Goal: Communication & Community: Answer question/provide support

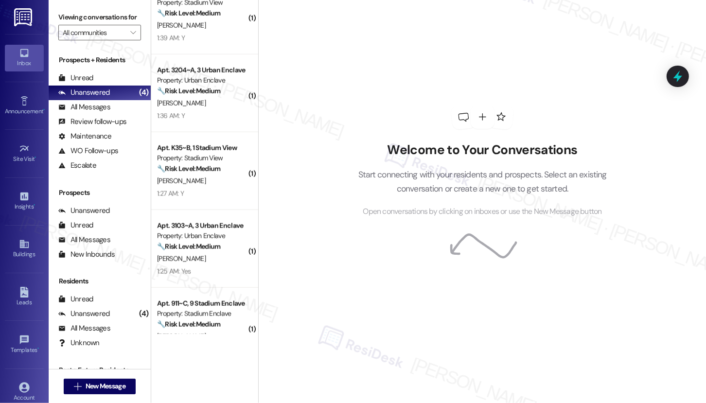
scroll to position [797, 0]
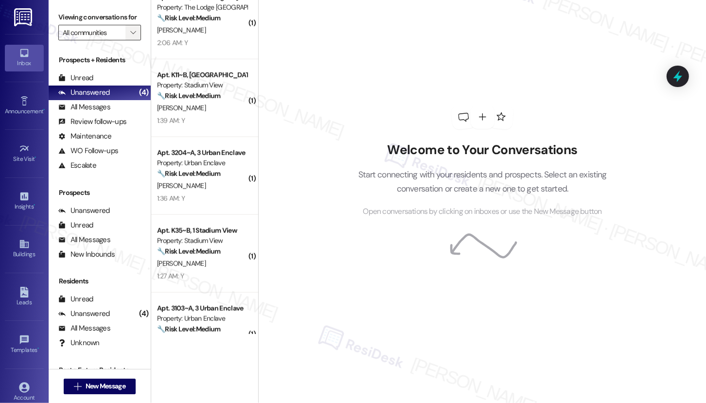
click at [131, 36] on icon "" at bounding box center [132, 33] width 5 height 8
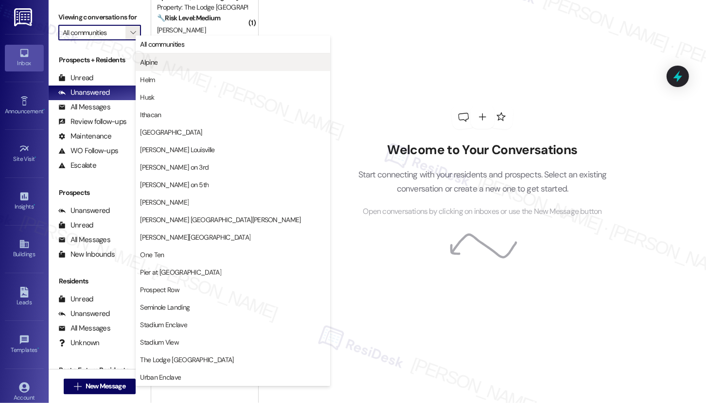
click at [154, 69] on button "Alpine" at bounding box center [233, 63] width 195 height 18
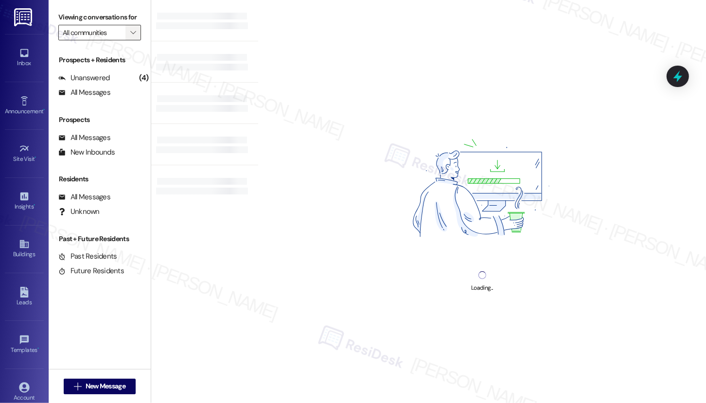
type input "Alpine"
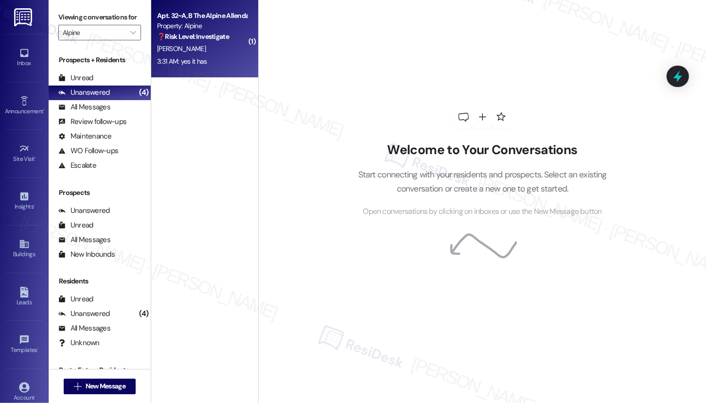
click at [195, 57] on div "3:31 AM: yes it has 3:31 AM: yes it has" at bounding box center [182, 61] width 50 height 9
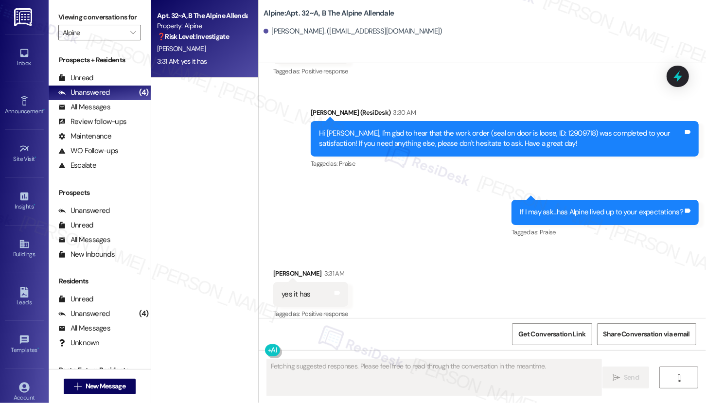
scroll to position [1853, 0]
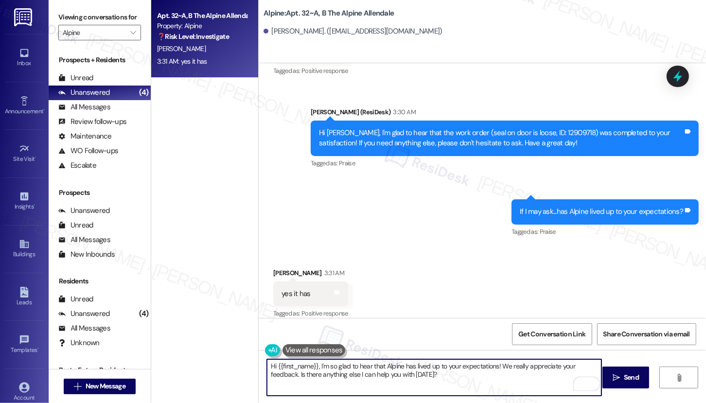
drag, startPoint x: 438, startPoint y: 377, endPoint x: 294, endPoint y: 374, distance: 143.5
click at [294, 374] on textarea "Hi {{first_name}}, I'm so glad to hear that Alpine has lived up to your expecta…" at bounding box center [434, 378] width 335 height 36
type textarea "Hi {{first_name}}, I'm so glad to hear that Alpine has lived up to your expecta…"
click at [437, 385] on textarea "Hi {{first_name}}, I'm so glad to hear that Alpine has lived up to your expecta…" at bounding box center [434, 378] width 335 height 36
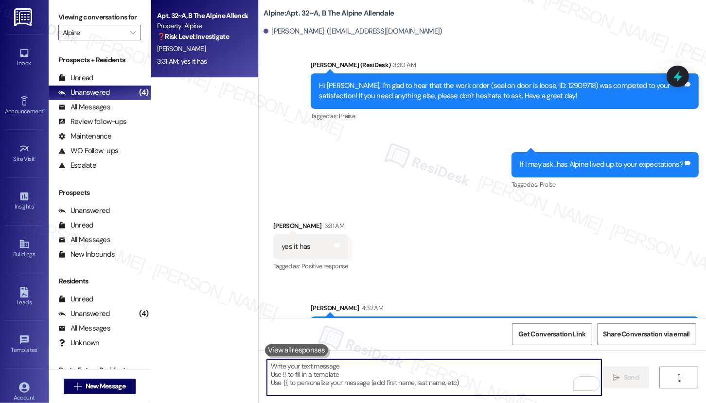
scroll to position [1920, 0]
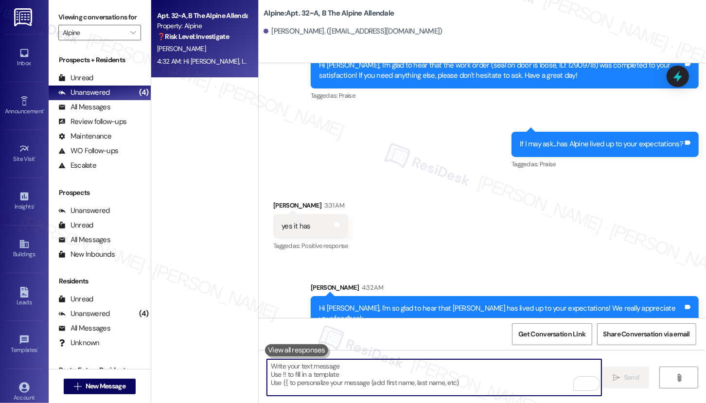
click at [413, 388] on textarea "To enrich screen reader interactions, please activate Accessibility in Grammarl…" at bounding box center [434, 378] width 335 height 36
paste textarea "Can I ask a quick favor? If you have a moment, would you mind leaving us a Goog…"
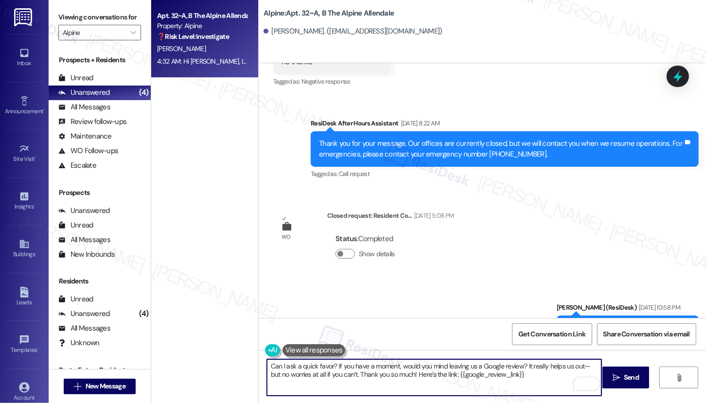
scroll to position [1306, 0]
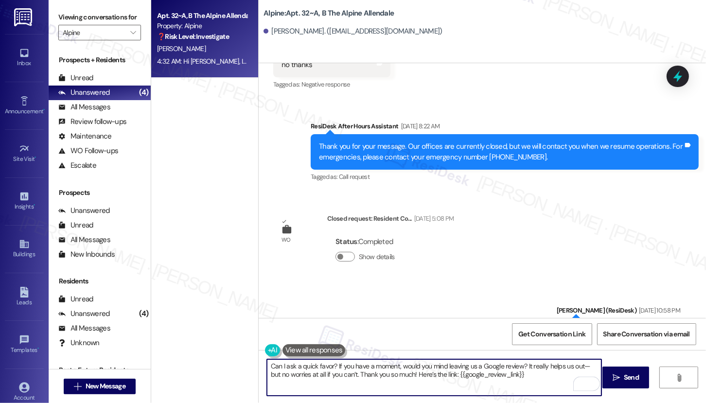
type textarea "Can I ask a quick favor? If you have a moment, would you mind leaving us a Goog…"
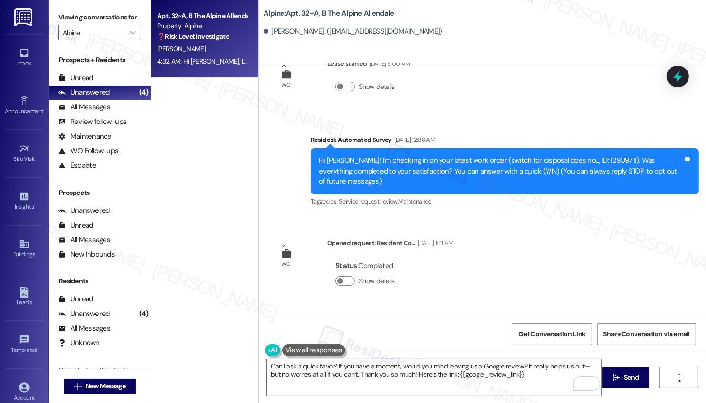
scroll to position [1639, 0]
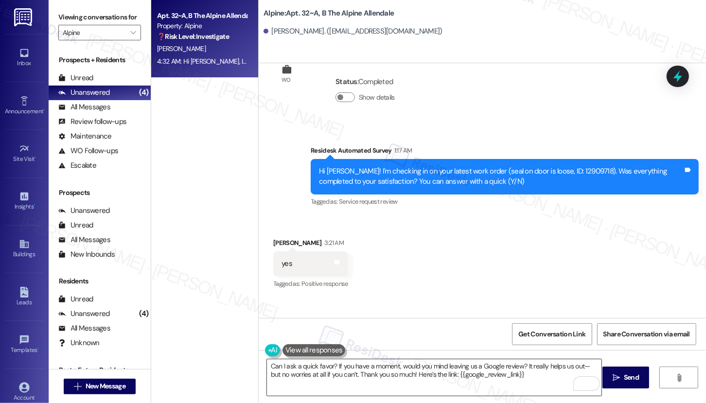
click at [541, 378] on textarea "Can I ask a quick favor? If you have a moment, would you mind leaving us a Goog…" at bounding box center [434, 378] width 335 height 36
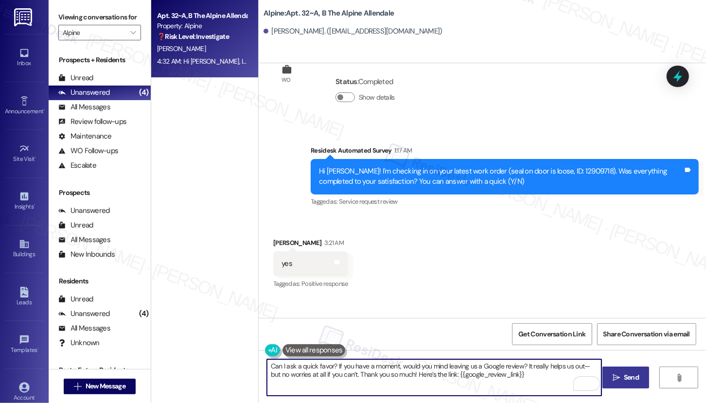
click at [634, 379] on span "Send" at bounding box center [631, 378] width 15 height 10
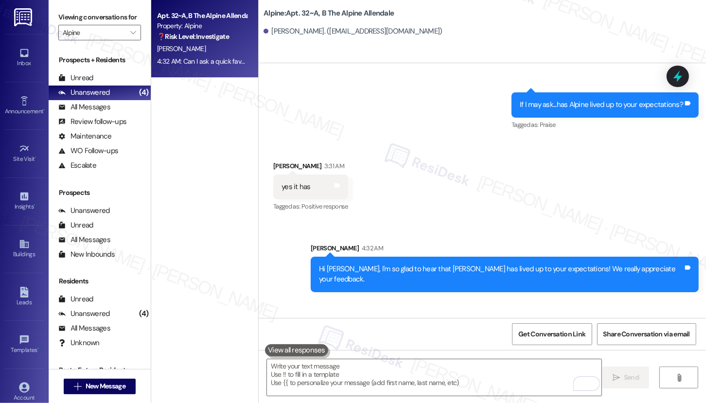
scroll to position [1998, 0]
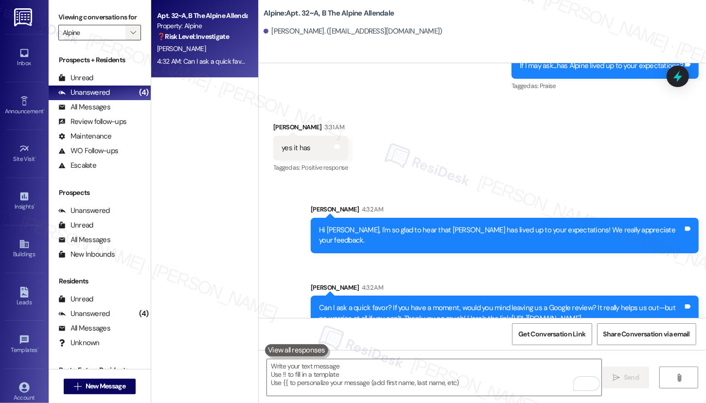
click at [130, 36] on icon "" at bounding box center [132, 33] width 5 height 8
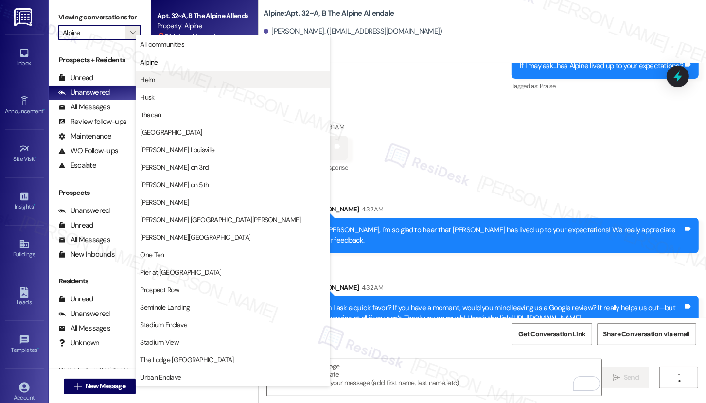
click at [155, 81] on span "Helm" at bounding box center [233, 80] width 186 height 10
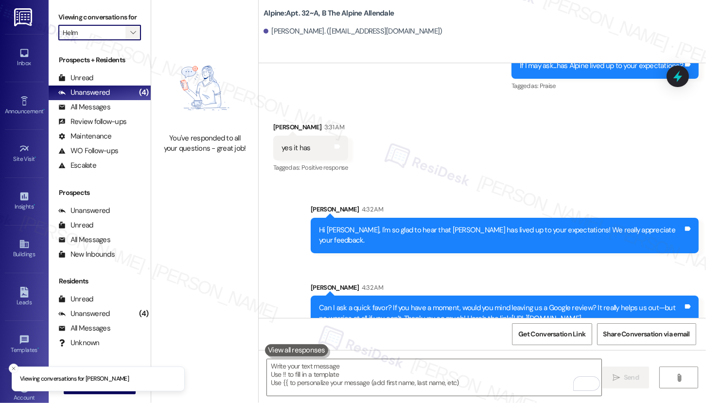
click at [134, 40] on button "" at bounding box center [134, 33] width 16 height 16
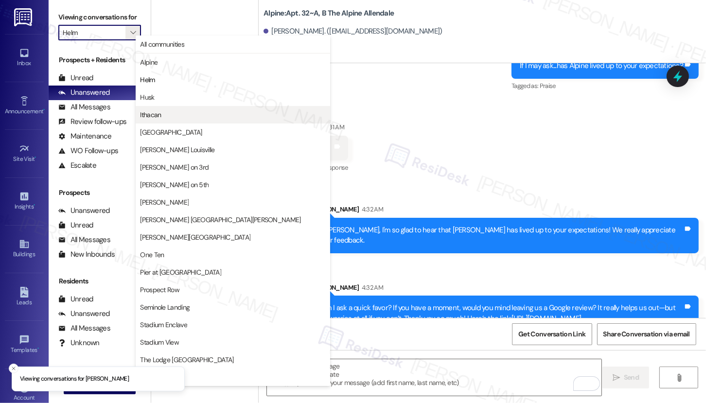
click at [165, 109] on button "Ithacan" at bounding box center [233, 115] width 195 height 18
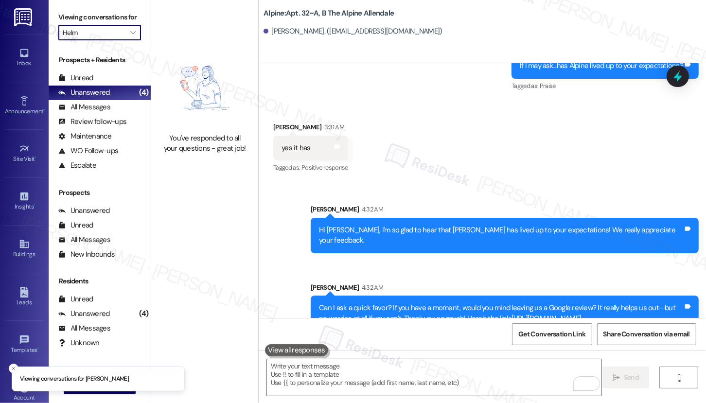
type input "Ithacan"
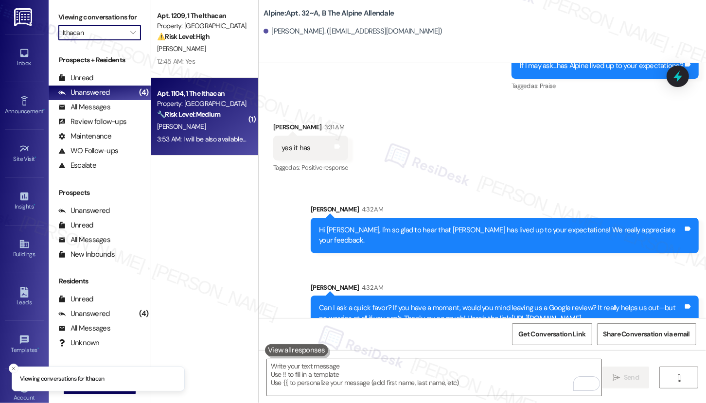
click at [203, 105] on div "Property: Ithacan" at bounding box center [202, 104] width 90 height 10
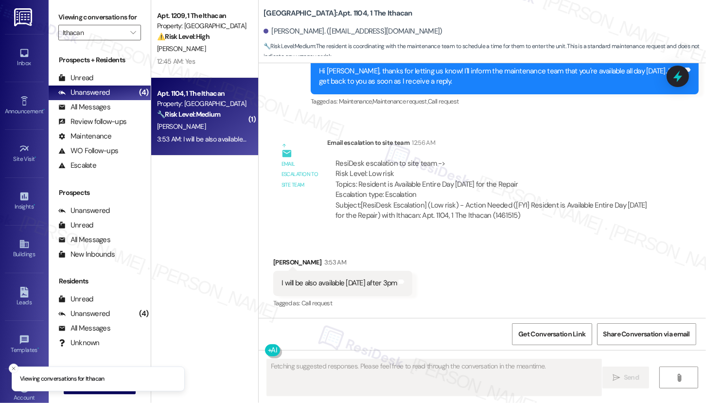
scroll to position [1409, 0]
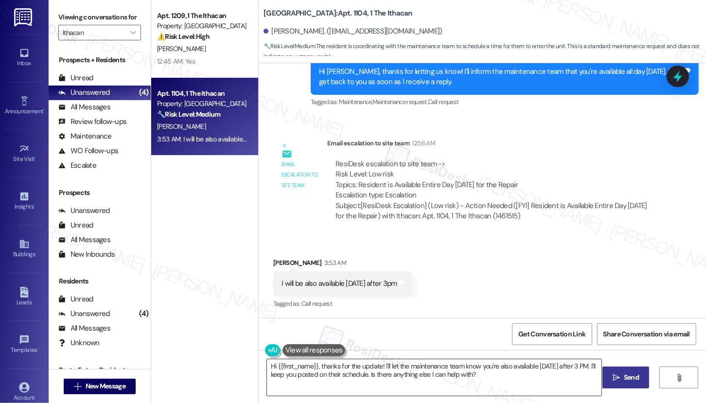
click at [399, 361] on textarea "Hi {{first_name}}, thanks for the update! I'll let the maintenance team know yo…" at bounding box center [434, 378] width 335 height 36
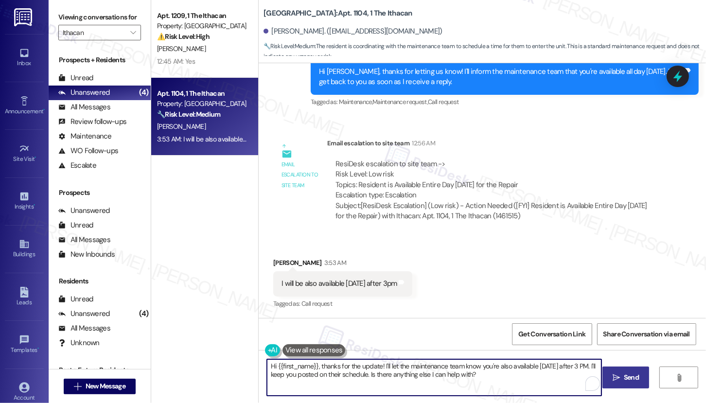
click at [399, 361] on textarea "Hi {{first_name}}, thanks for the update! I'll let the maintenance team know yo…" at bounding box center [434, 378] width 335 height 36
click at [398, 368] on textarea "Hi {{first_name}}, thanks for the update! I'll let the maintenance team know yo…" at bounding box center [434, 378] width 335 height 36
type textarea "Thank you, Yike. This has been shared with our onsite team. Let me know if you …"
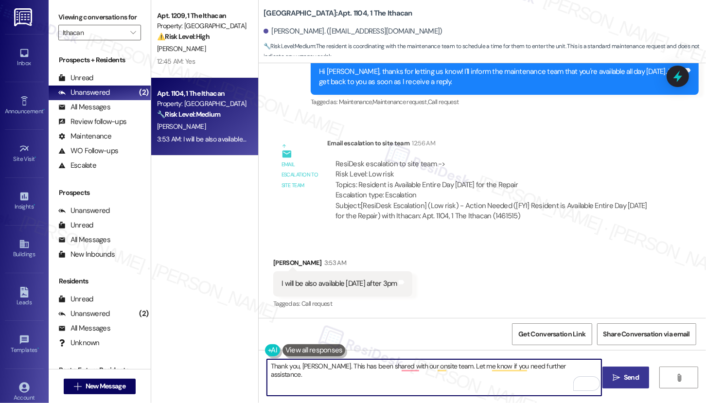
click at [629, 376] on span "Send" at bounding box center [631, 378] width 15 height 10
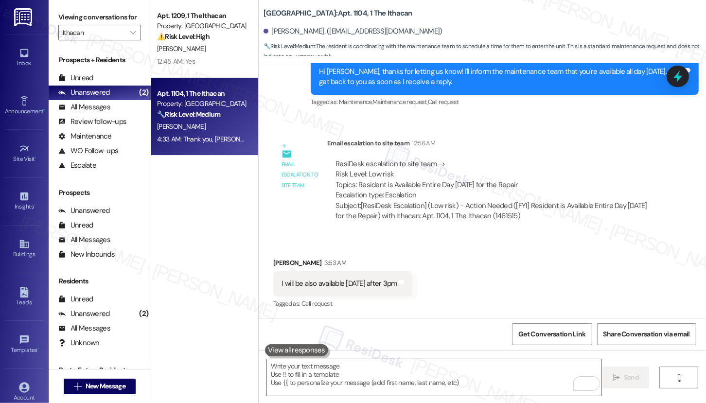
scroll to position [1477, 0]
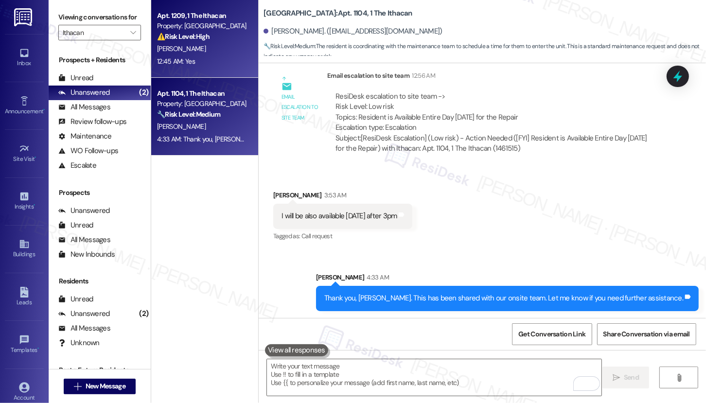
click at [188, 54] on div "S. Selvam" at bounding box center [202, 49] width 92 height 12
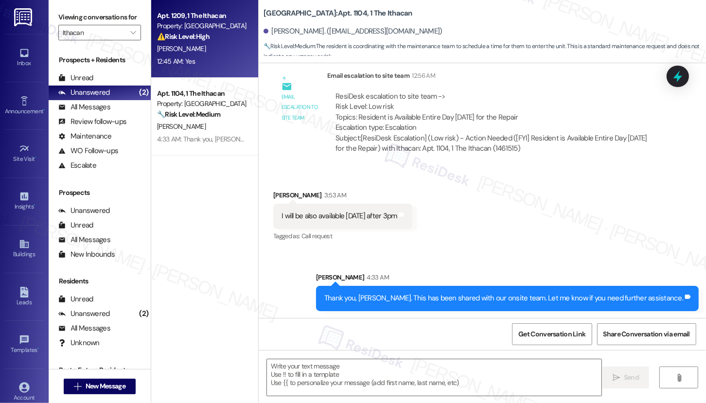
type textarea "Fetching suggested responses. Please feel free to read through the conversation…"
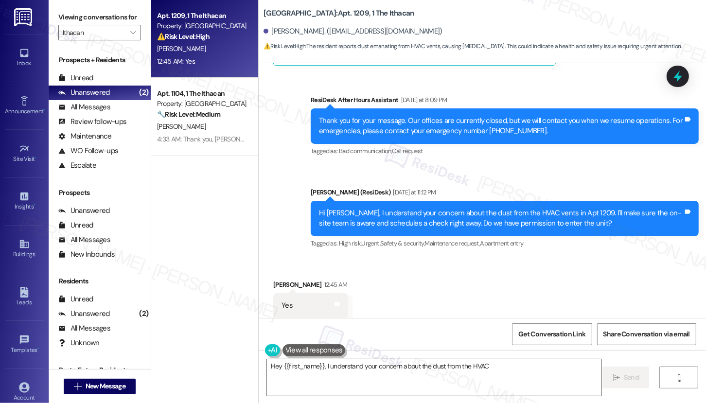
scroll to position [1725, 0]
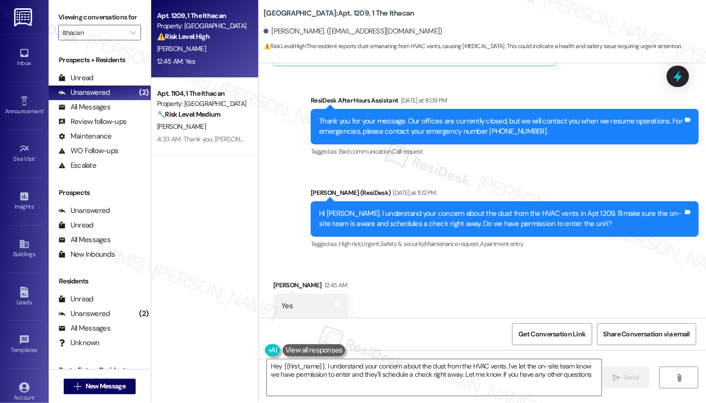
type textarea "Hey {{first_name}}, I understand your concern about the dust from the HVAC vent…"
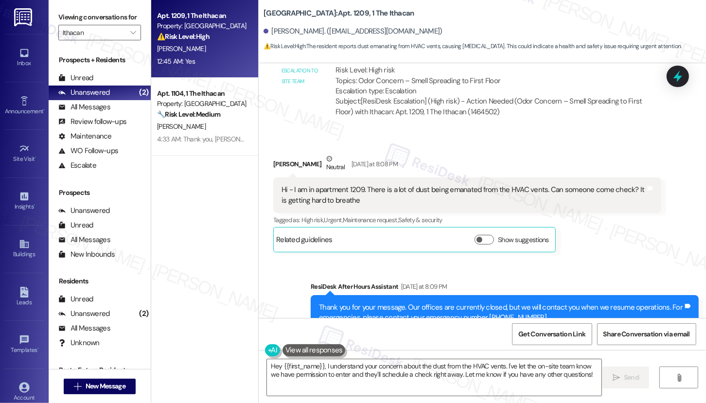
scroll to position [1522, 0]
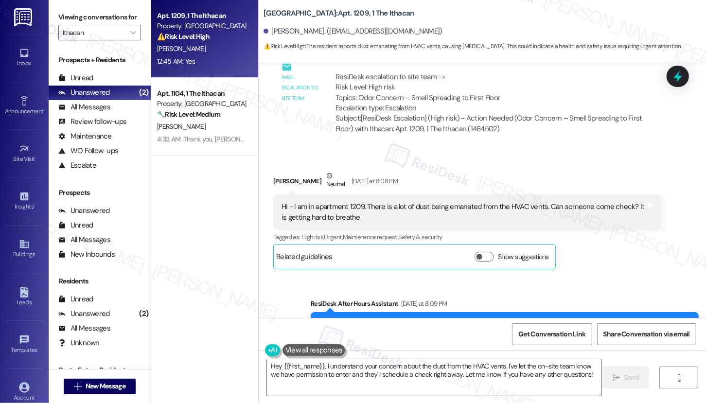
drag, startPoint x: 360, startPoint y: 183, endPoint x: 448, endPoint y: 190, distance: 87.8
click at [448, 202] on div "Hi - I am in apartment 1209. There is a lot of dust being emanated from the HVA…" at bounding box center [464, 212] width 364 height 21
click at [375, 375] on textarea "Hey {{first_name}}, I understand your concern about the dust from the HVAC vent…" at bounding box center [434, 378] width 335 height 36
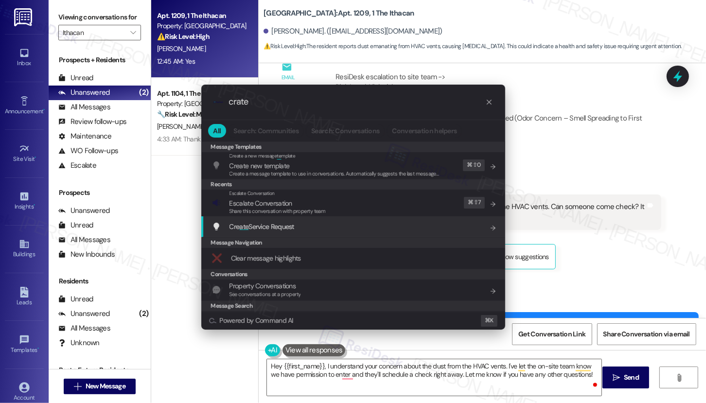
type input "crate"
click at [318, 228] on div "Cre ate Service Request Add shortcut" at bounding box center [354, 226] width 285 height 11
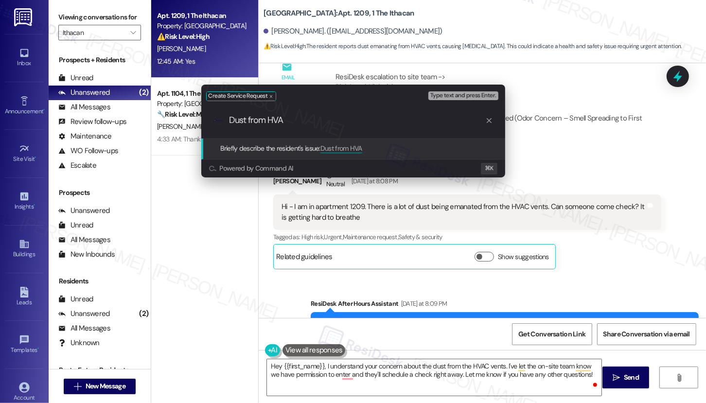
type input "Dust from HVAC"
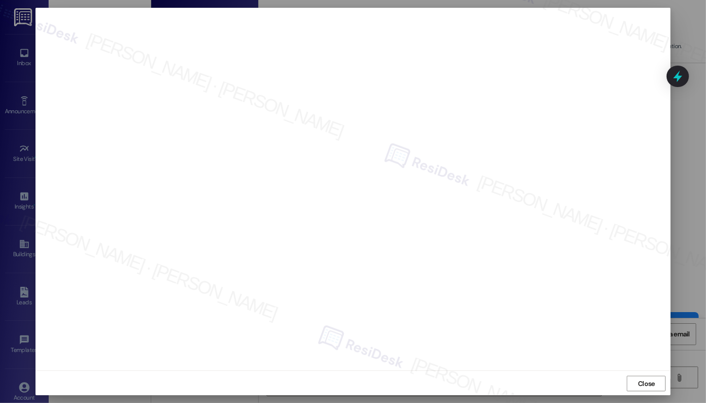
scroll to position [0, 0]
click at [650, 381] on span "Close" at bounding box center [646, 383] width 17 height 10
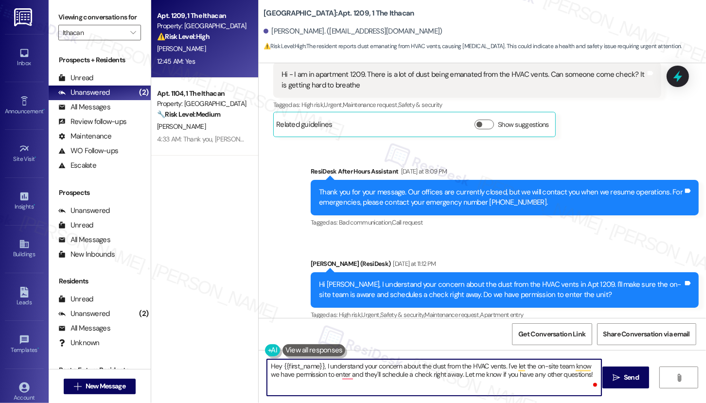
scroll to position [1726, 0]
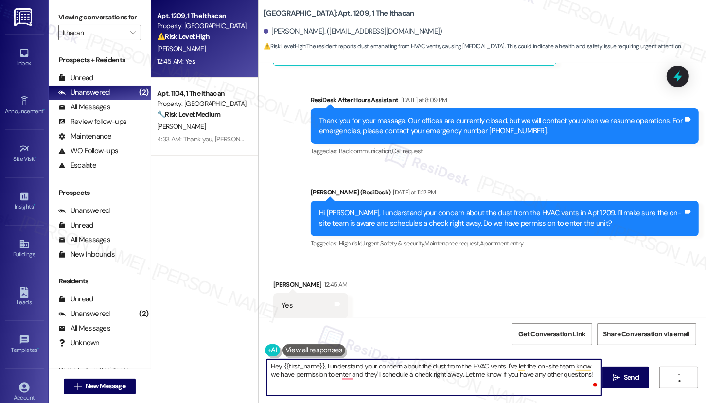
click at [425, 371] on textarea "Hey {{first_name}}, I understand your concern about the dust from the HVAC vent…" at bounding box center [434, 378] width 335 height 36
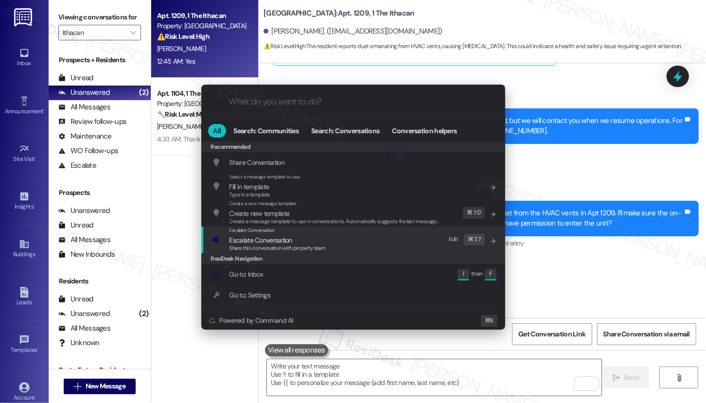
click at [346, 238] on div "Escalate Conversation Escalate Conversation Share this conversation with proper…" at bounding box center [354, 240] width 285 height 26
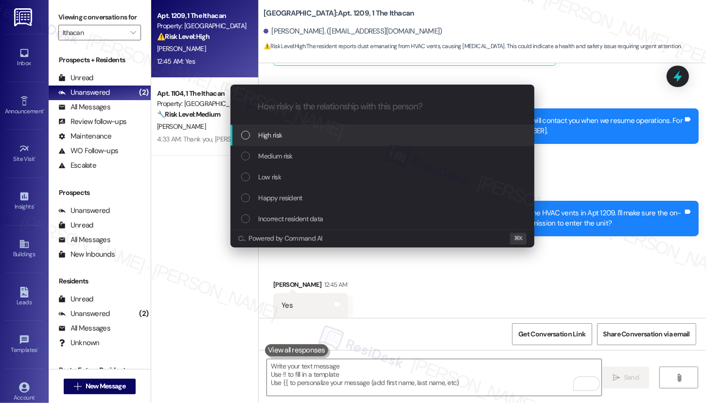
click at [357, 141] on div "High risk" at bounding box center [383, 135] width 304 height 21
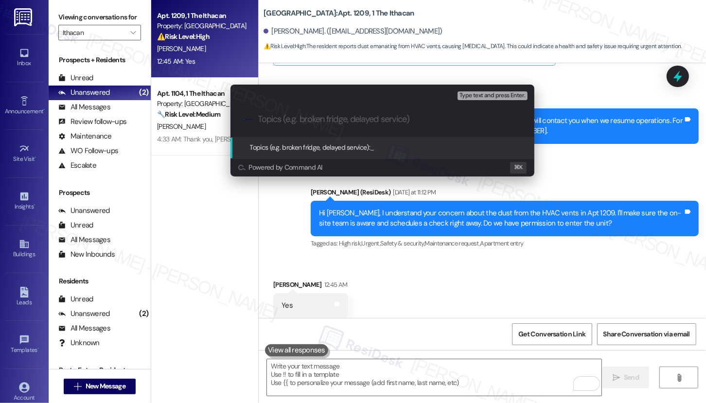
paste input "Work order submitted by Residesk | Work order #12943185 - Excessive dust from H…"
type input "Work order submitted by Residesk | Work order #12943185 - Excessive dust from H…"
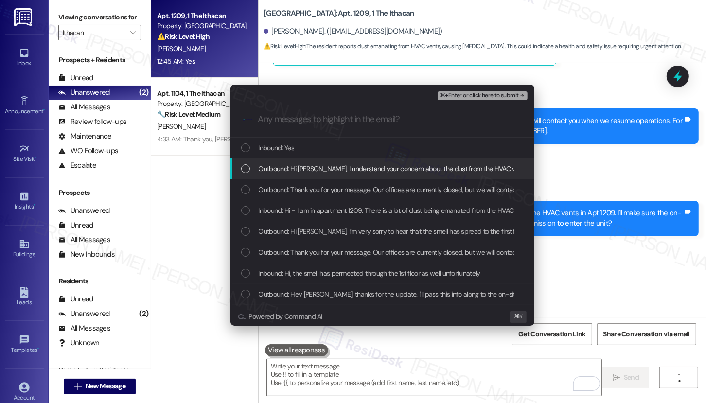
click at [332, 165] on span "Outbound: Hi Sivaguru, I understand your concern about the dust from the HVAC v…" at bounding box center [574, 168] width 630 height 11
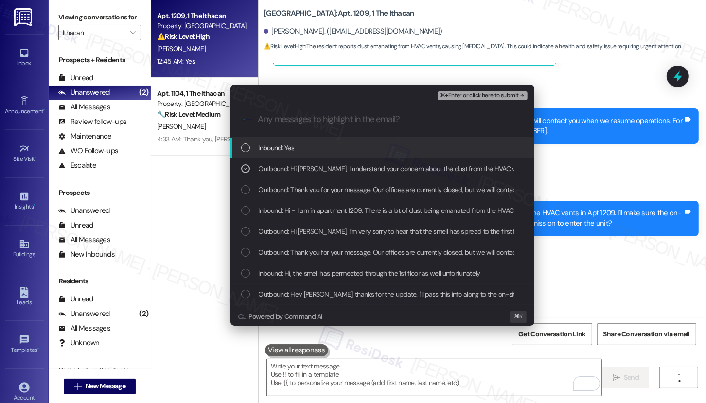
click at [335, 145] on div "Inbound: Yes" at bounding box center [383, 148] width 285 height 11
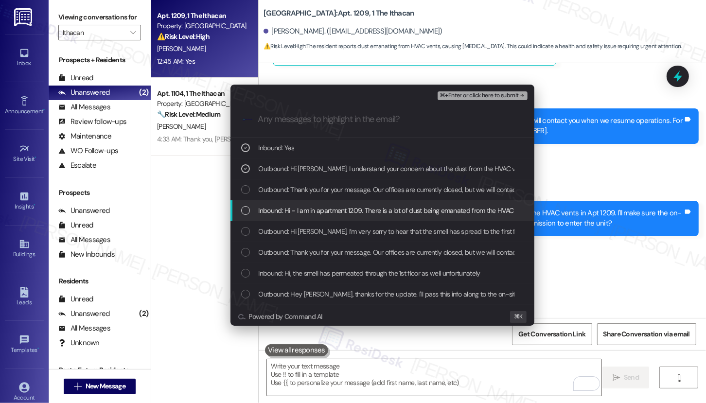
click at [324, 207] on span "Inbound: Hi - I am in apartment 1209. There is a lot of dust being emanated fro…" at bounding box center [475, 210] width 432 height 11
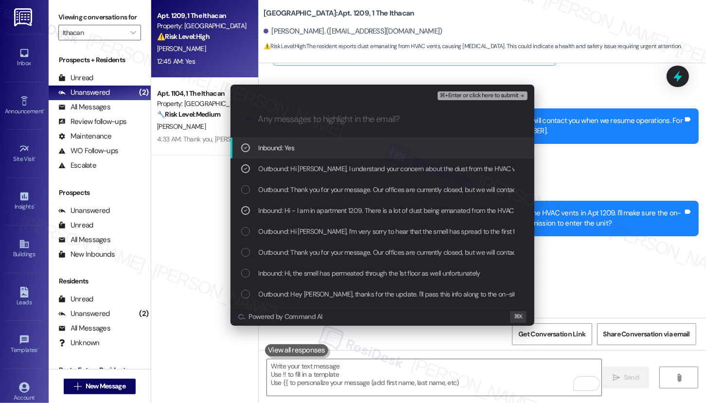
click at [483, 98] on span "⌘+Enter or click here to submit" at bounding box center [479, 95] width 79 height 7
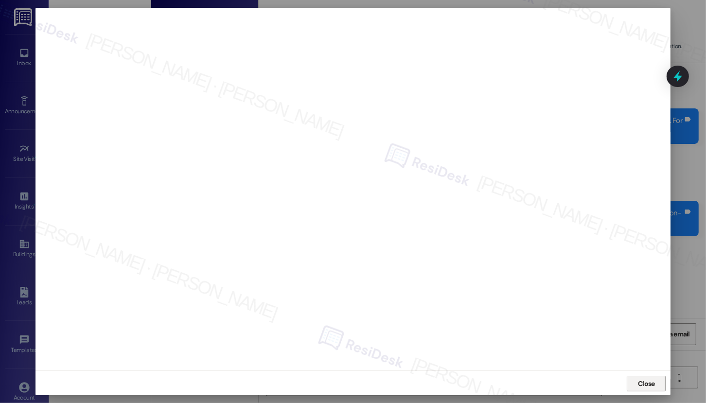
click at [636, 379] on span "Close" at bounding box center [646, 384] width 21 height 10
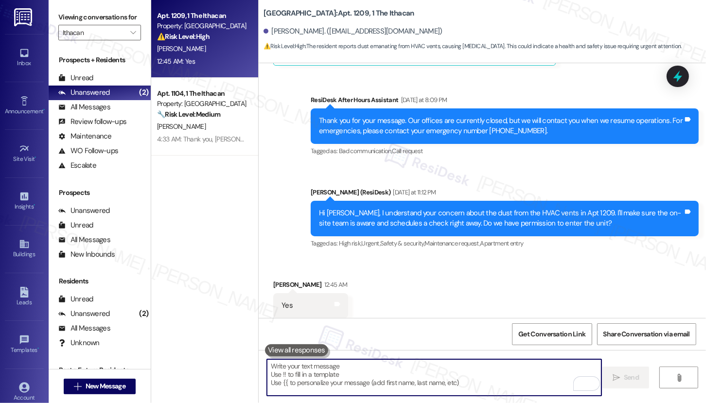
click at [506, 378] on textarea "To enrich screen reader interactions, please activate Accessibility in Grammarl…" at bounding box center [434, 378] width 335 height 36
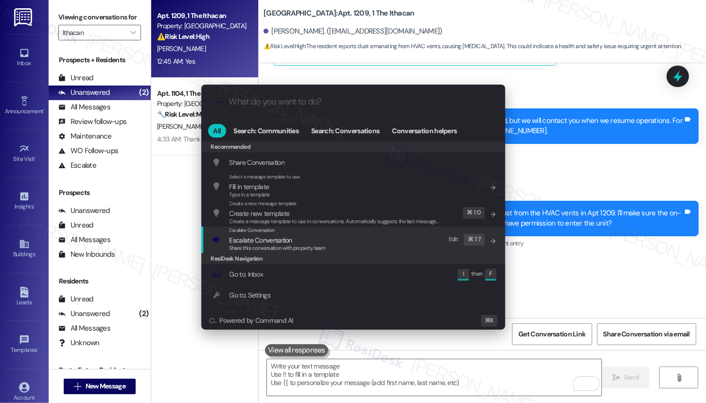
click at [315, 237] on span "Escalate Conversation" at bounding box center [278, 240] width 96 height 11
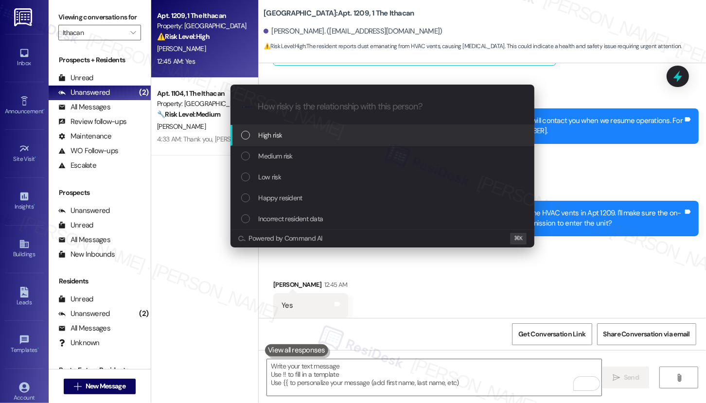
click at [302, 132] on div "High risk" at bounding box center [383, 135] width 285 height 11
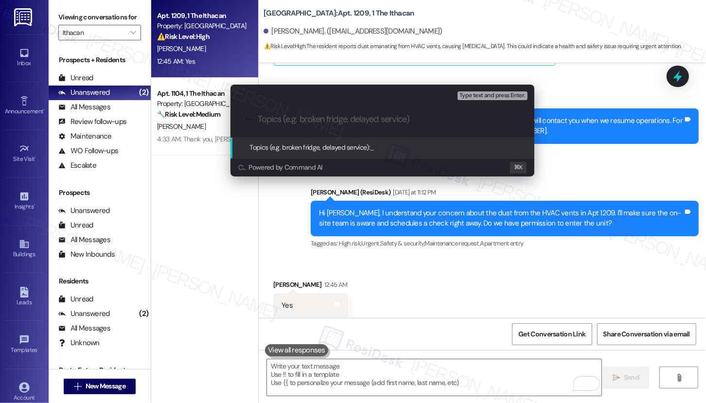
paste input "Work order submitted by Residesk | Work order #12943185 - Excessive dust from H…"
type input "Work order submitted by Residesk | Work order #12943185 - Excessive dust from H…"
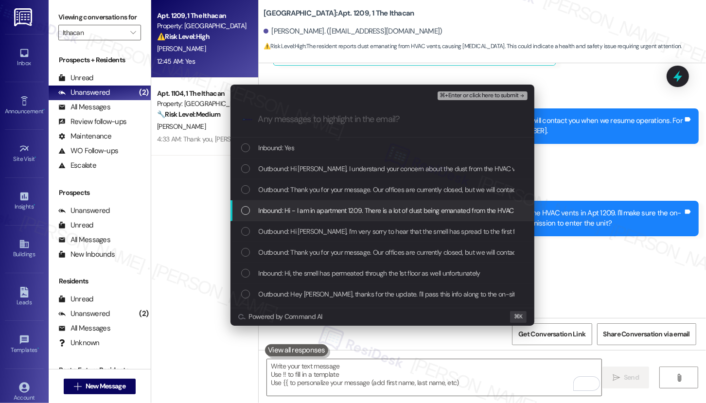
click at [299, 208] on span "Inbound: Hi - I am in apartment 1209. There is a lot of dust being emanated fro…" at bounding box center [475, 210] width 432 height 11
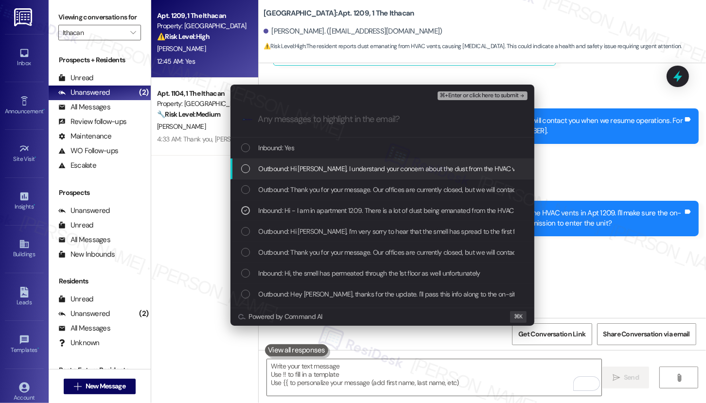
click at [310, 172] on span "Outbound: Hi Sivaguru, I understand your concern about the dust from the HVAC v…" at bounding box center [574, 168] width 630 height 11
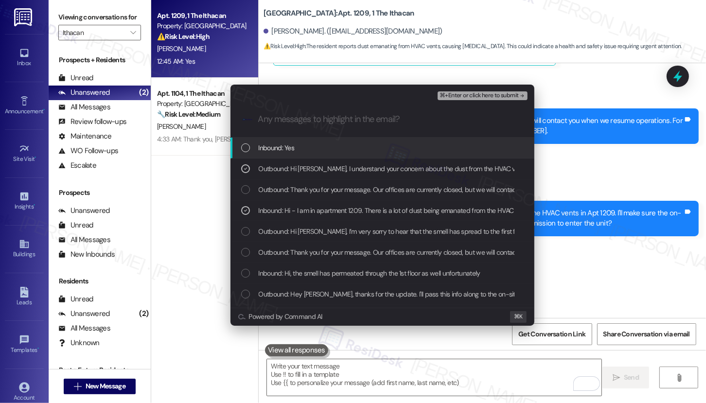
click at [321, 154] on div "Inbound: Yes" at bounding box center [383, 148] width 304 height 21
click at [468, 95] on span "⌘+Enter or click here to submit" at bounding box center [479, 95] width 79 height 7
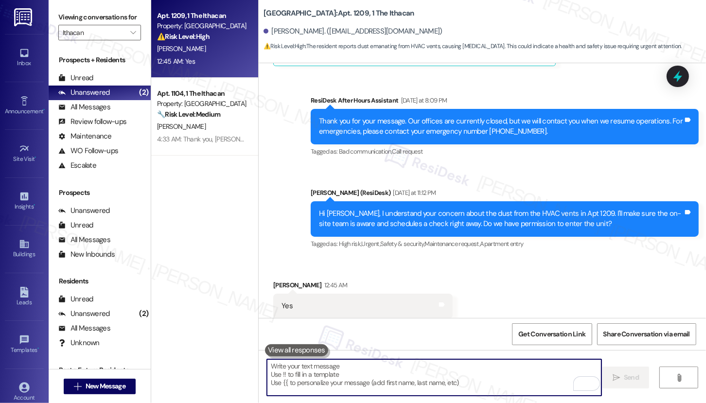
scroll to position [1726, 0]
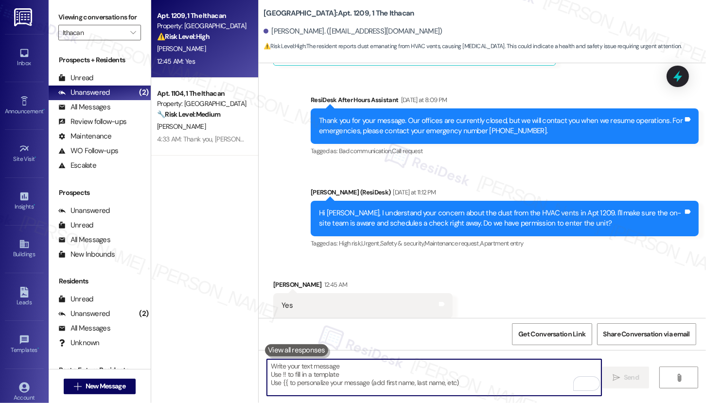
click at [387, 376] on textarea "To enrich screen reader interactions, please activate Accessibility in Grammarl…" at bounding box center [434, 378] width 335 height 36
click at [390, 377] on textarea "To enrich screen reader interactions, please activate Accessibility in Grammarl…" at bounding box center [434, 378] width 335 height 36
paste textarea "Thank you, {{first_name}}. The request has been submitted. Our maintenance team…"
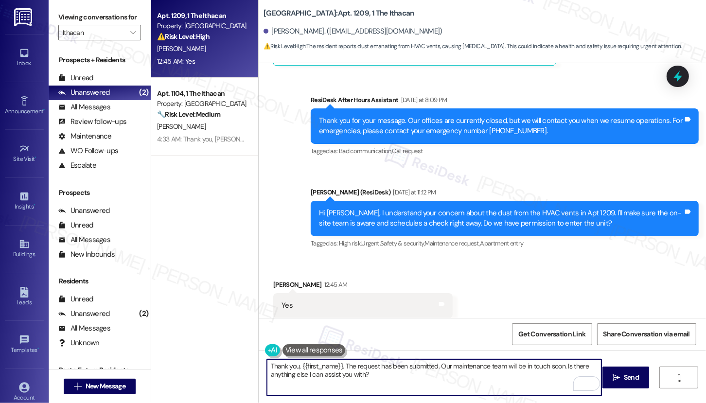
click at [563, 366] on textarea "Thank you, {{first_name}}. The request has been submitted. Our maintenance team…" at bounding box center [434, 378] width 335 height 36
type textarea "Thank you, {{first_name}}. The request has been submitted. Our maintenance team…"
click at [618, 374] on icon "" at bounding box center [616, 378] width 7 height 8
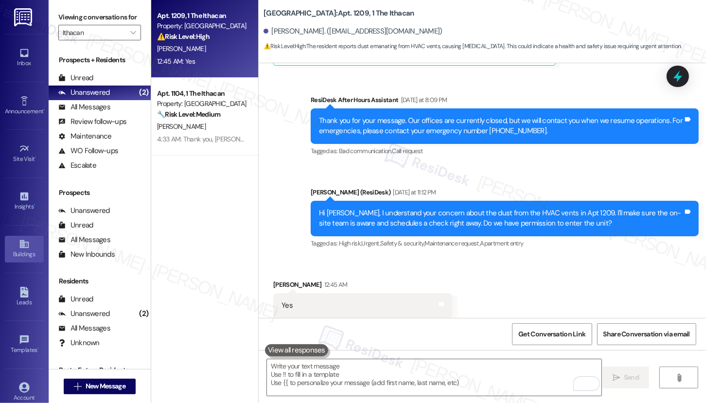
scroll to position [1725, 0]
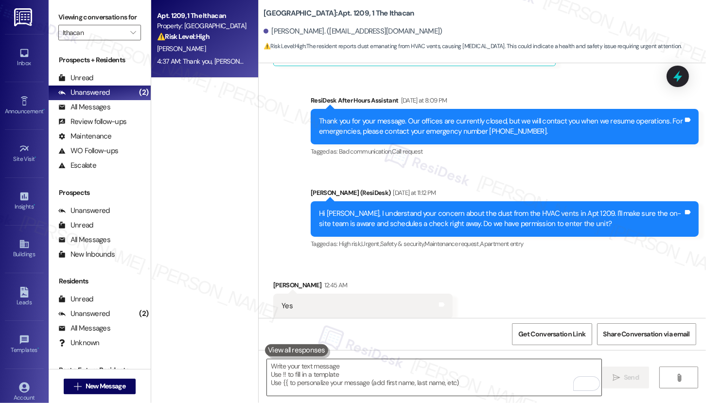
click at [457, 368] on textarea "To enrich screen reader interactions, please activate Accessibility in Grammarl…" at bounding box center [434, 378] width 335 height 36
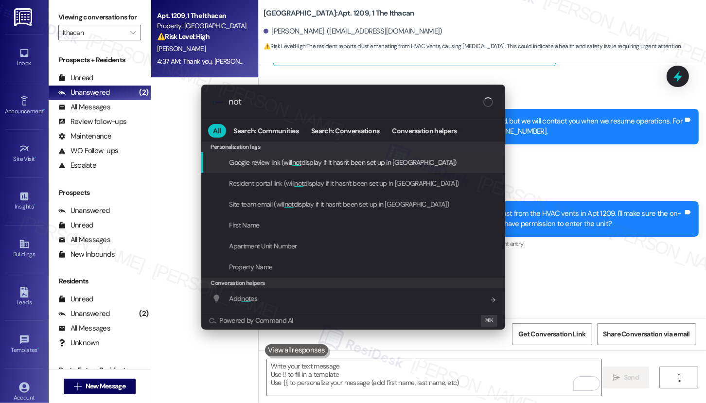
type input "note"
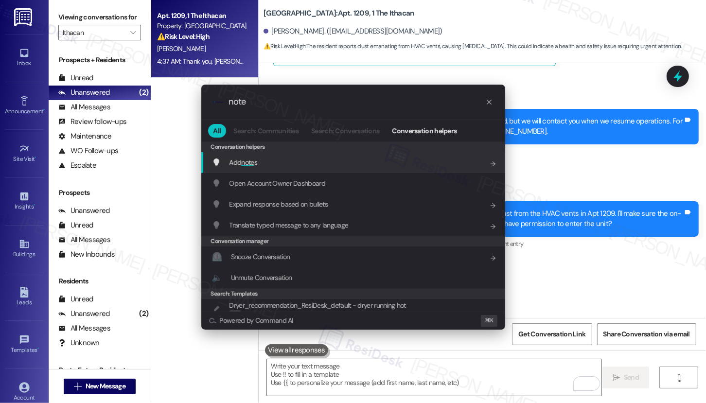
click at [263, 162] on div "Add note s Add shortcut" at bounding box center [354, 162] width 285 height 11
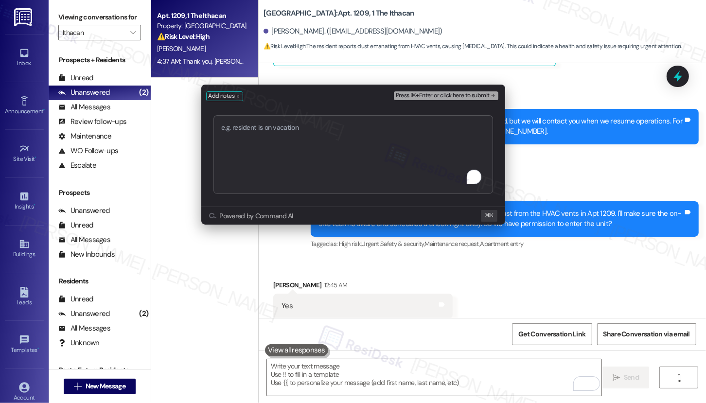
type textarea "Work order submitted by Residesk | Work order #12943185 - Excessive dust from H…"
click at [433, 98] on span "Press ⌘+Enter or click here to submit" at bounding box center [443, 95] width 94 height 7
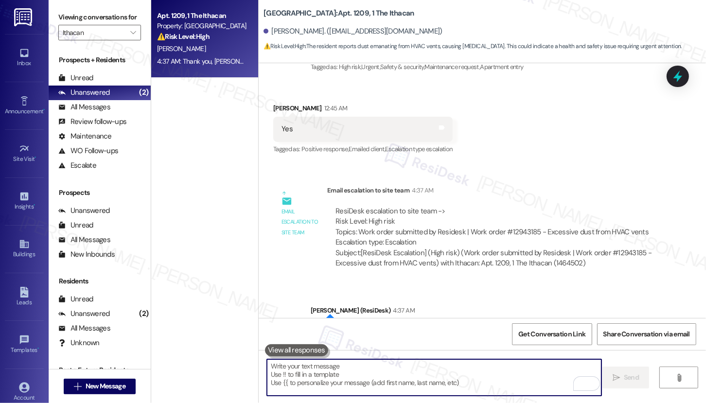
scroll to position [2020, 0]
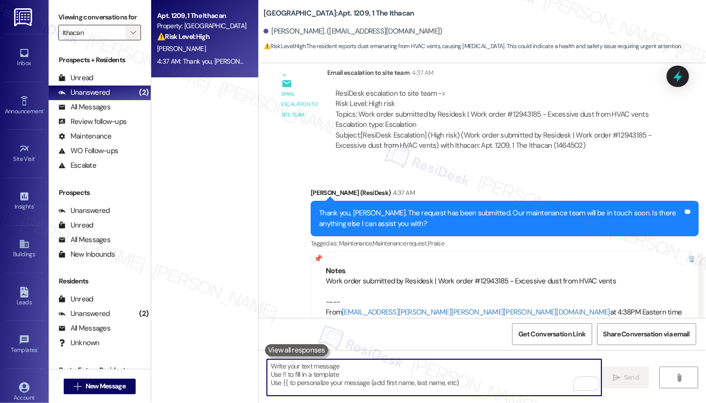
click at [130, 36] on icon "" at bounding box center [132, 33] width 5 height 8
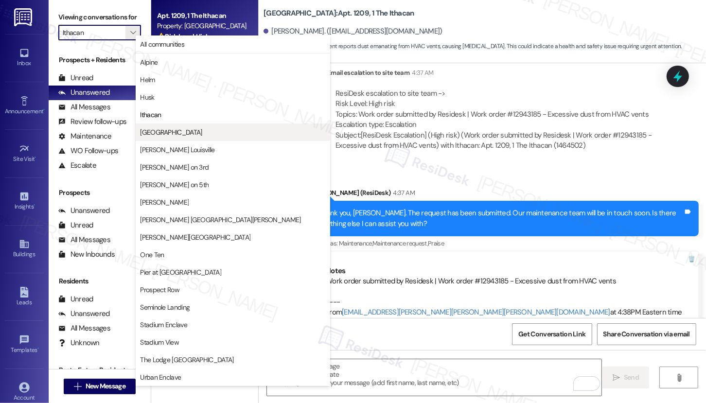
click at [158, 126] on button "[GEOGRAPHIC_DATA]" at bounding box center [233, 133] width 195 height 18
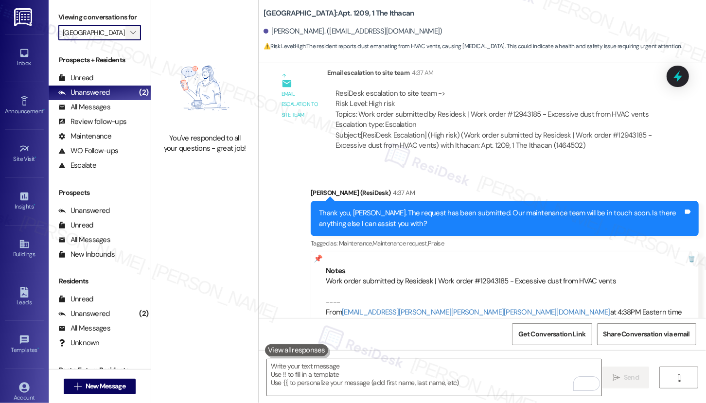
click at [130, 36] on icon "" at bounding box center [132, 33] width 5 height 8
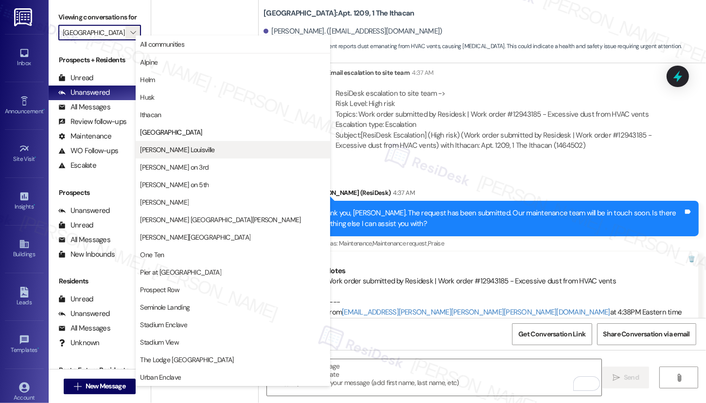
click at [165, 147] on span "[PERSON_NAME] Louisville" at bounding box center [177, 150] width 74 height 10
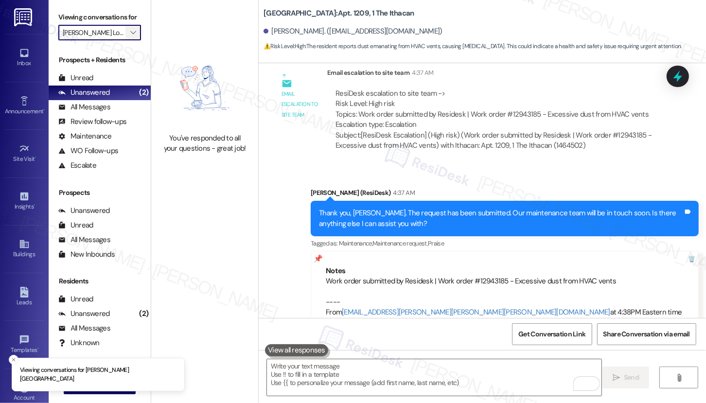
click at [134, 40] on button "" at bounding box center [134, 33] width 16 height 16
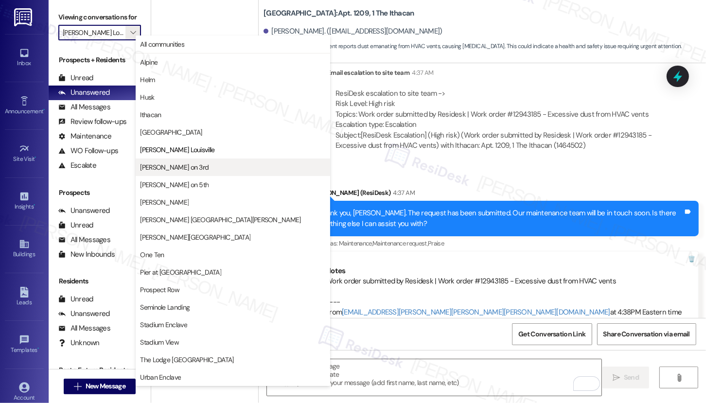
click at [172, 165] on span "[PERSON_NAME] on 3rd" at bounding box center [174, 167] width 69 height 10
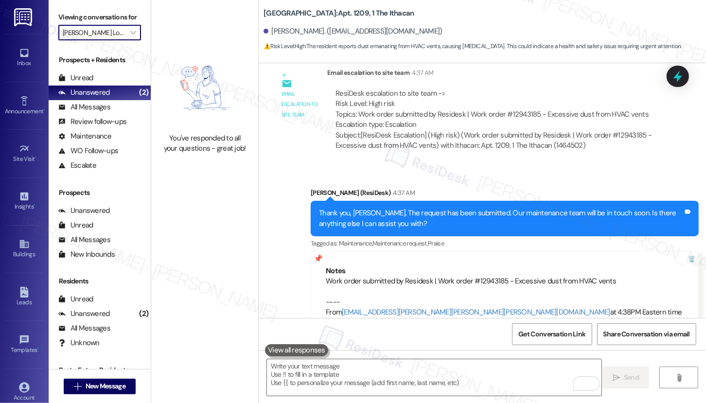
type input "[PERSON_NAME] on 3rd"
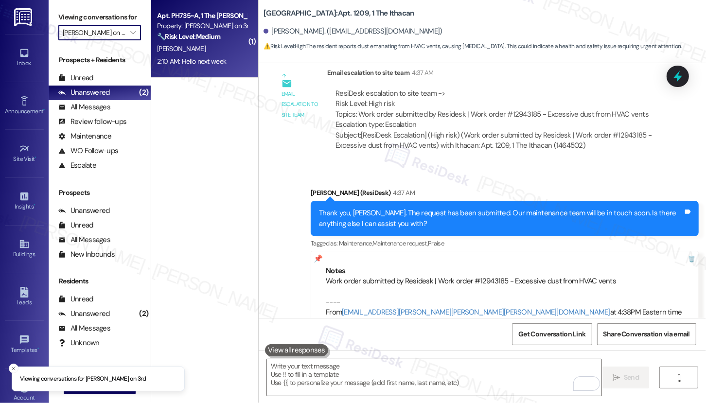
click at [211, 42] on div "Apt. PH735~A, 1 The Marshall on 3rd Property: Marshall on 3rd 🔧 Risk Level: Med…" at bounding box center [202, 26] width 92 height 33
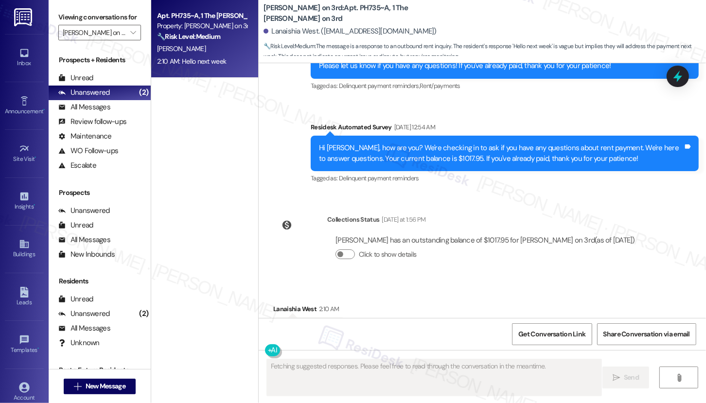
scroll to position [1461, 0]
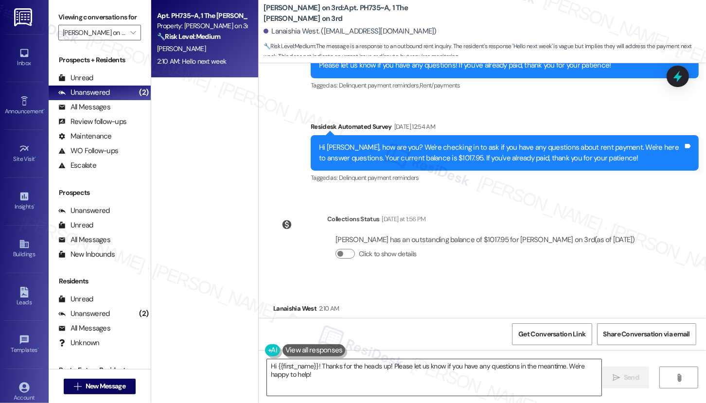
click at [333, 379] on textarea "Hi {{first_name}}! Thanks for the heads up! Please let us know if you have any …" at bounding box center [434, 378] width 335 height 36
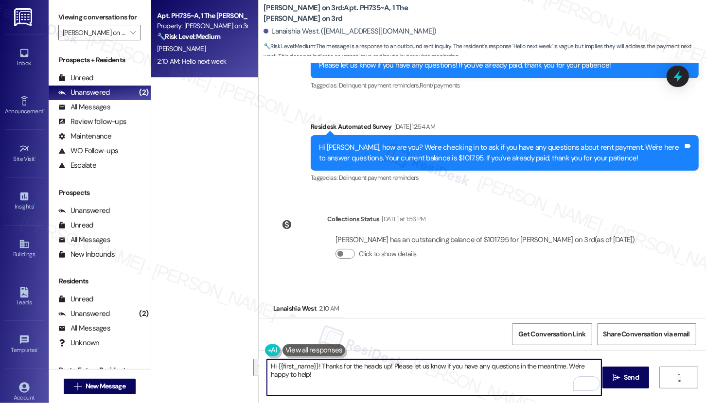
drag, startPoint x: 406, startPoint y: 366, endPoint x: 414, endPoint y: 421, distance: 55.6
click at [414, 403] on html "Inbox Go to Inbox Announcement • Send A Text Announcement Site Visit • Go to Si…" at bounding box center [353, 201] width 706 height 403
click at [281, 304] on div "Lanaishia West 2:10 AM" at bounding box center [309, 311] width 72 height 14
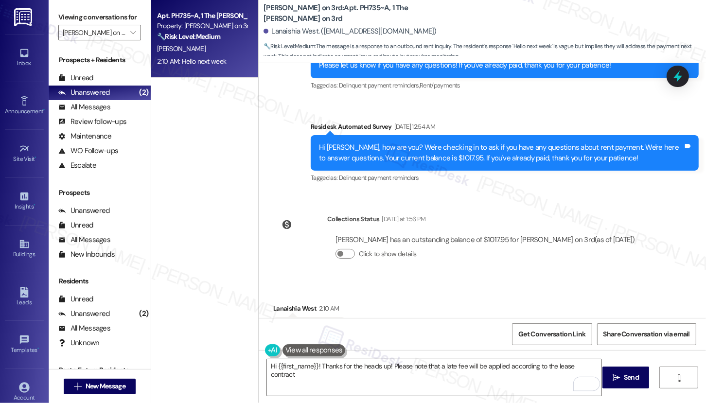
click at [281, 304] on div "Lanaishia West 2:10 AM" at bounding box center [309, 311] width 72 height 14
copy div "Lanaishia"
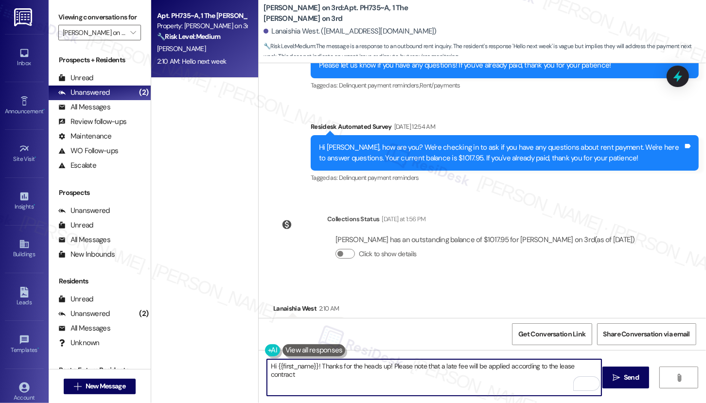
drag, startPoint x: 314, startPoint y: 367, endPoint x: 273, endPoint y: 367, distance: 40.9
click at [273, 367] on textarea "Hi {{first_name}}! Thanks for the heads up! Please note that a late fee will be…" at bounding box center [434, 378] width 335 height 36
paste textarea "Lanaishia"
type textarea "Hi Lanaishia! Thanks for the heads up! Please note that a late fee will be appl…"
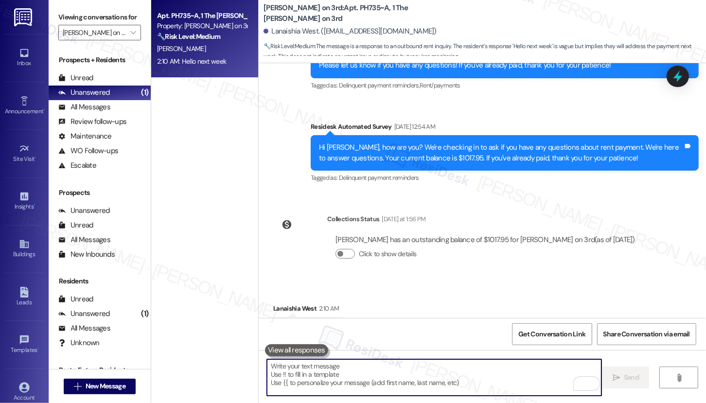
click at [363, 380] on textarea "To enrich screen reader interactions, please activate Accessibility in Grammarl…" at bounding box center [434, 378] width 335 height 36
paste textarea "Hi Lanaishia, thanks for letting me know! Just a quick reminder that a late fee…"
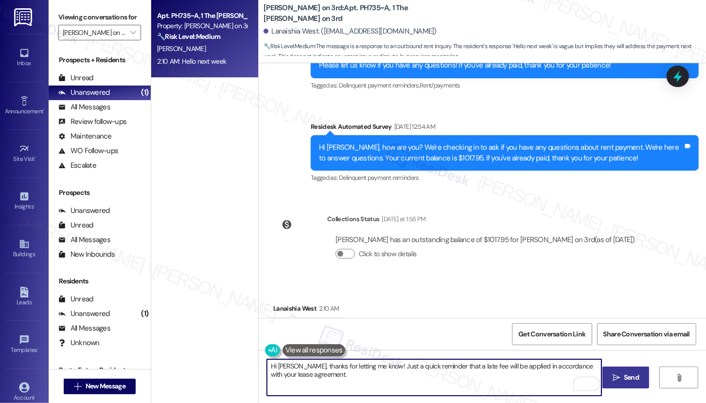
type textarea "Hi Lanaishia, thanks for letting me know! Just a quick reminder that a late fee…"
click at [645, 383] on button " Send" at bounding box center [626, 378] width 47 height 22
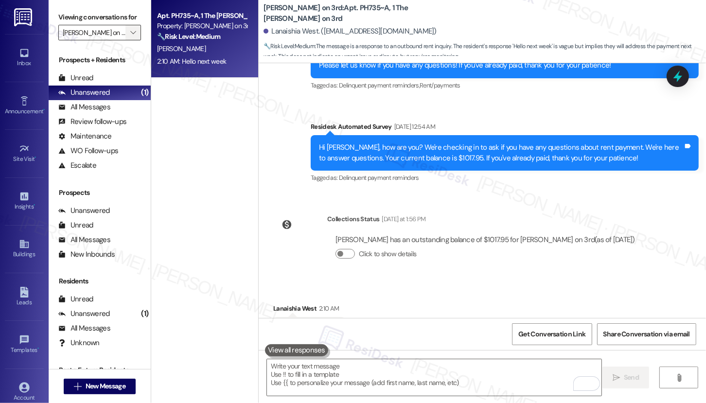
scroll to position [1460, 0]
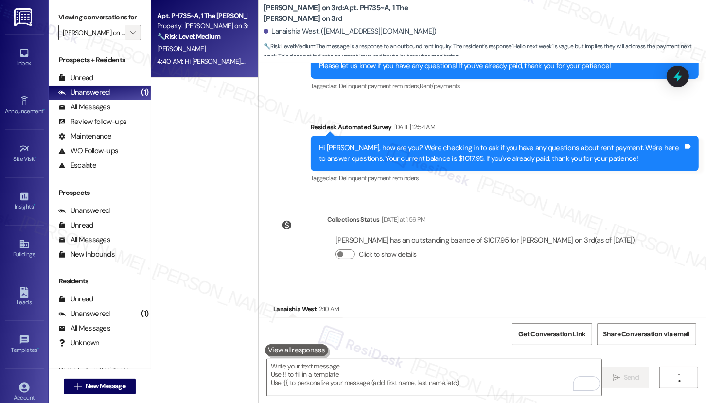
click at [130, 36] on icon "" at bounding box center [132, 33] width 5 height 8
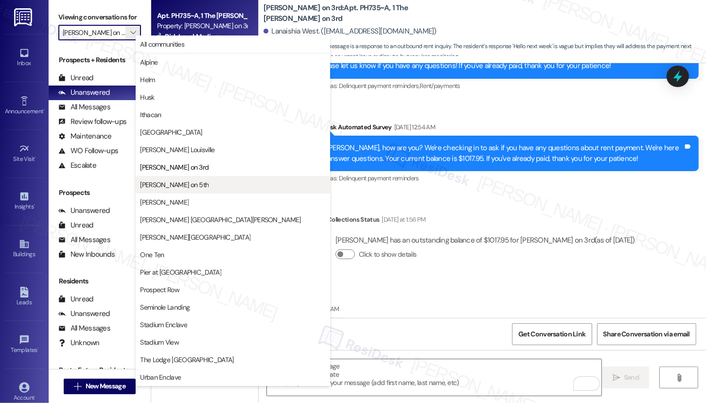
click at [175, 183] on span "[PERSON_NAME] on 5th" at bounding box center [174, 185] width 69 height 10
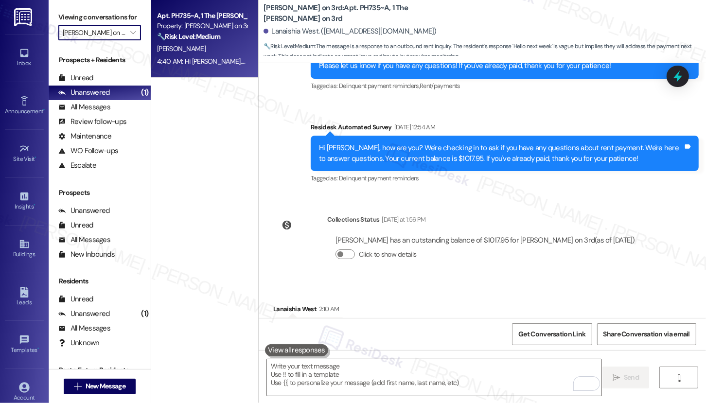
type input "[PERSON_NAME] on 5th"
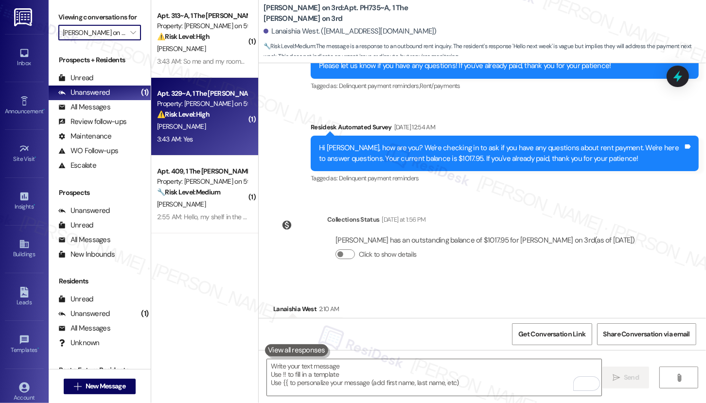
click at [216, 143] on div "3:43 AM: Yes 3:43 AM: Yes" at bounding box center [202, 139] width 92 height 12
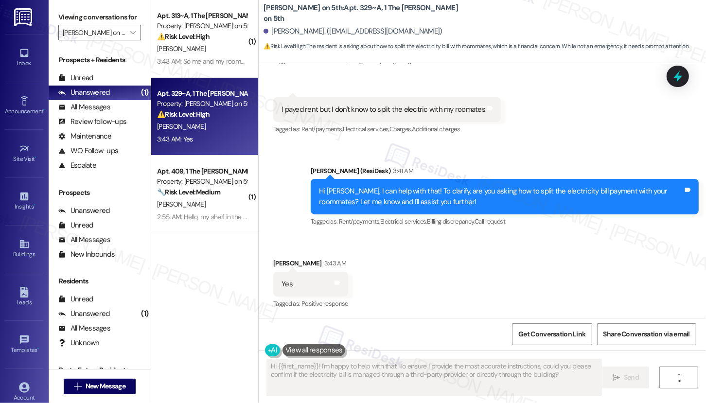
scroll to position [259, 0]
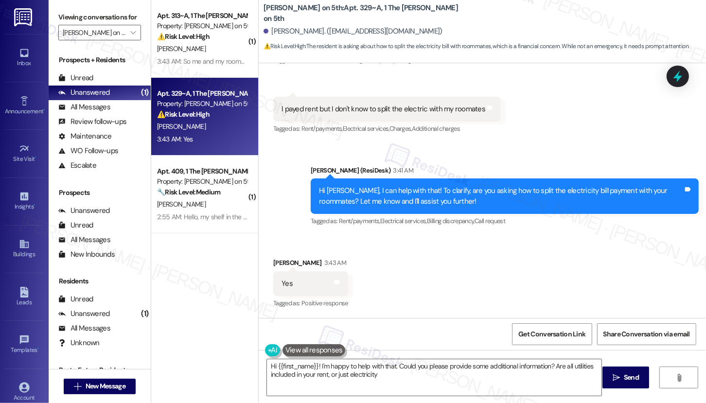
type textarea "Hi {{first_name}}! I'm happy to help with that. Could you please provide some a…"
click at [396, 374] on textarea "Hi {{first_name}}! I'm happy to help with that. Could you please provide some a…" at bounding box center [434, 378] width 335 height 36
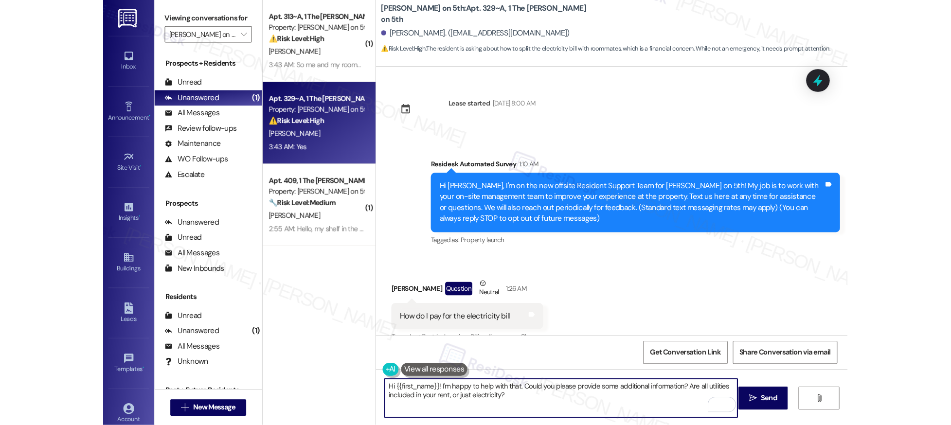
scroll to position [259, 0]
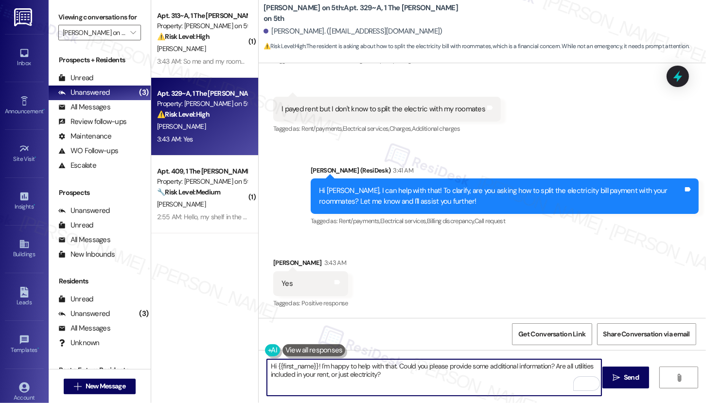
click at [452, 46] on span "⚠️ Risk Level: High : The resident is asking about how to split the electricity…" at bounding box center [477, 46] width 426 height 10
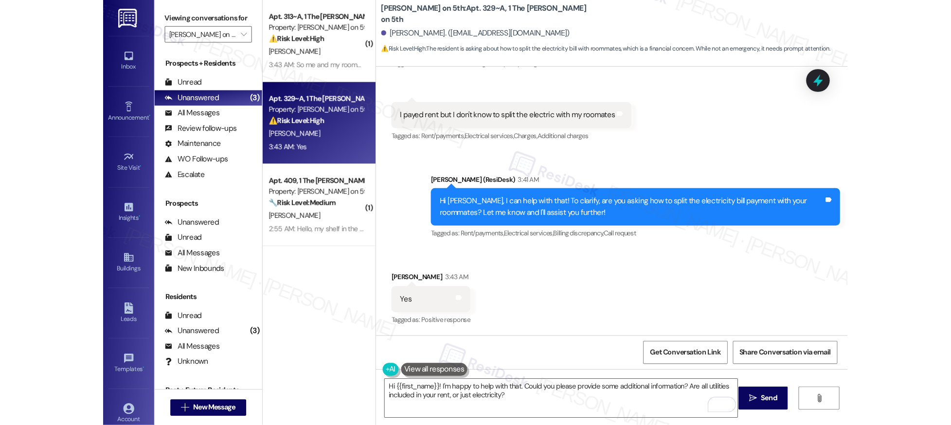
scroll to position [206, 0]
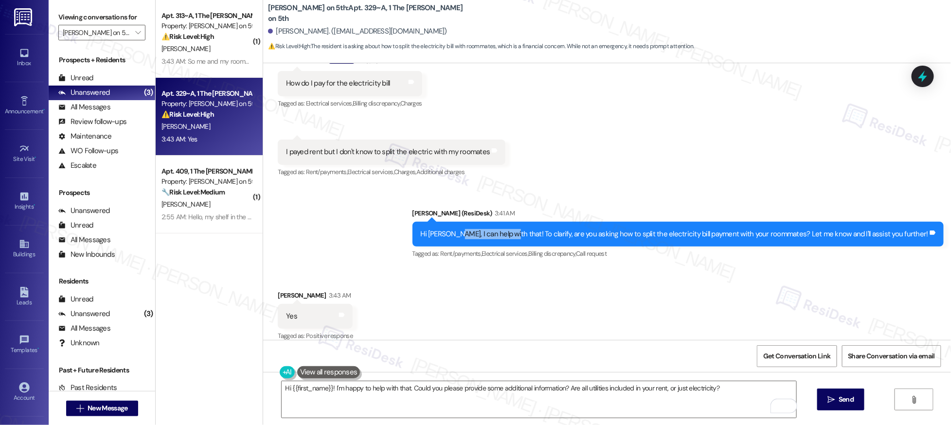
drag, startPoint x: 493, startPoint y: 226, endPoint x: 548, endPoint y: 227, distance: 55.0
click at [548, 229] on div "Hi [PERSON_NAME], I can help with that! To clarify, are you asking how to split…" at bounding box center [675, 234] width 508 height 10
drag, startPoint x: 329, startPoint y: 235, endPoint x: 333, endPoint y: 231, distance: 5.9
click at [330, 235] on div "Sent via SMS Emily (ResiDesk) 3:41 AM Hi Vaani, I can help with that! To clarif…" at bounding box center [607, 227] width 688 height 82
click at [662, 270] on div "Received via SMS Vaani Patel 3:43 AM Yes Tags and notes Tagged as: Positive res…" at bounding box center [607, 310] width 688 height 82
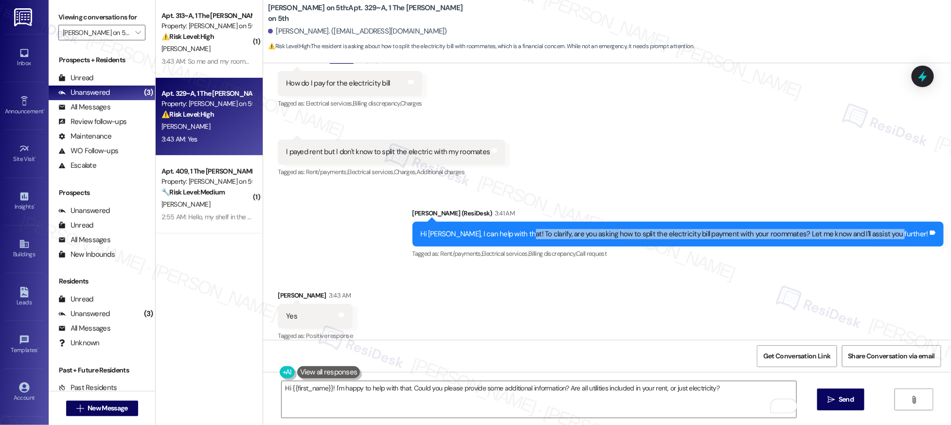
drag, startPoint x: 562, startPoint y: 222, endPoint x: 774, endPoint y: 234, distance: 211.9
click at [706, 234] on div "Hi Vaani, I can help with that! To clarify, are you asking how to split the ele…" at bounding box center [679, 234] width 532 height 25
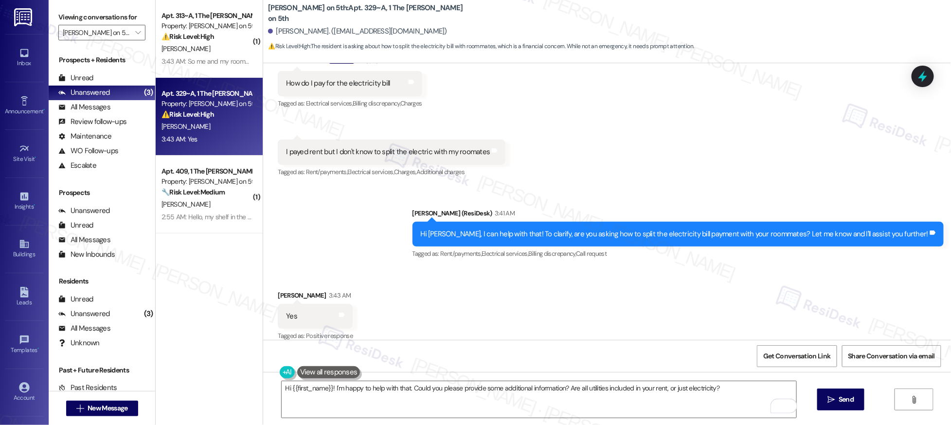
click at [480, 269] on div "Received via SMS Vaani Patel 3:43 AM Yes Tags and notes Tagged as: Positive res…" at bounding box center [607, 310] width 688 height 82
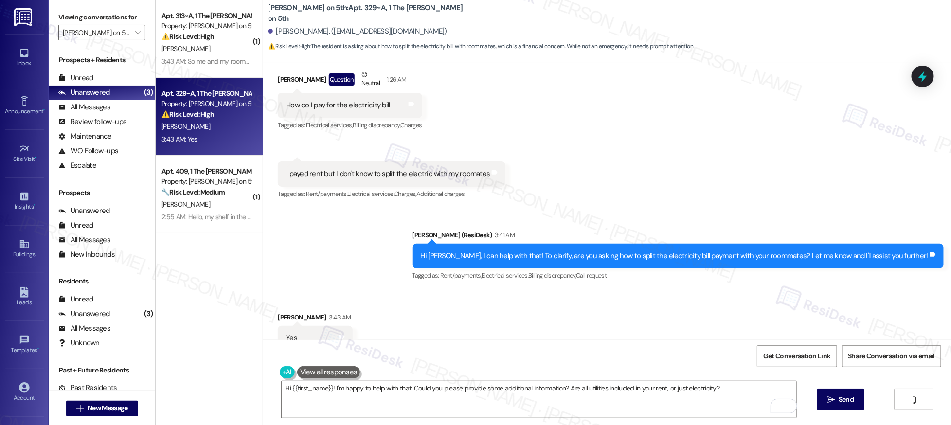
scroll to position [160, 0]
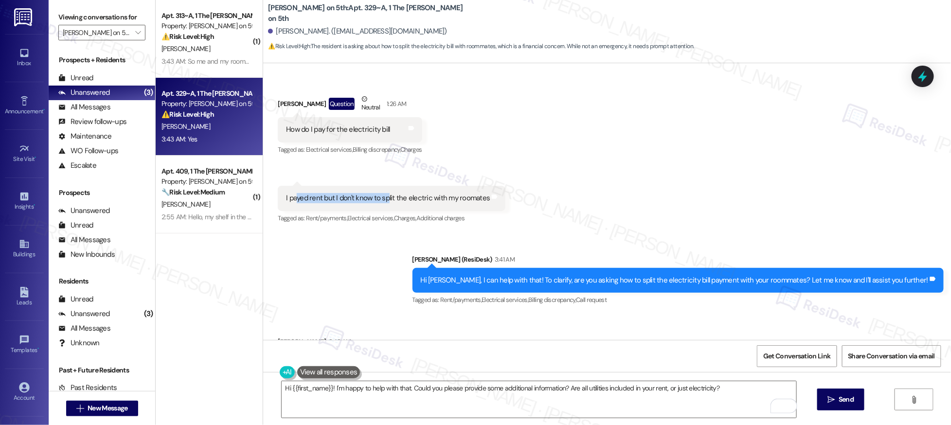
drag, startPoint x: 289, startPoint y: 187, endPoint x: 379, endPoint y: 191, distance: 90.1
click at [379, 193] on div "I payed rent but I don't know to split the electric with my roomates" at bounding box center [388, 198] width 204 height 10
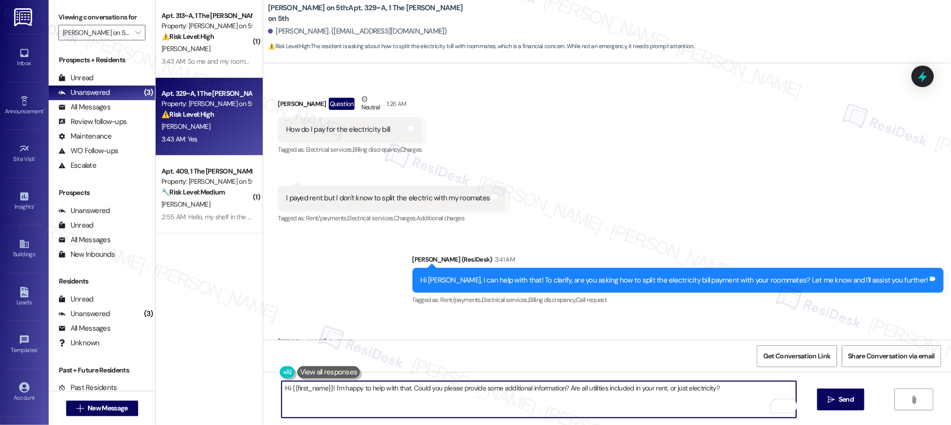
click at [412, 394] on textarea "Hi {{first_name}}! I'm happy to help with that. Could you please provide some a…" at bounding box center [539, 399] width 515 height 36
click at [528, 397] on textarea "Hi {{first_name}}! I'm happy to help with that. Could you please provide some a…" at bounding box center [539, 399] width 515 height 36
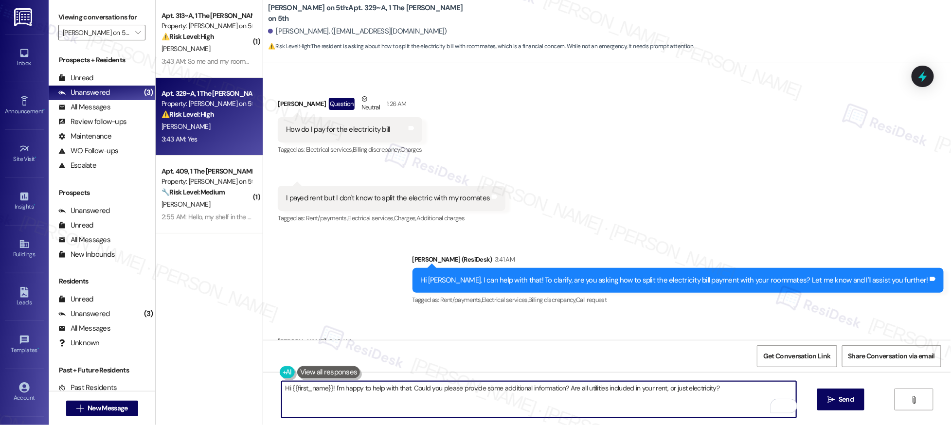
click at [528, 397] on textarea "Hi {{first_name}}! I'm happy to help with that. Could you please provide some a…" at bounding box center [539, 399] width 515 height 36
type textarea "If I understand it correctly, you want to split the payment according to usage?"
click at [321, 125] on div "How do I pay for the electricity bill Tags and notes" at bounding box center [350, 129] width 144 height 25
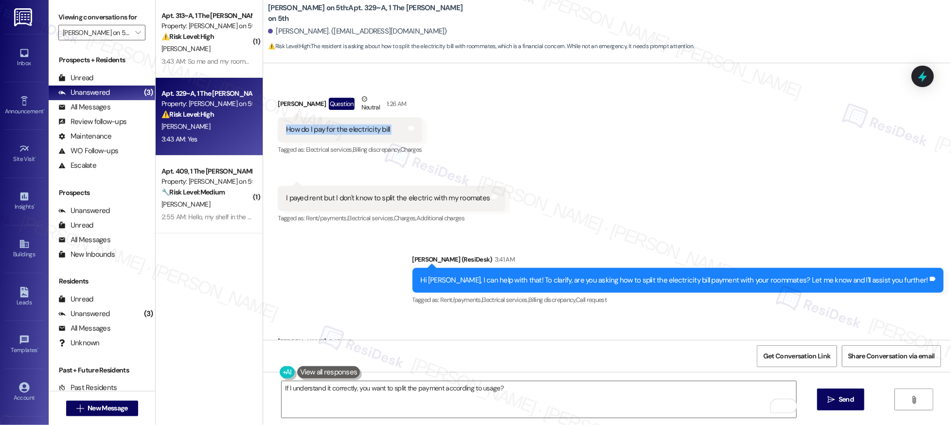
copy div "How do I pay for the electricity bill Tags and notes"
click at [423, 193] on div "I payed rent but I don't know to split the electric with my roomates" at bounding box center [388, 198] width 204 height 10
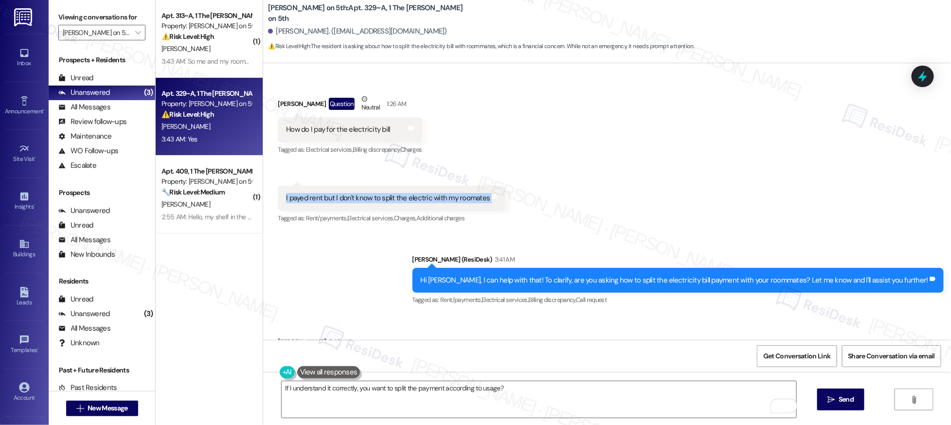
copy div "I payed rent but I don't know to split the electric with my roomates Tags and n…"
click at [561, 275] on div "Hi [PERSON_NAME], I can help with that! To clarify, are you asking how to split…" at bounding box center [675, 280] width 508 height 10
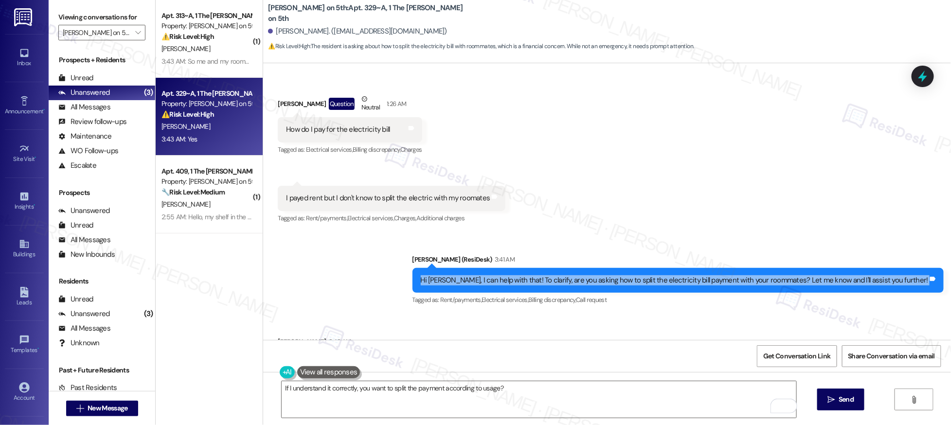
copy div "Hi Vaani, I can help with that! To clarify, are you asking how to split the ele…"
click at [473, 390] on textarea "If I understand it correctly, you want to split the payment according to usage?" at bounding box center [539, 399] width 515 height 36
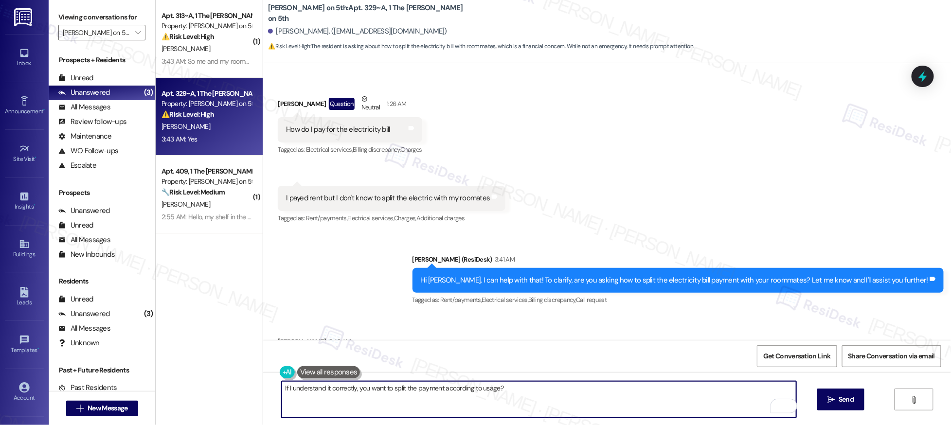
click at [473, 390] on textarea "If I understand it correctly, you want to split the payment according to usage?" at bounding box center [539, 399] width 515 height 36
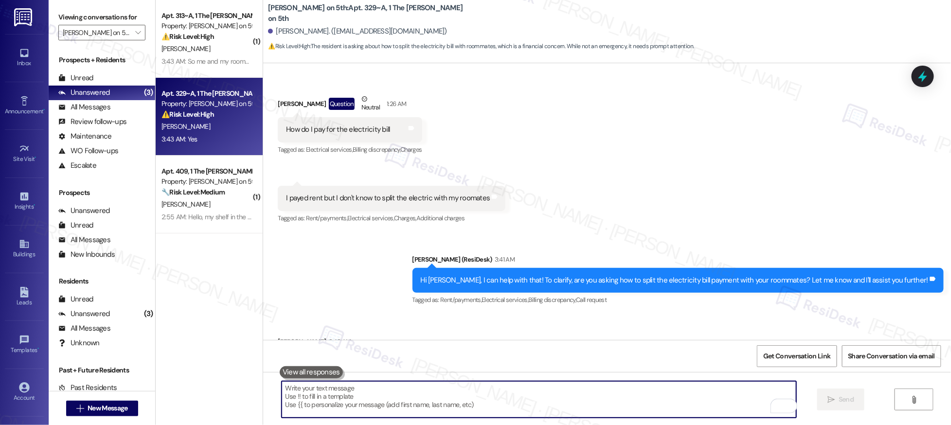
click at [319, 390] on textarea "To enrich screen reader interactions, please activate Accessibility in Grammarl…" at bounding box center [539, 399] width 515 height 36
paste textarea "Got it, thanks for confirming! Just to be sure I understand—are you asking if y…"
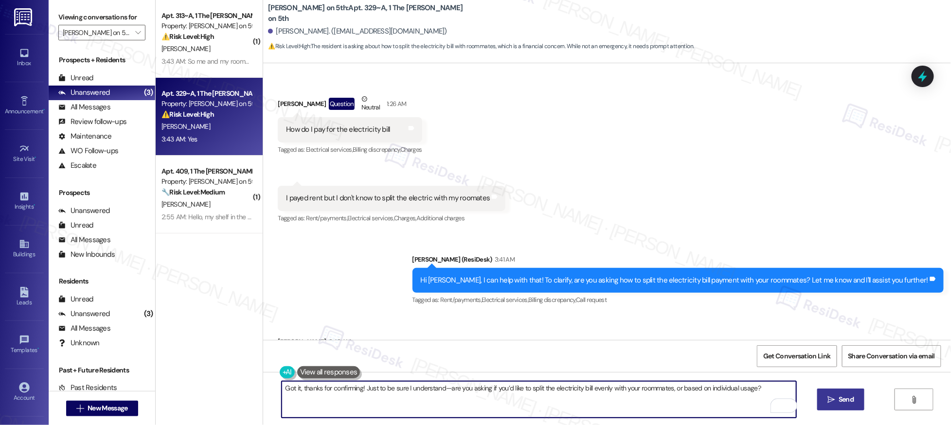
type textarea "Got it, thanks for confirming! Just to be sure I understand—are you asking if y…"
click at [706, 402] on icon "" at bounding box center [831, 400] width 7 height 8
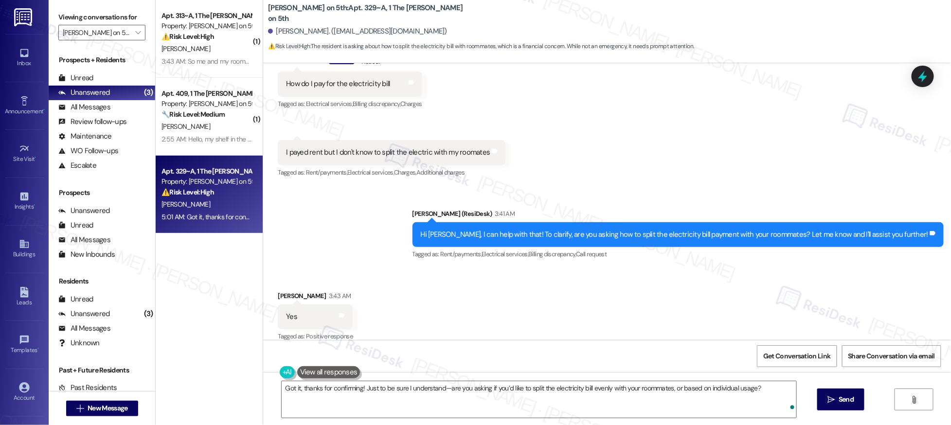
scroll to position [273, 0]
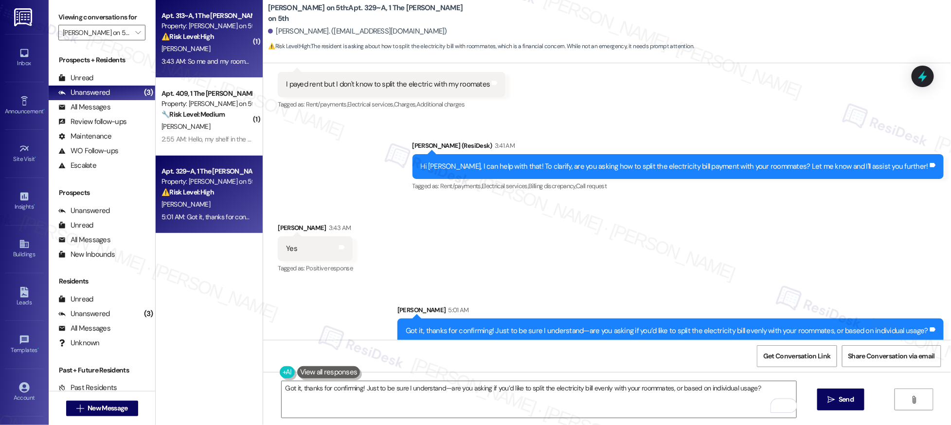
click at [206, 62] on div "3:43 AM: So me and my roommate put in several maintenance requests that were ma…" at bounding box center [380, 61] width 436 height 9
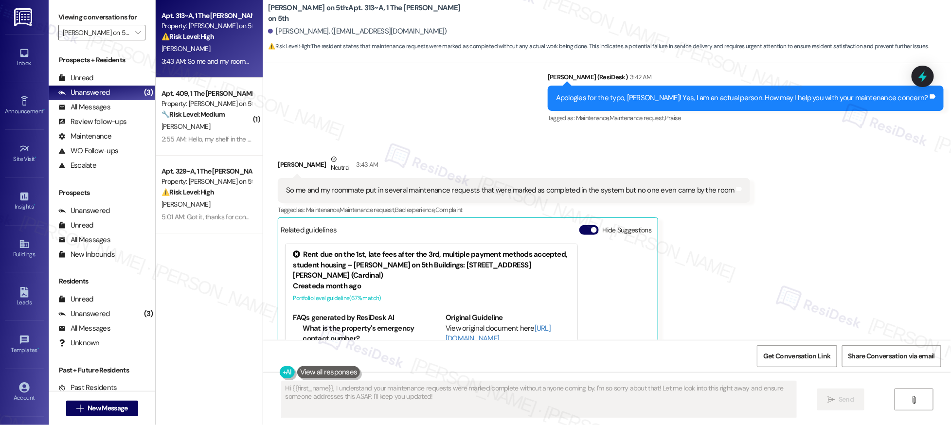
scroll to position [451, 0]
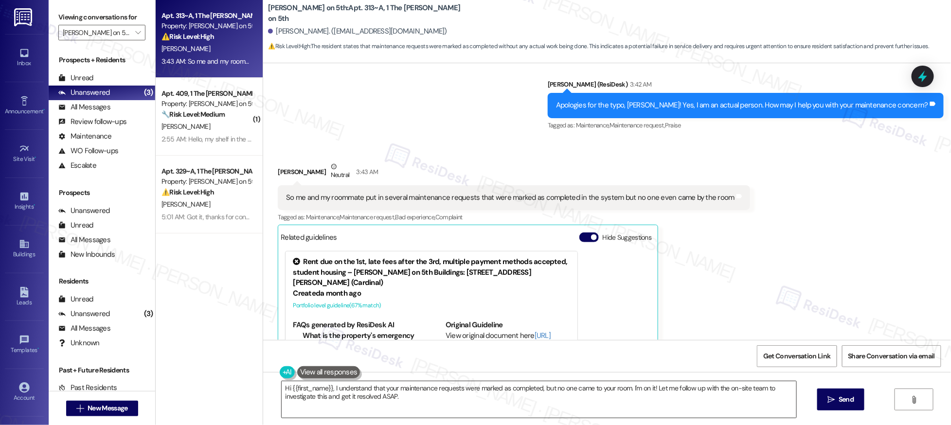
click at [600, 398] on textarea "Hi {{first_name}}, I understand that your maintenance requests were marked as c…" at bounding box center [539, 399] width 515 height 36
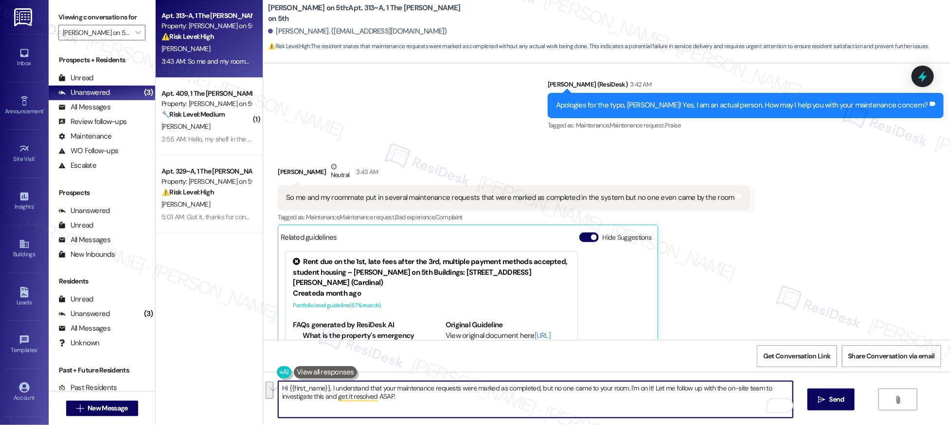
drag, startPoint x: 668, startPoint y: 388, endPoint x: 673, endPoint y: 402, distance: 14.5
click at [673, 402] on textarea "Hi {{first_name}}, I understand that your maintenance requests were marked as c…" at bounding box center [535, 399] width 515 height 36
drag, startPoint x: 648, startPoint y: 390, endPoint x: 650, endPoint y: 405, distance: 15.8
click at [650, 403] on textarea "Hi {{first_name}}, I understand that your maintenance requests were marked as c…" at bounding box center [535, 399] width 515 height 36
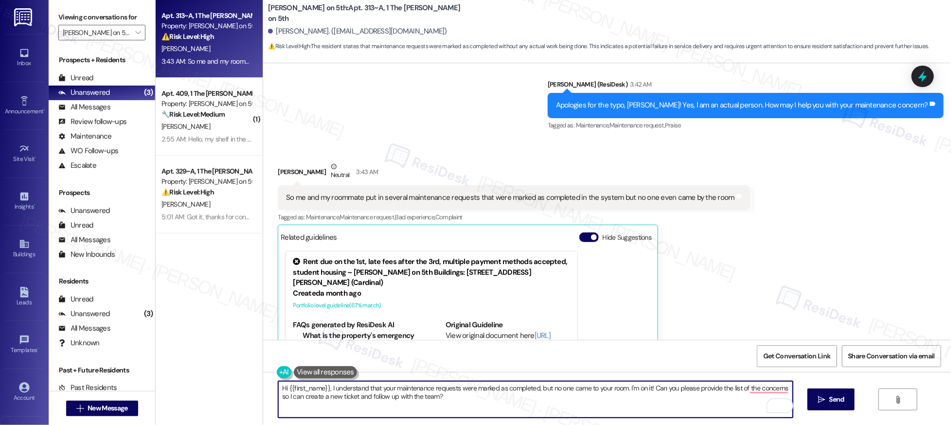
click at [278, 162] on div "Kiley Kreitz Neutral 3:43 AM" at bounding box center [514, 174] width 472 height 24
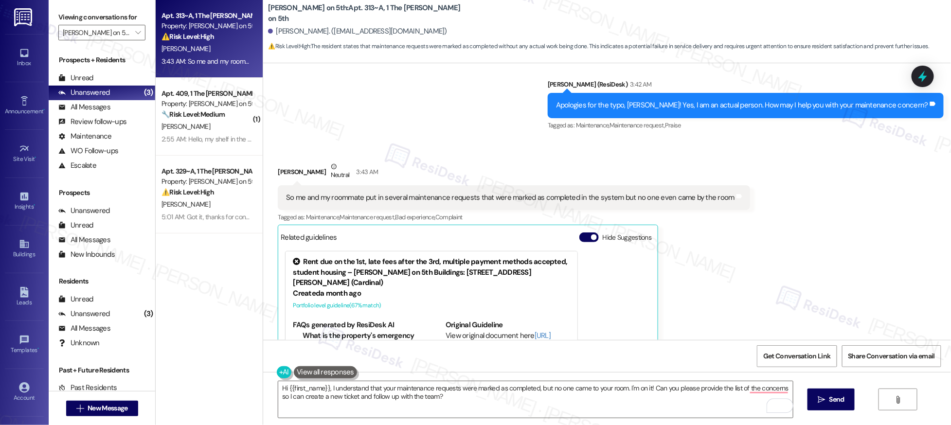
click at [278, 162] on div "Kiley Kreitz Neutral 3:43 AM" at bounding box center [514, 174] width 472 height 24
copy div "Kiley"
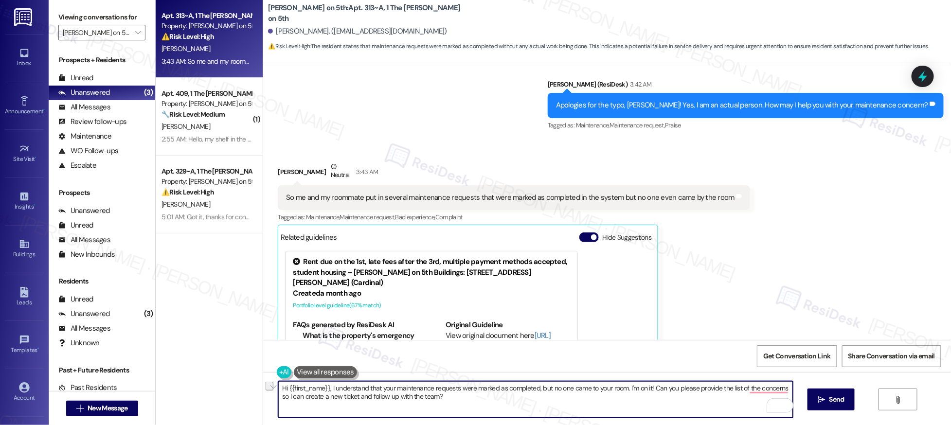
drag, startPoint x: 324, startPoint y: 389, endPoint x: 249, endPoint y: 385, distance: 75.5
click at [249, 385] on div "Apt. 313~A, 1 The Marshall on 5th Property: Marshall on 5th ⚠️ Risk Level: High…" at bounding box center [553, 212] width 795 height 425
type textarea "I understand that your maintenance requests were marked as completed, but no on…"
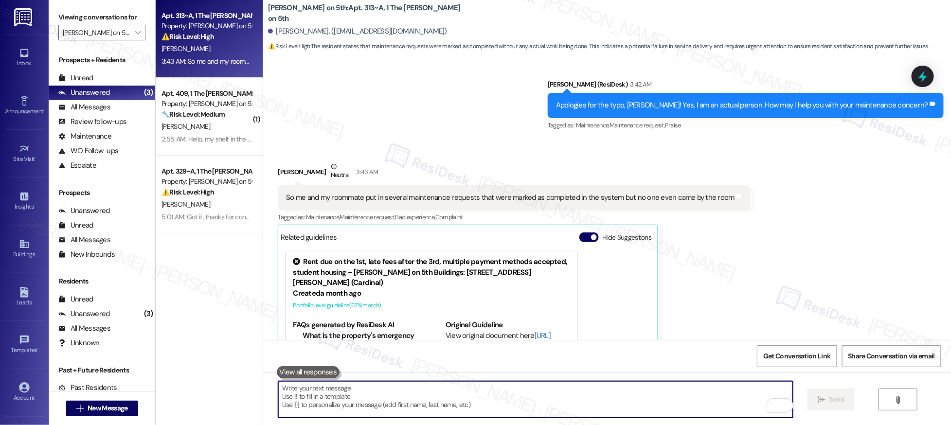
paste textarea "I understand your maintenance requests were marked as completed even though no …"
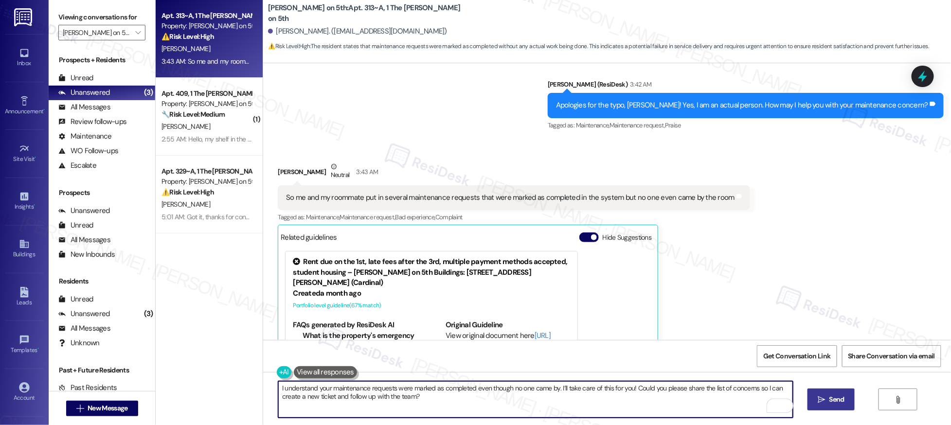
type textarea "I understand your maintenance requests were marked as completed even though no …"
click at [706, 403] on icon "" at bounding box center [821, 400] width 7 height 8
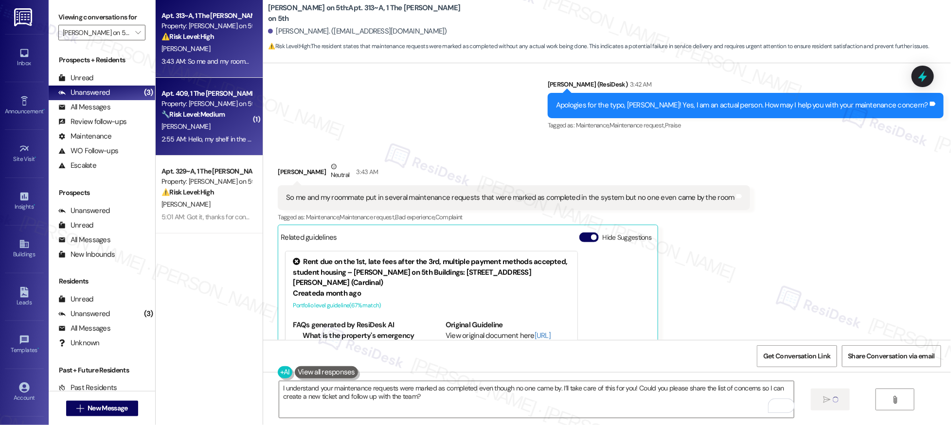
click at [202, 139] on div "2:55 AM: Hello, my shelf in the room is kinda drooping down. I submitted mainte…" at bounding box center [384, 139] width 444 height 9
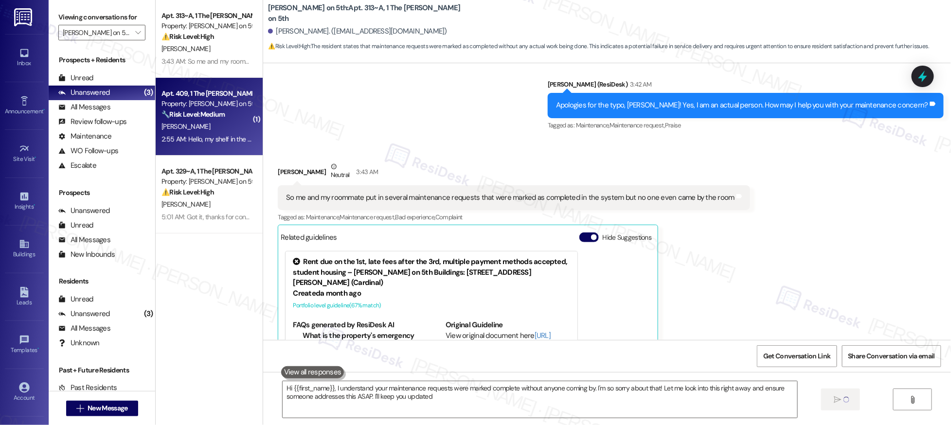
type textarea "Hi {{first_name}}, I understand your maintenance requests were marked complete …"
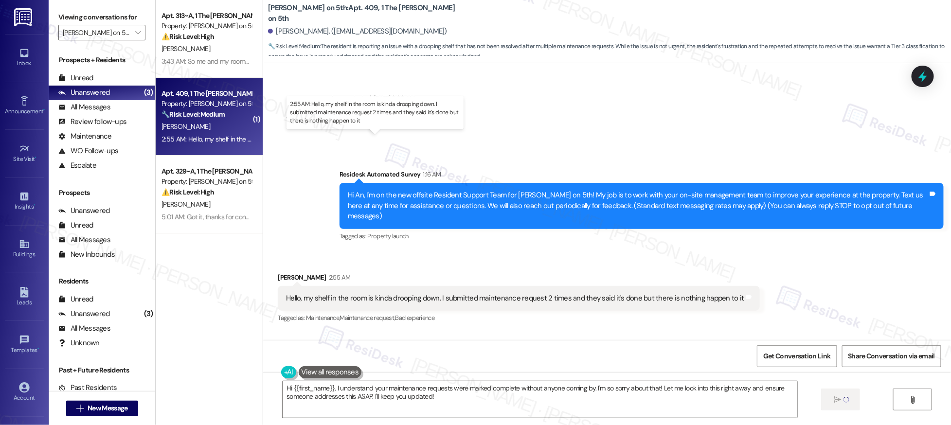
scroll to position [0, 0]
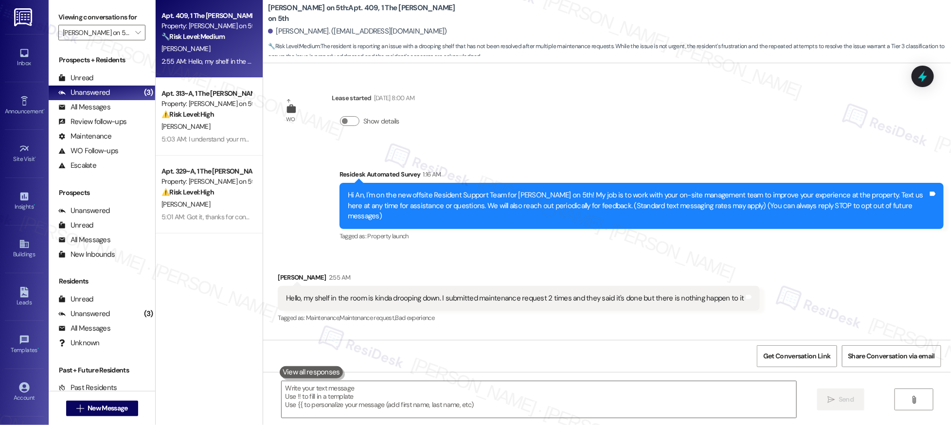
click at [339, 293] on div "Hello, my shelf in the room is kinda drooping down. I submitted maintenance req…" at bounding box center [515, 298] width 458 height 10
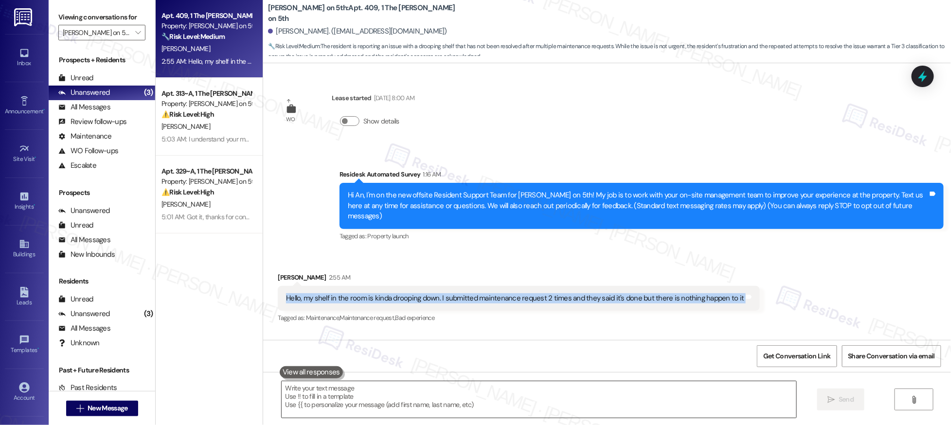
click at [384, 399] on textarea at bounding box center [539, 399] width 515 height 36
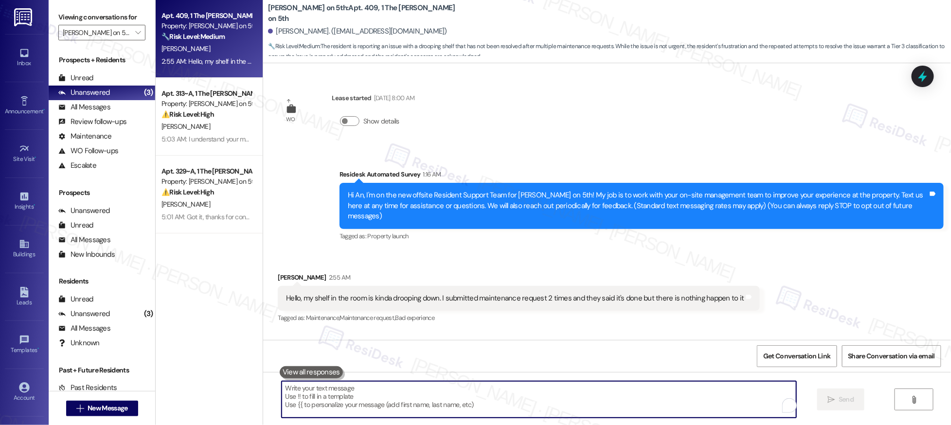
click at [384, 399] on textarea "To enrich screen reader interactions, please activate Accessibility in Grammarl…" at bounding box center [539, 399] width 515 height 36
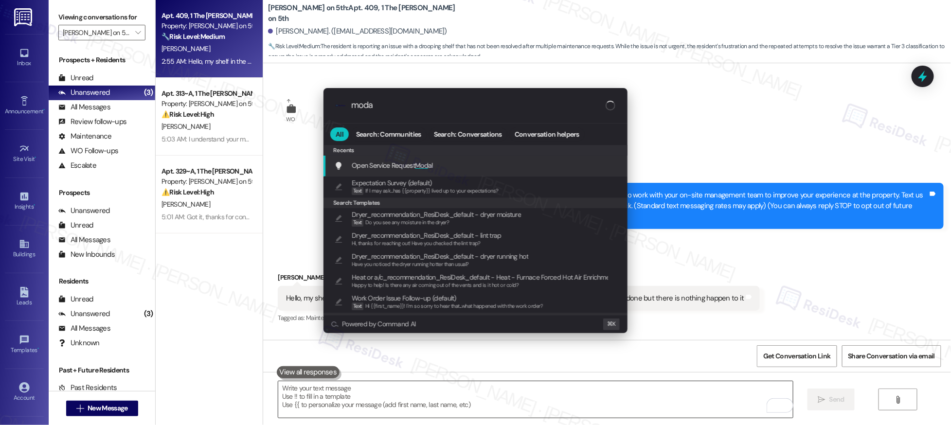
type input "modal"
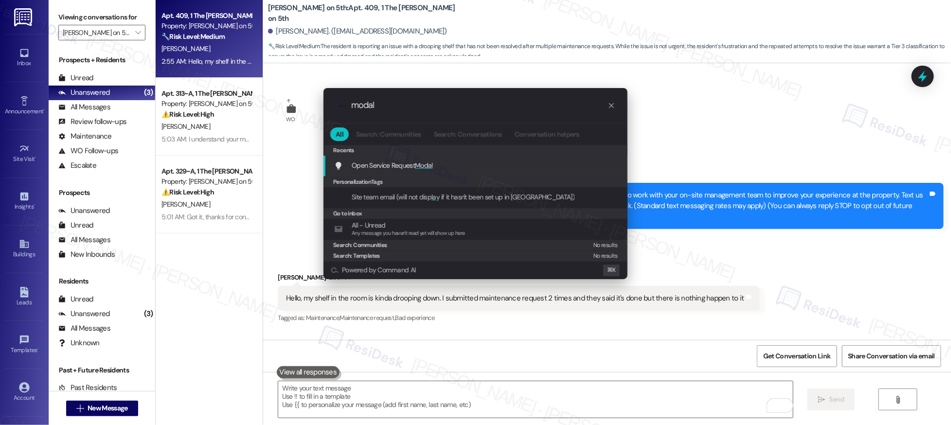
click at [432, 166] on span "Modal" at bounding box center [424, 165] width 18 height 9
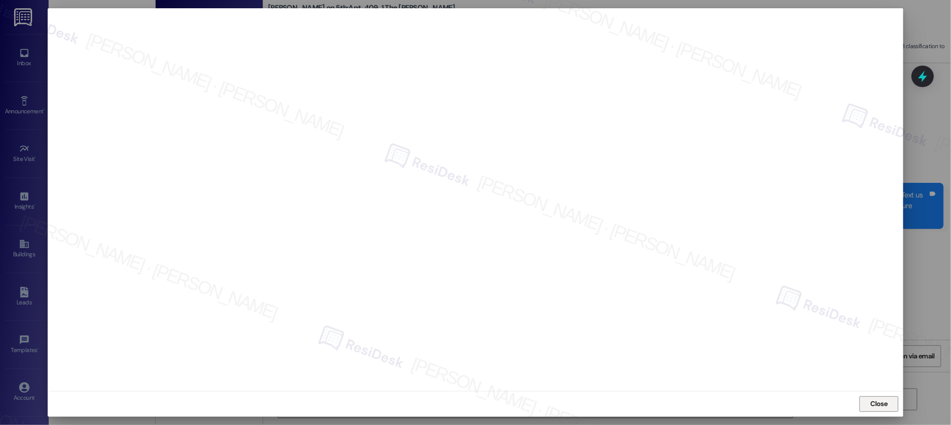
click at [706, 403] on span "Close" at bounding box center [879, 404] width 21 height 10
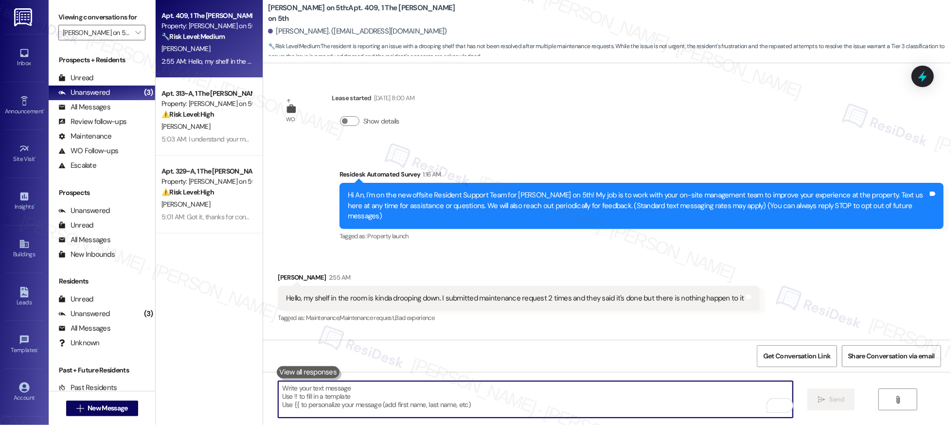
click at [387, 293] on div "Hello, my shelf in the room is kinda drooping down. I submitted maintenance req…" at bounding box center [515, 298] width 458 height 10
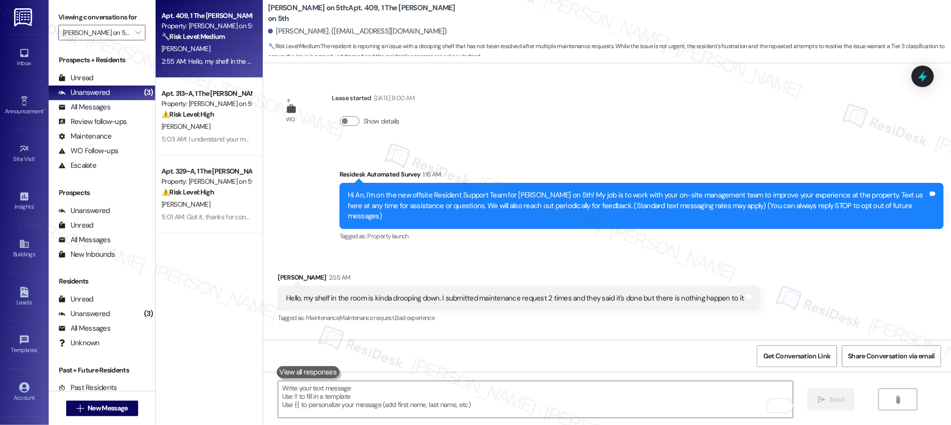
click at [387, 293] on div "Hello, my shelf in the room is kinda drooping down. I submitted maintenance req…" at bounding box center [515, 298] width 458 height 10
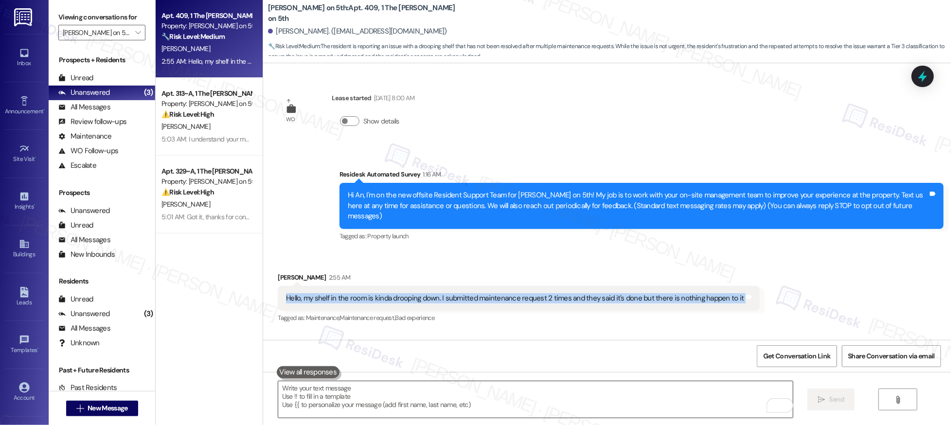
click at [346, 403] on textarea "To enrich screen reader interactions, please activate Accessibility in Grammarl…" at bounding box center [535, 399] width 515 height 36
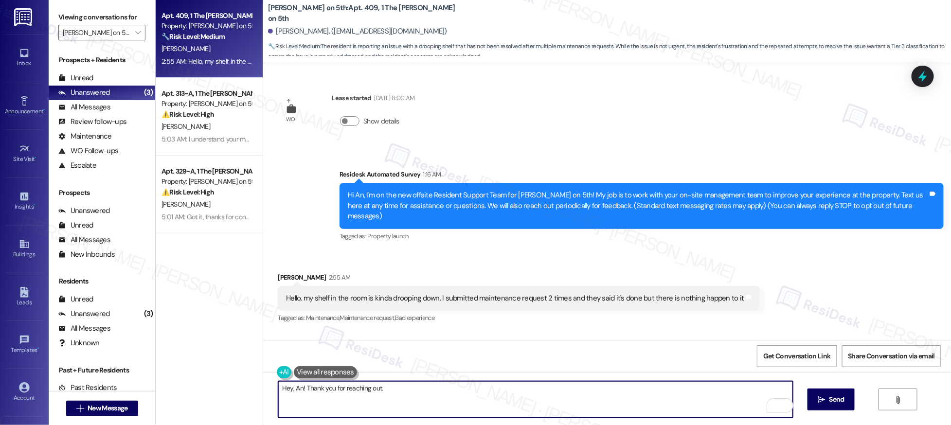
click at [442, 293] on div "Hello, my shelf in the room is kinda drooping down. I submitted maintenance req…" at bounding box center [515, 298] width 458 height 10
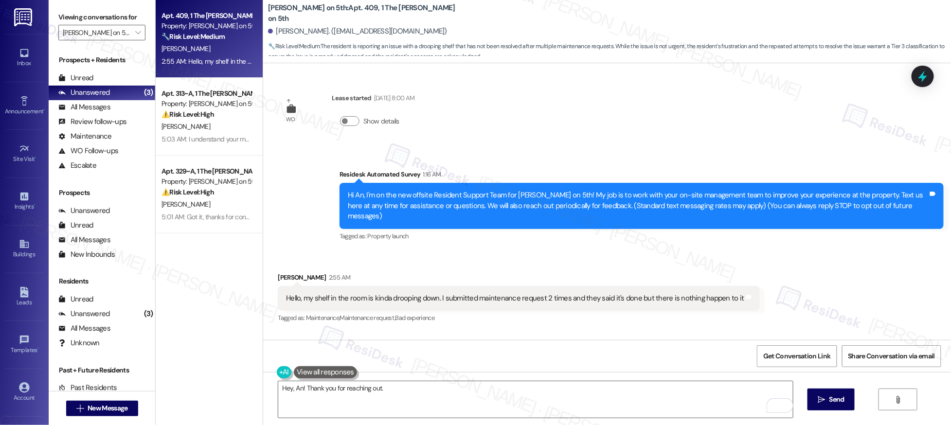
click at [442, 293] on div "Hello, my shelf in the room is kinda drooping down. I submitted maintenance req…" at bounding box center [515, 298] width 458 height 10
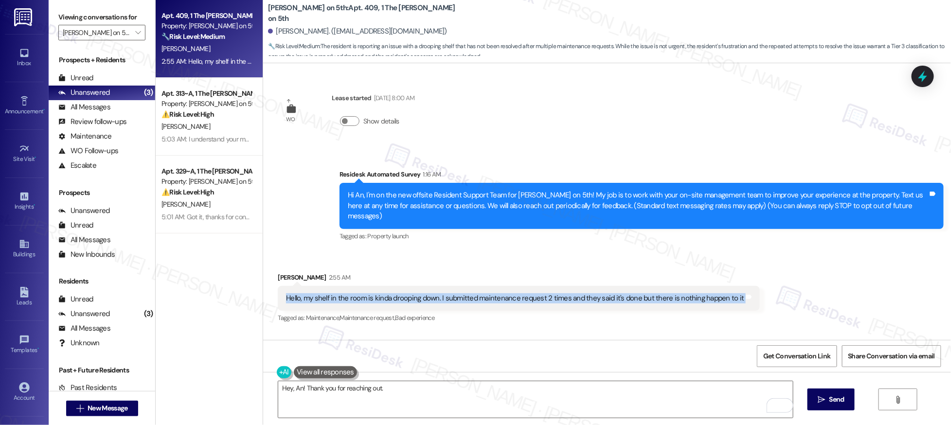
click at [442, 293] on div "Hello, my shelf in the room is kinda drooping down. I submitted maintenance req…" at bounding box center [515, 298] width 458 height 10
click at [398, 384] on textarea "Hey, An! Thank you for reaching out." at bounding box center [535, 399] width 515 height 36
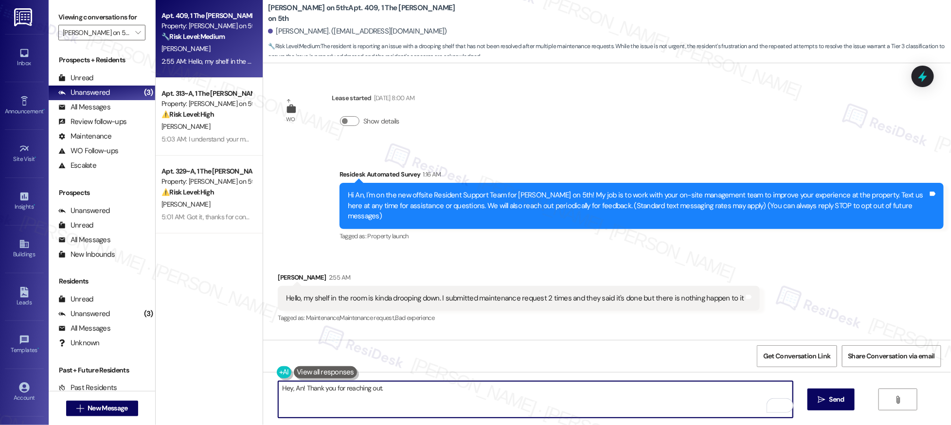
click at [453, 388] on textarea "Hey, An! Thank you for reaching out." at bounding box center [535, 399] width 515 height 36
paste textarea "Has the maintenance team been to your home at all?"
type textarea "Hey, An! Thank you for reaching out. Has the maintenance team been to your home…"
click at [706, 403] on span "Send" at bounding box center [837, 400] width 19 height 10
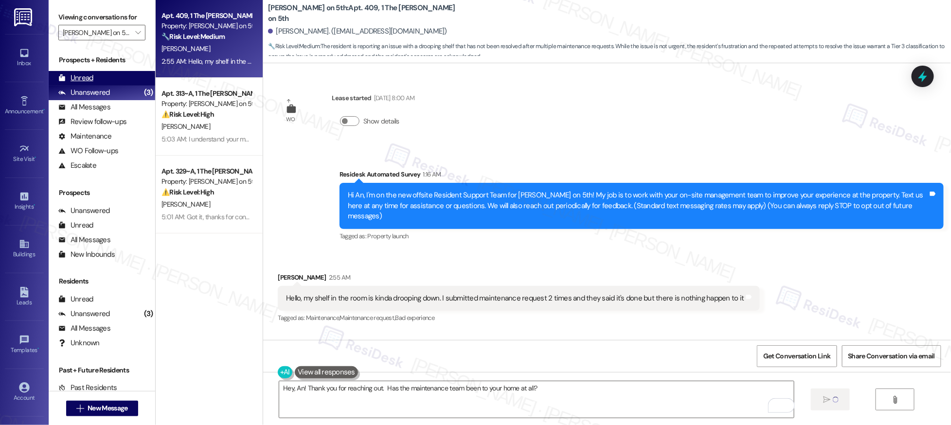
click at [142, 73] on div "Unread (0)" at bounding box center [102, 78] width 107 height 15
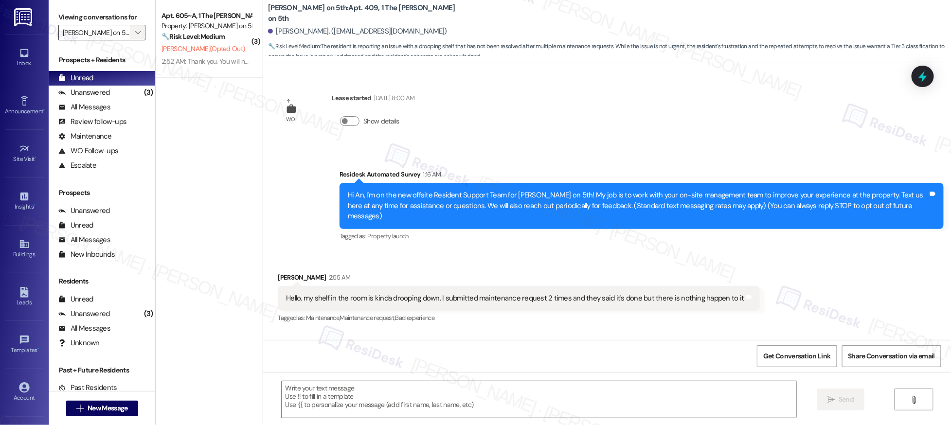
type textarea "Fetching suggested responses. Please feel free to read through the conversation…"
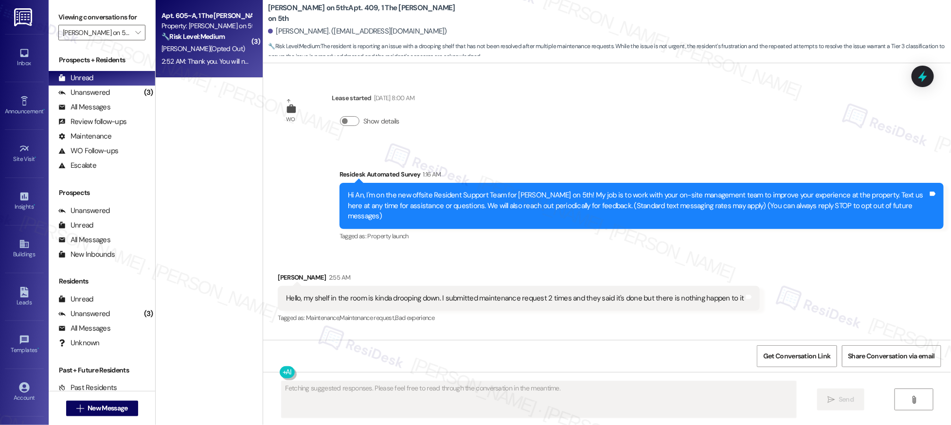
click at [221, 41] on div "🔧 Risk Level: Medium The resident is opting out of receiving text messages. Thi…" at bounding box center [207, 37] width 90 height 10
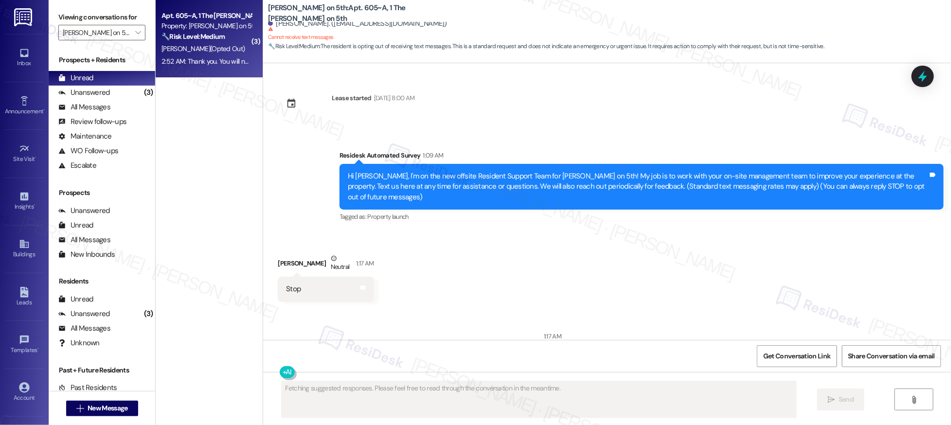
click at [221, 41] on div "🔧 Risk Level: Medium The resident is opting out of receiving text messages. Thi…" at bounding box center [207, 37] width 90 height 10
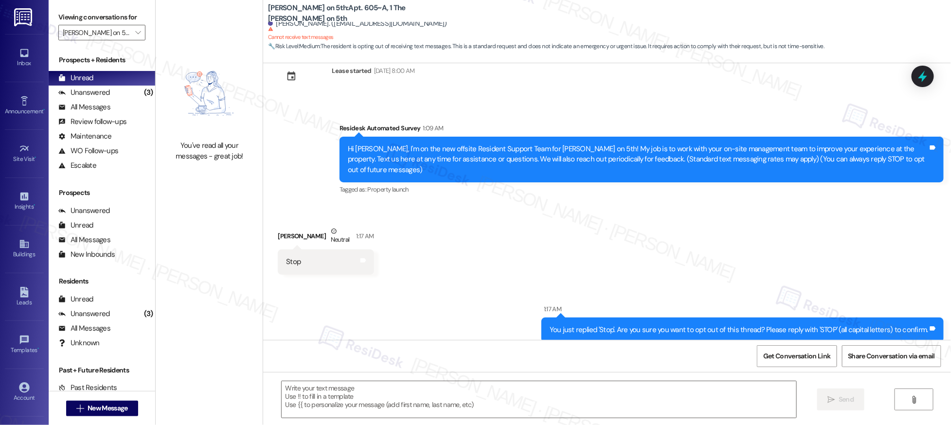
scroll to position [270, 0]
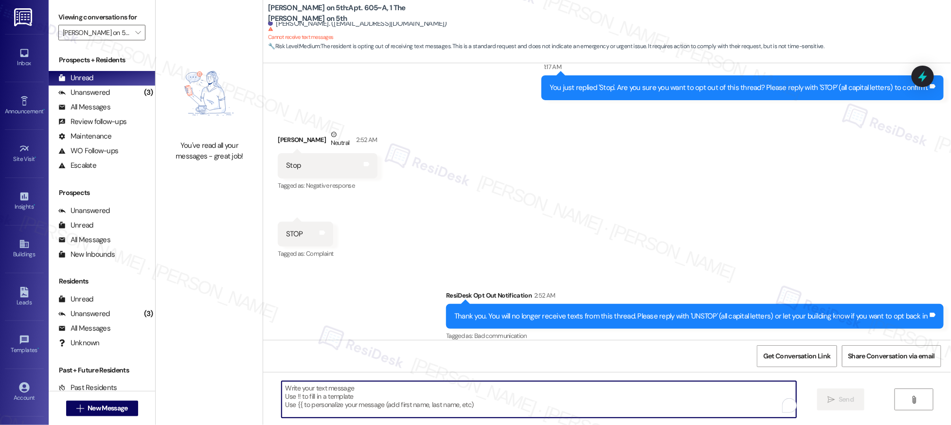
click at [400, 390] on textarea "To enrich screen reader interactions, please activate Accessibility in Grammarl…" at bounding box center [539, 399] width 515 height 36
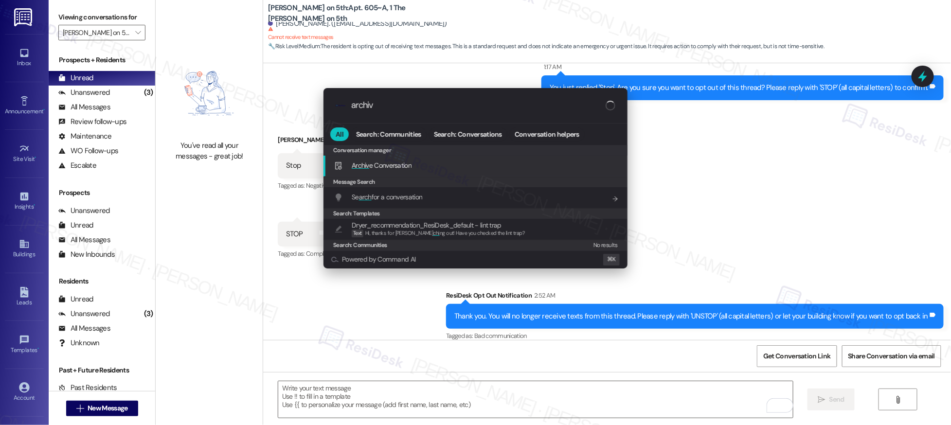
type input "archive"
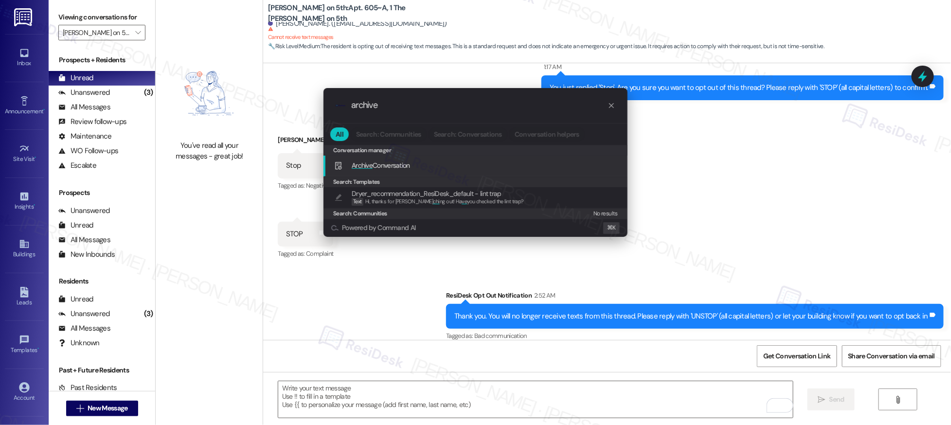
click at [446, 165] on div "Archive Conversation Add shortcut" at bounding box center [476, 165] width 285 height 11
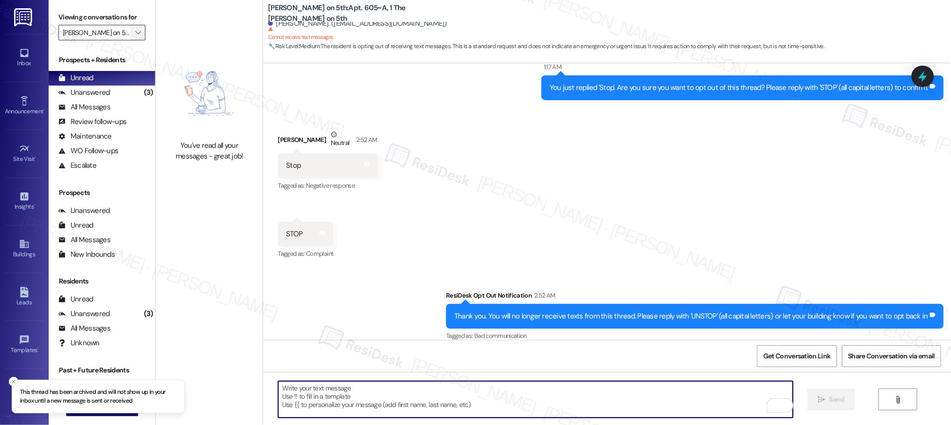
click at [135, 30] on icon "" at bounding box center [137, 33] width 5 height 8
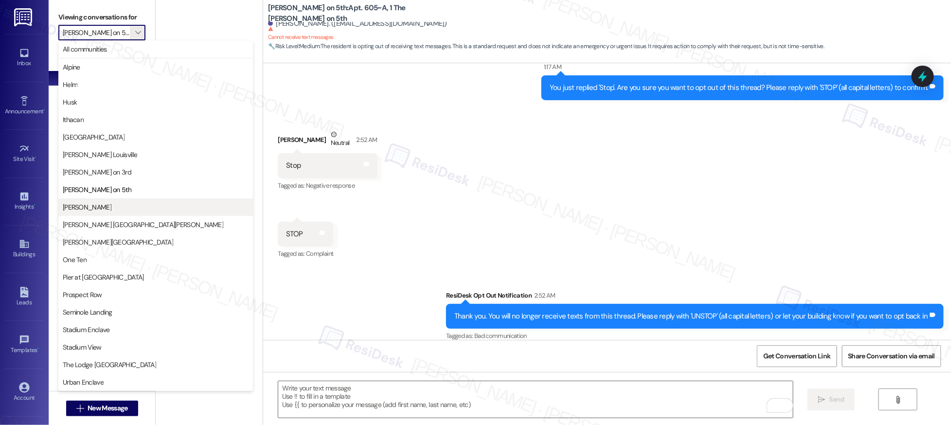
click at [95, 207] on span "[PERSON_NAME]" at bounding box center [87, 207] width 49 height 10
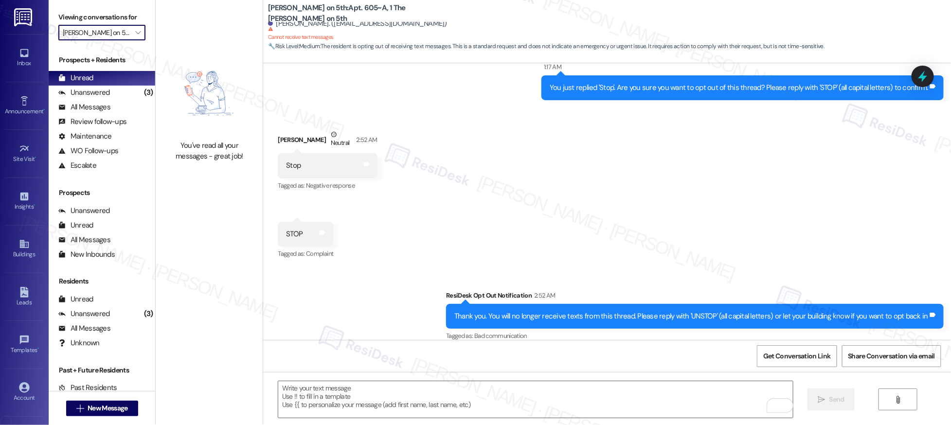
type input "[PERSON_NAME]"
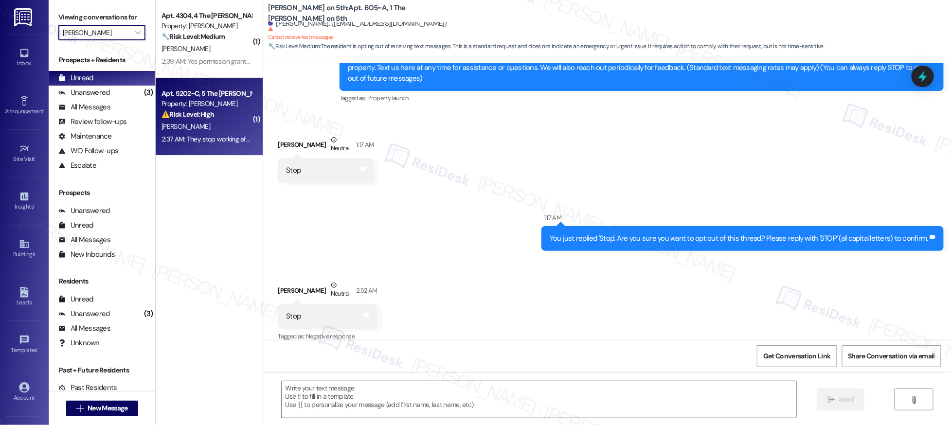
scroll to position [187, 0]
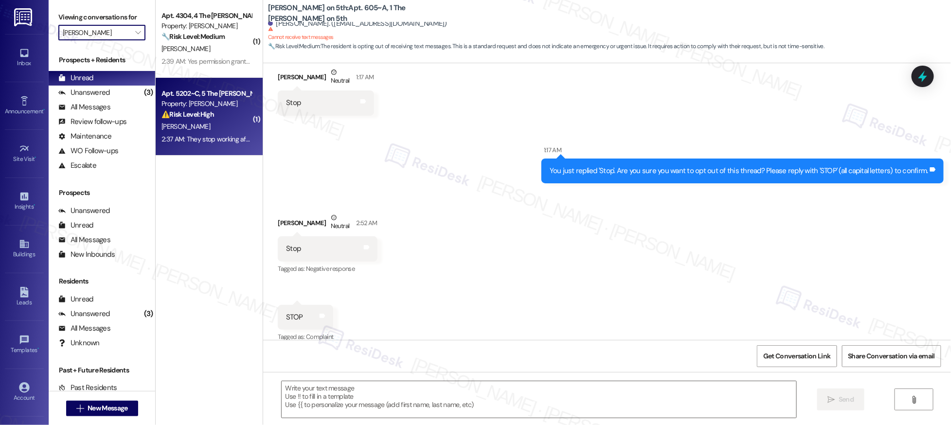
type textarea "Fetching suggested responses. Please feel free to read through the conversation…"
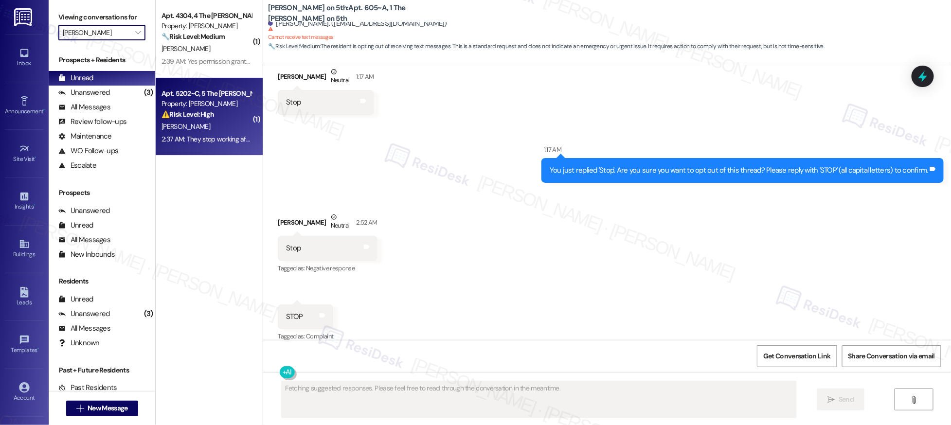
click at [211, 135] on div "2:37 AM: They stop working after use every once in a while 2:37 AM: They stop w…" at bounding box center [244, 139] width 164 height 9
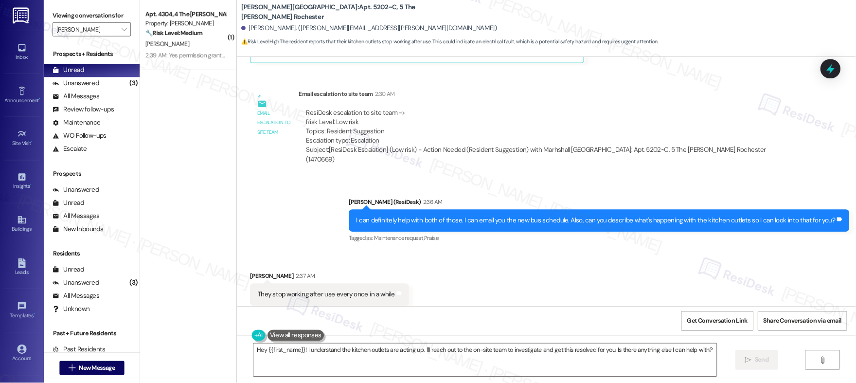
scroll to position [447, 0]
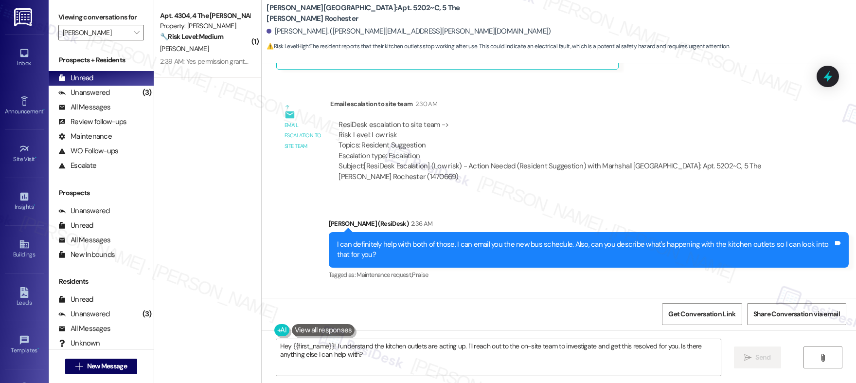
click at [603, 220] on div "Emily (ResiDesk) 2:36 AM" at bounding box center [589, 225] width 520 height 14
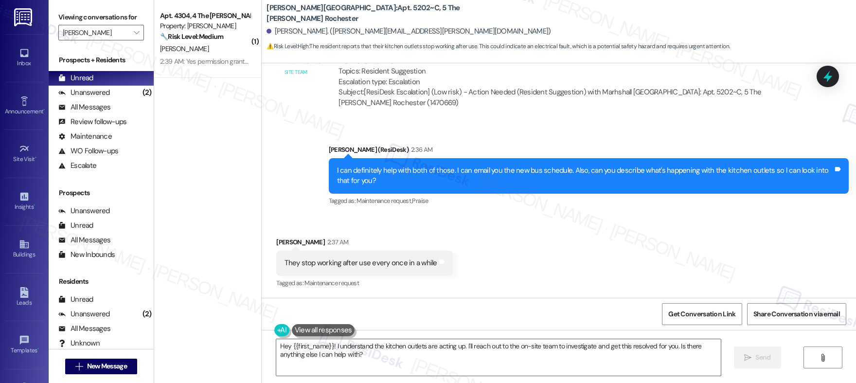
click at [378, 233] on div "Received via SMS James Stallone 2:37 AM They stop working after use every once …" at bounding box center [364, 264] width 191 height 68
click at [366, 261] on div "They stop working after use every once in a while" at bounding box center [361, 263] width 152 height 10
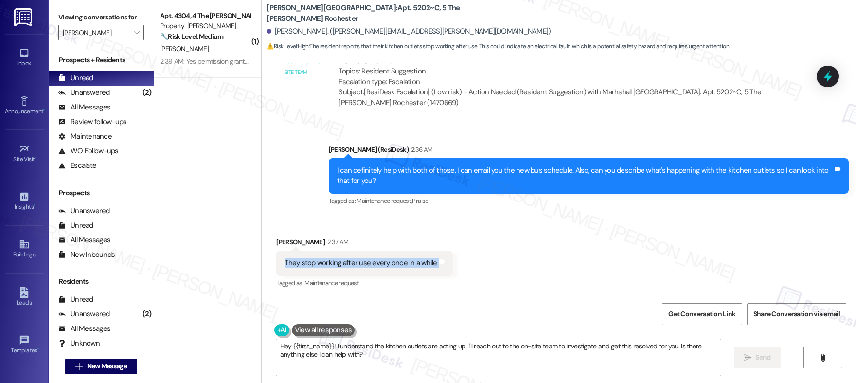
click at [366, 261] on div "They stop working after use every once in a while" at bounding box center [361, 263] width 152 height 10
click at [355, 359] on textarea "Hey {{first_name}}! I understand the kitchen outlets are acting up. I'll reach …" at bounding box center [498, 357] width 445 height 36
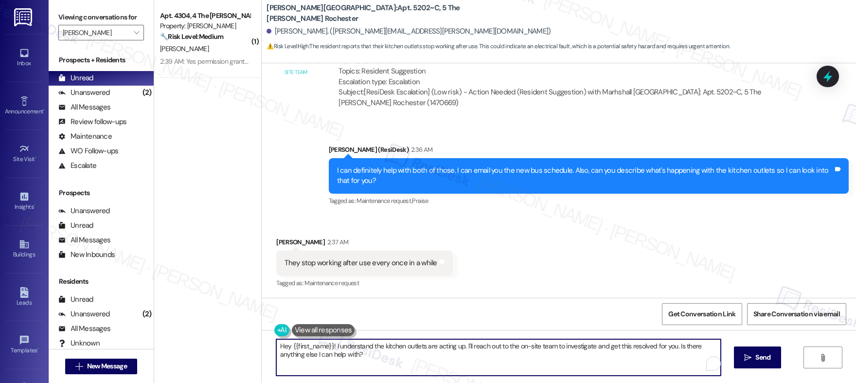
click at [355, 359] on textarea "Hey {{first_name}}! I understand the kitchen outlets are acting up. I'll reach …" at bounding box center [498, 357] width 445 height 36
click at [389, 361] on textarea "Hey {{first_name}}! I understand the kitchen outlets are acting up. I'll reach …" at bounding box center [496, 357] width 445 height 36
drag, startPoint x: 670, startPoint y: 347, endPoint x: 670, endPoint y: 359, distance: 12.2
click at [670, 359] on textarea "Hey {{first_name}}! I understand the kitchen outlets are acting up. I'll reach …" at bounding box center [496, 357] width 445 height 36
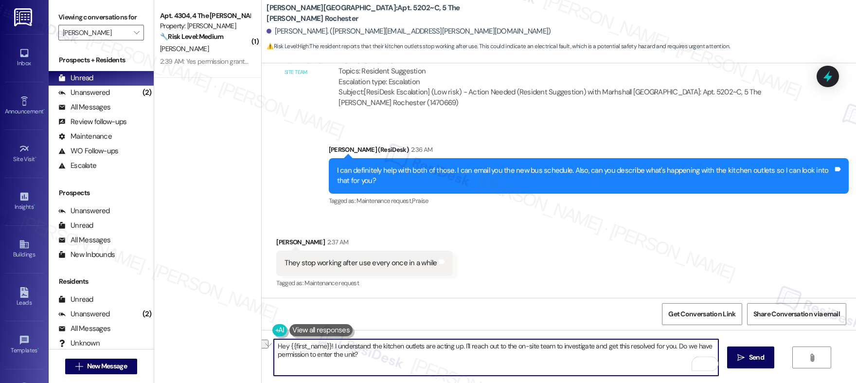
drag, startPoint x: 326, startPoint y: 346, endPoint x: 218, endPoint y: 333, distance: 108.7
click at [218, 333] on div "( 1 ) Apt. 4304, 4 The Marshall Rochester Property: Marshall Rochester 🔧 Risk L…" at bounding box center [505, 191] width 702 height 383
type textarea "I understand the kitchen outlets are acting up. I'll reach out to the on-site t…"
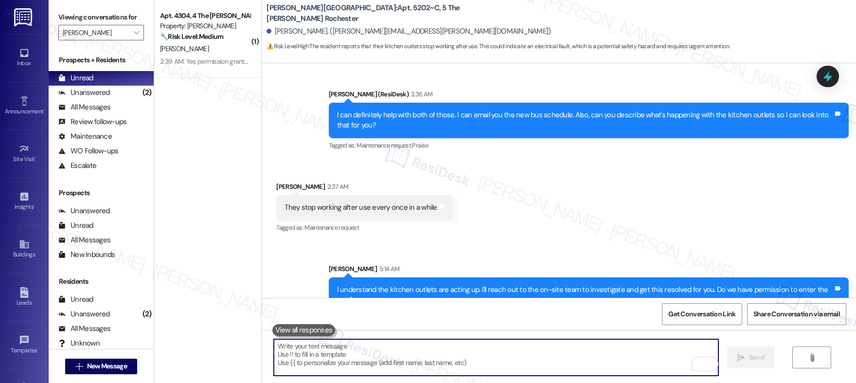
scroll to position [588, 0]
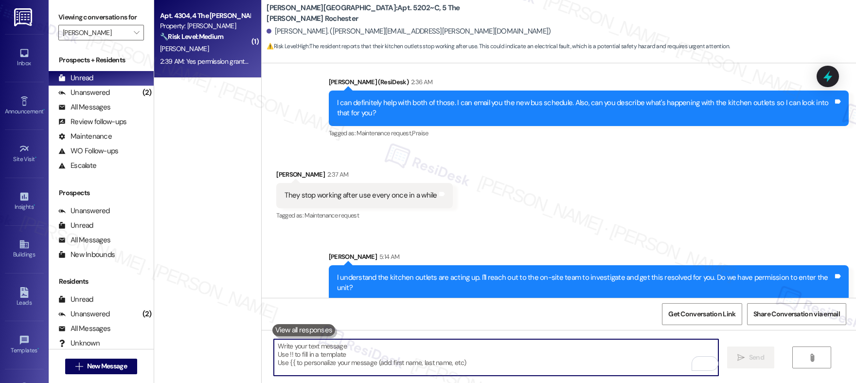
click at [210, 58] on div "2:39 AM: Yes permission granted 2:39 AM: Yes permission granted" at bounding box center [206, 61] width 92 height 9
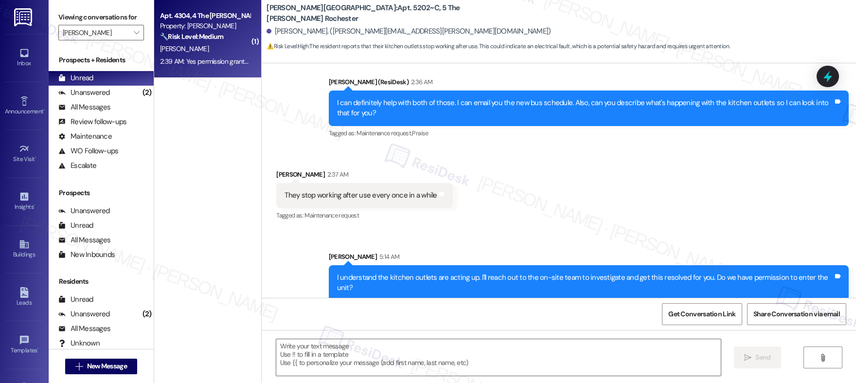
type textarea "Fetching suggested responses. Please feel free to read through the conversation…"
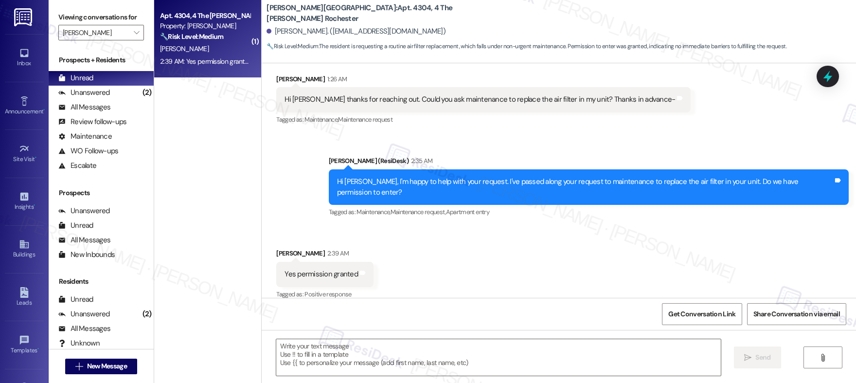
type textarea "Fetching suggested responses. Please feel free to read through the conversation…"
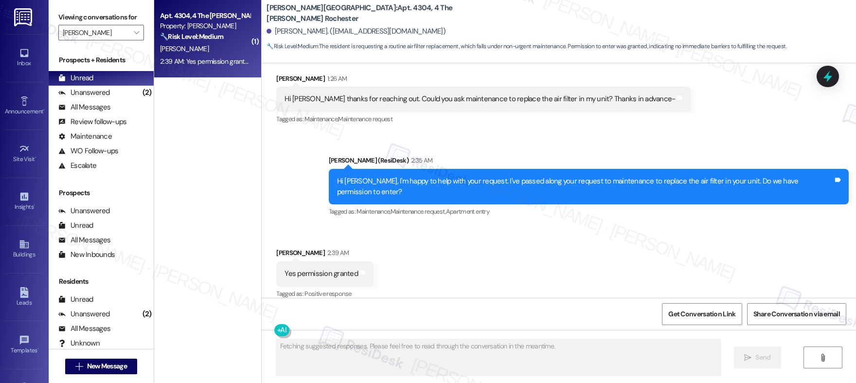
scroll to position [180, 0]
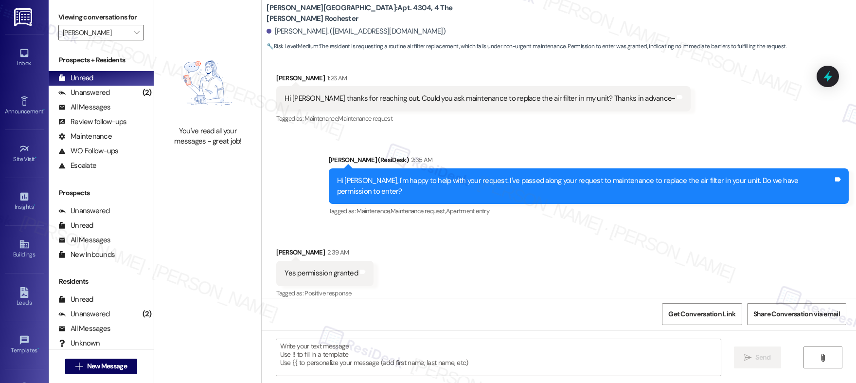
click at [356, 289] on div "Tagged as: Positive response Click to highlight conversations about Positive re…" at bounding box center [324, 293] width 97 height 14
click at [341, 343] on textarea at bounding box center [498, 357] width 445 height 36
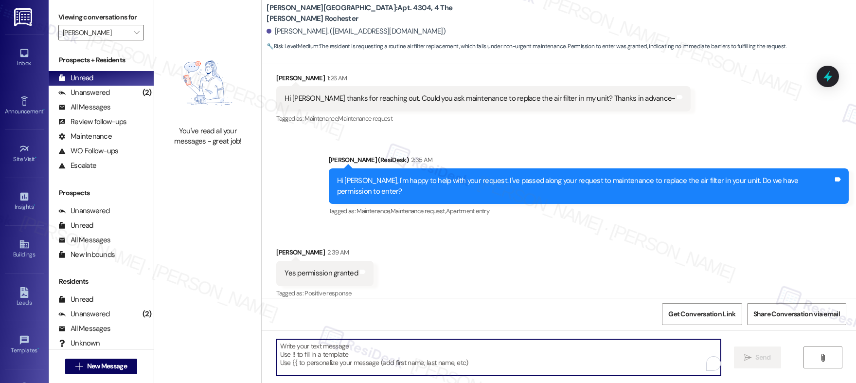
click at [341, 343] on textarea "To enrich screen reader interactions, please activate Accessibility in Grammarl…" at bounding box center [498, 357] width 445 height 36
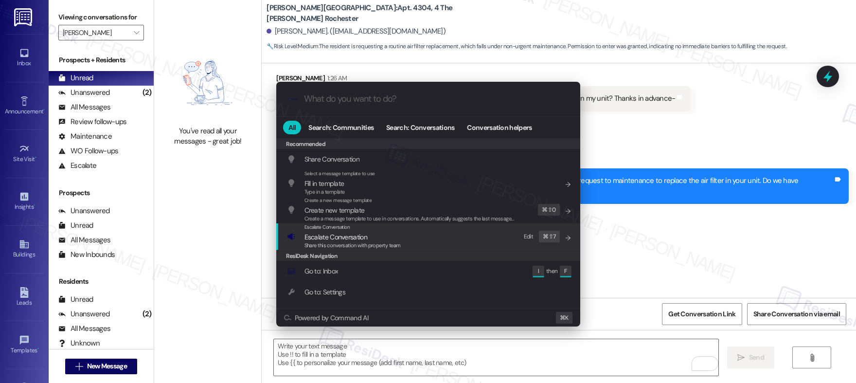
click at [324, 236] on span "Escalate Conversation" at bounding box center [336, 237] width 63 height 9
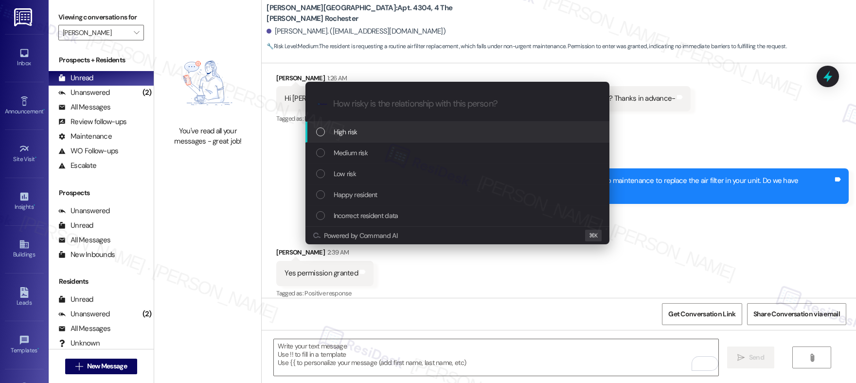
click at [376, 128] on div "High risk" at bounding box center [458, 131] width 285 height 11
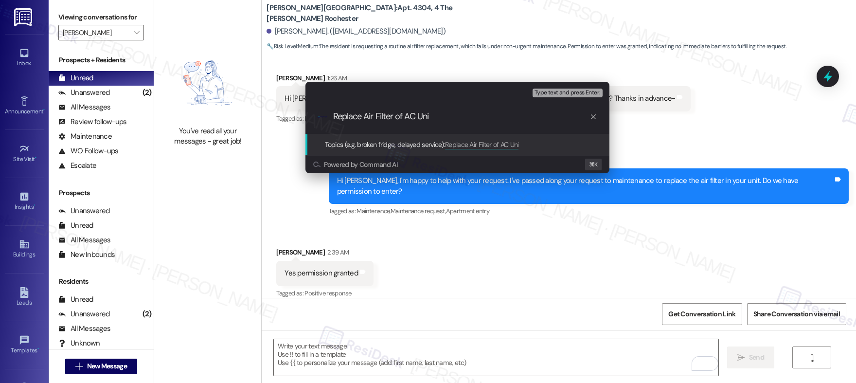
type input "Replace Air Filter of AC Unit"
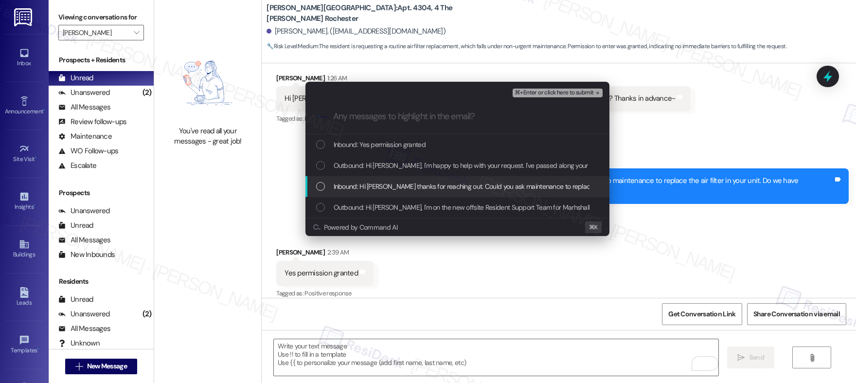
click at [361, 186] on span "Inbound: Hi Emily thanks for reaching out. Could you ask maintenance to replace…" at bounding box center [525, 186] width 383 height 11
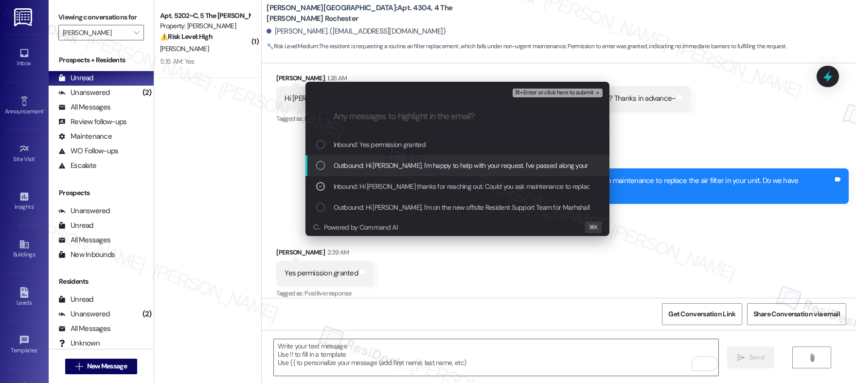
click at [383, 164] on span "Outbound: Hi Brian, I'm happy to help with your request. I've passed along your…" at bounding box center [591, 165] width 515 height 11
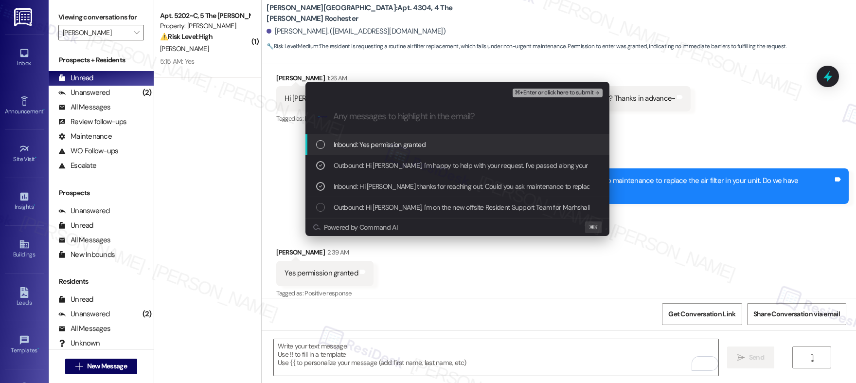
click at [393, 146] on span "Inbound: Yes permission granted" at bounding box center [380, 144] width 92 height 11
click at [561, 91] on span "⌘+Enter or click here to submit" at bounding box center [554, 93] width 79 height 7
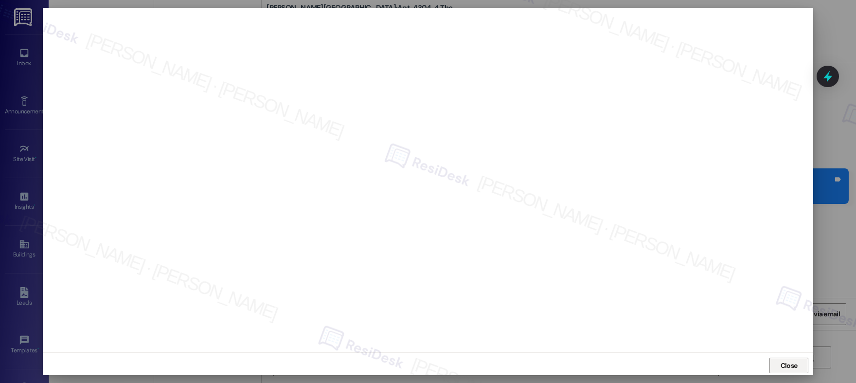
click at [706, 364] on span "Close" at bounding box center [789, 365] width 17 height 10
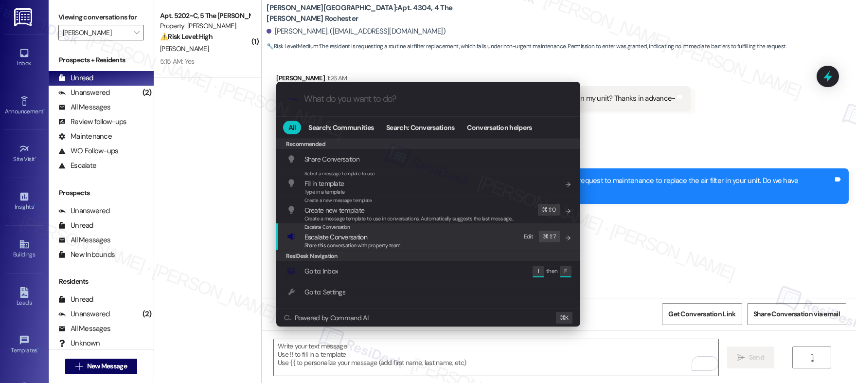
click at [455, 232] on div "Escalate Conversation Escalate Conversation Share this conversation with proper…" at bounding box center [429, 236] width 285 height 26
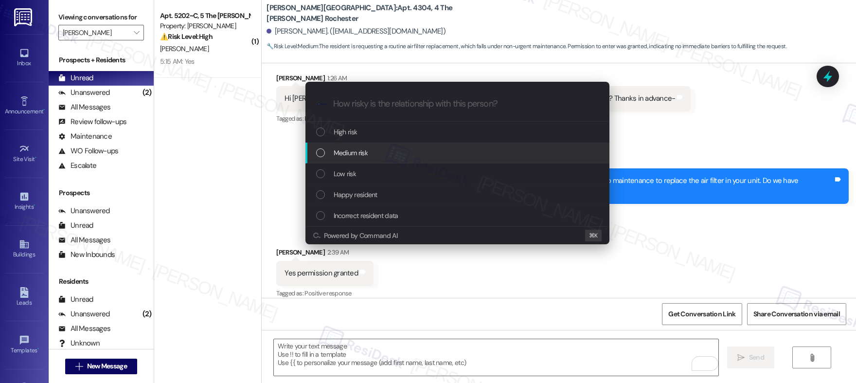
click at [428, 152] on div "Medium risk" at bounding box center [458, 152] width 285 height 11
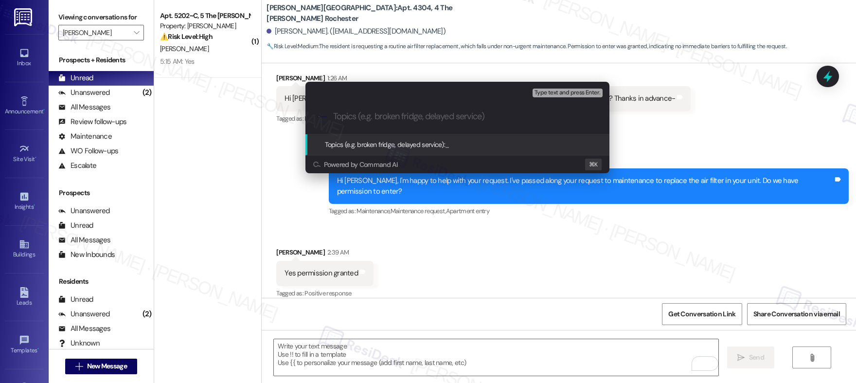
paste input "Replace Air Filter of AC Unit"
type input "Replace Air Filter of AC Unit"
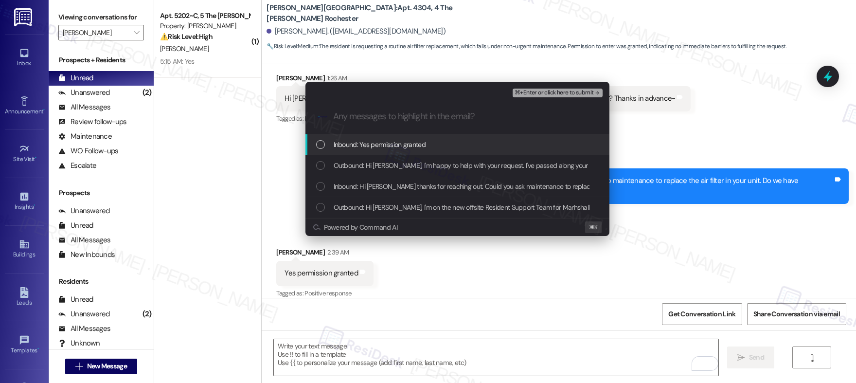
click at [426, 147] on span "Inbound: Yes permission granted" at bounding box center [380, 144] width 92 height 11
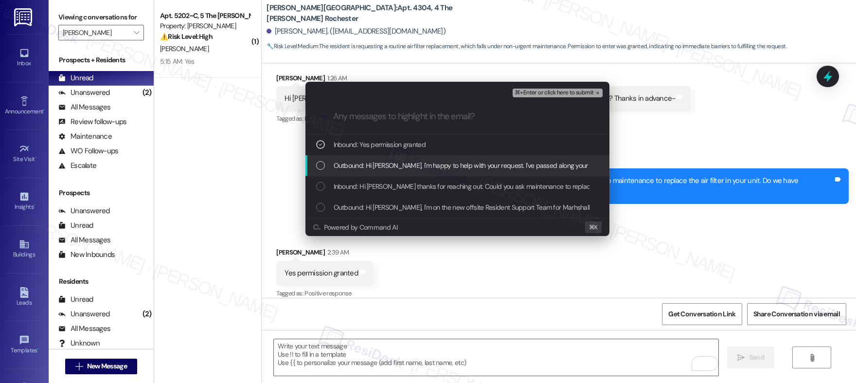
click at [419, 164] on span "Outbound: Hi Brian, I'm happy to help with your request. I've passed along your…" at bounding box center [591, 165] width 515 height 11
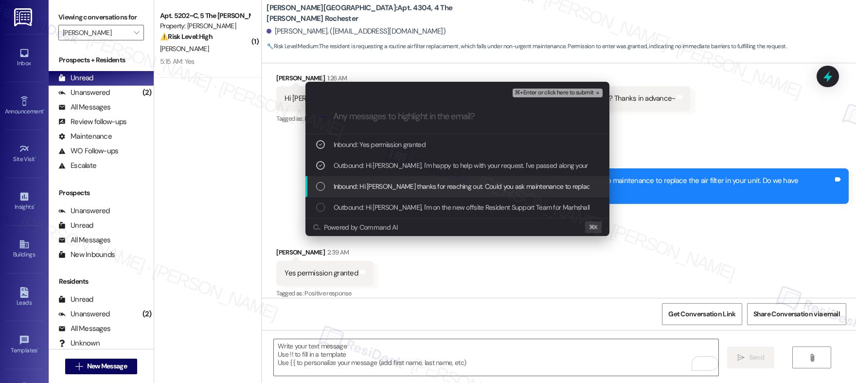
click at [410, 181] on span "Inbound: Hi Emily thanks for reaching out. Could you ask maintenance to replace…" at bounding box center [525, 186] width 383 height 11
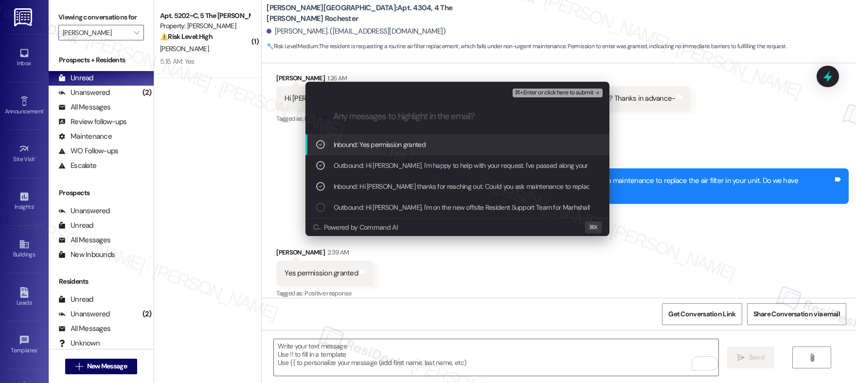
click at [557, 90] on span "⌘+Enter or click here to submit" at bounding box center [554, 93] width 79 height 7
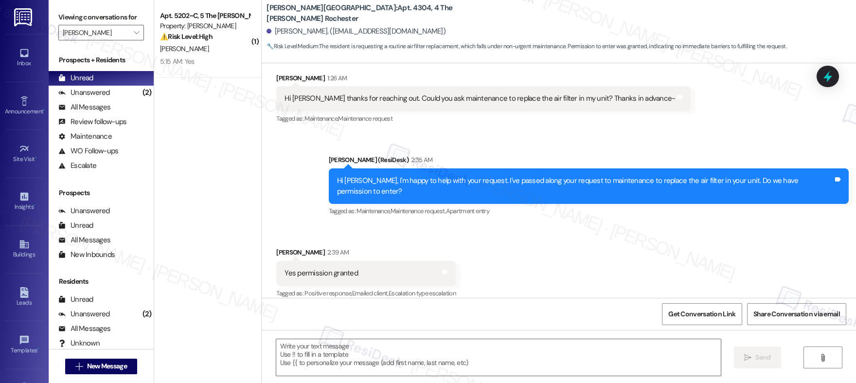
type textarea "Fetching suggested responses. Please feel free to read through the conversation…"
click at [404, 371] on textarea at bounding box center [498, 357] width 445 height 36
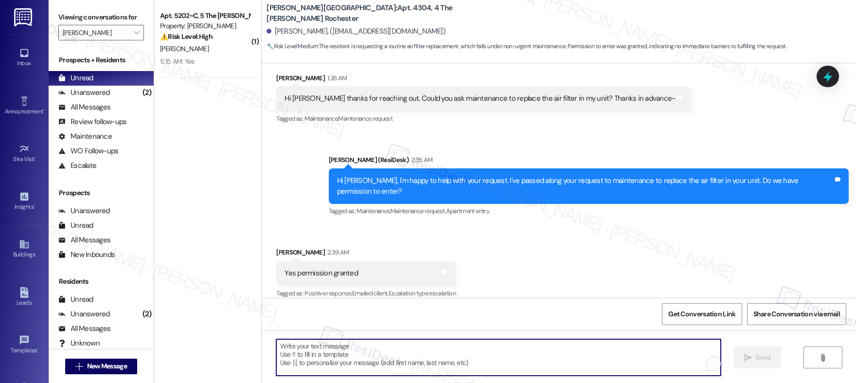
paste textarea "Thank you, {{first_name}}. The request has been submitted. Our maintenance team…"
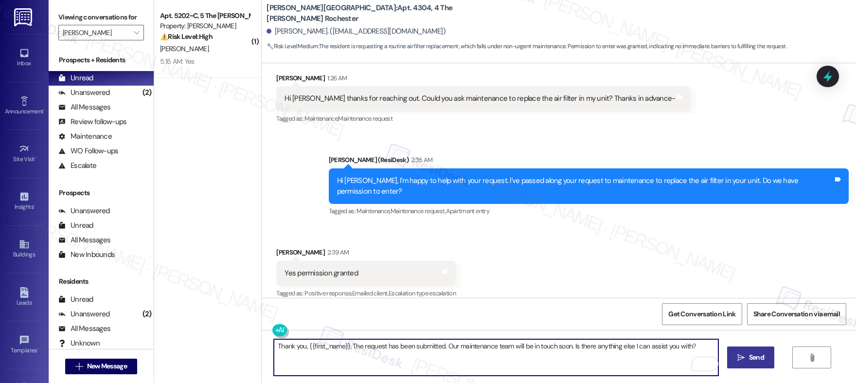
type textarea "Thank you, {{first_name}}. The request has been submitted. Our maintenance team…"
click at [706, 361] on span "Send" at bounding box center [756, 357] width 15 height 10
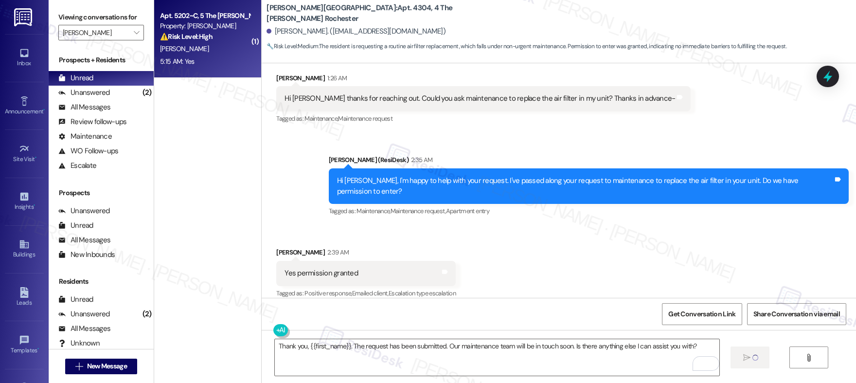
click at [213, 49] on div "J. Stallone" at bounding box center [205, 49] width 92 height 12
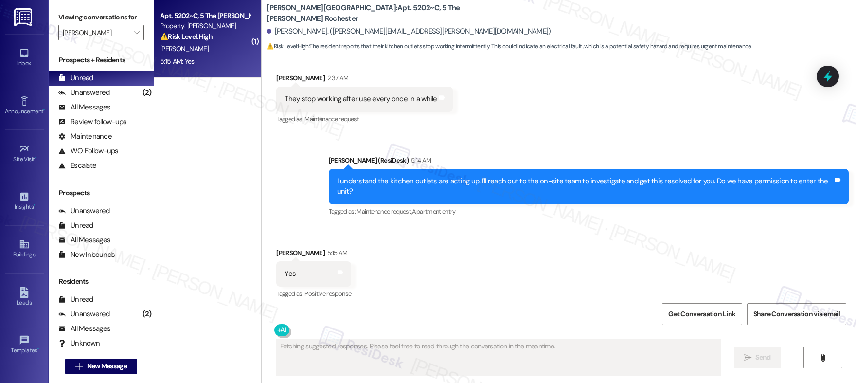
scroll to position [685, 0]
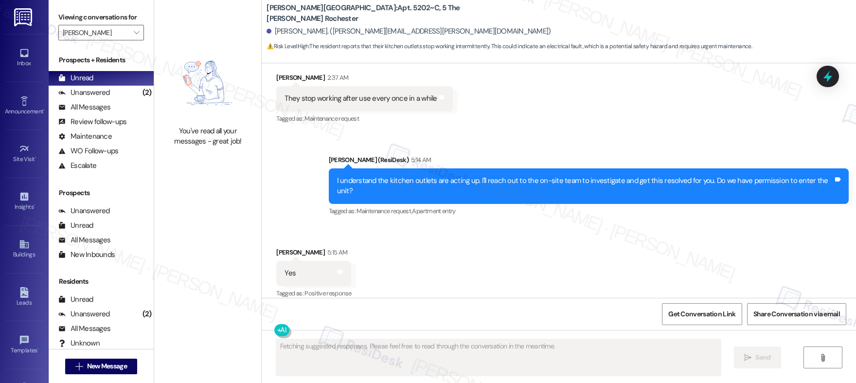
click at [401, 182] on div "I understand the kitchen outlets are acting up. I'll reach out to the on-site t…" at bounding box center [585, 186] width 496 height 21
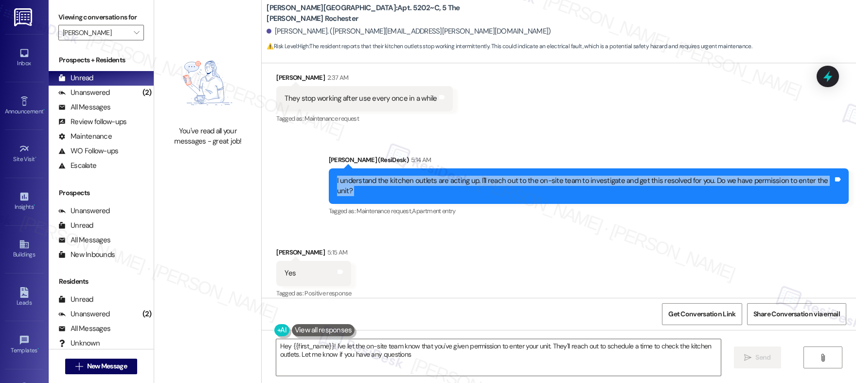
type textarea "Hey {{first_name}}! I've let the on-site team know that you've given permission…"
click at [368, 351] on textarea "Hey {{first_name}}! I've let the on-site team know that you've given permission…" at bounding box center [498, 357] width 445 height 36
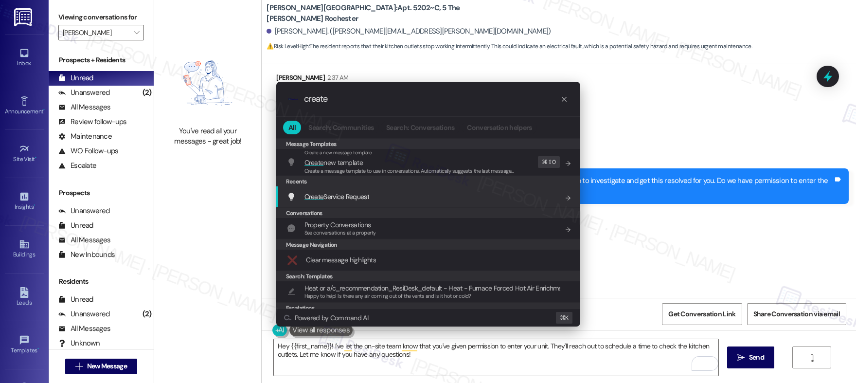
type input "create"
click at [356, 199] on span "Create Service Request" at bounding box center [337, 196] width 65 height 9
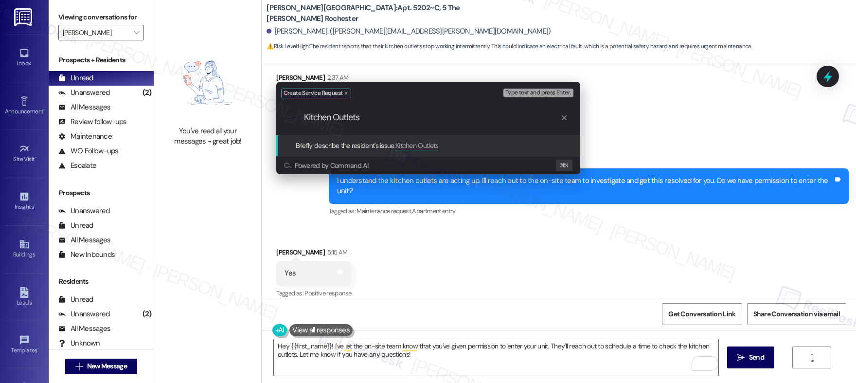
click at [334, 118] on input "Kitchen Outlets" at bounding box center [432, 117] width 256 height 10
click at [413, 113] on input "Kitchen Power Outlets" at bounding box center [432, 117] width 256 height 10
type input "Kitchen Power Outlets Acting up"
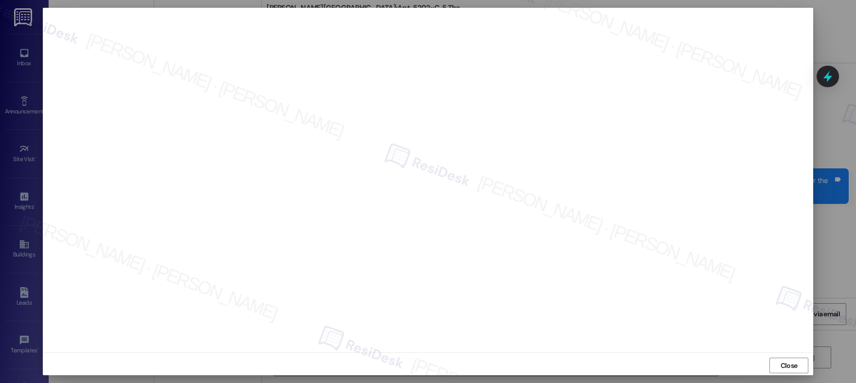
scroll to position [3, 0]
click at [788, 363] on span "Close" at bounding box center [789, 363] width 17 height 10
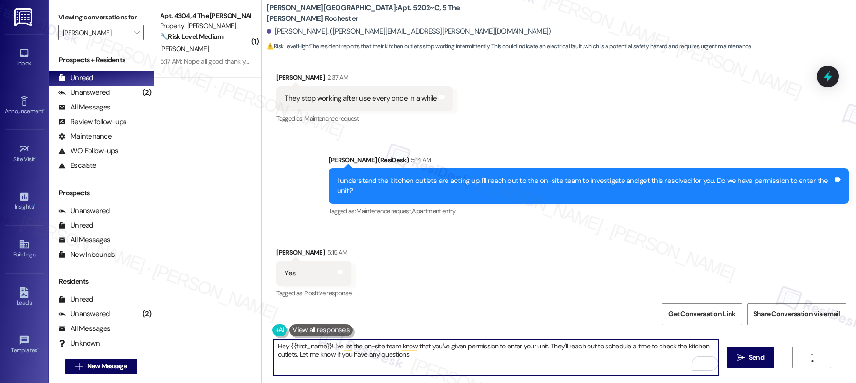
click at [558, 348] on textarea "Hey {{first_name}}! I've let the on-site team know that you've given permission…" at bounding box center [496, 357] width 445 height 36
click at [505, 372] on textarea "Hey {{first_name}}! I've let the on-site team know that you've given permission…" at bounding box center [496, 357] width 445 height 36
drag, startPoint x: 452, startPoint y: 354, endPoint x: 249, endPoint y: 356, distance: 203.4
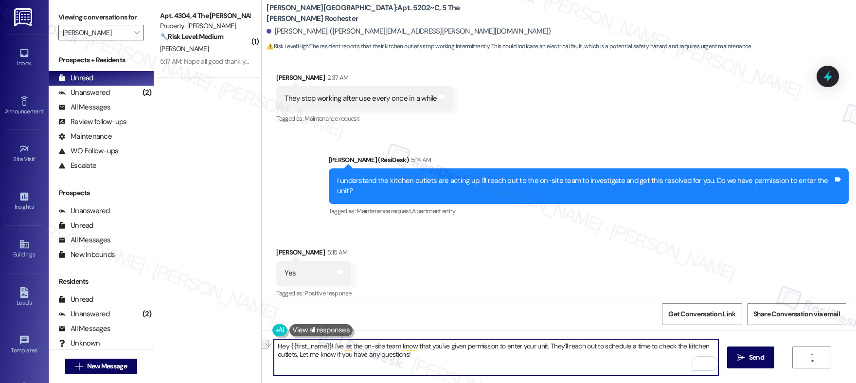
click at [249, 356] on div "( 1 ) Apt. 4304, 4 The Marshall Rochester Property: Marshall Rochester 🔧 Risk L…" at bounding box center [505, 191] width 702 height 383
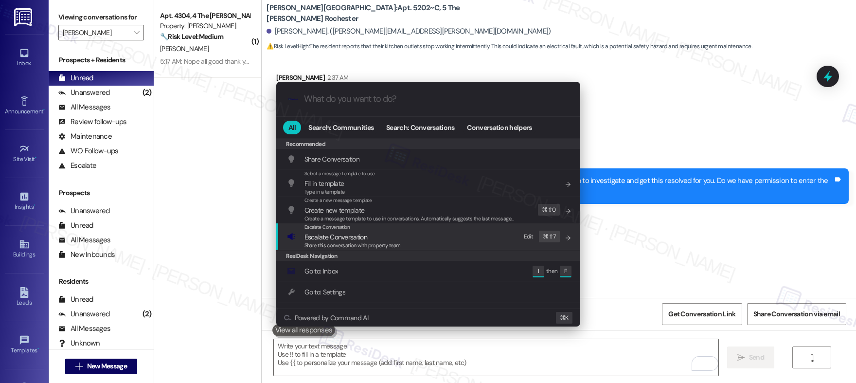
click at [316, 239] on span "Escalate Conversation" at bounding box center [336, 237] width 63 height 9
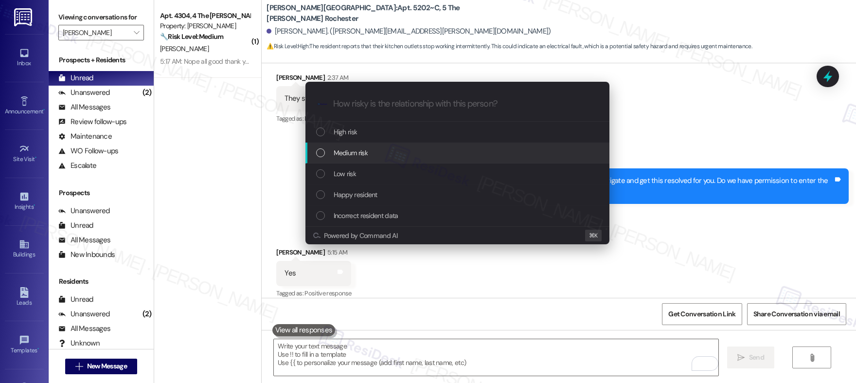
click at [356, 153] on span "Medium risk" at bounding box center [351, 152] width 34 height 11
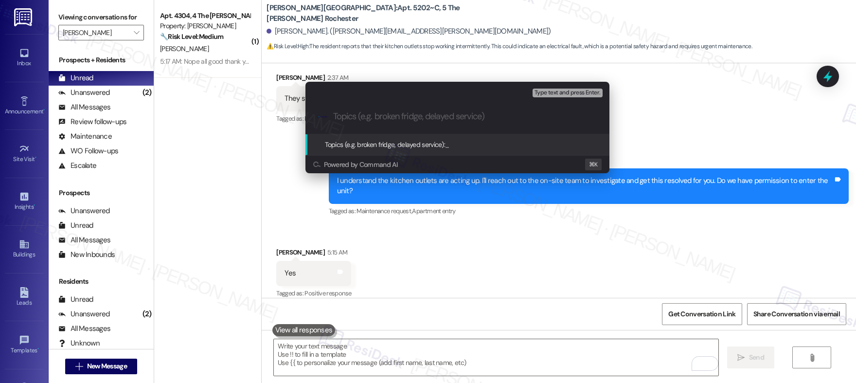
paste input "Work order submitted by Residesk | Work order #12943288 - Power Outlets Not Wor…"
type input "Work order submitted by Residesk | Work order #12943288 - Power Outlets Not Wor…"
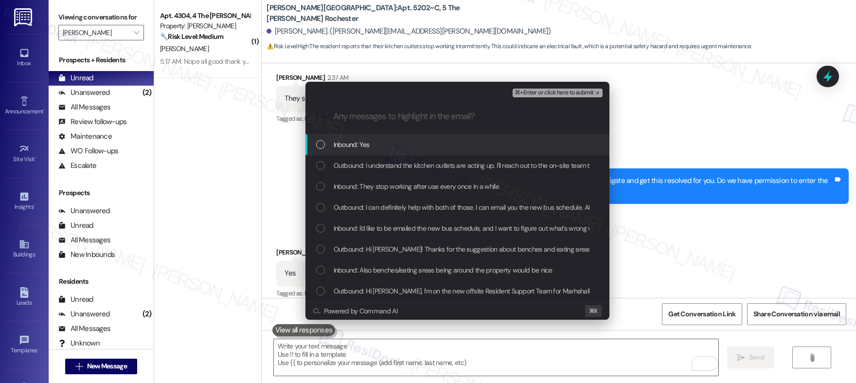
scroll to position [0, 0]
click at [366, 143] on span "Inbound: Yes" at bounding box center [352, 144] width 36 height 11
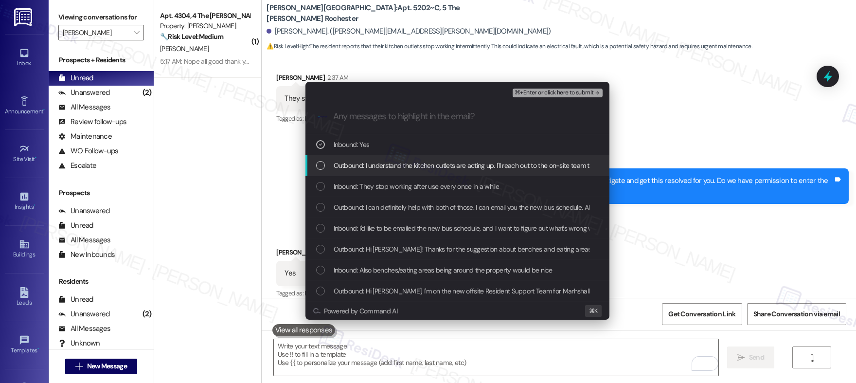
click at [364, 163] on span "Outbound: I understand the kitchen outlets are acting up. I'll reach out to the…" at bounding box center [579, 165] width 491 height 11
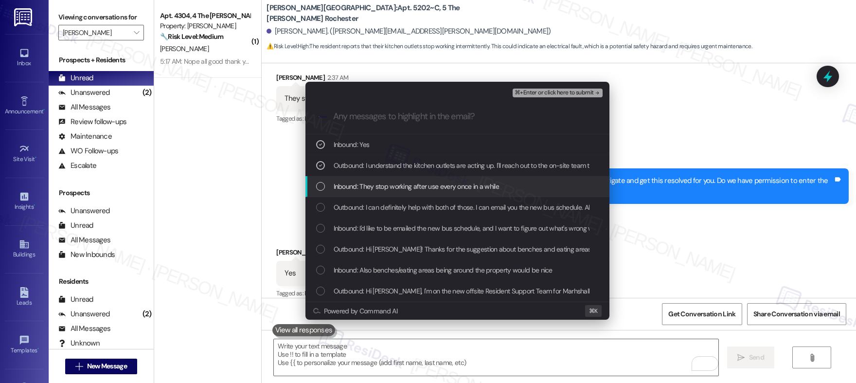
click at [363, 184] on span "Inbound: They stop working after use every once in a while" at bounding box center [416, 186] width 165 height 11
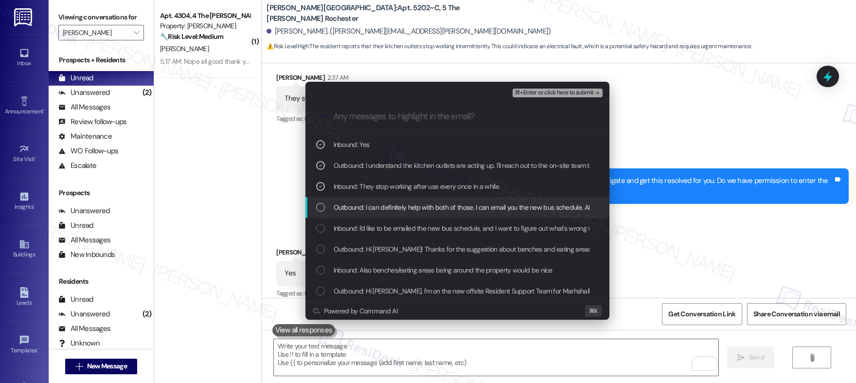
click at [366, 205] on span "Outbound: I can definitely help with both of those. I can email you the new bus…" at bounding box center [593, 207] width 518 height 11
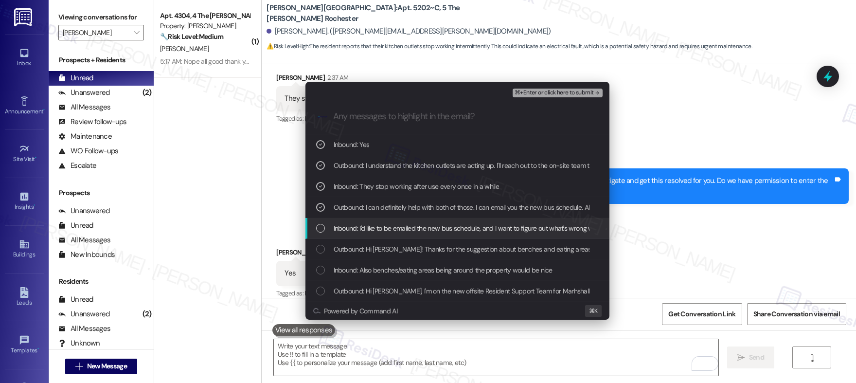
click at [365, 232] on span "Inbound: I'd like to be emailed the new bus schedule, and I want to figure out …" at bounding box center [506, 228] width 344 height 11
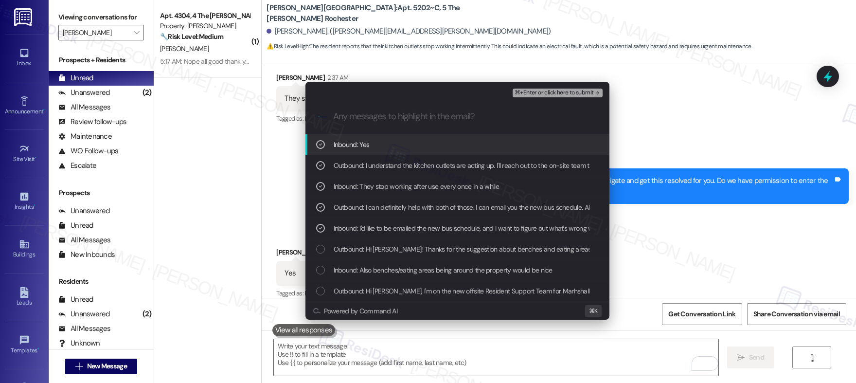
click at [530, 95] on span "⌘+Enter or click here to submit" at bounding box center [554, 93] width 79 height 7
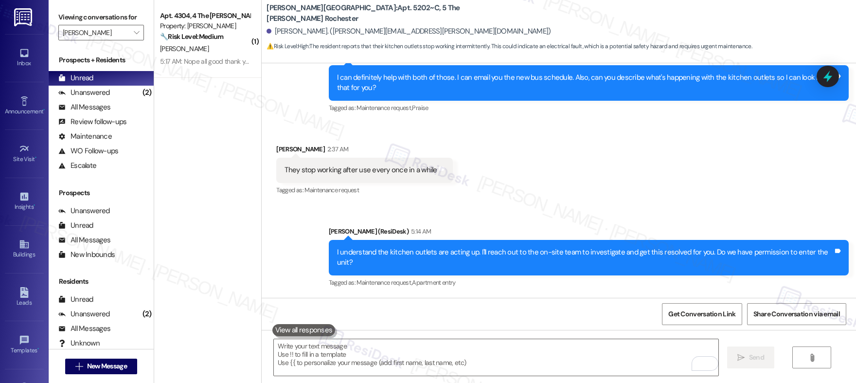
scroll to position [685, 0]
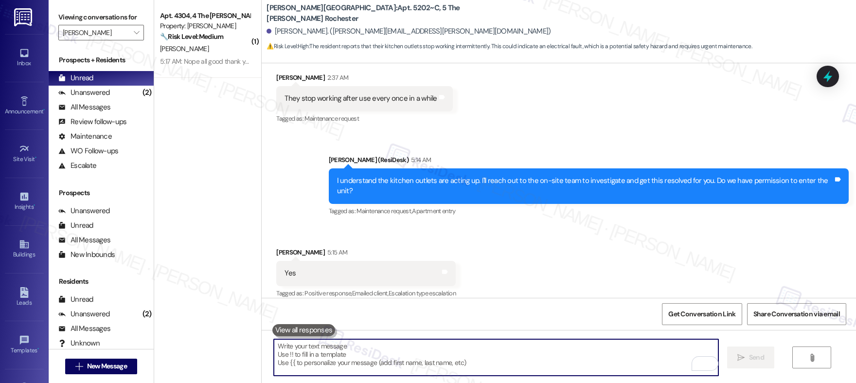
click at [348, 358] on textarea "To enrich screen reader interactions, please activate Accessibility in Grammarl…" at bounding box center [496, 357] width 445 height 36
paste textarea "Thank you, {{first_name}}. The request has been submitted. Our maintenance team…"
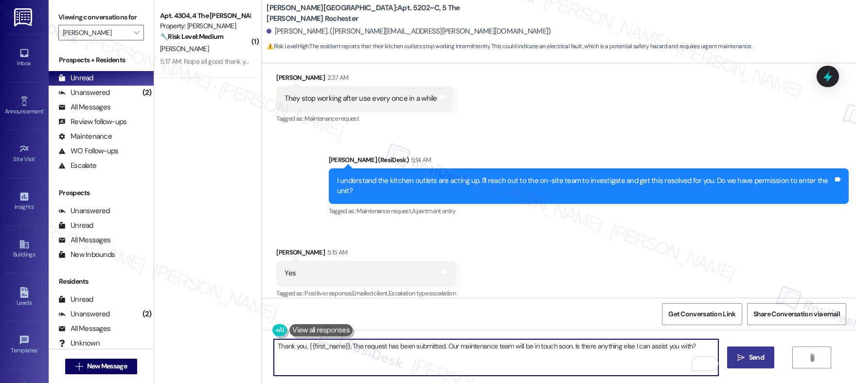
type textarea "Thank you, {{first_name}}. The request has been submitted. Our maintenance team…"
click at [750, 360] on span "Send" at bounding box center [756, 357] width 15 height 10
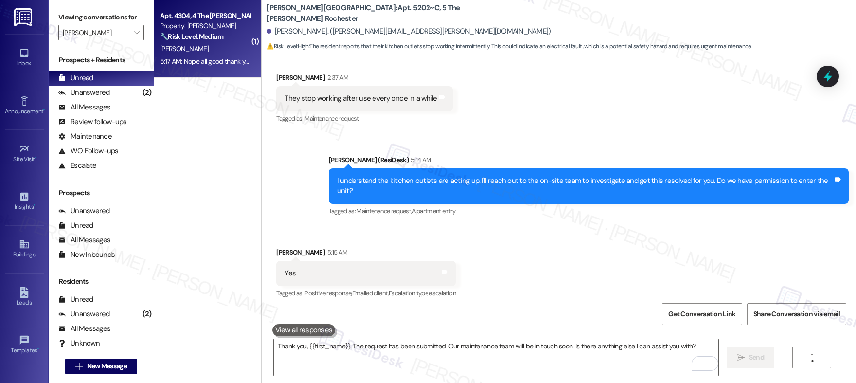
scroll to position [684, 0]
click at [225, 45] on div "B. Hulsey" at bounding box center [205, 49] width 92 height 12
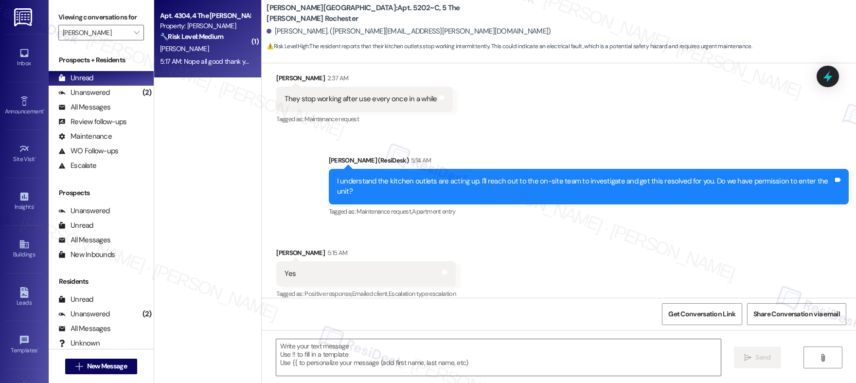
type textarea "Fetching suggested responses. Please feel free to read through the conversation…"
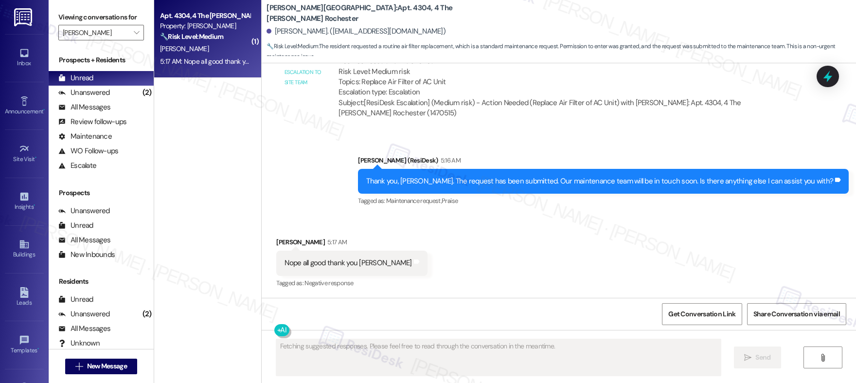
scroll to position [465, 0]
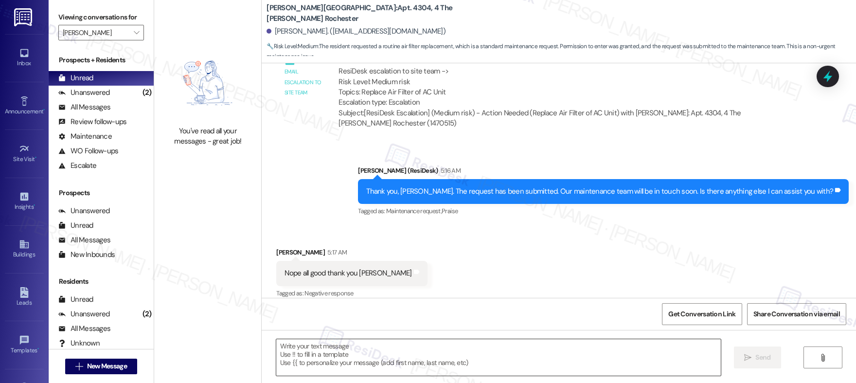
click at [337, 357] on textarea at bounding box center [498, 357] width 445 height 36
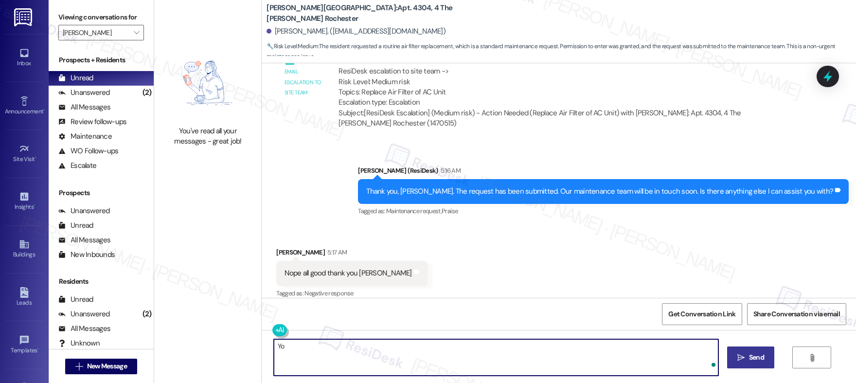
type textarea "Y"
type textarea "Happy to help! Have a lovely evening!"
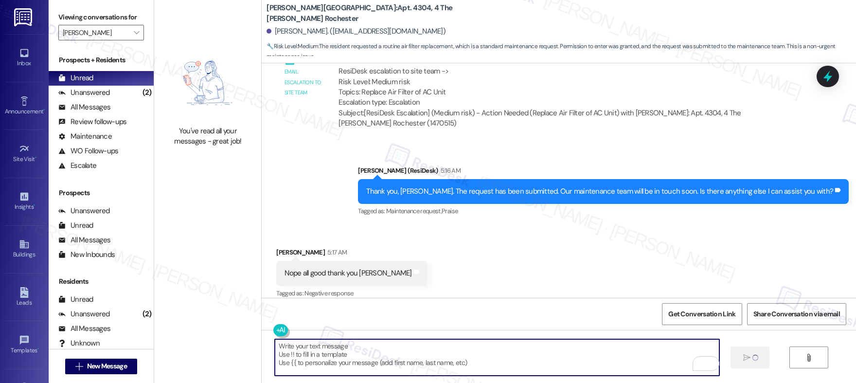
scroll to position [532, 0]
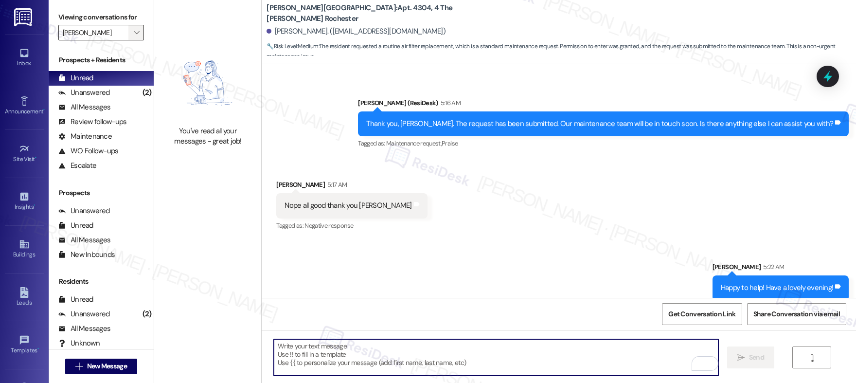
click at [132, 38] on span "" at bounding box center [136, 33] width 9 height 16
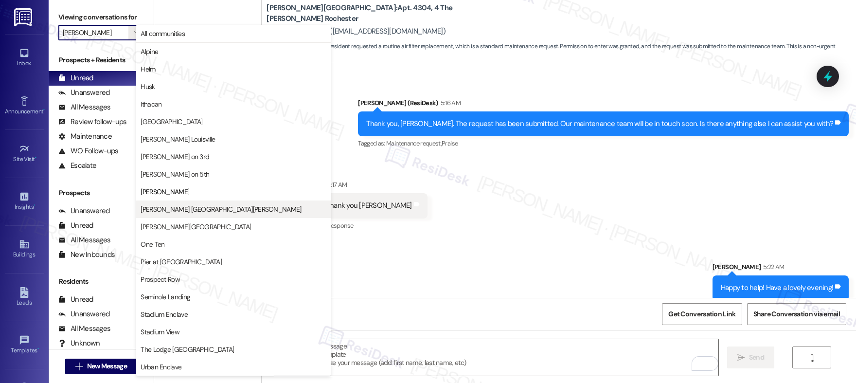
click at [162, 216] on button "[PERSON_NAME] [GEOGRAPHIC_DATA][PERSON_NAME]" at bounding box center [233, 209] width 195 height 18
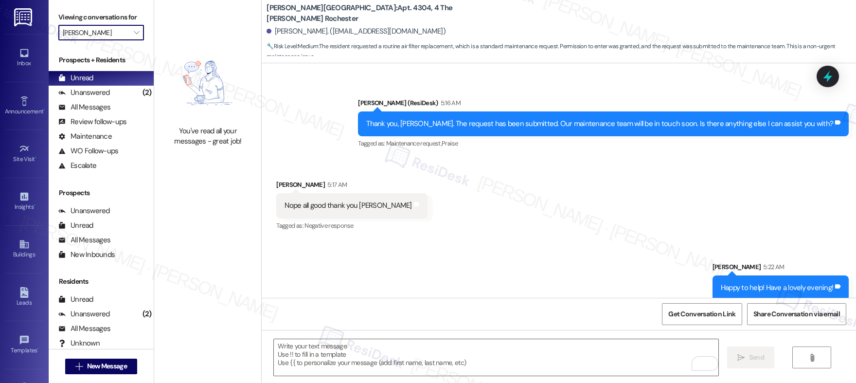
type input "[PERSON_NAME] [GEOGRAPHIC_DATA][PERSON_NAME]"
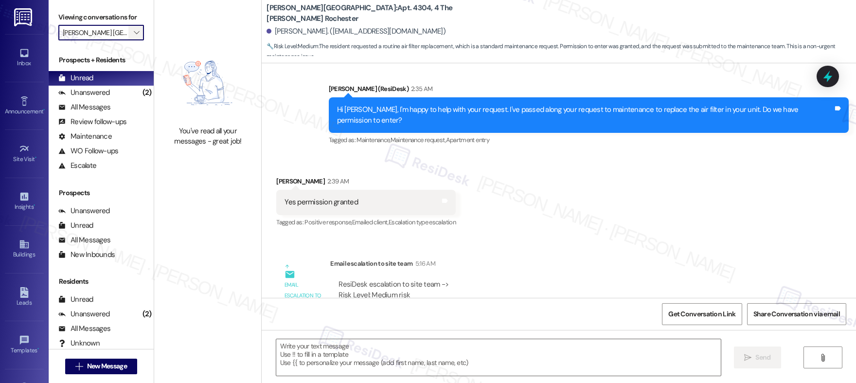
type textarea "Fetching suggested responses. Please feel free to read through the conversation…"
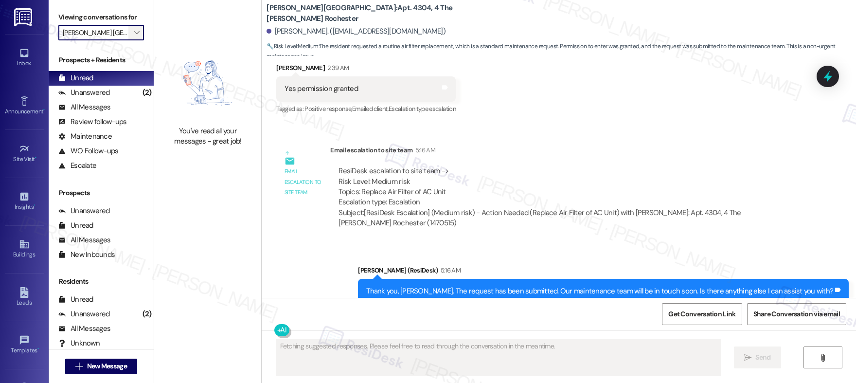
scroll to position [464, 0]
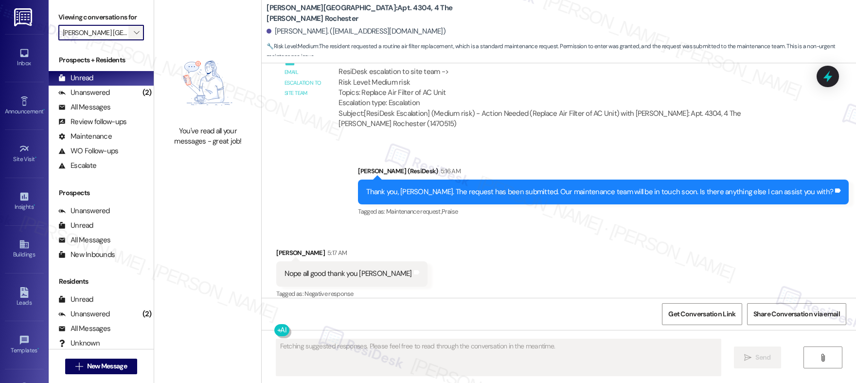
click at [132, 32] on span "" at bounding box center [136, 33] width 9 height 16
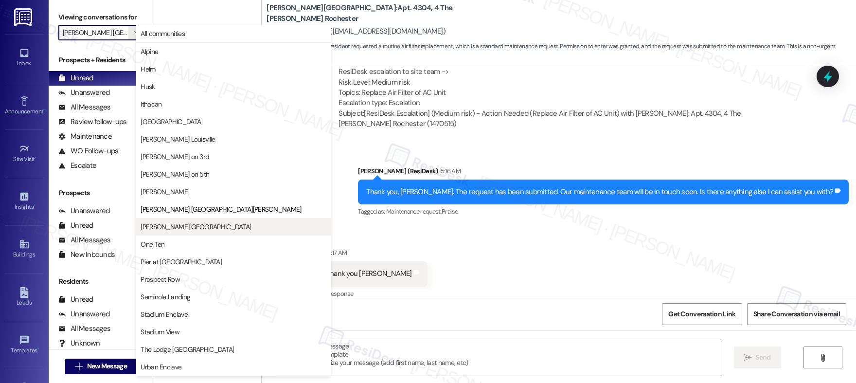
click at [165, 229] on span "[PERSON_NAME][GEOGRAPHIC_DATA]" at bounding box center [196, 227] width 110 height 10
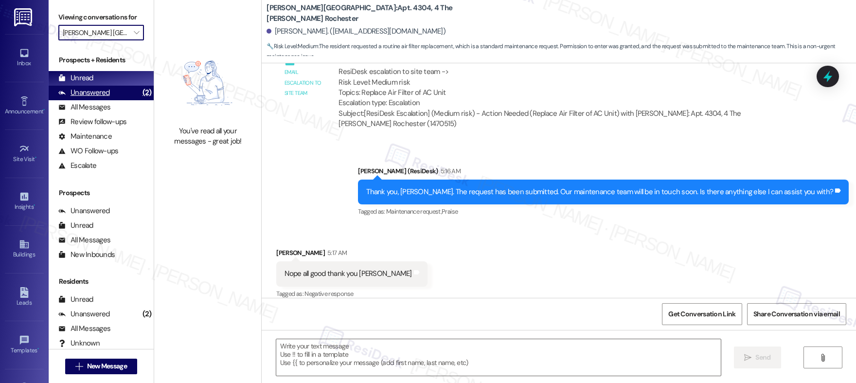
type input "[PERSON_NAME][GEOGRAPHIC_DATA]"
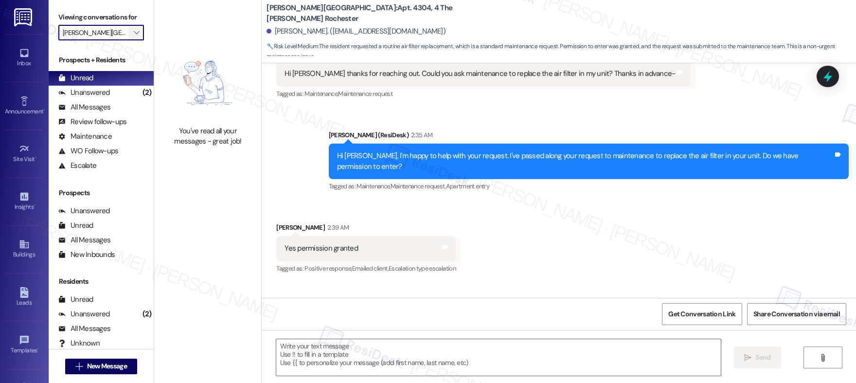
type textarea "Fetching suggested responses. Please feel free to read through the conversation…"
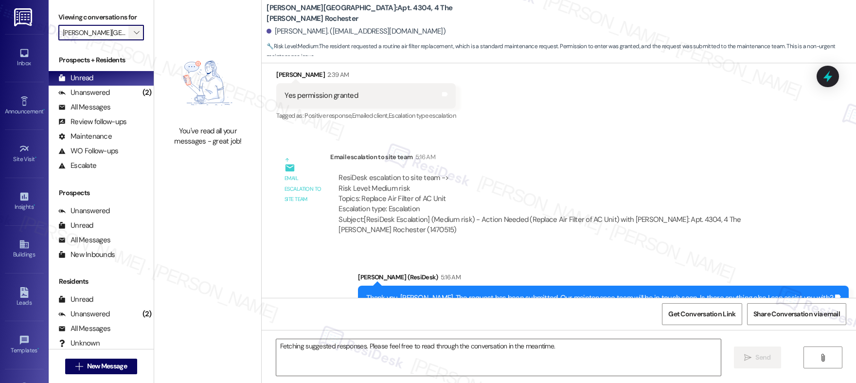
click at [134, 31] on icon "" at bounding box center [136, 33] width 5 height 8
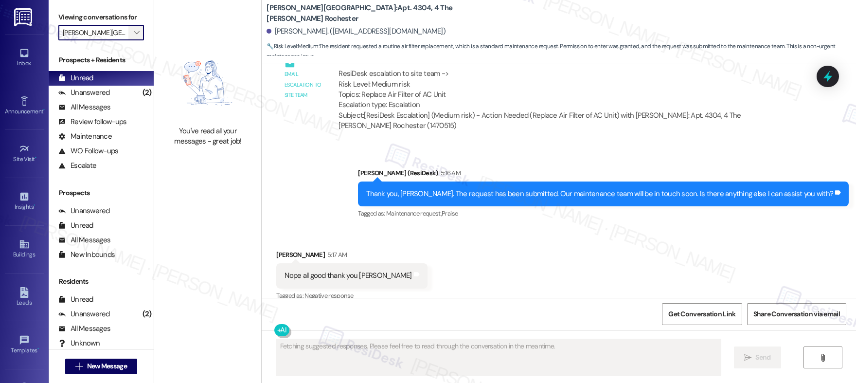
scroll to position [464, 0]
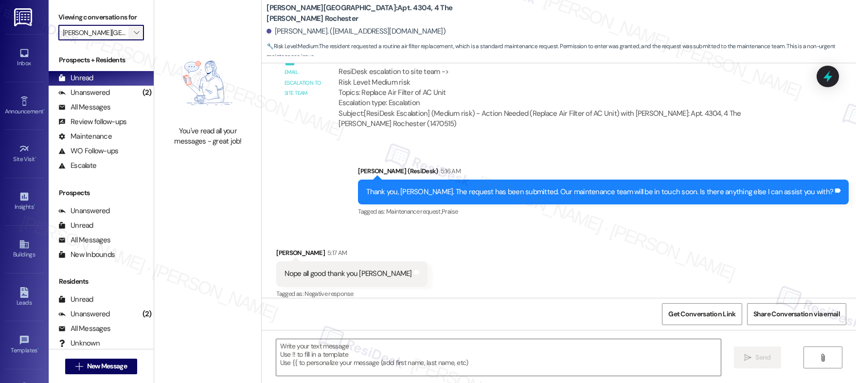
click at [132, 37] on span "" at bounding box center [136, 33] width 9 height 16
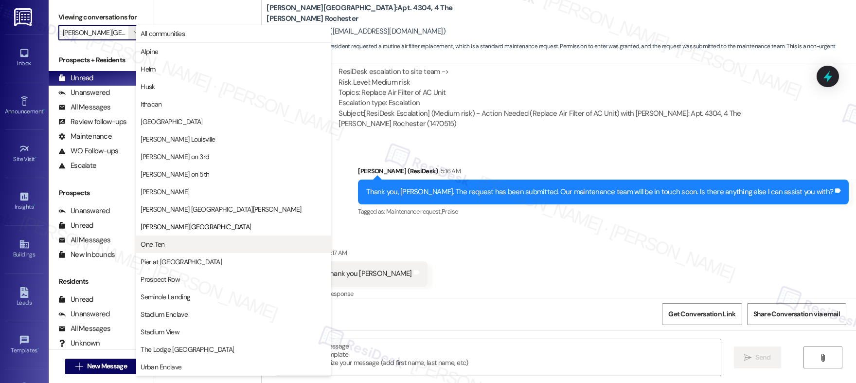
click at [165, 248] on span "One Ten" at bounding box center [234, 244] width 186 height 10
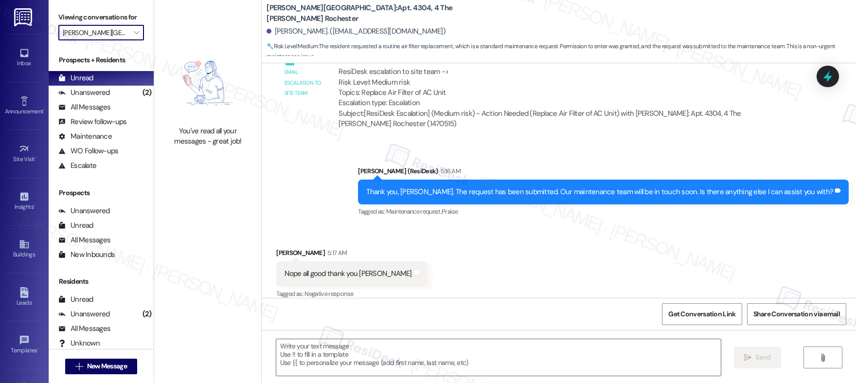
type input "One Ten"
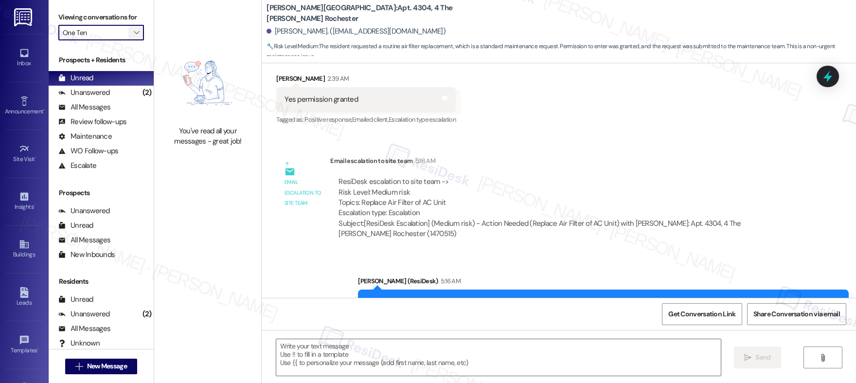
type textarea "Fetching suggested responses. Please feel free to read through the conversation…"
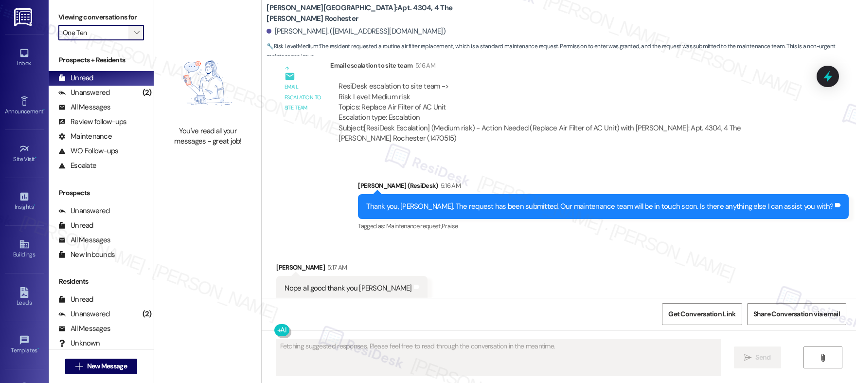
scroll to position [464, 0]
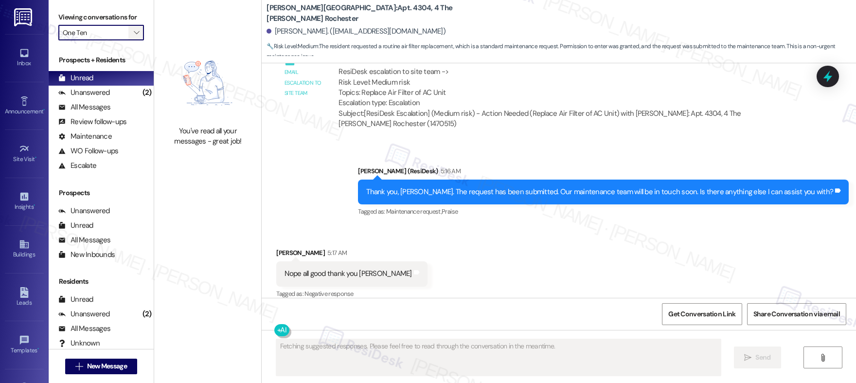
click at [134, 33] on icon "" at bounding box center [136, 33] width 5 height 8
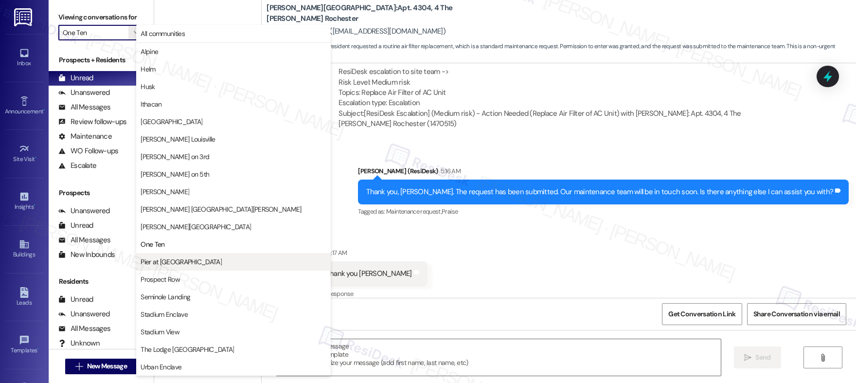
click at [159, 267] on button "Pier at [GEOGRAPHIC_DATA]" at bounding box center [233, 262] width 195 height 18
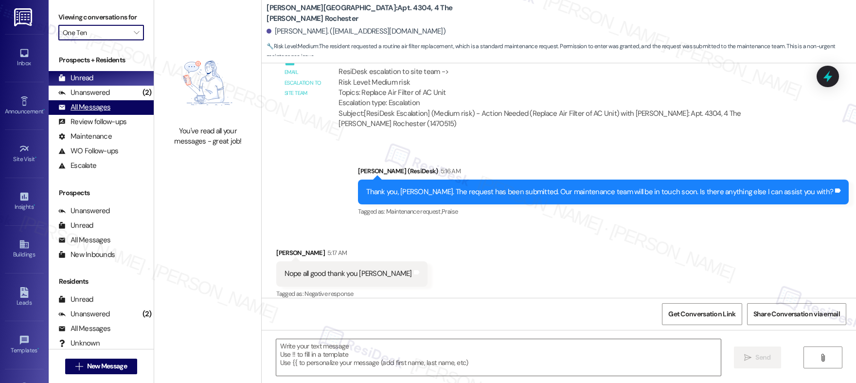
type input "Pier at [GEOGRAPHIC_DATA]"
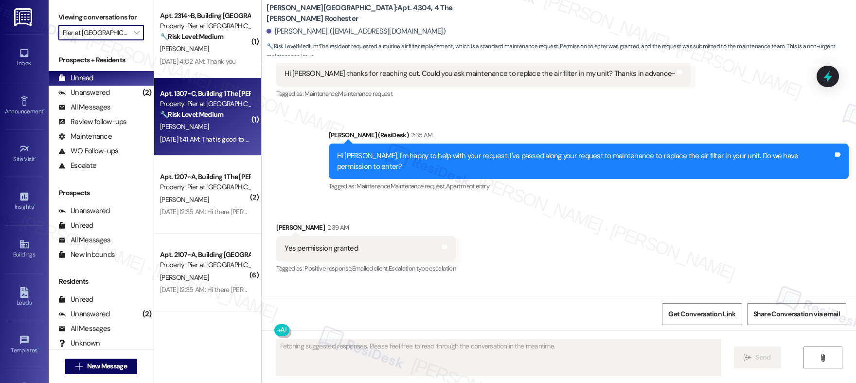
type textarea "Fetching suggested responses. Please feel free to read through the conversation…"
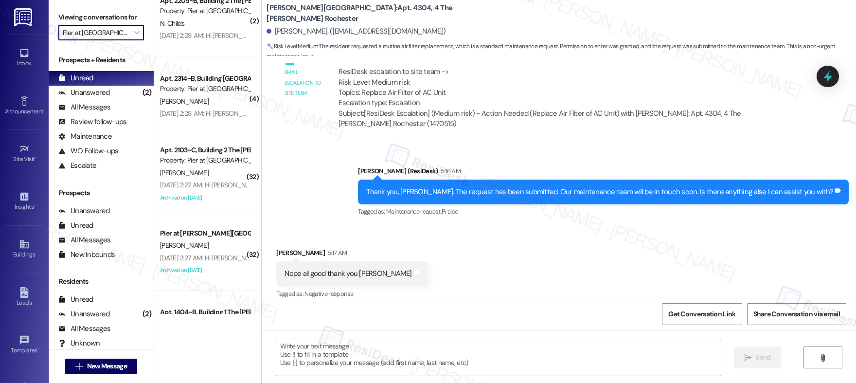
scroll to position [2514, 0]
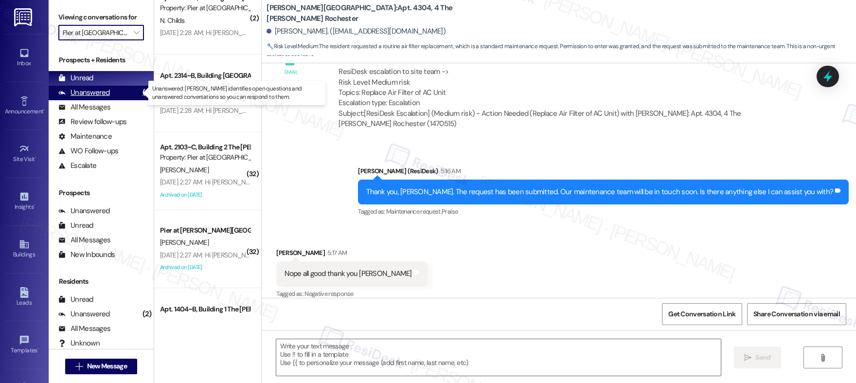
click at [94, 90] on div "Unanswered" at bounding box center [84, 93] width 52 height 10
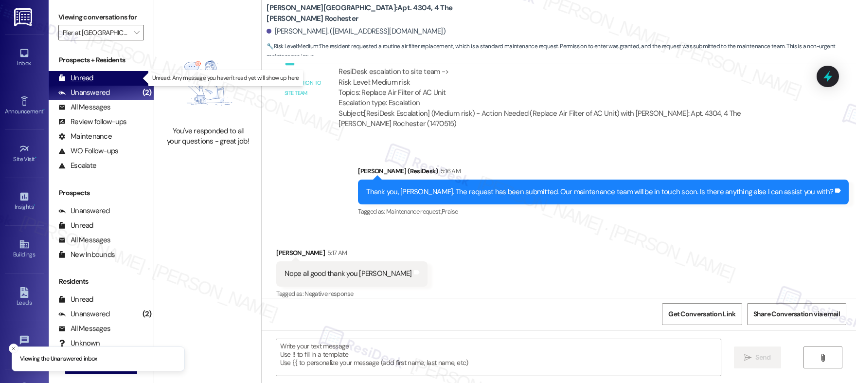
click at [86, 76] on div "Unread" at bounding box center [75, 78] width 35 height 10
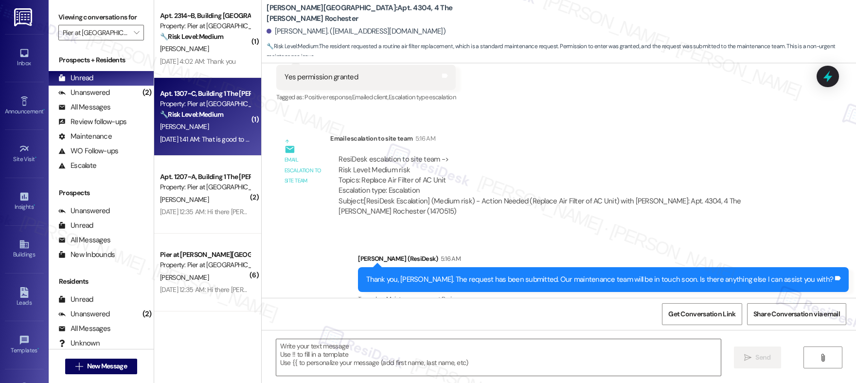
type textarea "Fetching suggested responses. Please feel free to read through the conversation…"
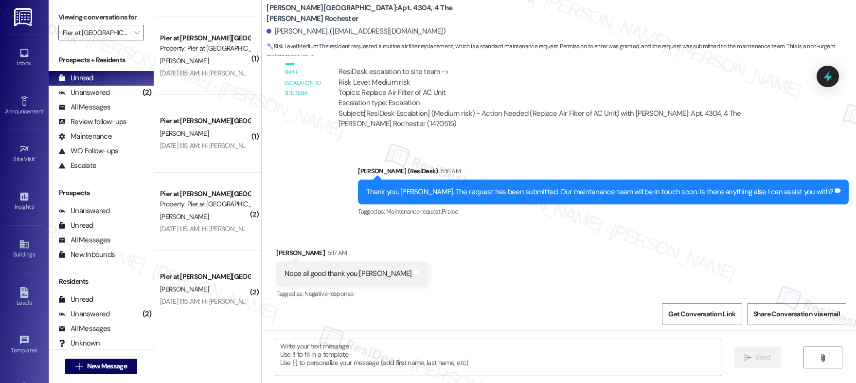
scroll to position [5758, 0]
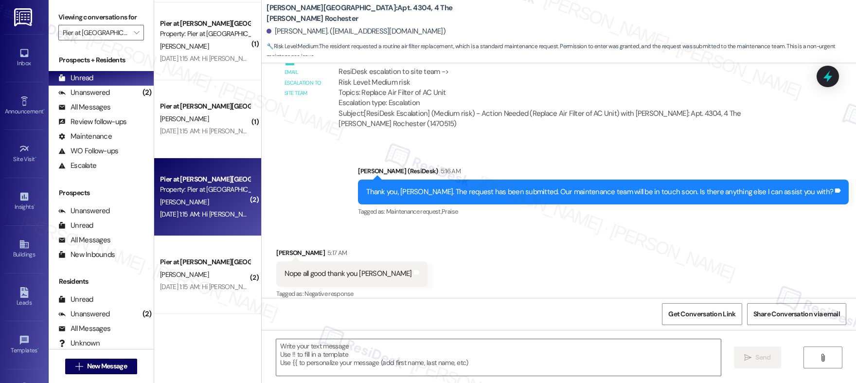
click at [209, 219] on div "Jun 03, 2025 at 1:15 AM: Hi Logan, how are you? This is a friendly reminder tha…" at bounding box center [205, 214] width 92 height 12
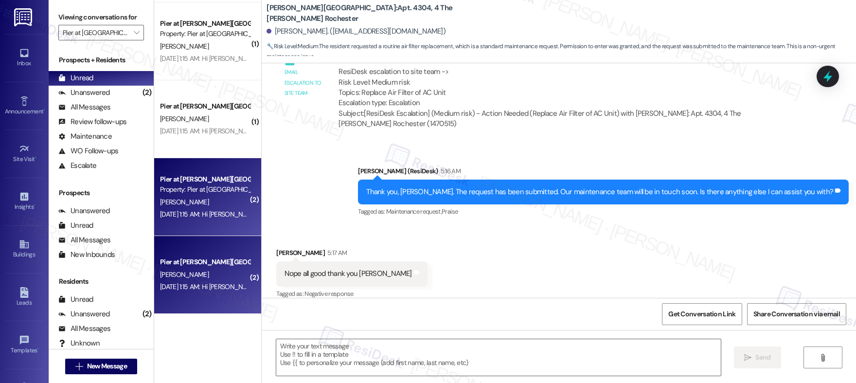
type textarea "Fetching suggested responses. Please feel free to read through the conversation…"
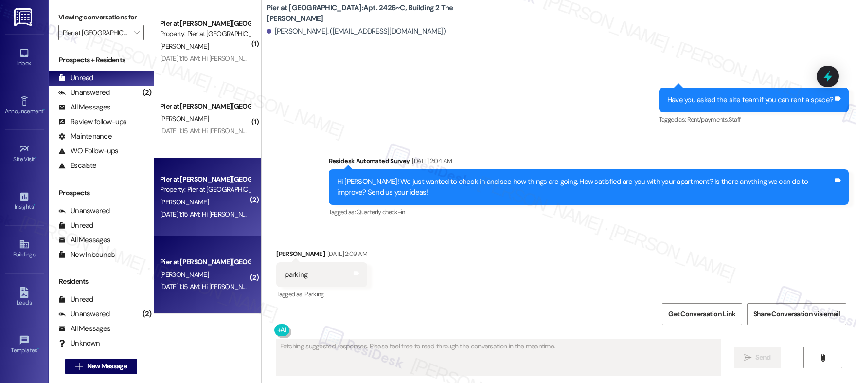
scroll to position [1641, 0]
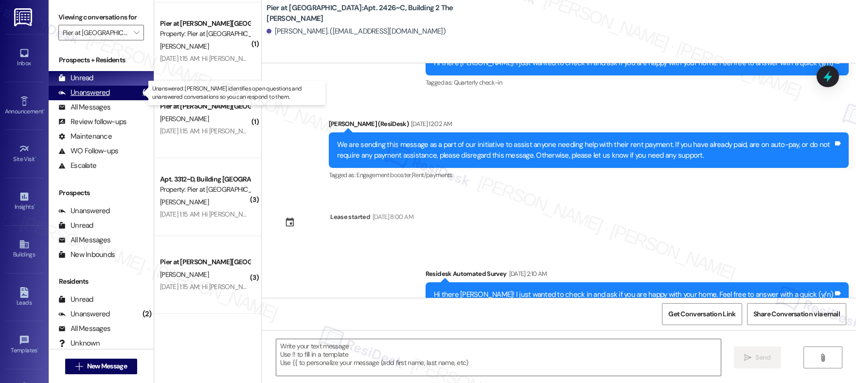
click at [96, 88] on div "Unanswered" at bounding box center [84, 93] width 52 height 10
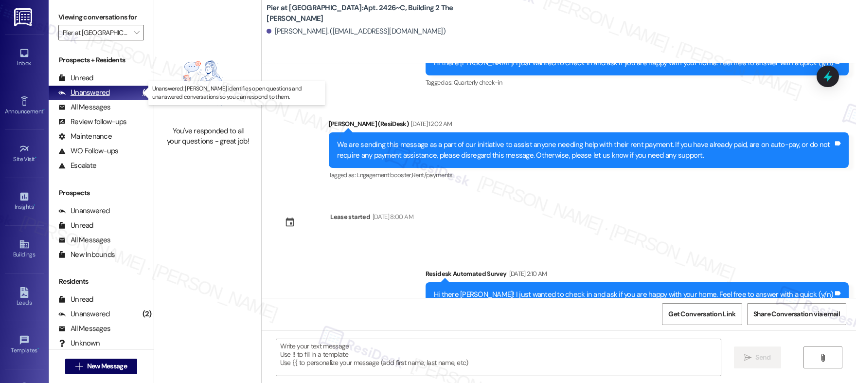
click at [98, 95] on div "Unanswered" at bounding box center [84, 93] width 52 height 10
click at [133, 32] on button "" at bounding box center [136, 33] width 16 height 16
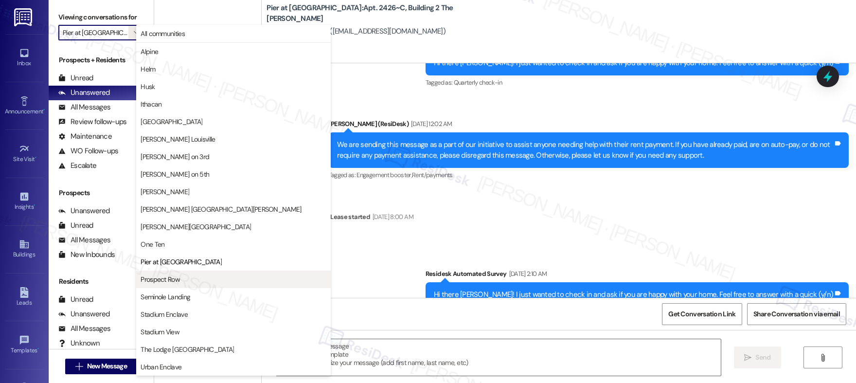
click at [182, 273] on button "Prospect Row" at bounding box center [233, 279] width 195 height 18
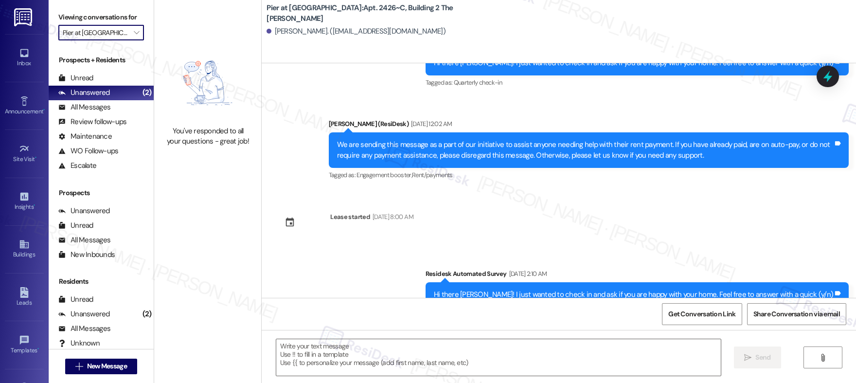
type input "Prospect Row"
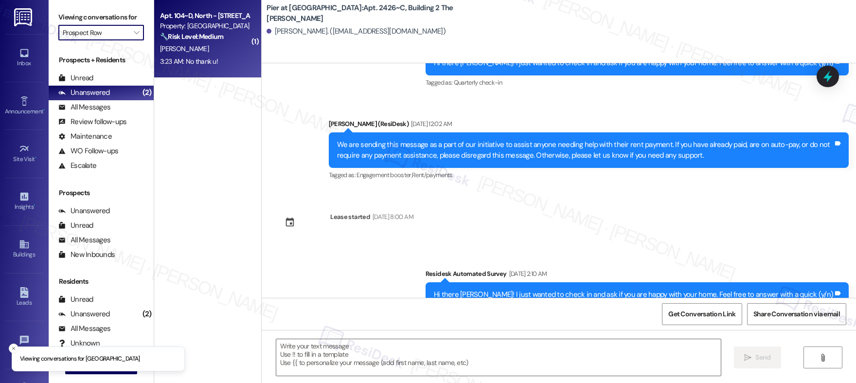
click at [196, 35] on strong "🔧 Risk Level: Medium" at bounding box center [191, 36] width 63 height 9
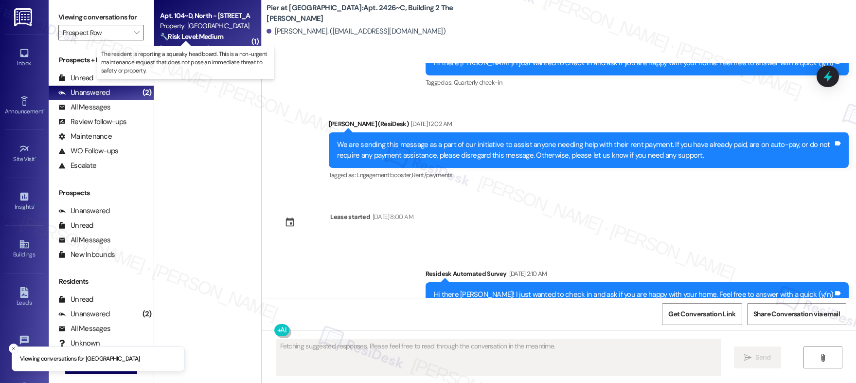
scroll to position [1315, 0]
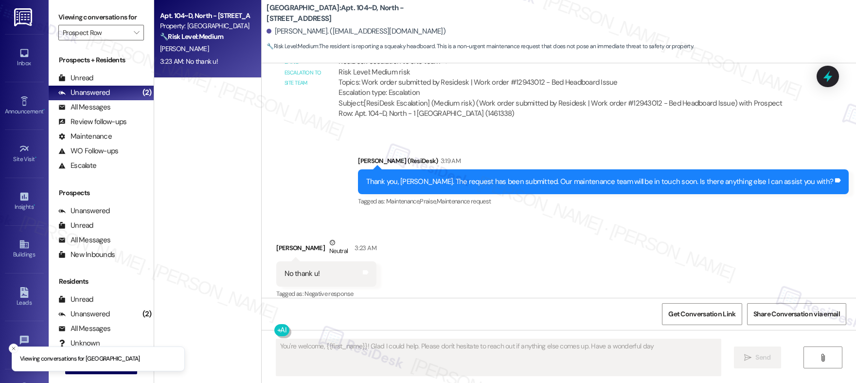
type textarea "You're welcome, {{first_name}}! Glad I could help. Please don't hesitate to rea…"
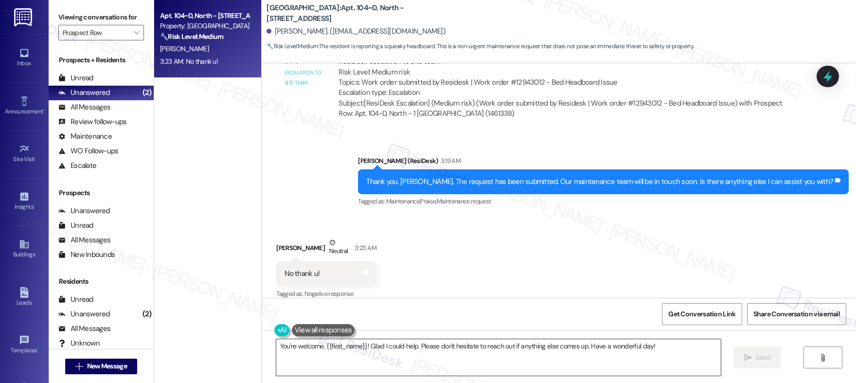
click at [420, 351] on textarea "You're welcome, {{first_name}}! Glad I could help. Please don't hesitate to rea…" at bounding box center [498, 357] width 445 height 36
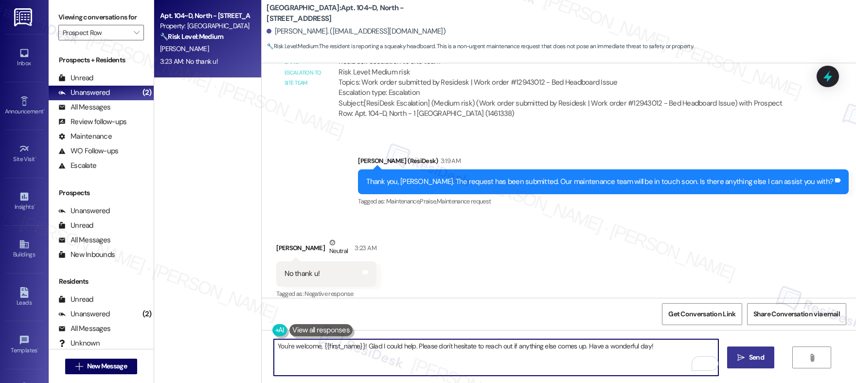
click at [751, 357] on span "Send" at bounding box center [756, 357] width 15 height 10
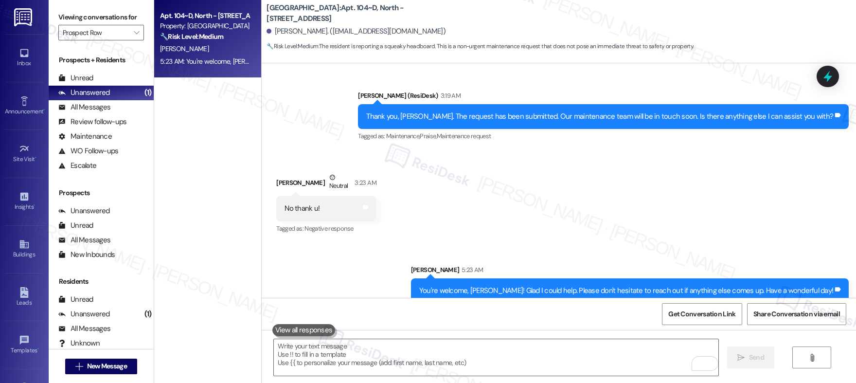
scroll to position [1384, 0]
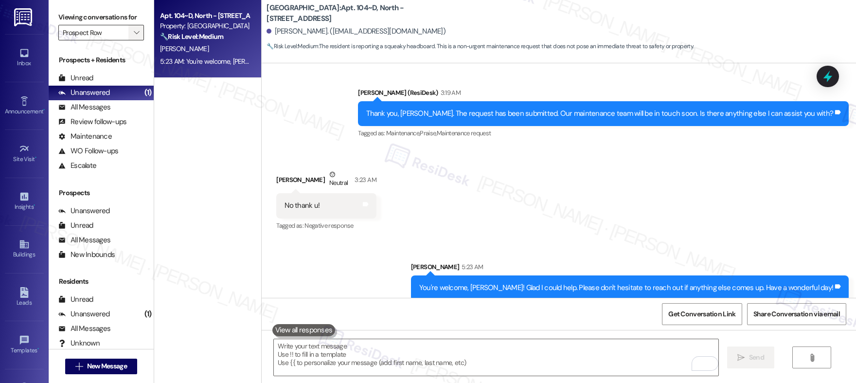
click at [134, 32] on icon "" at bounding box center [136, 33] width 5 height 8
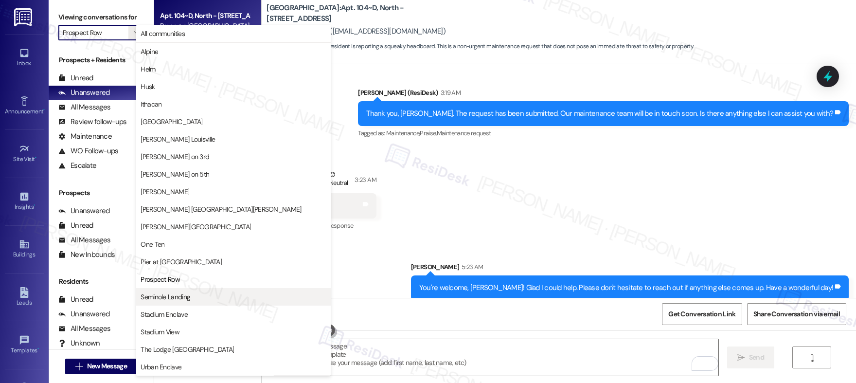
click at [175, 292] on span "Seminole Landing" at bounding box center [166, 297] width 50 height 10
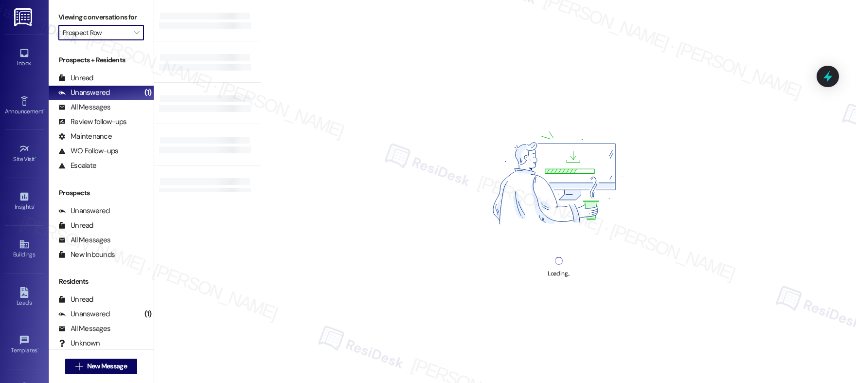
type input "Seminole Landing"
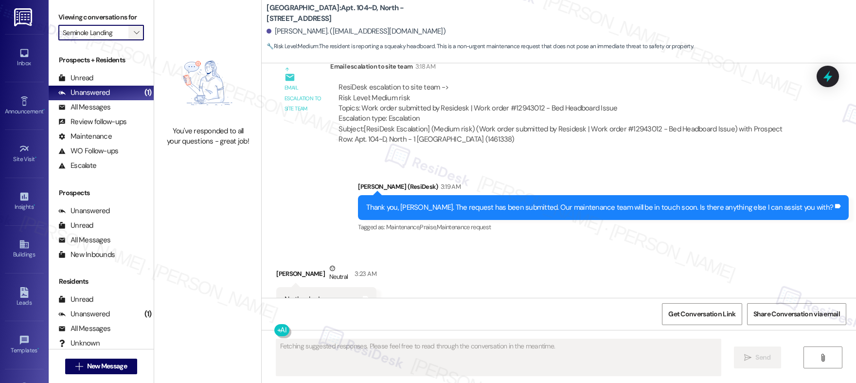
scroll to position [1315, 0]
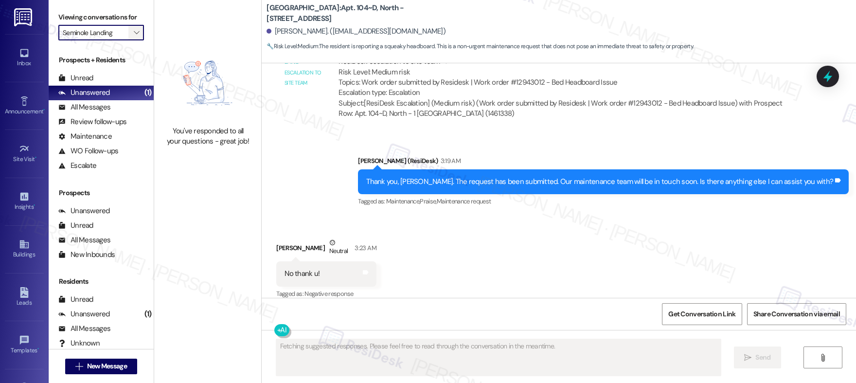
click at [133, 34] on button "" at bounding box center [136, 33] width 16 height 16
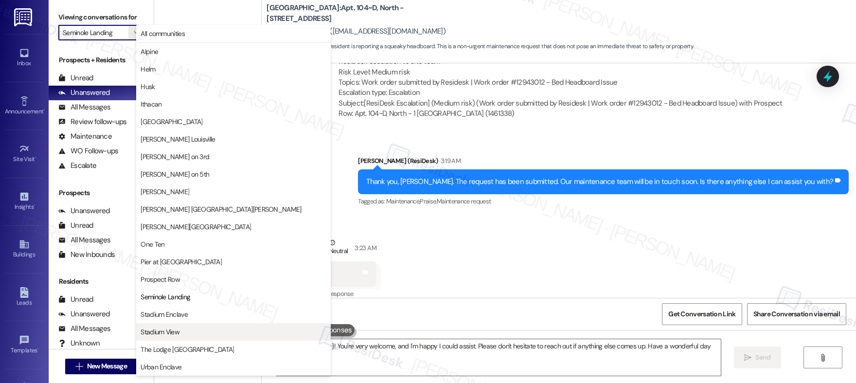
type textarea "Hey {{first_name}}! You're very welcome, and I'm happy I could assist. Please d…"
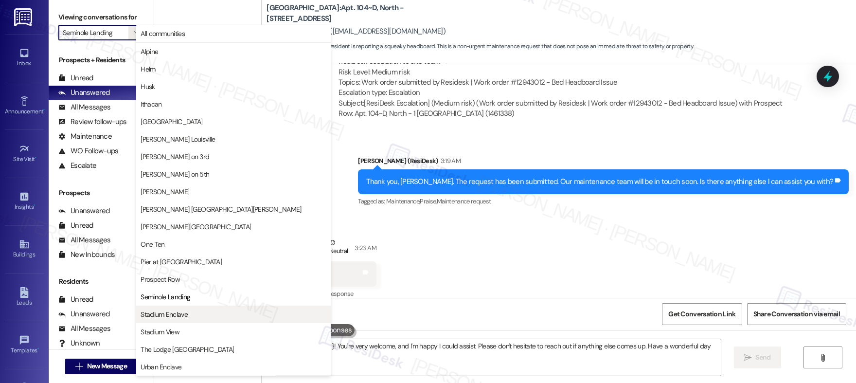
click at [184, 313] on span "Stadium Enclave" at bounding box center [164, 314] width 47 height 10
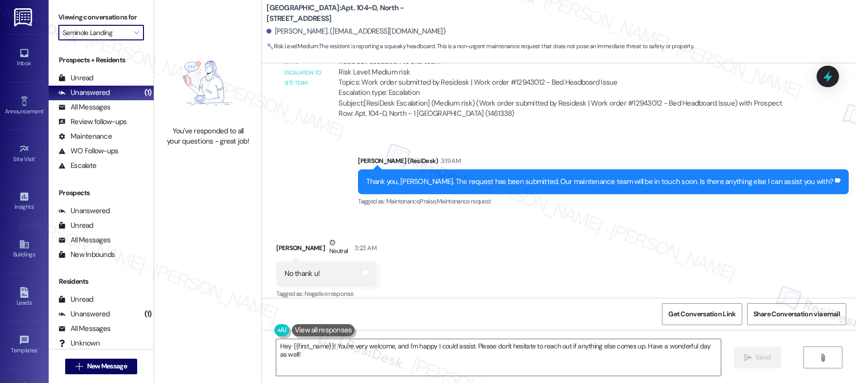
type input "Stadium Enclave"
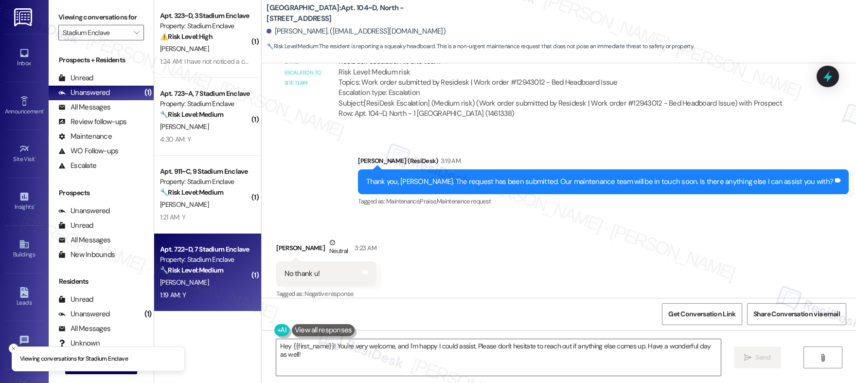
click at [196, 293] on div "1:19 AM: Y 1:19 AM: Y" at bounding box center [205, 295] width 92 height 12
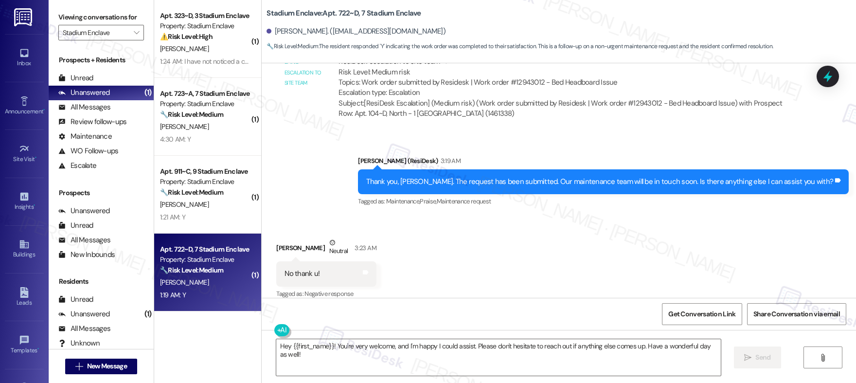
type textarea "Fetching suggested responses. Please feel free to read through the conversation…"
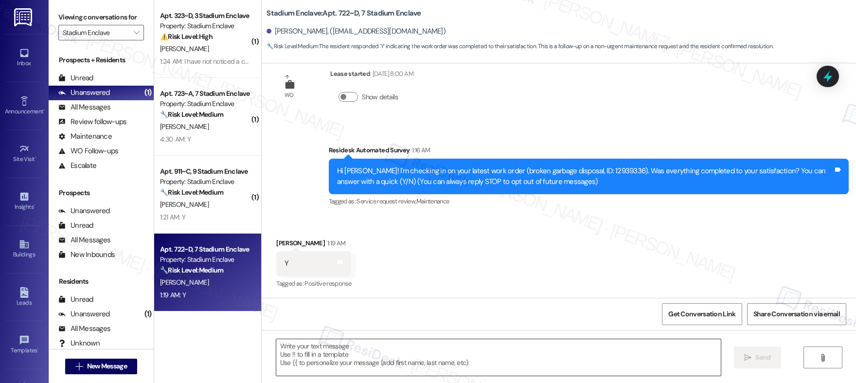
click at [396, 347] on textarea at bounding box center [498, 357] width 445 height 36
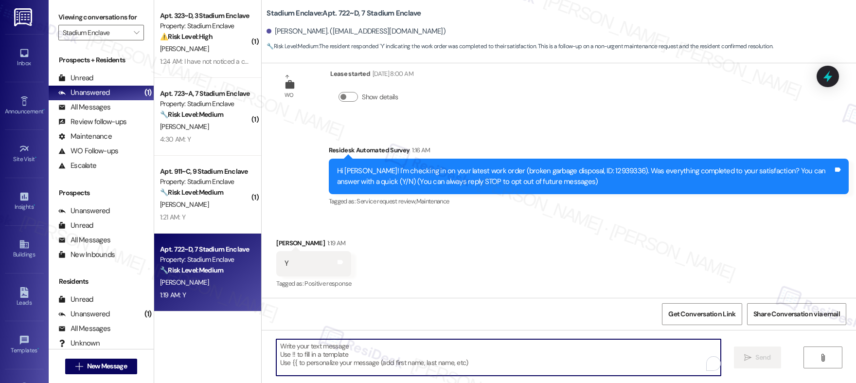
paste textarea "Hi {{first_name}}, I'm so glad to hear the work order was completed to your sat…"
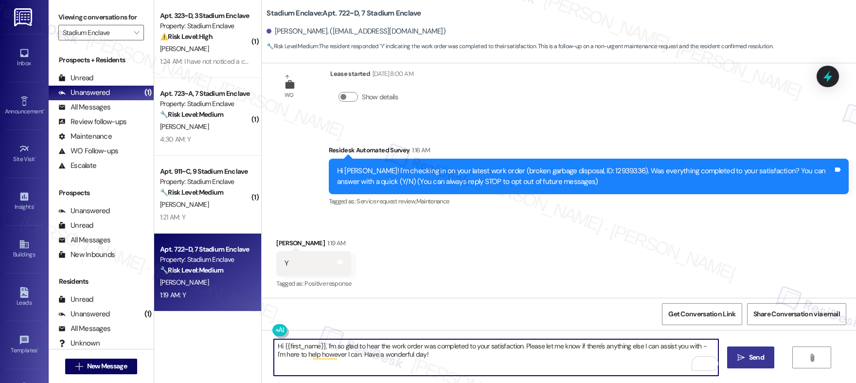
type textarea "Hi {{first_name}}, I'm so glad to hear the work order was completed to your sat…"
click at [754, 354] on span "Send" at bounding box center [756, 357] width 15 height 10
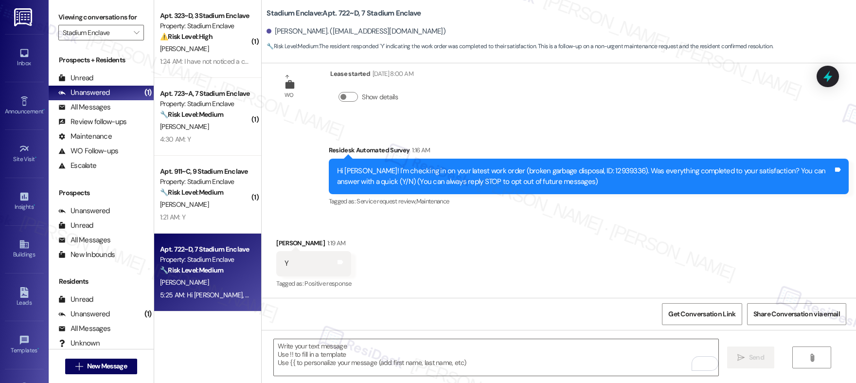
scroll to position [103, 0]
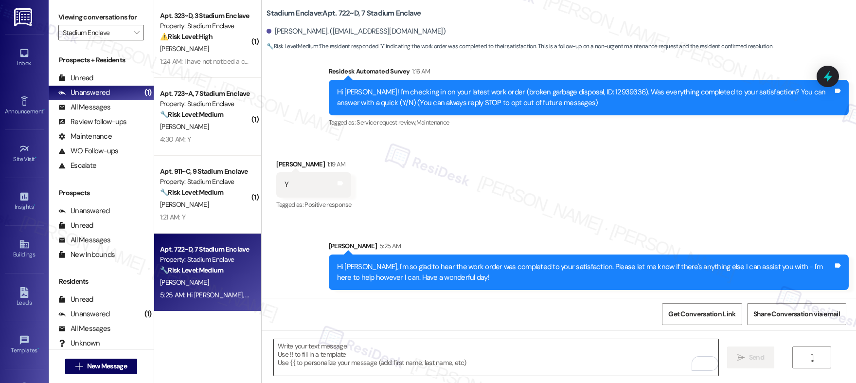
click at [378, 365] on textarea "To enrich screen reader interactions, please activate Accessibility in Grammarl…" at bounding box center [496, 357] width 445 height 36
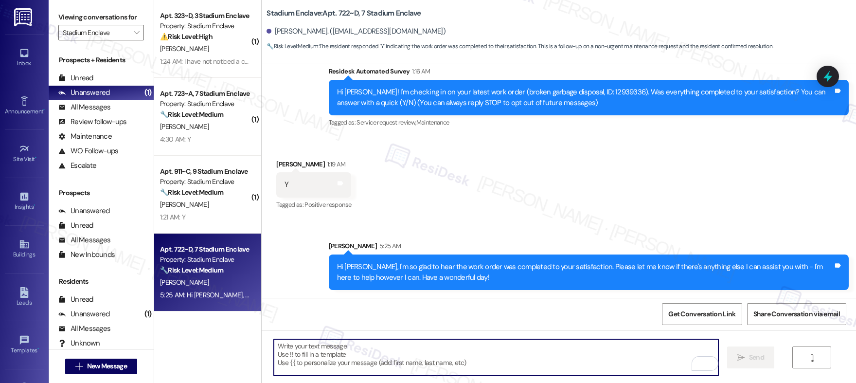
paste textarea "If I may ask...has {{property}} lived up to your expectations?"
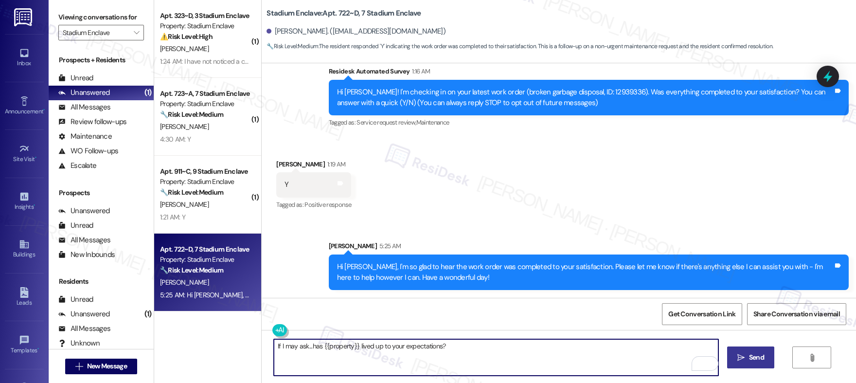
type textarea "If I may ask...has {{property}} lived up to your expectations?"
click at [742, 362] on span " Send" at bounding box center [751, 357] width 31 height 10
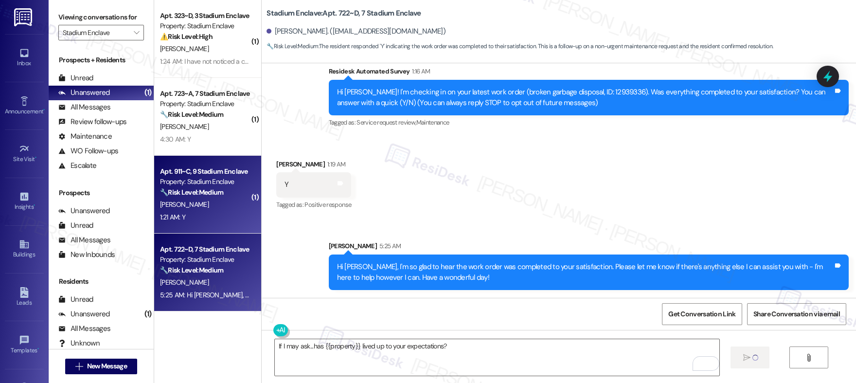
click at [209, 201] on div "D. Rubenstein" at bounding box center [205, 204] width 92 height 12
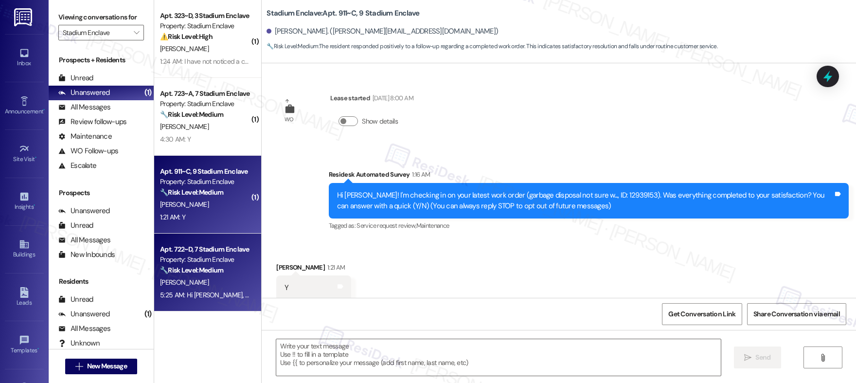
scroll to position [24, 0]
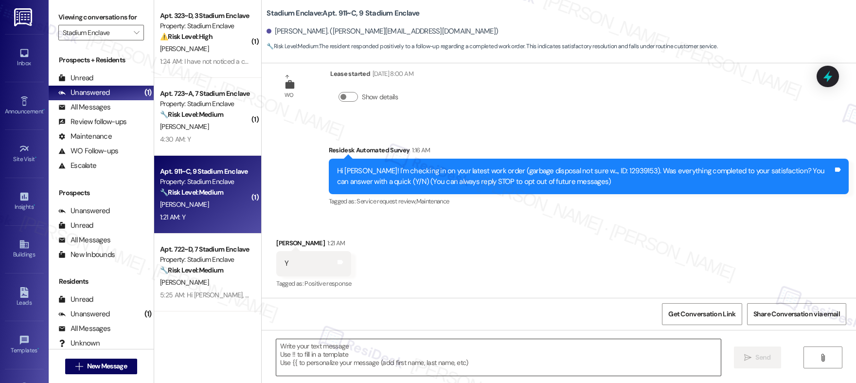
type textarea "Fetching suggested responses. Please feel free to read through the conversation…"
click at [378, 356] on textarea at bounding box center [498, 357] width 445 height 36
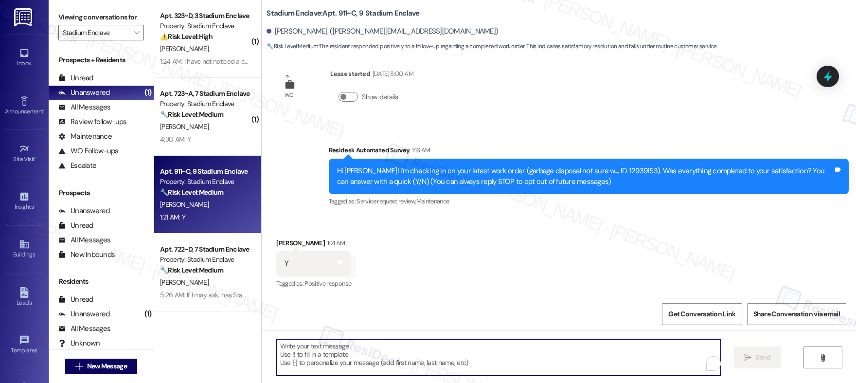
click at [378, 356] on textarea "To enrich screen reader interactions, please activate Accessibility in Grammarl…" at bounding box center [498, 357] width 445 height 36
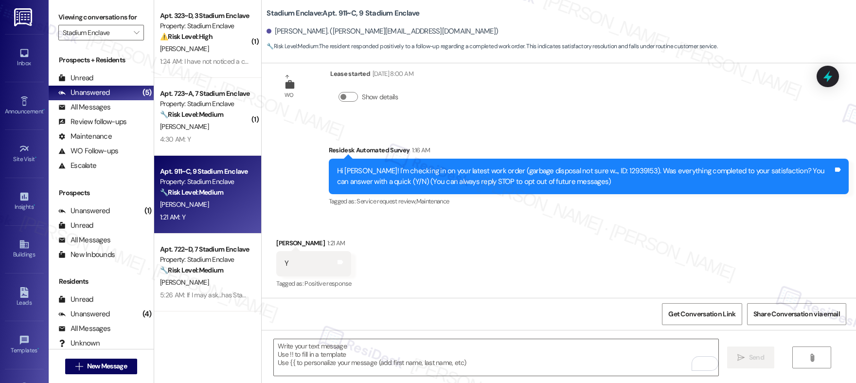
scroll to position [25, 0]
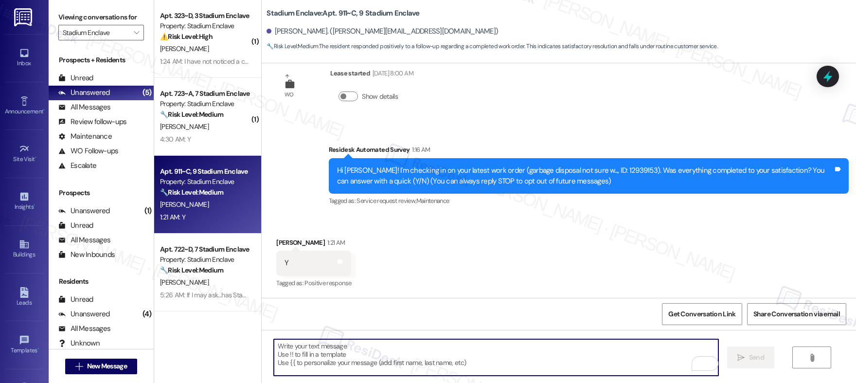
click at [296, 350] on textarea "To enrich screen reader interactions, please activate Accessibility in Grammarl…" at bounding box center [496, 357] width 445 height 36
paste textarea "Hi {{first_name}}, I'm so glad to hear the work order was completed to your sat…"
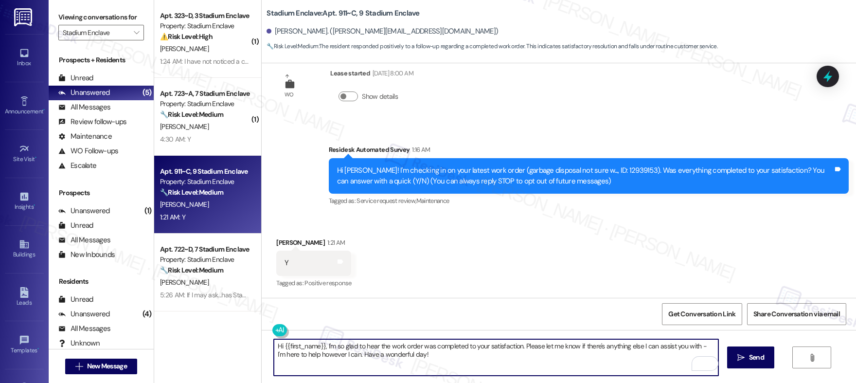
click at [472, 361] on textarea "Hi {{first_name}}, I'm so glad to hear the work order was completed to your sat…" at bounding box center [496, 357] width 445 height 36
type textarea "Hi {{first_name}}, I'm so glad to hear the work order was completed to your sat…"
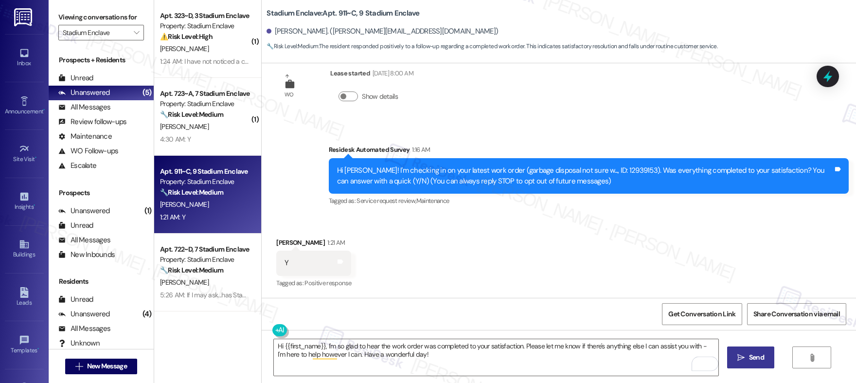
click at [746, 363] on button " Send" at bounding box center [750, 357] width 47 height 22
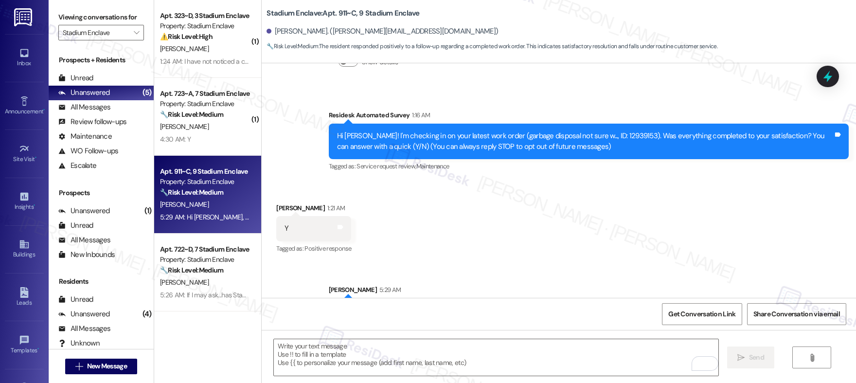
scroll to position [103, 0]
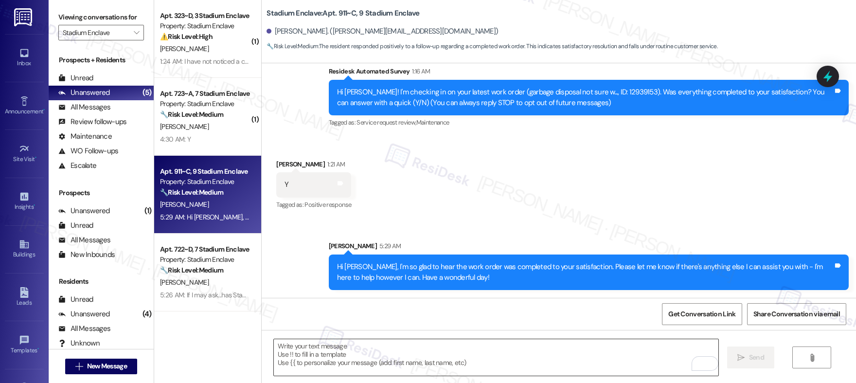
click at [373, 348] on textarea "To enrich screen reader interactions, please activate Accessibility in Grammarl…" at bounding box center [496, 357] width 445 height 36
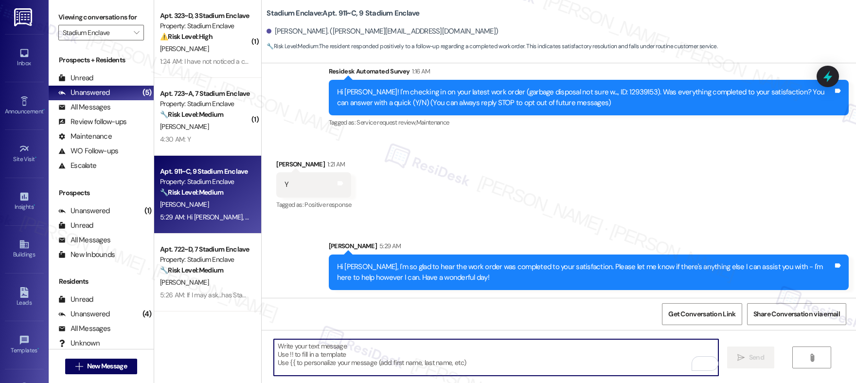
paste textarea "If I may ask...has {{property}} lived up to your expectations?"
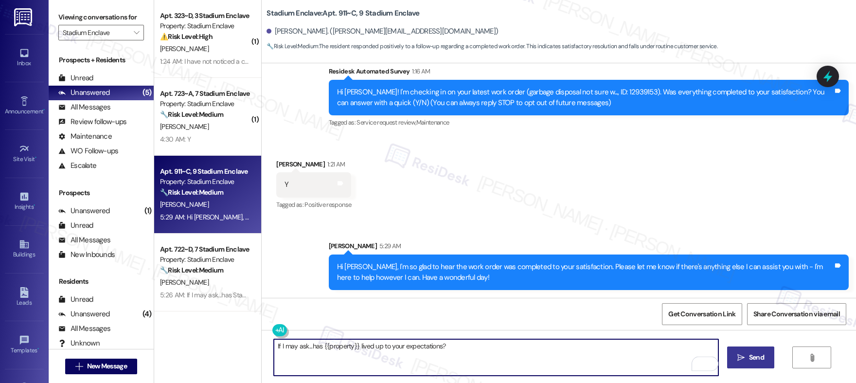
type textarea "If I may ask...has {{property}} lived up to your expectations?"
click at [754, 351] on button " Send" at bounding box center [750, 357] width 47 height 22
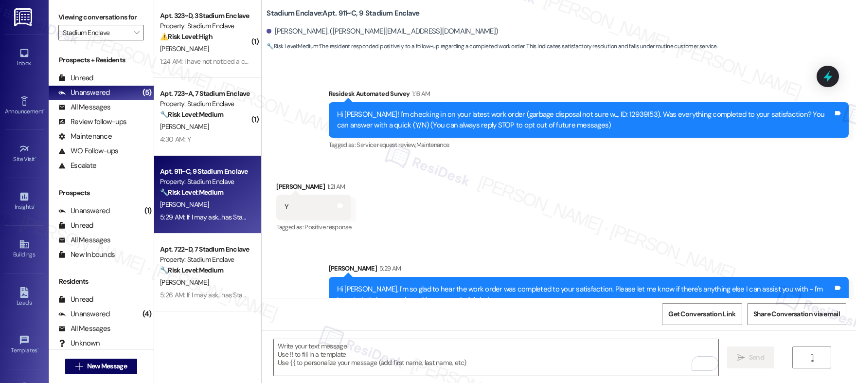
scroll to position [171, 0]
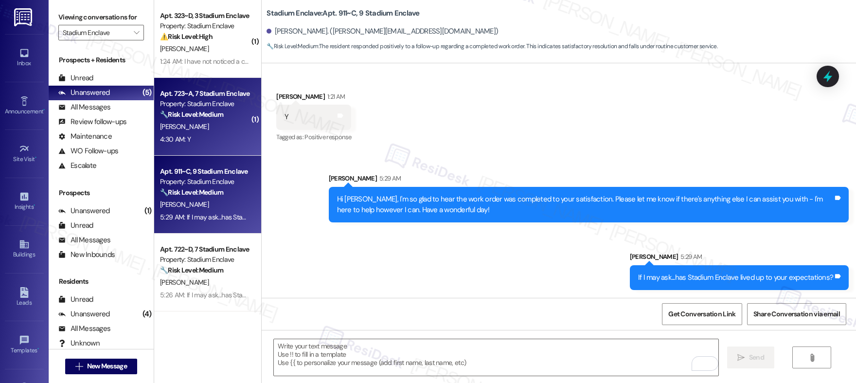
click at [210, 132] on div "P. Camacho" at bounding box center [205, 127] width 92 height 12
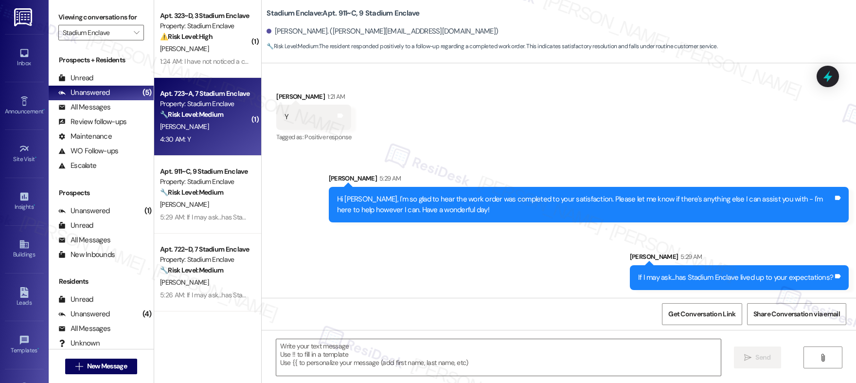
type textarea "Fetching suggested responses. Please feel free to read through the conversation…"
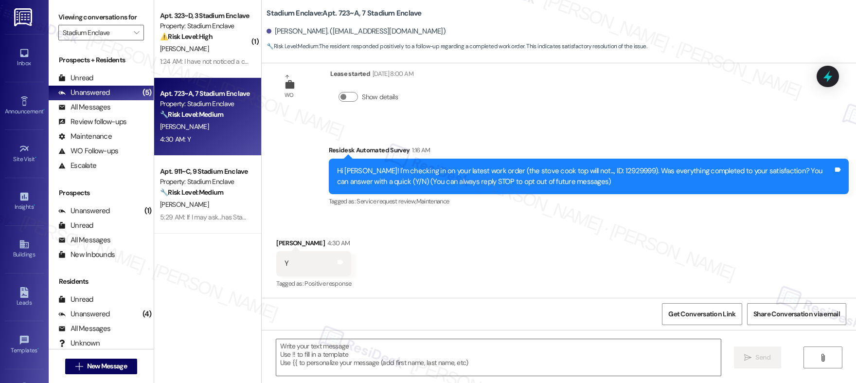
scroll to position [25, 0]
click at [320, 347] on textarea at bounding box center [498, 357] width 445 height 36
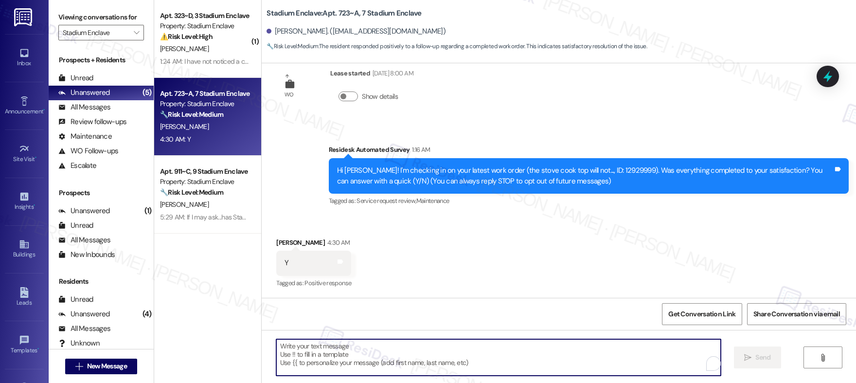
click at [320, 347] on textarea "To enrich screen reader interactions, please activate Accessibility in Grammarl…" at bounding box center [498, 357] width 445 height 36
paste textarea "Hi {{first_name}}, I'm so glad to hear the work order was completed to your sat…"
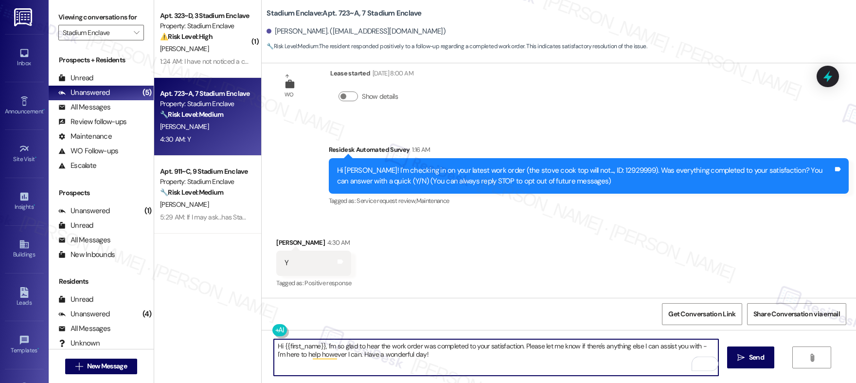
click at [443, 357] on textarea "Hi {{first_name}}, I'm so glad to hear the work order was completed to your sat…" at bounding box center [496, 357] width 445 height 36
type textarea "Hi {{first_name}}, I'm so glad to hear the work order was completed to your sat…"
click at [742, 357] on icon "" at bounding box center [741, 358] width 7 height 8
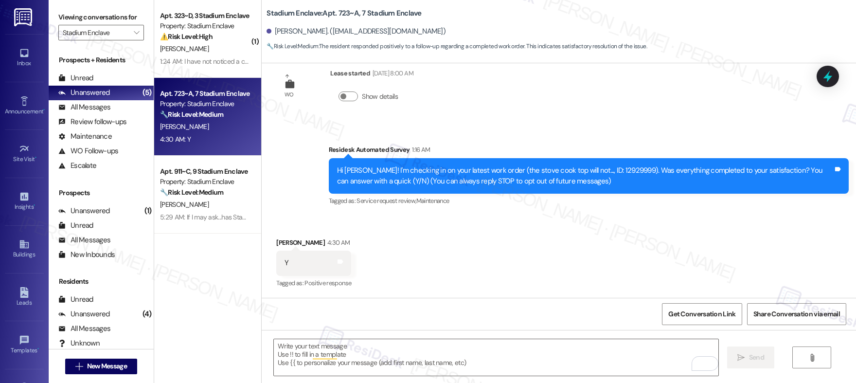
scroll to position [24, 0]
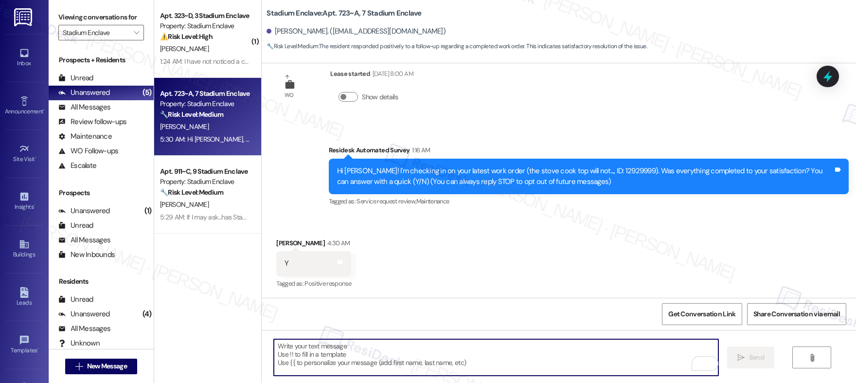
paste textarea "If I may ask...has {{property}} lived up to your expectations?"
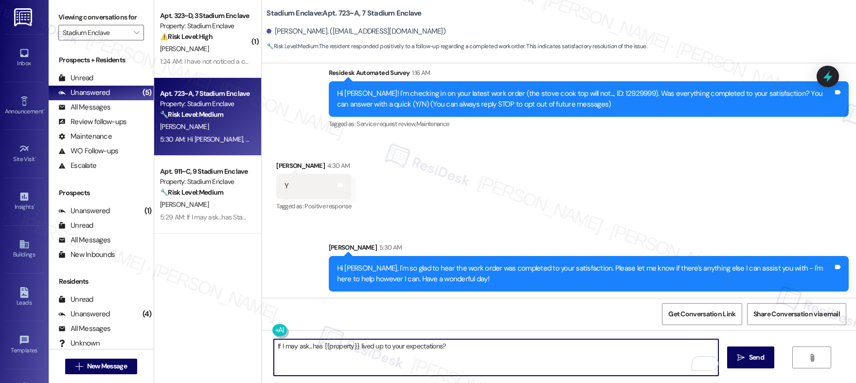
scroll to position [103, 0]
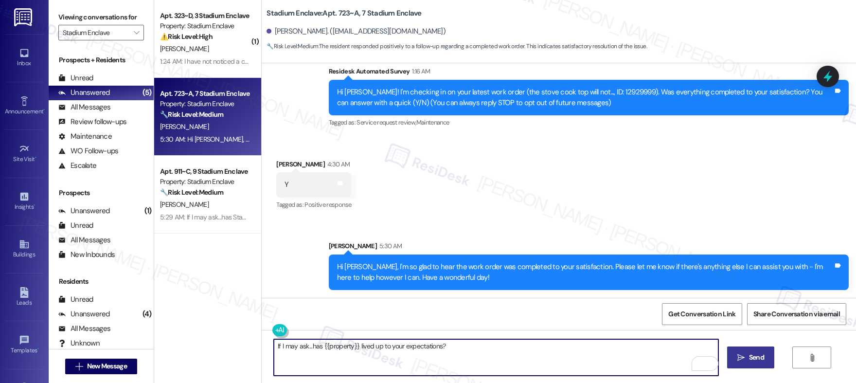
type textarea "If I may ask...has {{property}} lived up to your expectations?"
click at [738, 360] on icon "" at bounding box center [741, 358] width 7 height 8
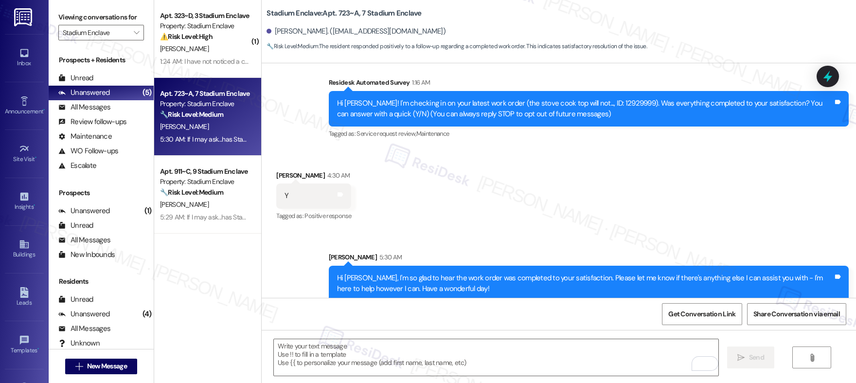
scroll to position [171, 0]
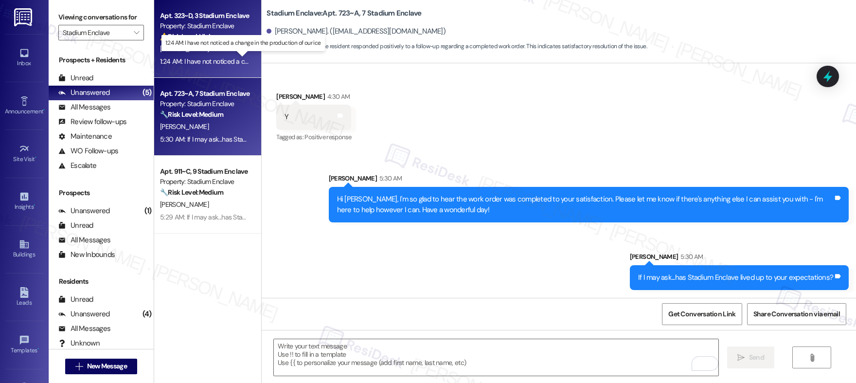
click at [205, 62] on div "1:24 AM: I have not noticed a change in the production of our ice 1:24 AM: I ha…" at bounding box center [250, 61] width 180 height 9
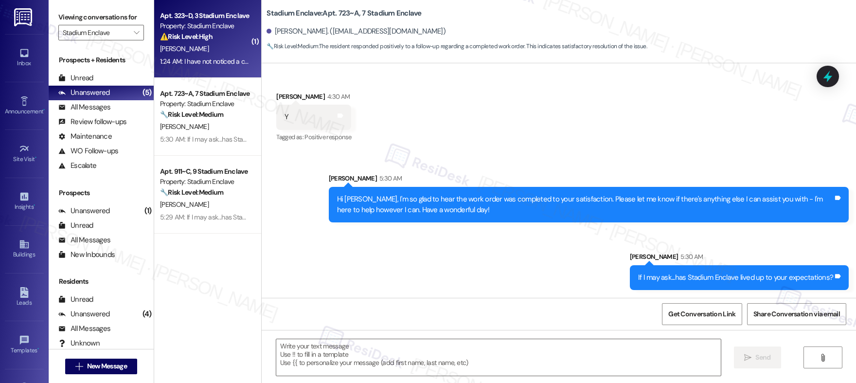
type textarea "Fetching suggested responses. Please feel free to read through the conversation…"
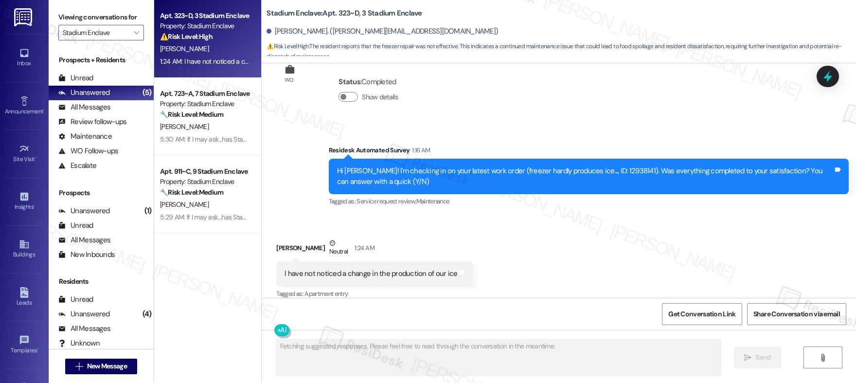
scroll to position [3385, 0]
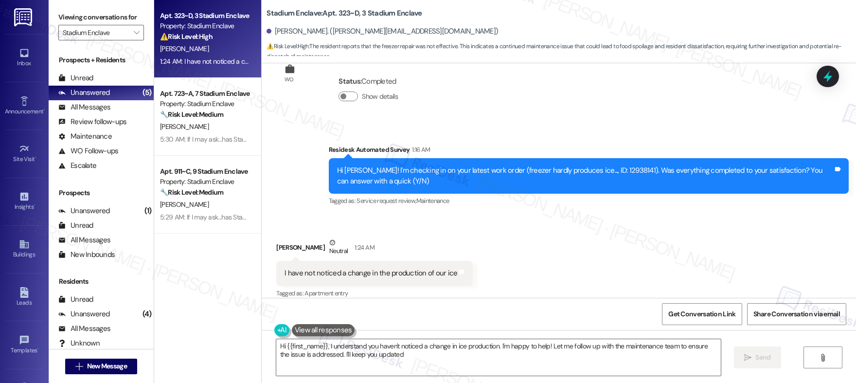
type textarea "Hi {{first_name}}, I understand you haven't noticed a change in ice production.…"
drag, startPoint x: 333, startPoint y: 260, endPoint x: 429, endPoint y: 268, distance: 96.1
click at [429, 268] on div "I have not noticed a change in the production of our ice" at bounding box center [371, 273] width 173 height 10
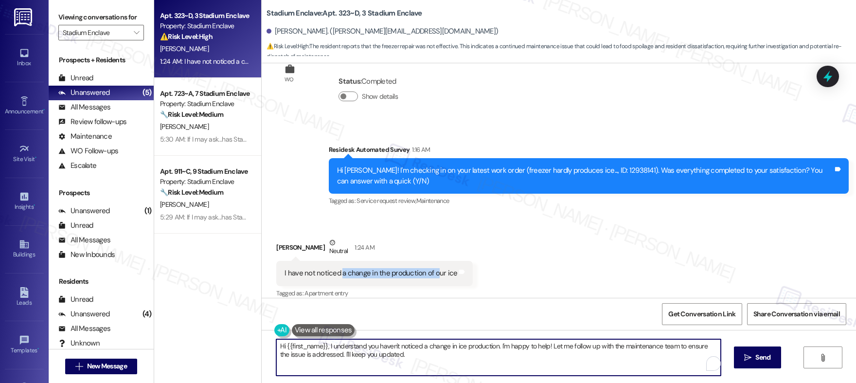
click at [410, 363] on textarea "Hi {{first_name}}, I understand you haven't noticed a change in ice production.…" at bounding box center [498, 357] width 445 height 36
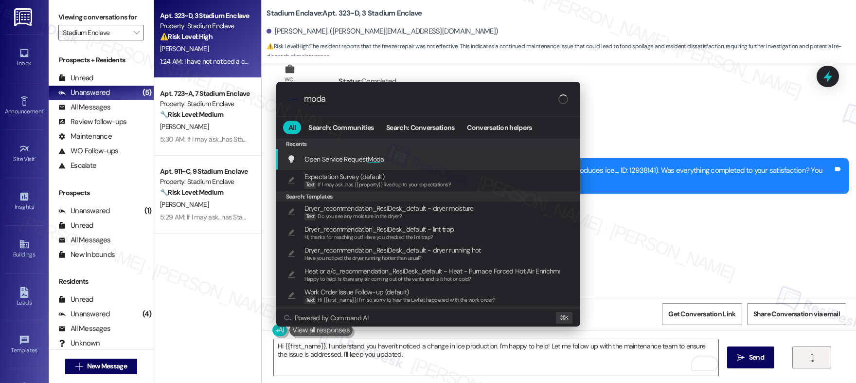
type input "modal"
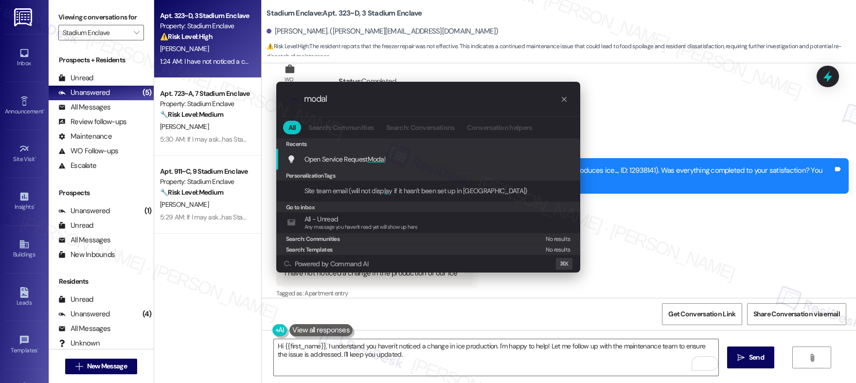
click at [475, 157] on div "Open Service Request Modal Add shortcut" at bounding box center [429, 159] width 285 height 11
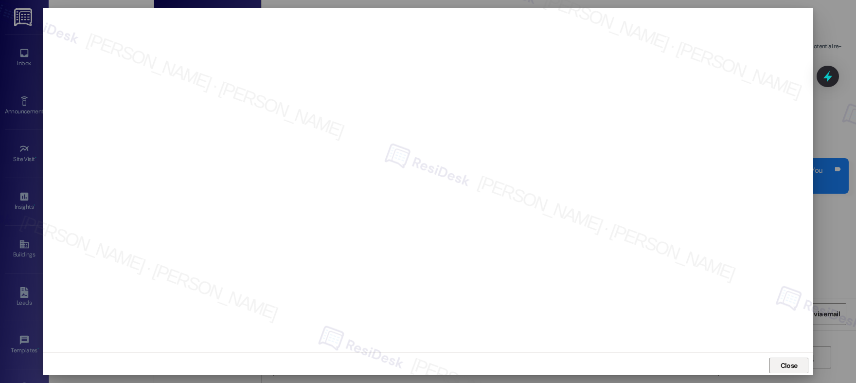
click at [787, 366] on span "Close" at bounding box center [789, 365] width 17 height 10
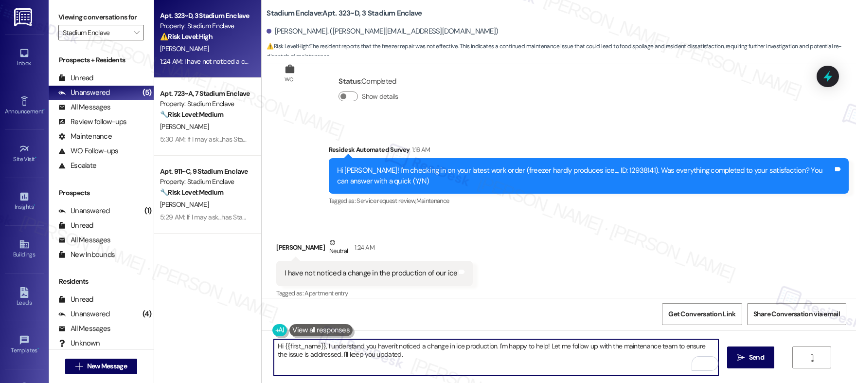
click at [414, 359] on textarea "Hi {{first_name}}, I understand you haven't noticed a change in ice production.…" at bounding box center [496, 357] width 445 height 36
drag, startPoint x: 491, startPoint y: 346, endPoint x: 499, endPoint y: 370, distance: 25.1
click at [499, 370] on textarea "Hi {{first_name}}, I understand you haven't noticed a change in ice production.…" at bounding box center [496, 357] width 445 height 36
click at [501, 357] on textarea "Hi {{first_name}}, I understand you haven't noticed a change in ice production.…" at bounding box center [496, 357] width 445 height 36
click at [540, 358] on textarea "Hi {{first_name}}, I understand you haven't noticed a change in ice production.…" at bounding box center [496, 357] width 445 height 36
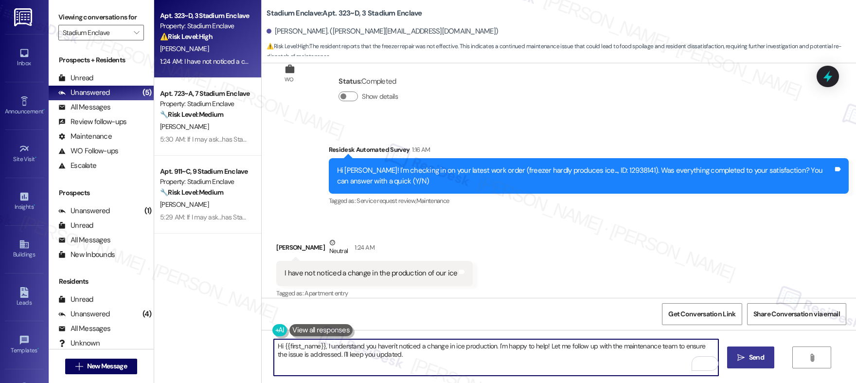
click at [754, 353] on span "Send" at bounding box center [756, 357] width 15 height 10
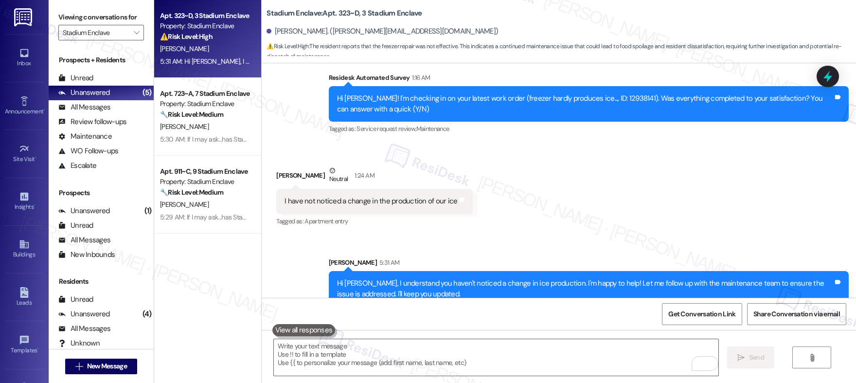
scroll to position [3463, 0]
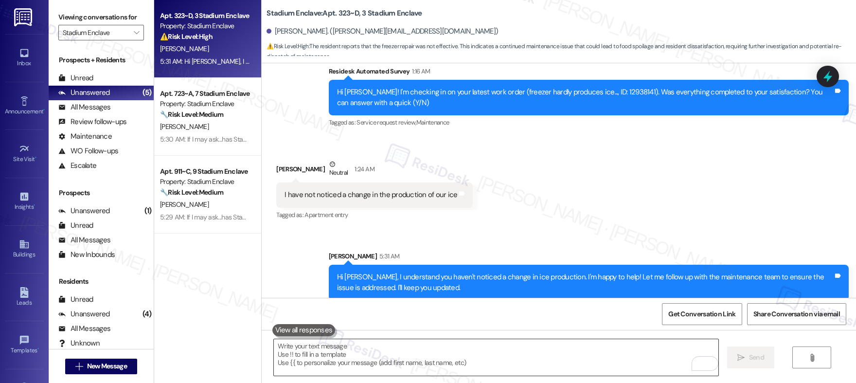
click at [591, 346] on textarea "To enrich screen reader interactions, please activate Accessibility in Grammarl…" at bounding box center [496, 357] width 445 height 36
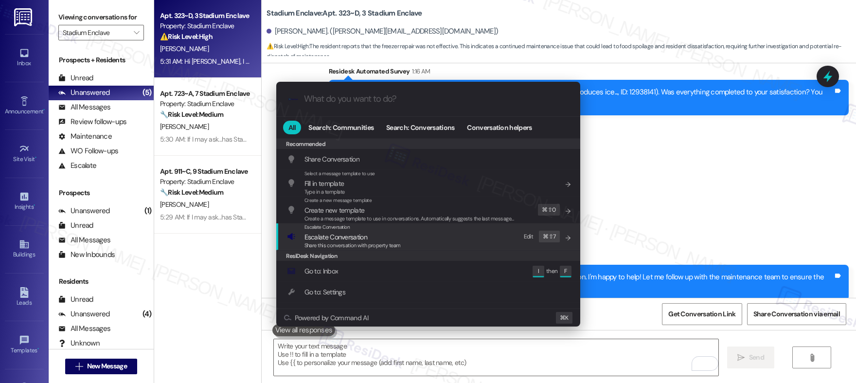
click at [443, 241] on div "Escalate Conversation Escalate Conversation Share this conversation with proper…" at bounding box center [429, 236] width 285 height 26
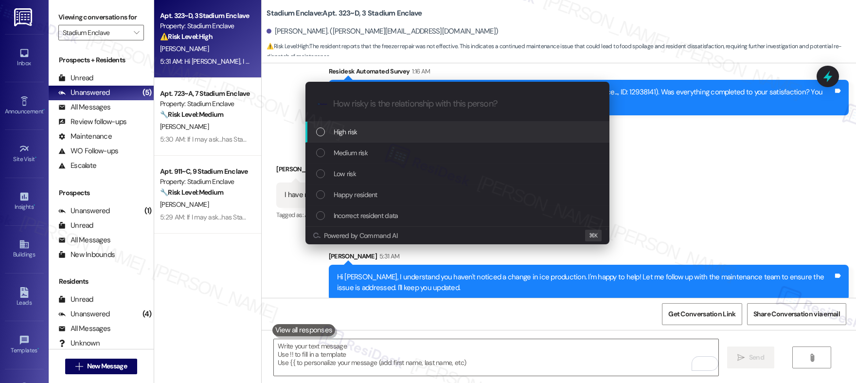
click at [401, 131] on div "High risk" at bounding box center [458, 131] width 285 height 11
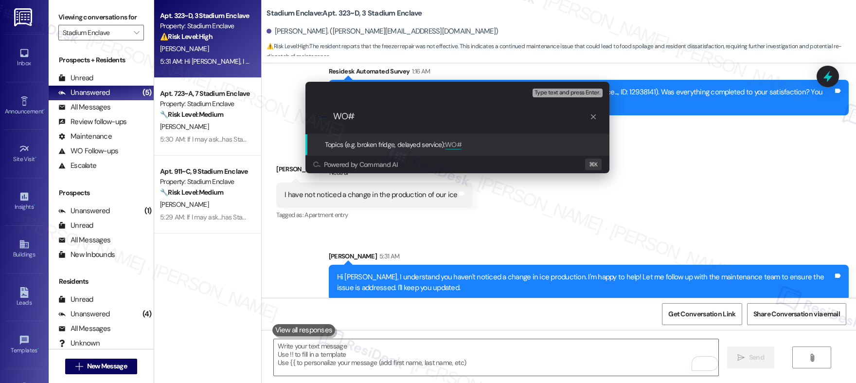
paste input "12938141"
type input "WO# 12938141 - Marked as Complete but Remains Unresolved"
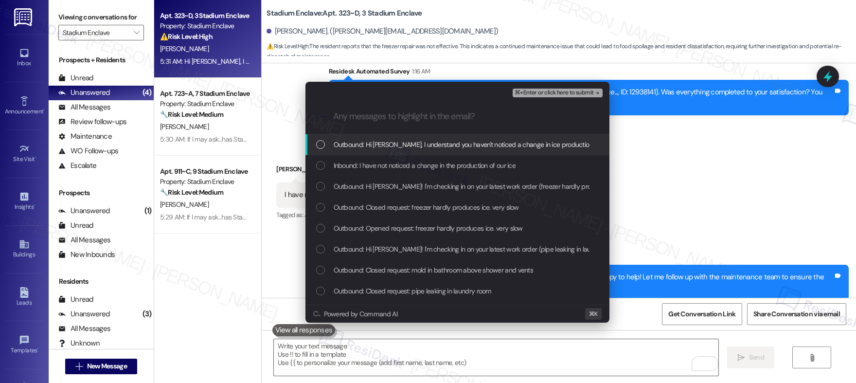
click at [446, 147] on span "Outbound: Hi Caroline, I understand you haven't noticed a change in ice product…" at bounding box center [631, 144] width 594 height 11
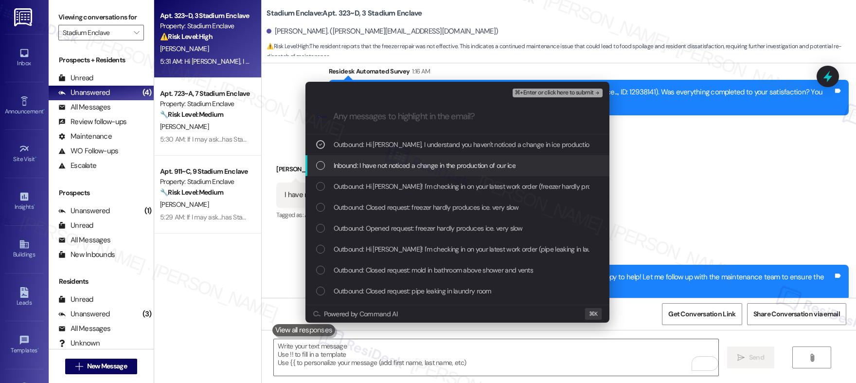
click at [439, 165] on span "Inbound: I have not noticed a change in the production of our ice" at bounding box center [425, 165] width 182 height 11
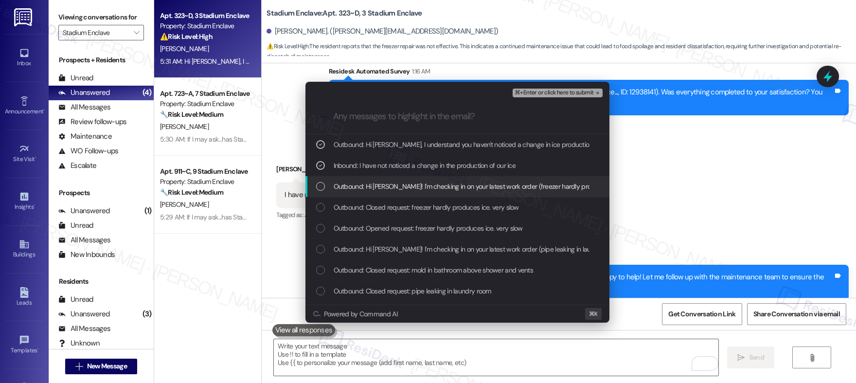
click at [428, 188] on span "Outbound: Hi Caroline! I'm checking in on your latest work order (freezer hardl…" at bounding box center [614, 186] width 561 height 11
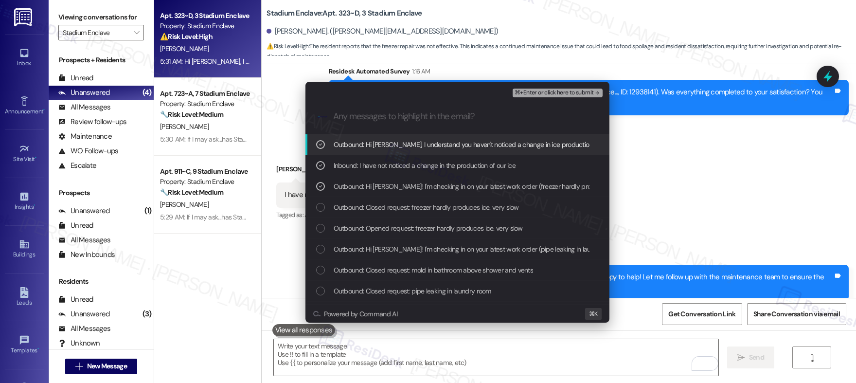
click at [560, 90] on span "⌘+Enter or click here to submit" at bounding box center [554, 93] width 79 height 7
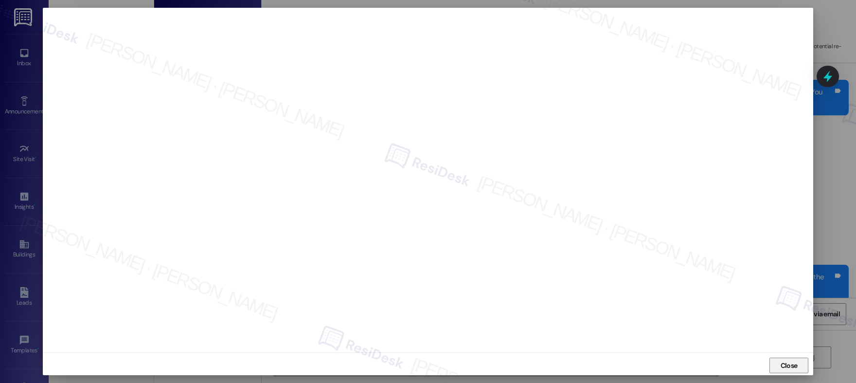
click at [784, 366] on span "Close" at bounding box center [789, 365] width 17 height 10
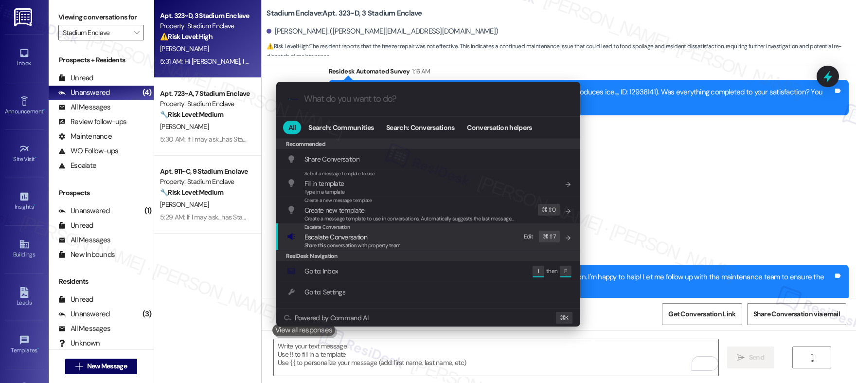
click at [406, 234] on div "Escalate Conversation Escalate Conversation Share this conversation with proper…" at bounding box center [429, 236] width 285 height 26
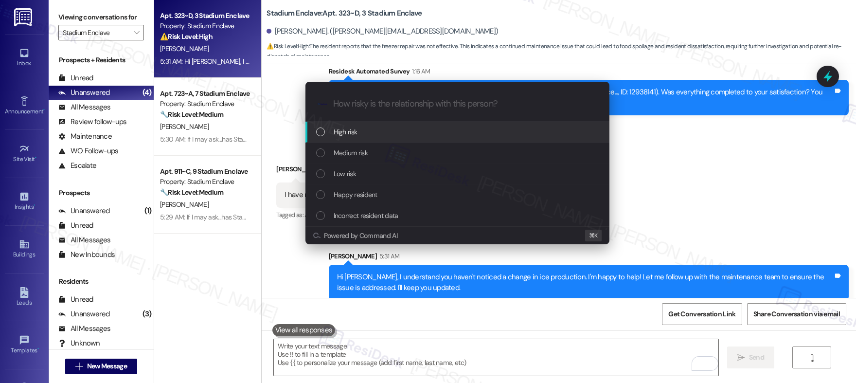
click at [403, 126] on div "High risk" at bounding box center [458, 132] width 304 height 21
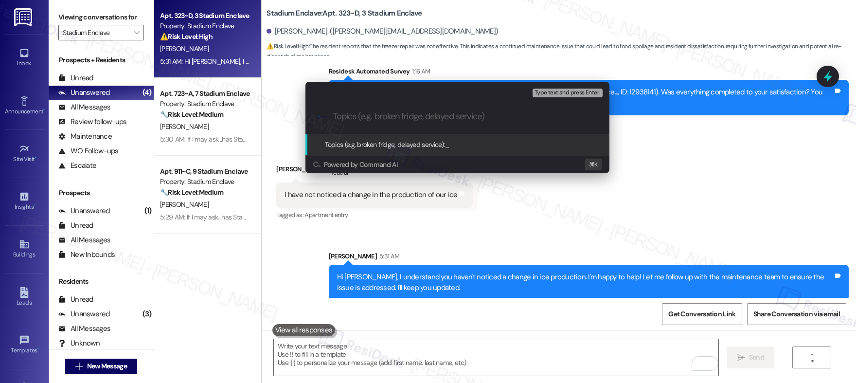
paste input "WO# 12938141 - Marked as Complete but Remains Unresolved"
type input "WO# 12938141 - Marked as Complete but Remains Unresolved"
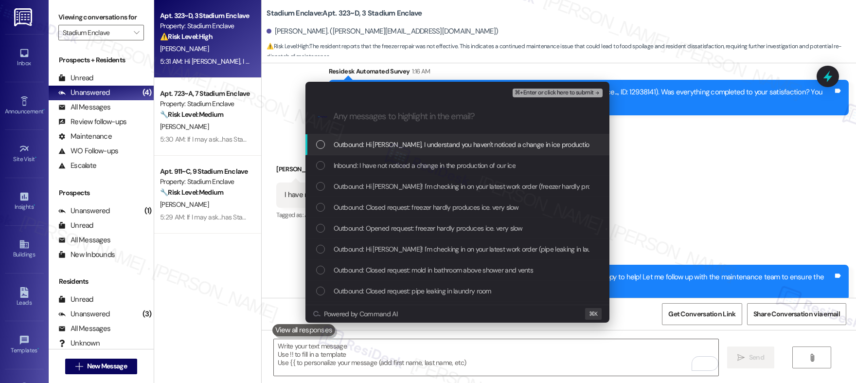
click at [401, 150] on div "Outbound: Hi Caroline, I understand you haven't noticed a change in ice product…" at bounding box center [458, 144] width 304 height 21
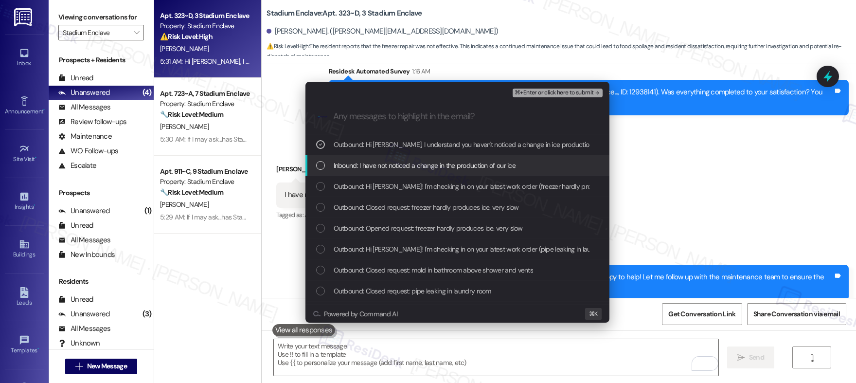
click at [397, 160] on span "Inbound: I have not noticed a change in the production of our ice" at bounding box center [425, 165] width 182 height 11
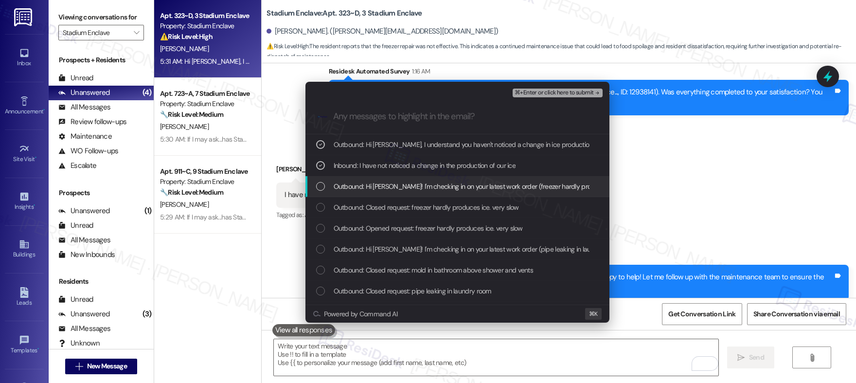
click at [393, 181] on span "Outbound: Hi Caroline! I'm checking in on your latest work order (freezer hardl…" at bounding box center [614, 186] width 561 height 11
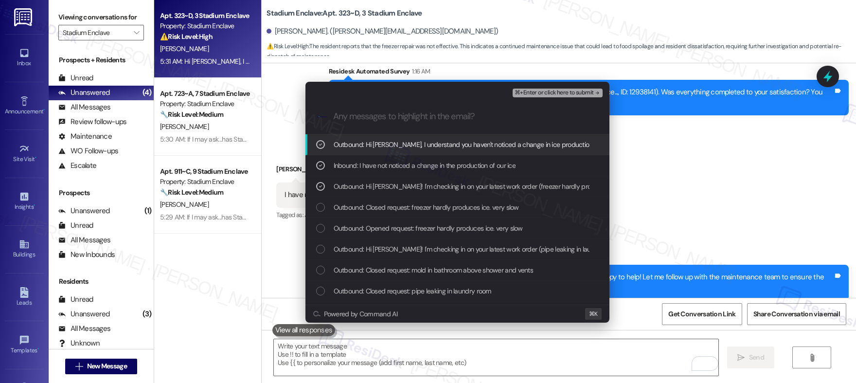
click at [529, 94] on span "⌘+Enter or click here to submit" at bounding box center [554, 93] width 79 height 7
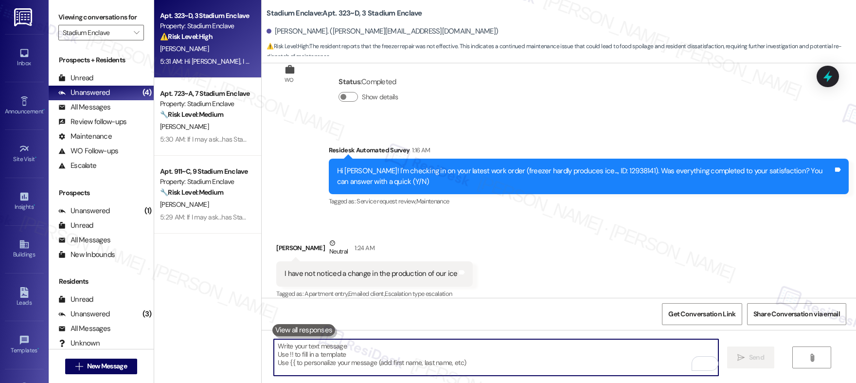
scroll to position [3477, 0]
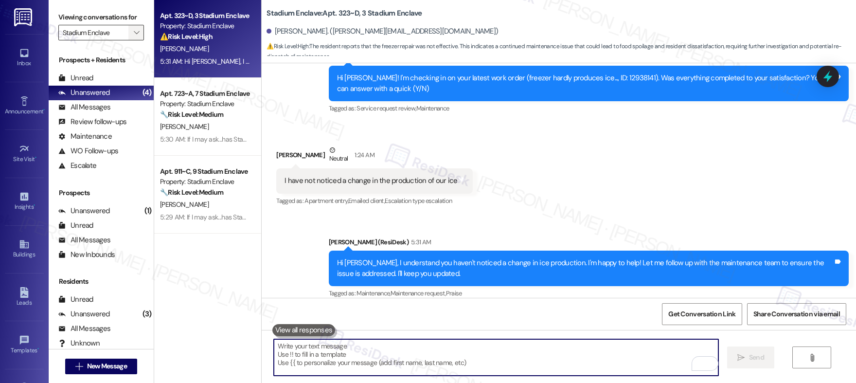
click at [132, 28] on span "" at bounding box center [136, 33] width 9 height 16
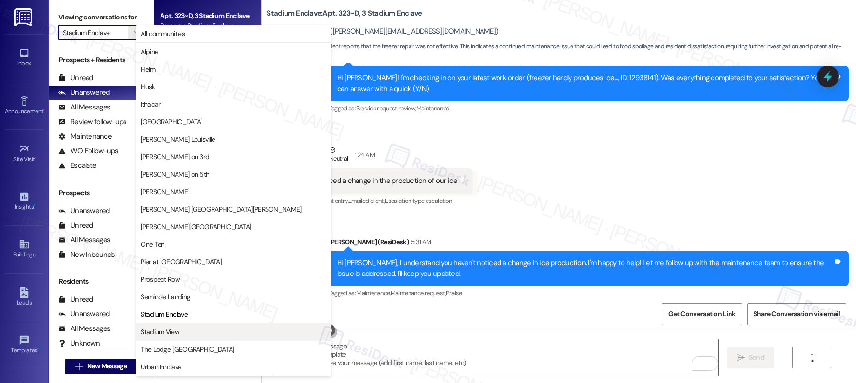
click at [174, 329] on span "Stadium View" at bounding box center [160, 332] width 39 height 10
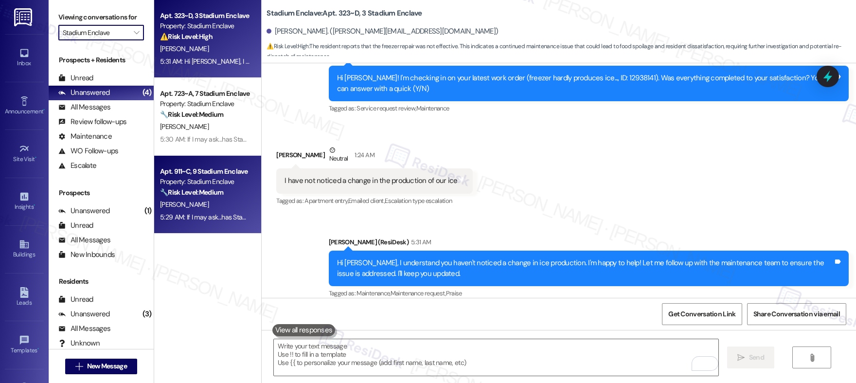
type input "Stadium View"
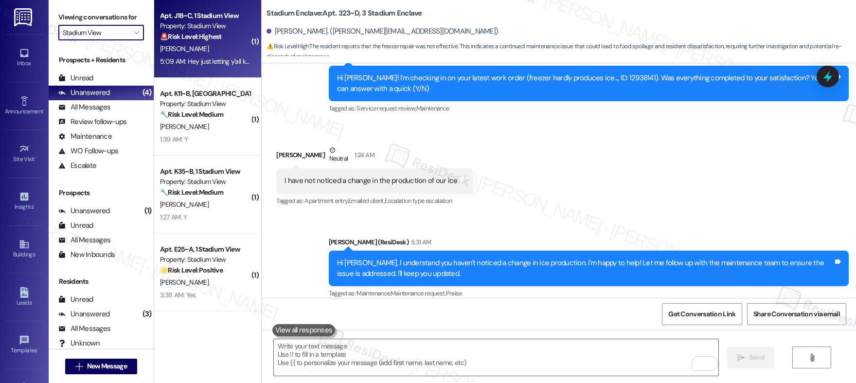
click at [204, 61] on div "5:09 AM: Hey just letting y'all know the dude who got evicted in room A is in t…" at bounding box center [476, 61] width 633 height 9
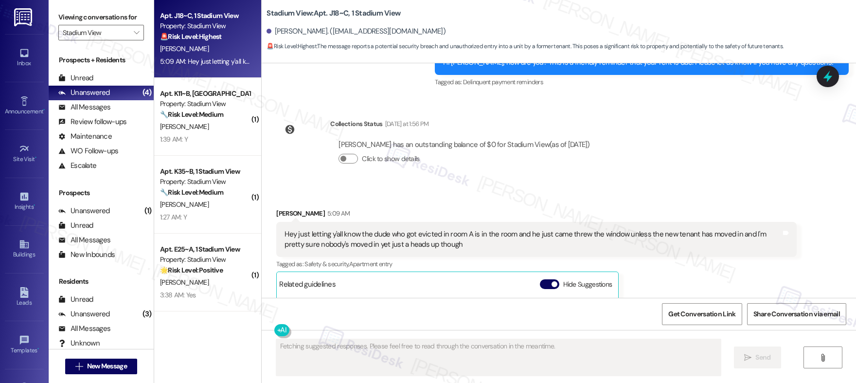
scroll to position [5700, 0]
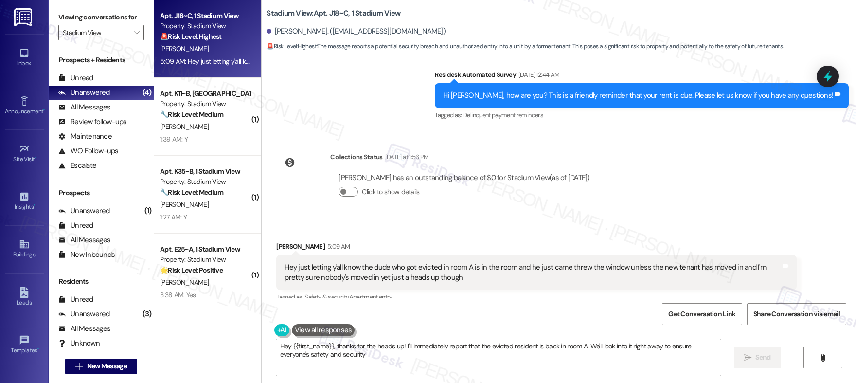
type textarea "Hey {{first_name}}, thanks for the heads up! I'll immediately report that the e…"
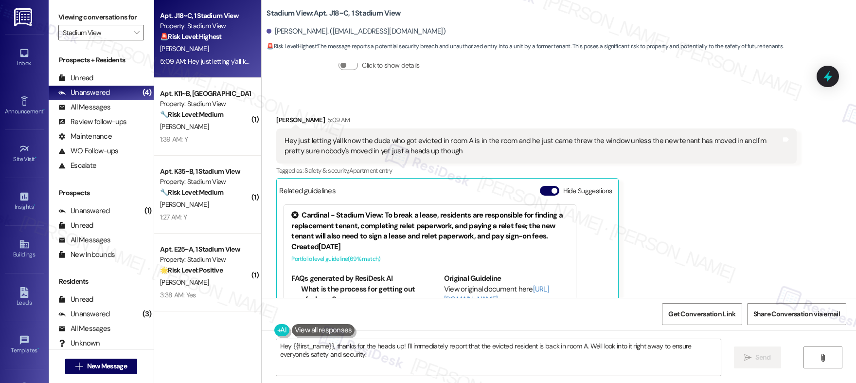
scroll to position [5861, 0]
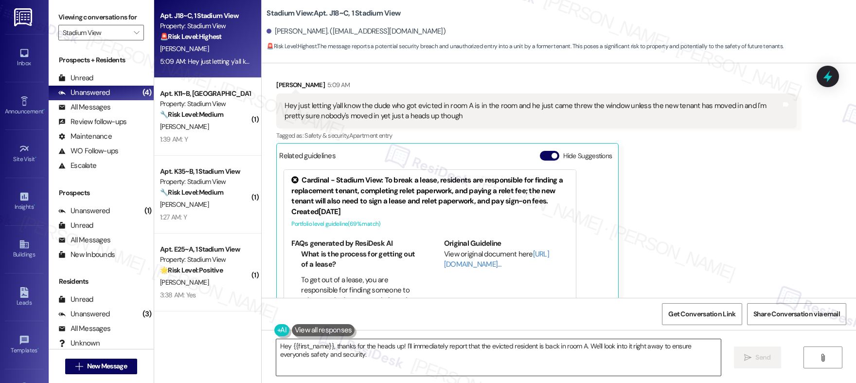
click at [538, 350] on textarea "Hey {{first_name}}, thanks for the heads up! I'll immediately report that the e…" at bounding box center [498, 357] width 445 height 36
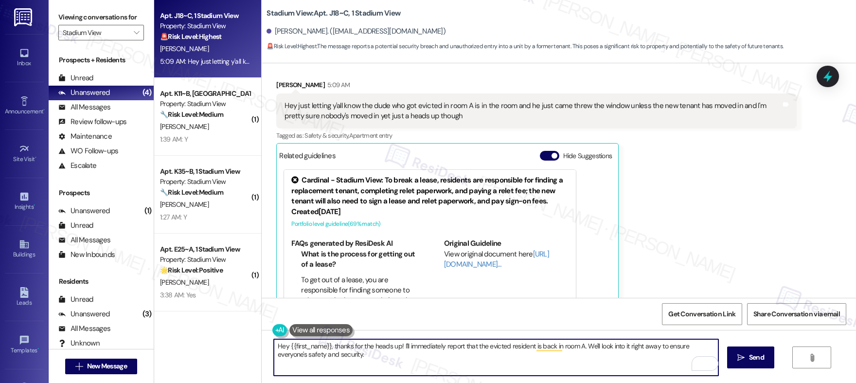
click at [538, 359] on textarea "Hey {{first_name}}, thanks for the heads up! I'll immediately report that the e…" at bounding box center [496, 357] width 445 height 36
click at [770, 351] on button " Send" at bounding box center [750, 357] width 47 height 22
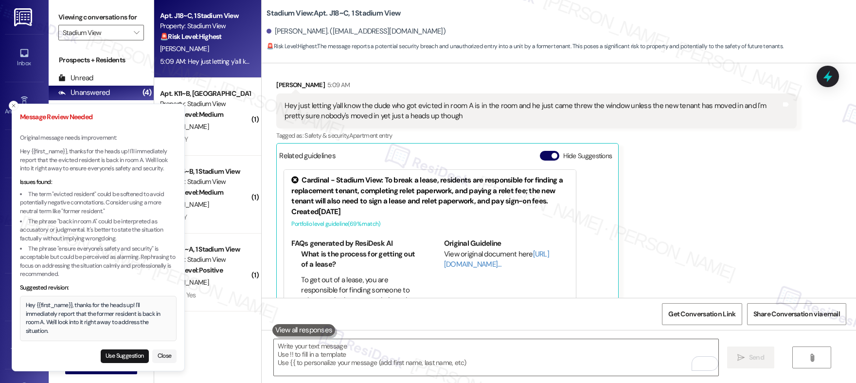
click at [631, 209] on div "[PERSON_NAME] 5:09 AM Hey just letting y'all know the dude who got evicted in r…" at bounding box center [536, 200] width 520 height 241
click at [129, 354] on button "Use Suggestion" at bounding box center [125, 356] width 48 height 14
type textarea "Hey {{first_name}}, thanks for the heads up! I'll immediately report that the f…"
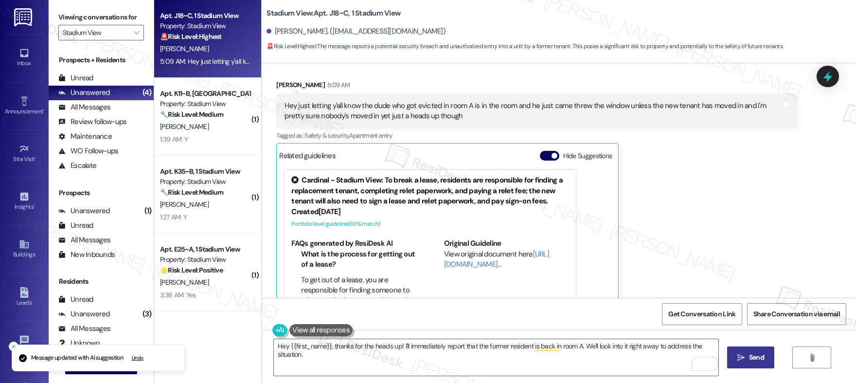
click at [755, 362] on span "Send" at bounding box center [756, 357] width 15 height 10
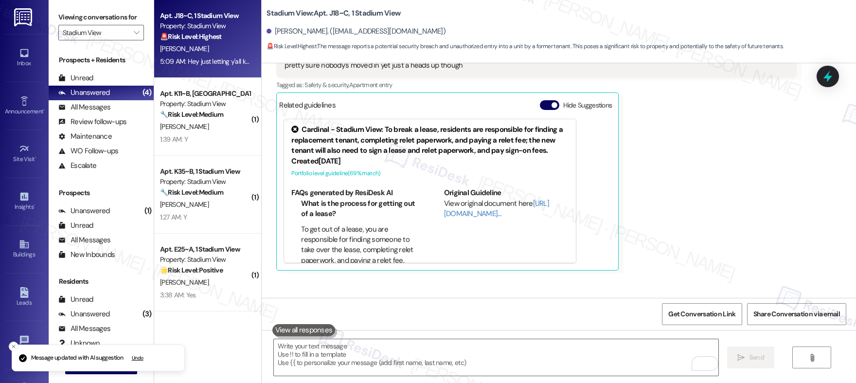
scroll to position [5929, 0]
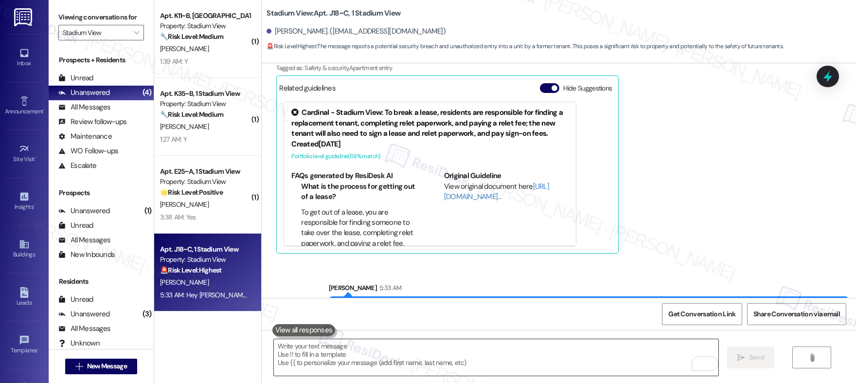
click at [454, 347] on textarea "To enrich screen reader interactions, please activate Accessibility in Grammarl…" at bounding box center [496, 357] width 445 height 36
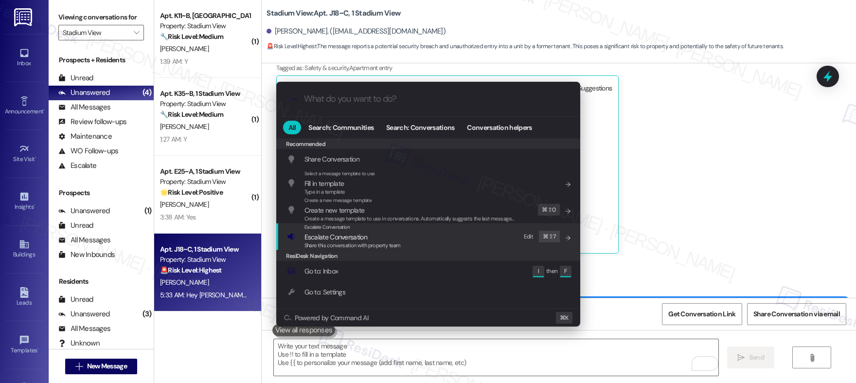
click at [335, 243] on span "Share this conversation with property team" at bounding box center [353, 245] width 96 height 7
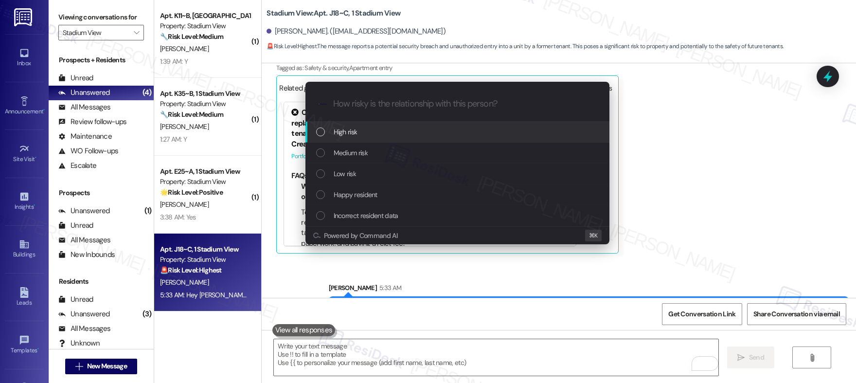
click at [363, 130] on div "High risk" at bounding box center [458, 131] width 285 height 11
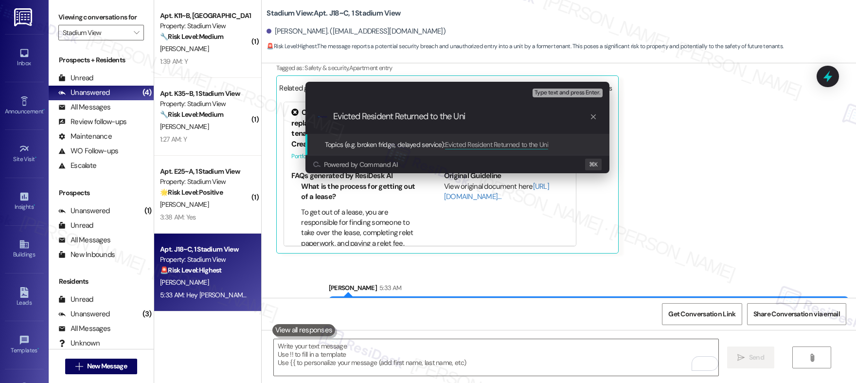
type input "Evicted Resident Returned to the Unit"
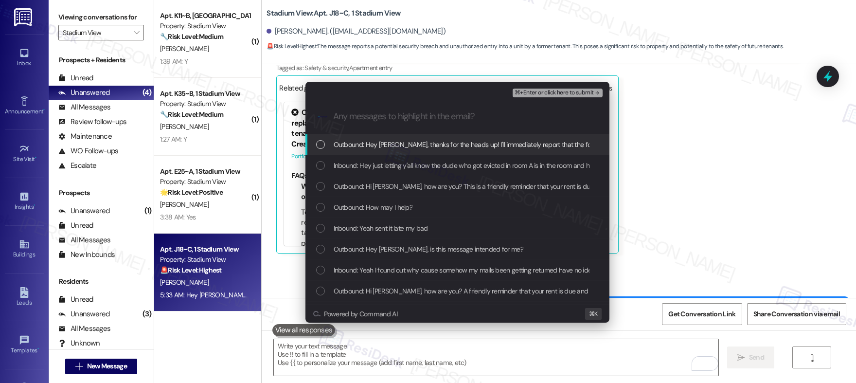
click at [486, 147] on span "Outbound: Hey Samuel, thanks for the heads up! I'll immediately report that the…" at bounding box center [579, 144] width 490 height 11
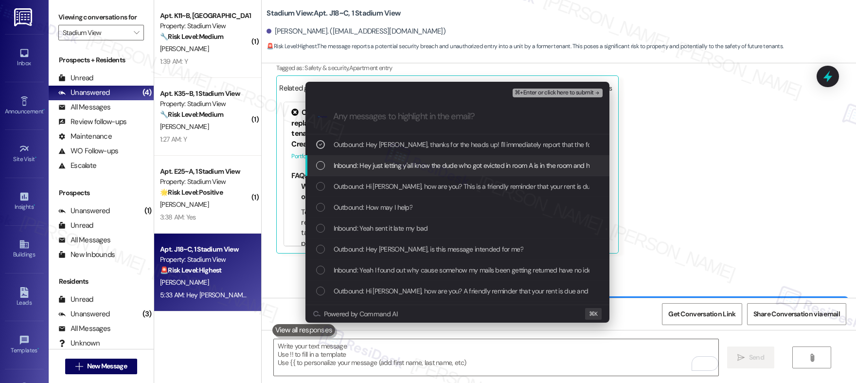
click at [484, 168] on span "Inbound: Hey just letting y'all know the dude who got evicted in room A is in t…" at bounding box center [649, 165] width 631 height 11
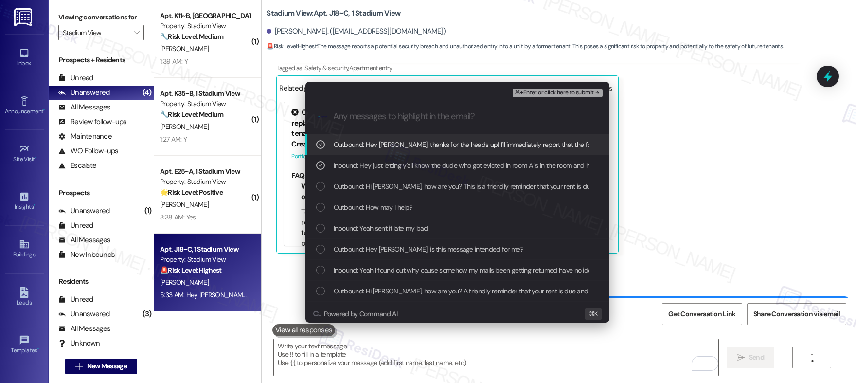
click at [553, 93] on span "⌘+Enter or click here to submit" at bounding box center [554, 93] width 79 height 7
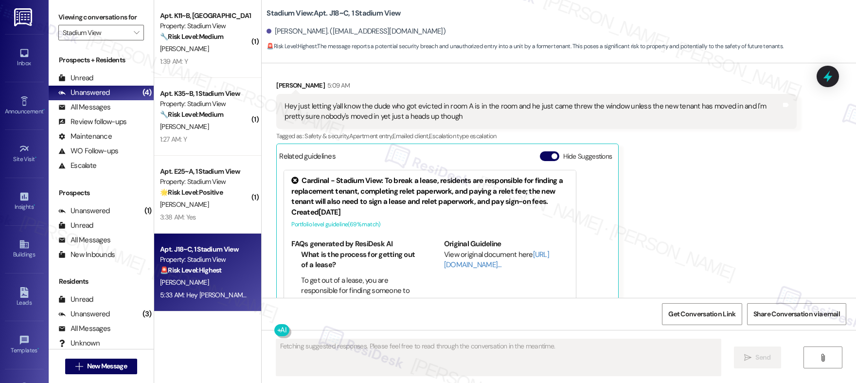
scroll to position [5943, 0]
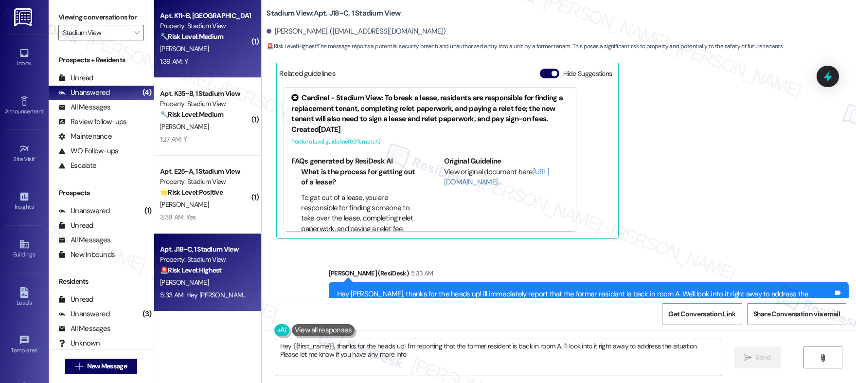
type textarea "Hey {{first_name}}, thanks for the heads up! I'm reporting that the former resi…"
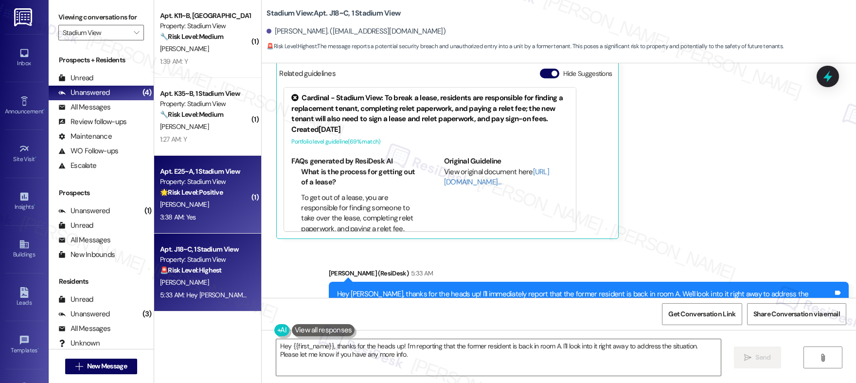
click at [203, 206] on div "S. Boals" at bounding box center [205, 204] width 92 height 12
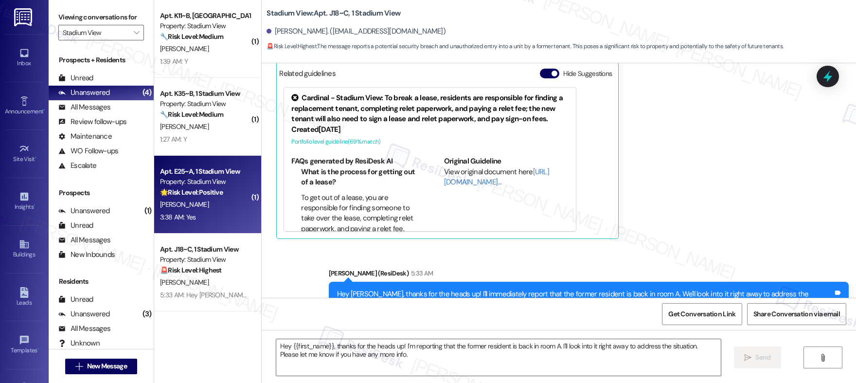
type textarea "Fetching suggested responses. Please feel free to read through the conversation…"
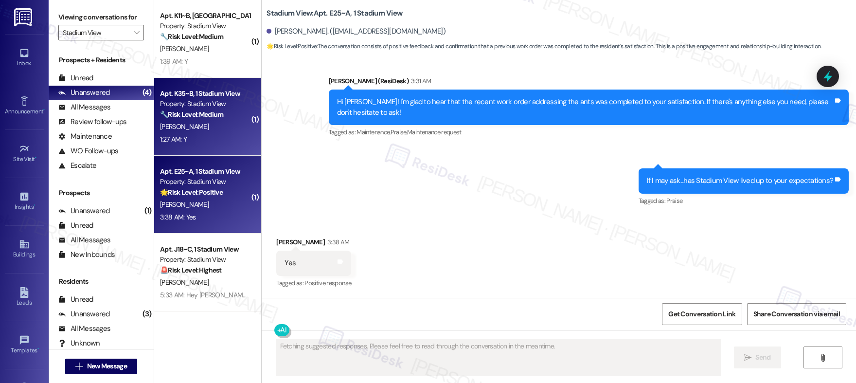
scroll to position [1539, 0]
click at [216, 120] on div "Apt. K35~B, 1 Stadium View Property: Stadium View 🔧 Risk Level: Medium The resi…" at bounding box center [205, 104] width 92 height 33
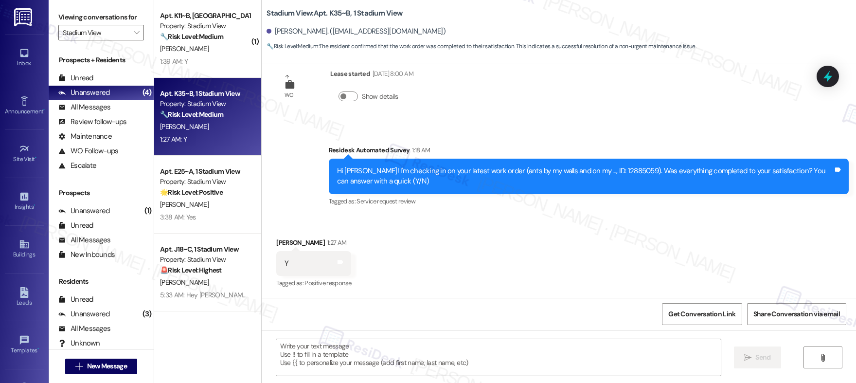
scroll to position [1672, 0]
click at [306, 371] on textarea at bounding box center [498, 357] width 445 height 36
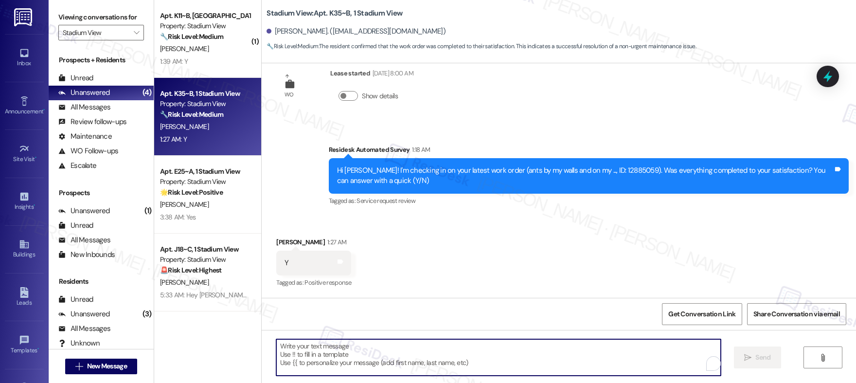
click at [306, 371] on textarea "To enrich screen reader interactions, please activate Accessibility in Grammarl…" at bounding box center [498, 357] width 445 height 36
paste textarea "Hi {{first_name}}, I'm so glad to hear the work order was completed to your sat…"
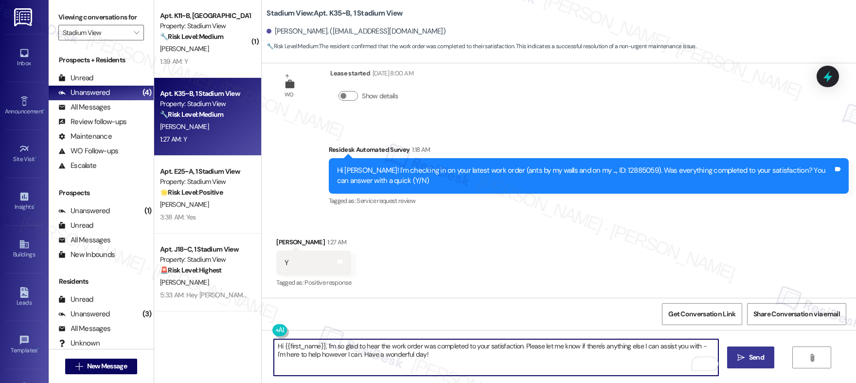
type textarea "Hi {{first_name}}, I'm so glad to hear the work order was completed to your sat…"
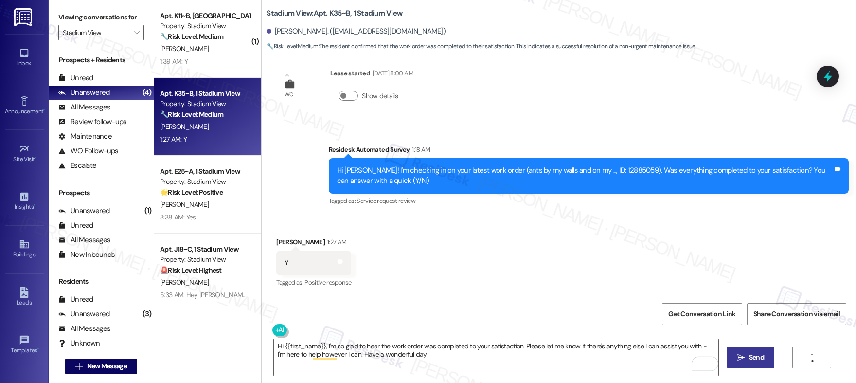
click at [742, 360] on icon "" at bounding box center [741, 358] width 7 height 8
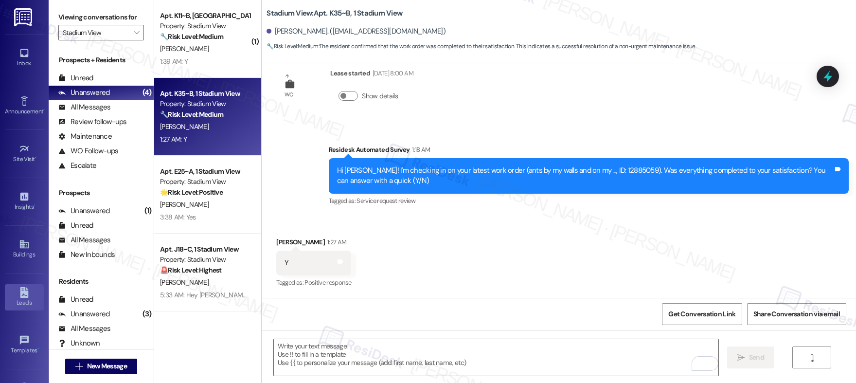
scroll to position [1672, 0]
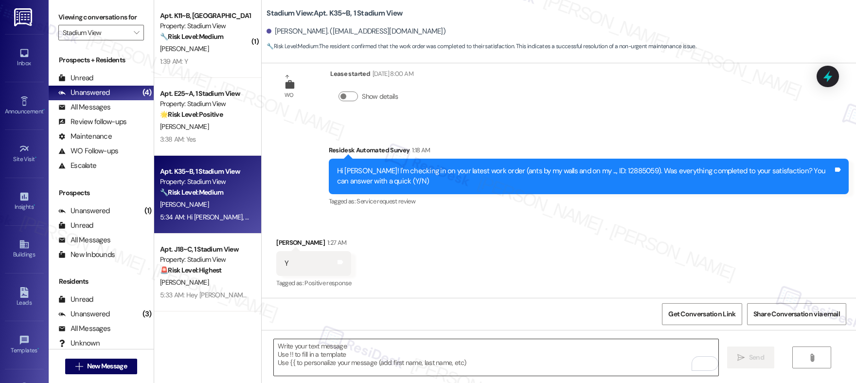
click at [304, 355] on textarea "To enrich screen reader interactions, please activate Accessibility in Grammarl…" at bounding box center [496, 357] width 445 height 36
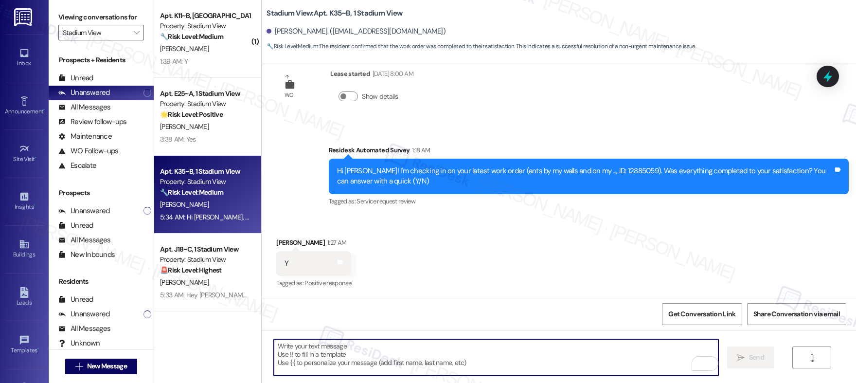
click at [304, 355] on textarea "To enrich screen reader interactions, please activate Accessibility in Grammarl…" at bounding box center [496, 357] width 445 height 36
paste textarea "If I may ask...has {{property}} lived up to your expectations?"
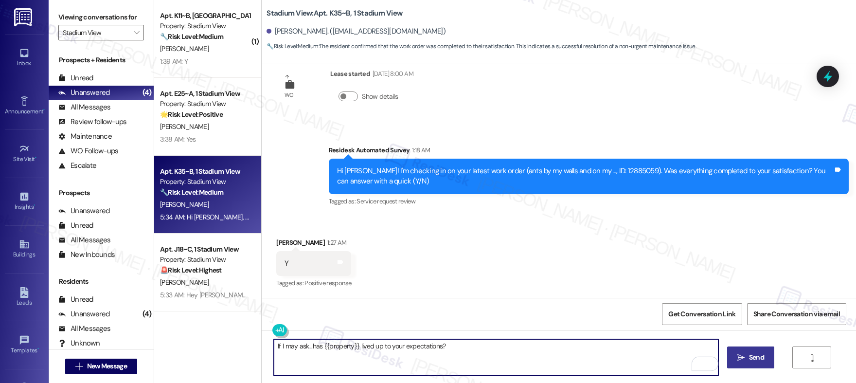
type textarea "If I may ask...has {{property}} lived up to your expectations?"
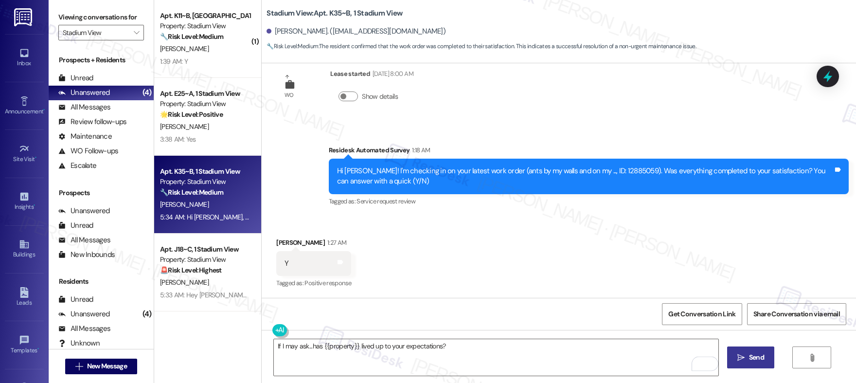
click at [747, 361] on span "Send" at bounding box center [756, 357] width 19 height 10
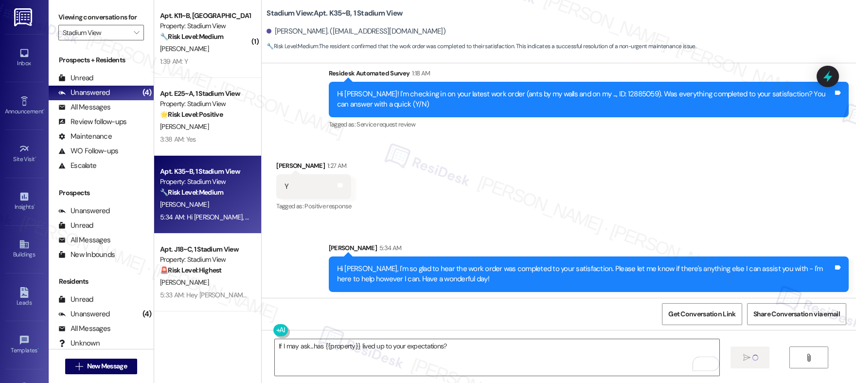
scroll to position [1750, 0]
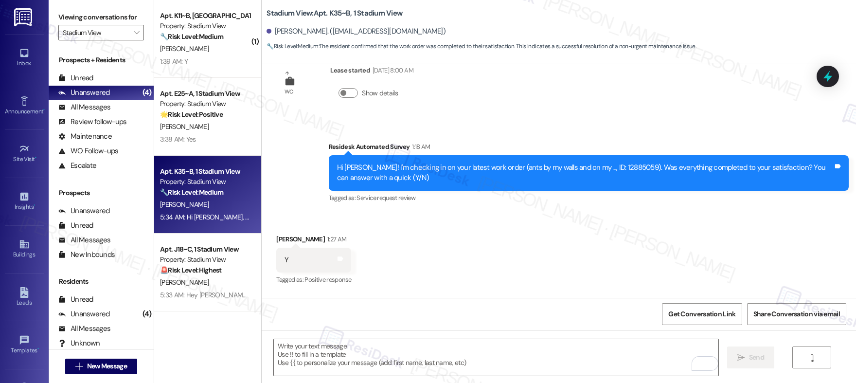
click at [171, 131] on div "S. Boals" at bounding box center [205, 127] width 92 height 12
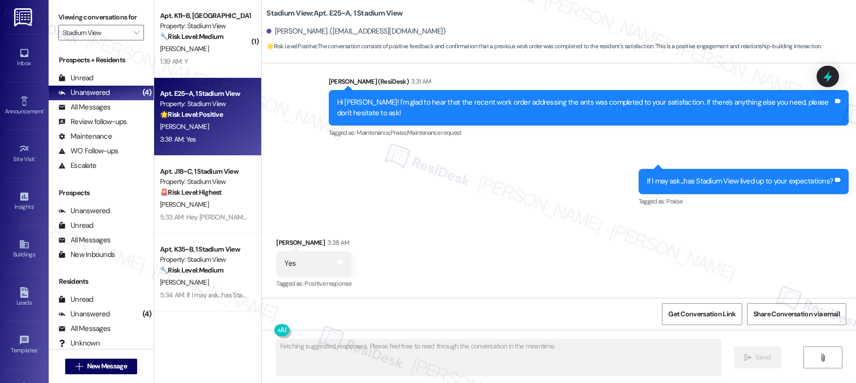
scroll to position [1539, 0]
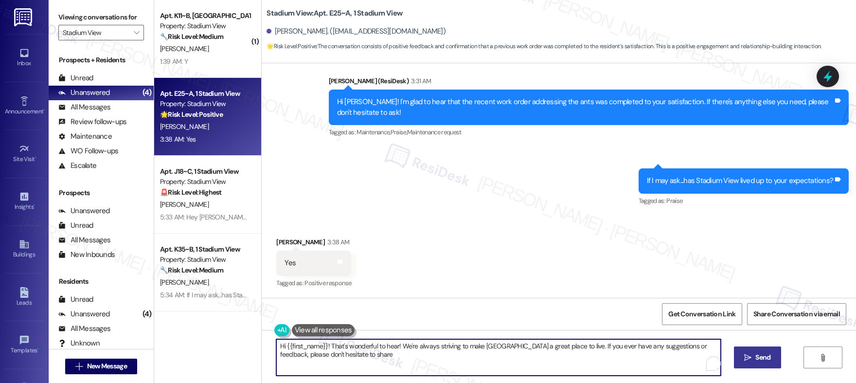
type textarea "Hi {{first_name}}! That's wonderful to hear! We're always striving to make Stad…"
click at [558, 366] on textarea "Hi {{first_name}}! That's wonderful to hear! We're always striving to make Stad…" at bounding box center [496, 357] width 445 height 36
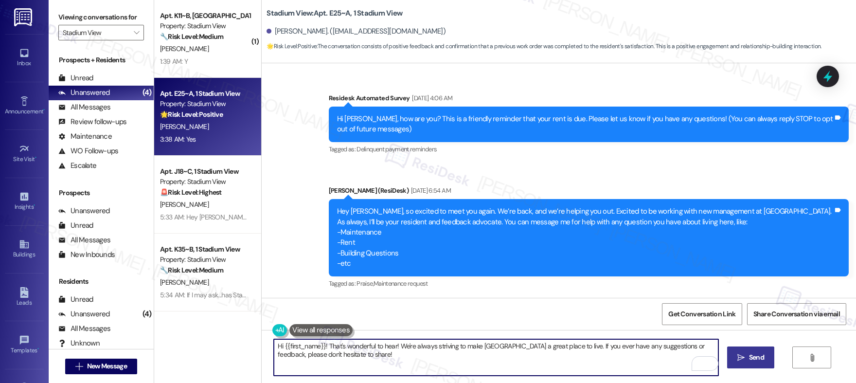
scroll to position [557, 0]
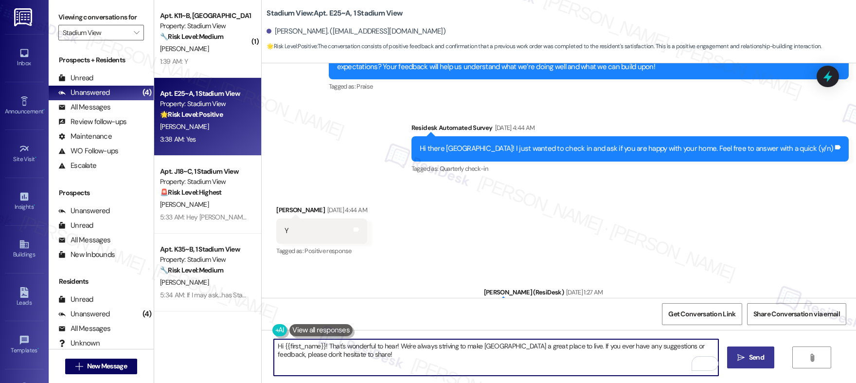
click at [380, 362] on textarea "Hi {{first_name}}! That's wonderful to hear! We're always striving to make Stad…" at bounding box center [496, 357] width 445 height 36
click at [638, 361] on textarea "Hi {{first_name}}! That's wonderful to hear! We're always striving to make Stad…" at bounding box center [496, 357] width 445 height 36
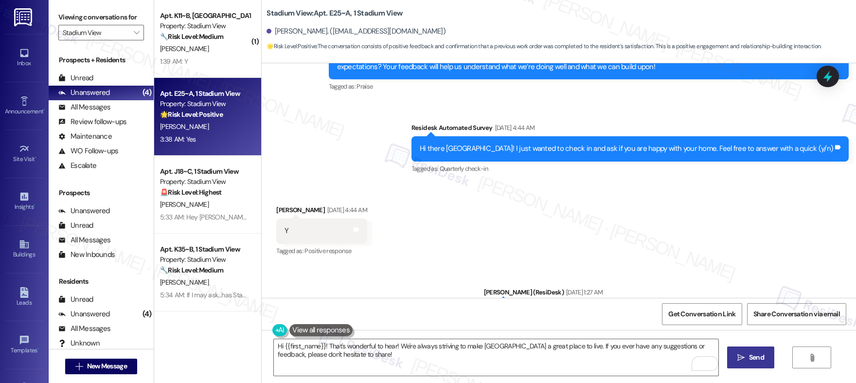
click at [747, 361] on span "Send" at bounding box center [756, 357] width 19 height 10
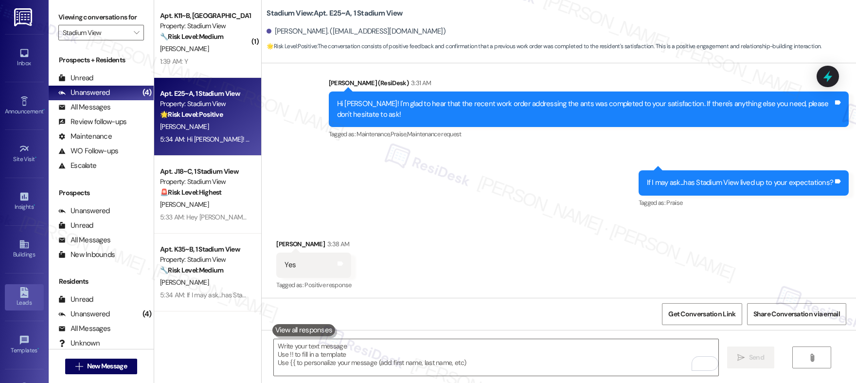
scroll to position [1538, 0]
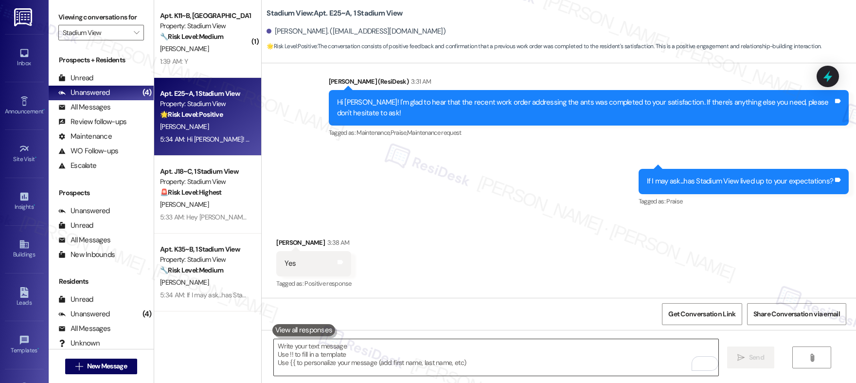
click at [357, 348] on textarea "To enrich screen reader interactions, please activate Accessibility in Grammarl…" at bounding box center [496, 357] width 445 height 36
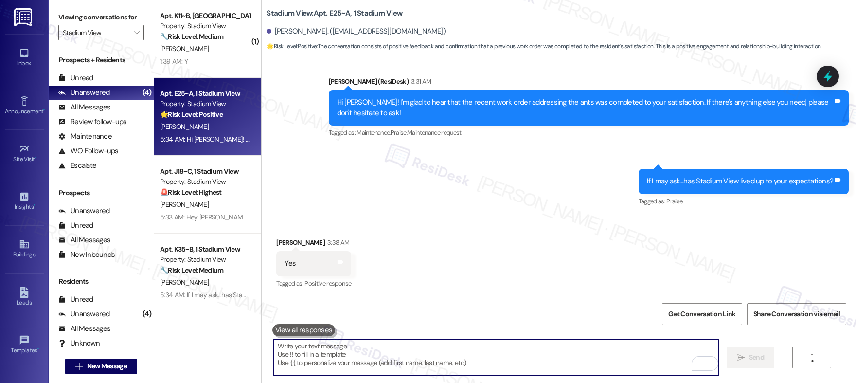
paste textarea "Can I ask a quick favor? If you have a moment, would you mind leaving us a Goog…"
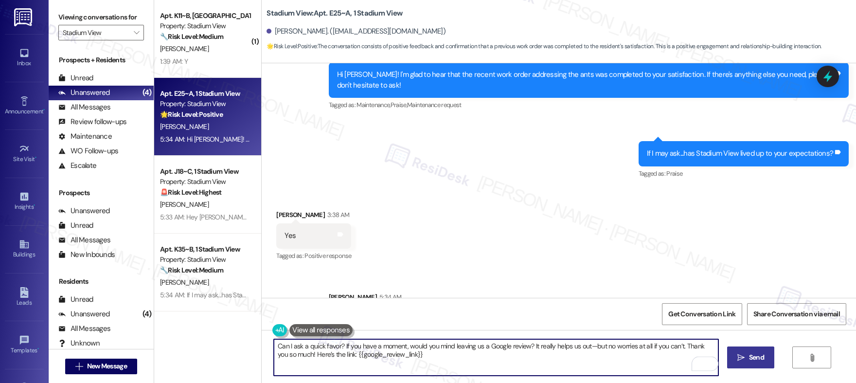
scroll to position [1617, 0]
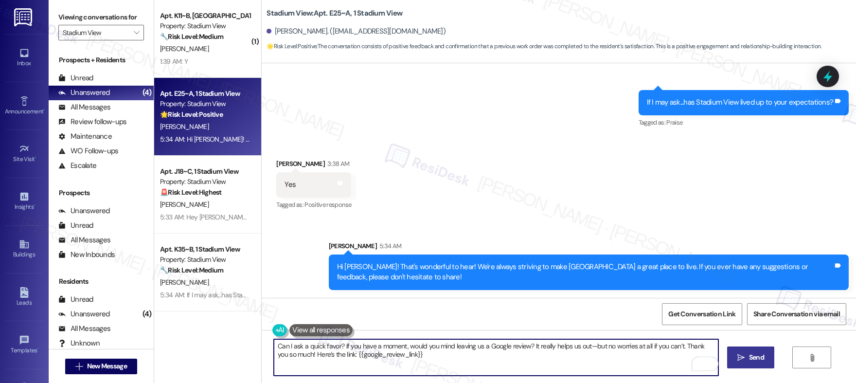
type textarea "Can I ask a quick favor? If you have a moment, would you mind leaving us a Goog…"
click at [761, 359] on span "Send" at bounding box center [756, 357] width 15 height 10
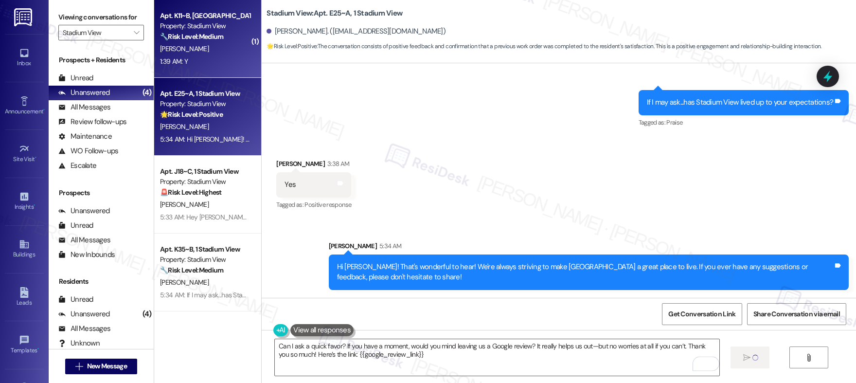
click at [198, 56] on div "1:39 AM: Y 1:39 AM: Y" at bounding box center [205, 61] width 92 height 12
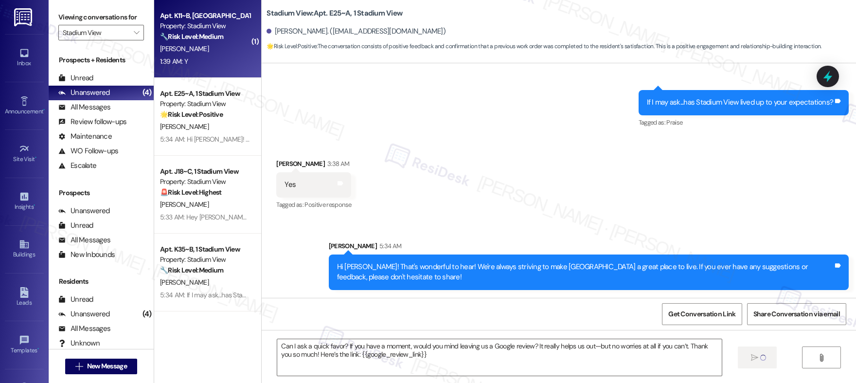
type textarea "Fetching suggested responses. Please feel free to read through the conversation…"
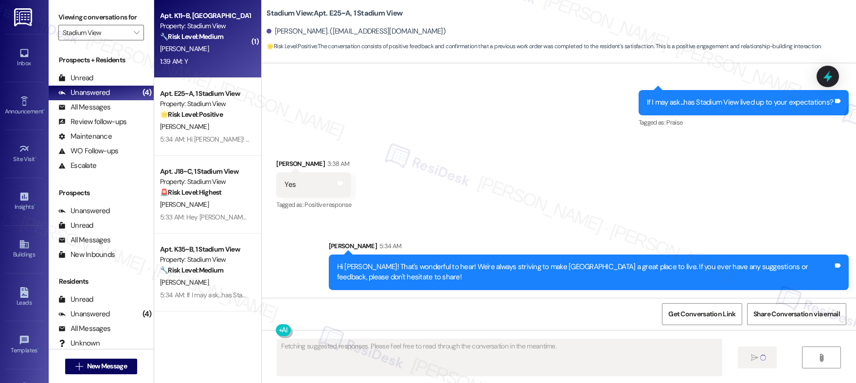
scroll to position [301, 0]
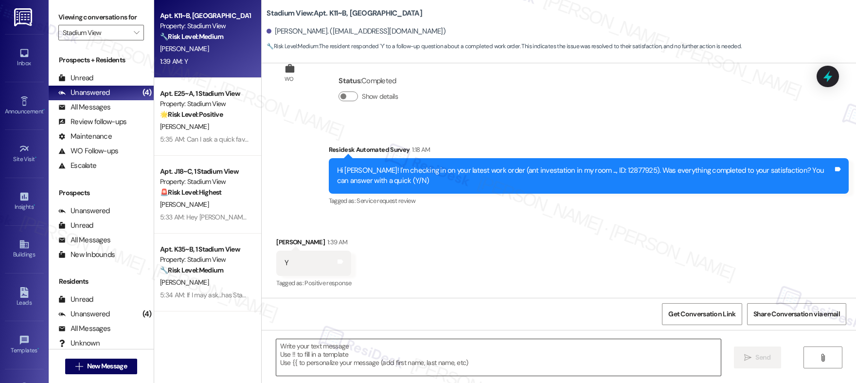
click at [328, 360] on textarea at bounding box center [498, 357] width 445 height 36
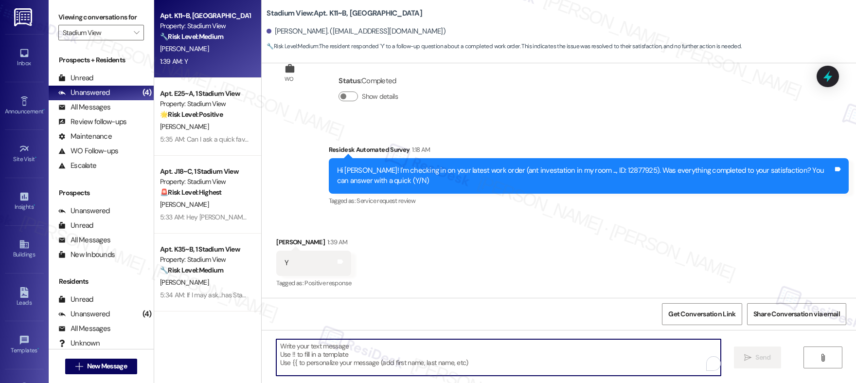
click at [328, 360] on textarea "To enrich screen reader interactions, please activate Accessibility in Grammarl…" at bounding box center [498, 357] width 445 height 36
paste textarea "Hi {{first_name}}, I'm so glad to hear the work order was completed to your sat…"
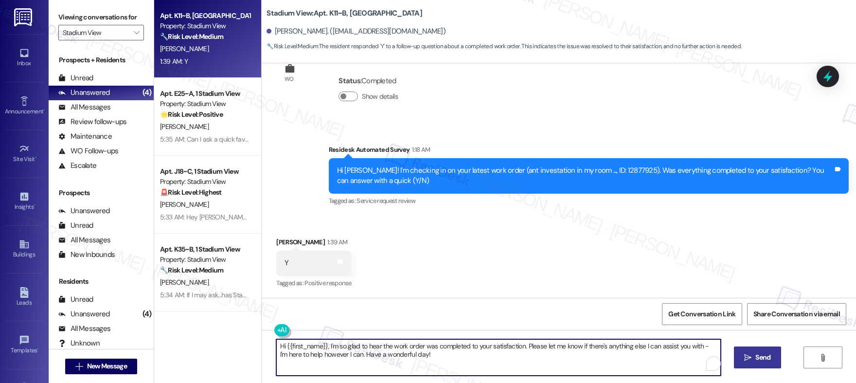
type textarea "Hi {{first_name}}, I'm so glad to hear the work order was completed to your sat…"
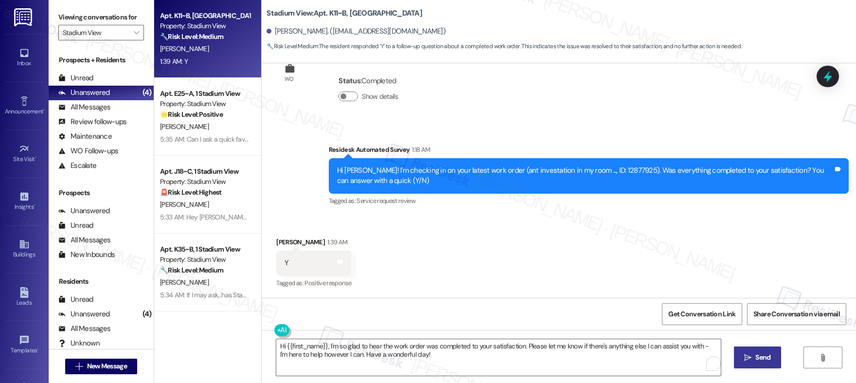
click at [766, 357] on span "Send" at bounding box center [763, 357] width 15 height 10
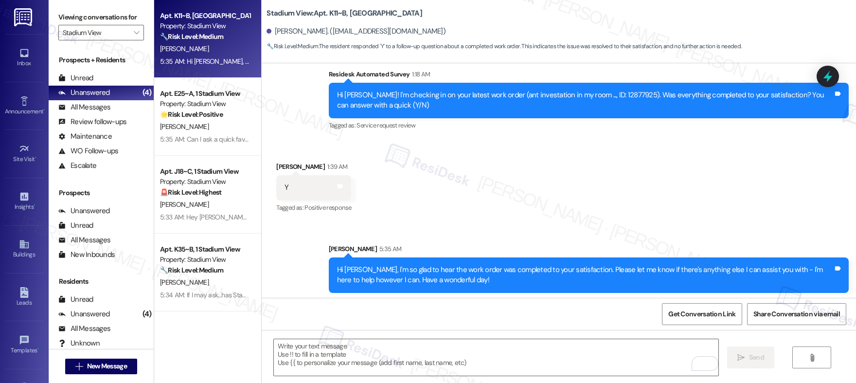
scroll to position [379, 0]
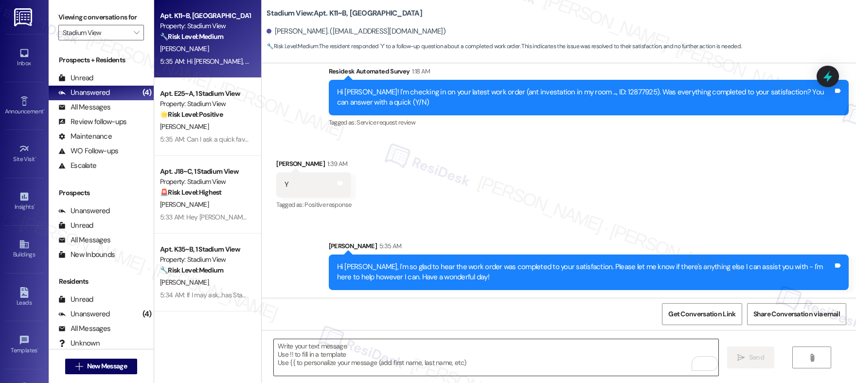
click at [372, 353] on textarea "To enrich screen reader interactions, please activate Accessibility in Grammarl…" at bounding box center [496, 357] width 445 height 36
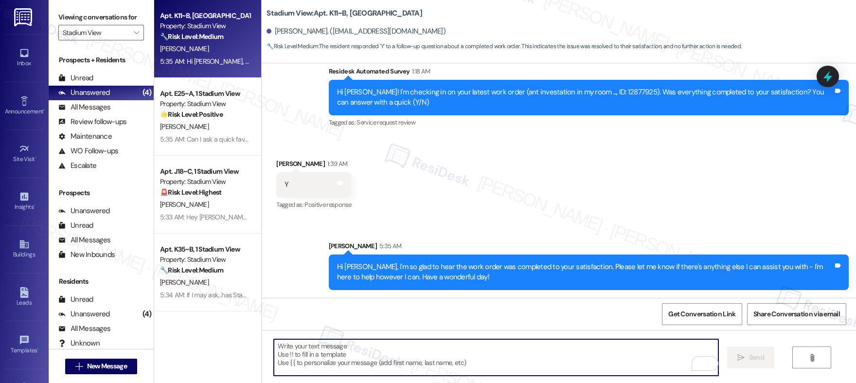
click at [372, 353] on textarea "To enrich screen reader interactions, please activate Accessibility in Grammarl…" at bounding box center [496, 357] width 445 height 36
paste textarea "If I may ask...has {{property}} lived up to your expectations?"
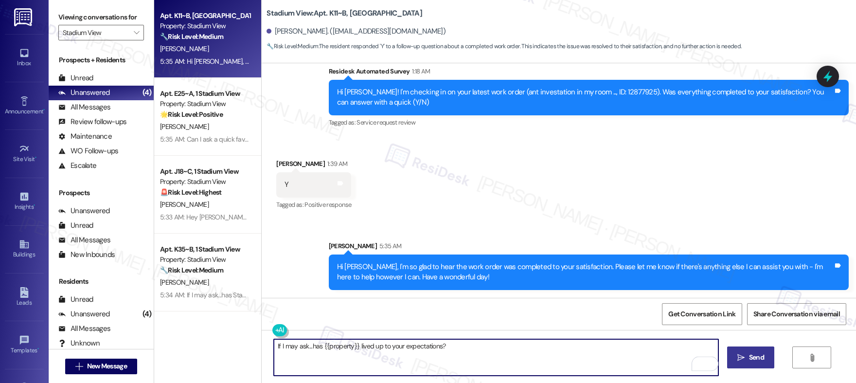
type textarea "If I may ask...has {{property}} lived up to your expectations?"
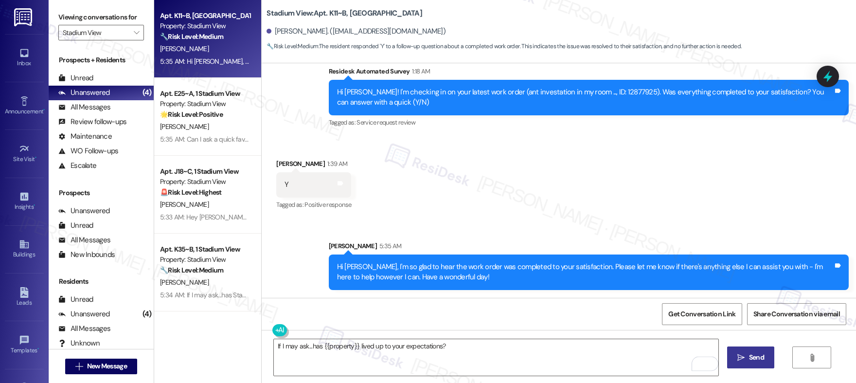
click at [752, 358] on span "Send" at bounding box center [756, 357] width 15 height 10
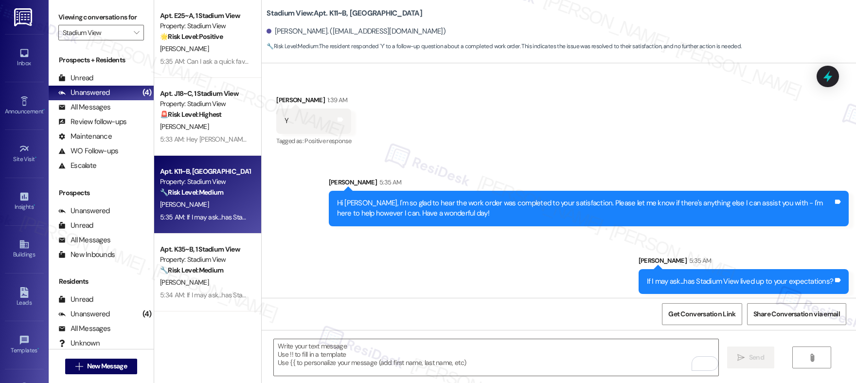
scroll to position [447, 0]
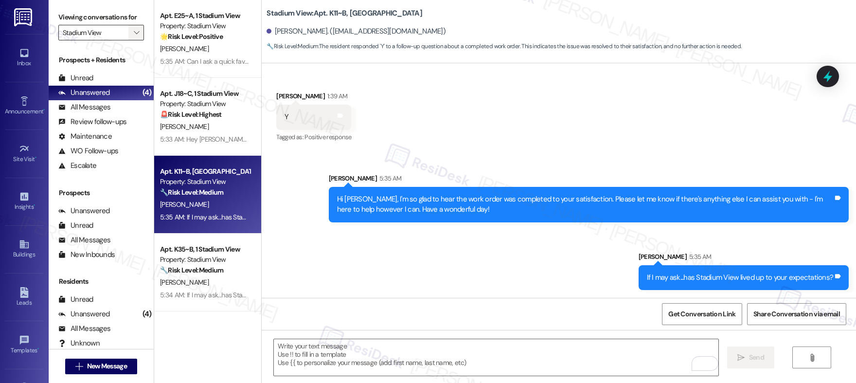
click at [134, 29] on icon "" at bounding box center [136, 33] width 5 height 8
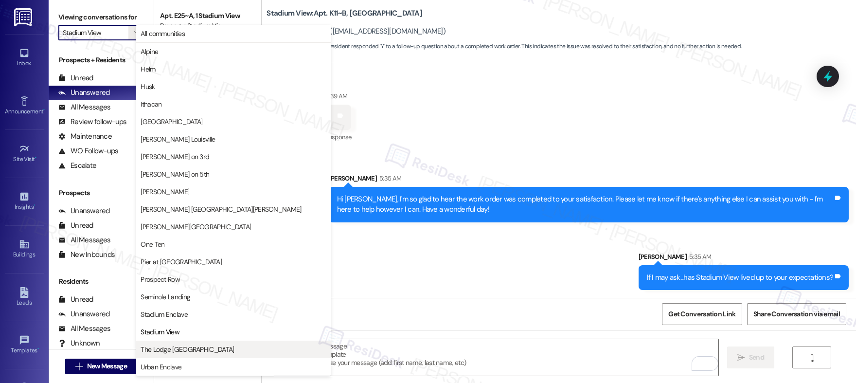
click at [162, 350] on span "The Lodge [GEOGRAPHIC_DATA]" at bounding box center [187, 349] width 93 height 10
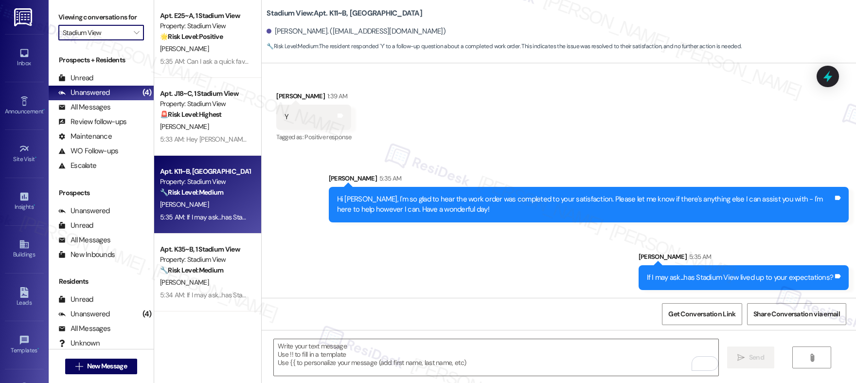
type input "The Lodge [GEOGRAPHIC_DATA]"
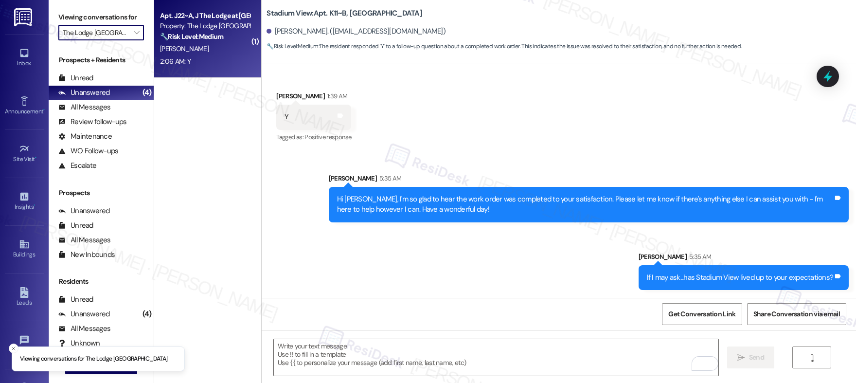
click at [204, 60] on div "2:06 AM: Y 2:06 AM: Y" at bounding box center [205, 61] width 92 height 12
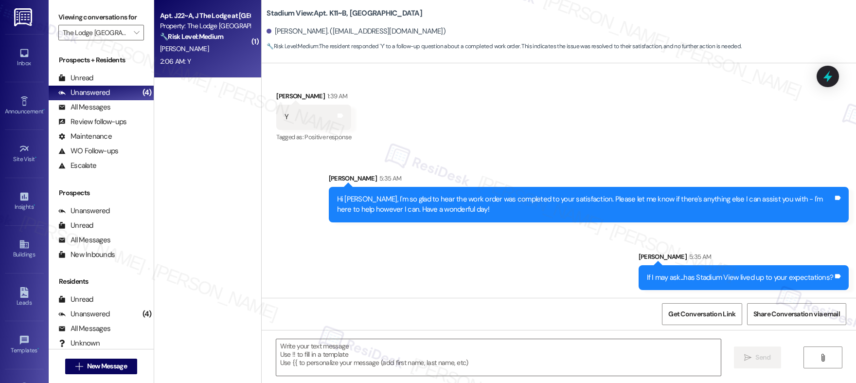
type textarea "Fetching suggested responses. Please feel free to read through the conversation…"
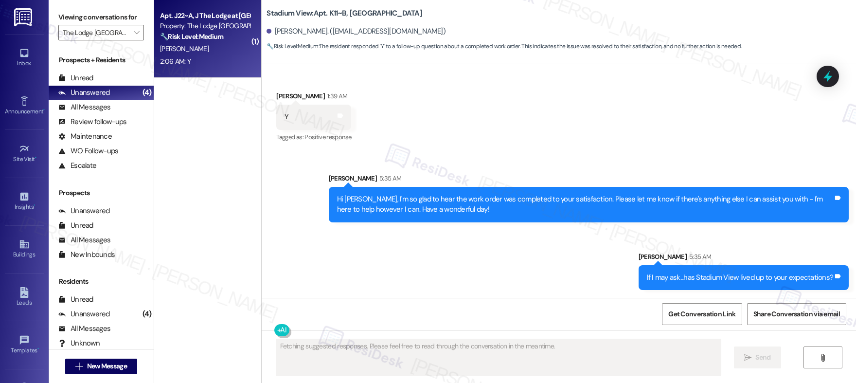
scroll to position [25, 0]
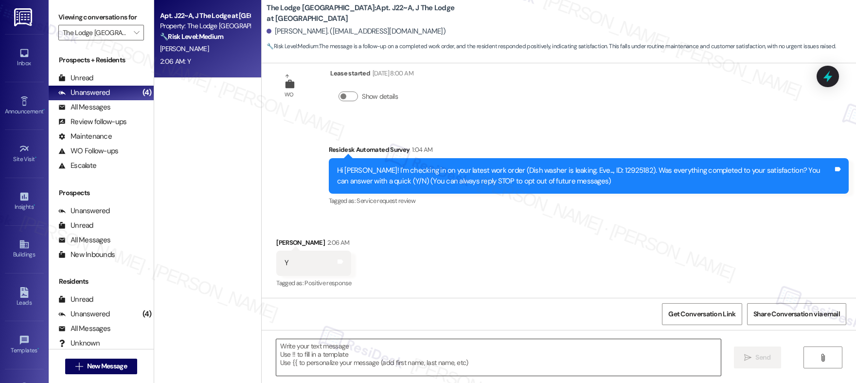
click at [398, 363] on textarea at bounding box center [498, 357] width 445 height 36
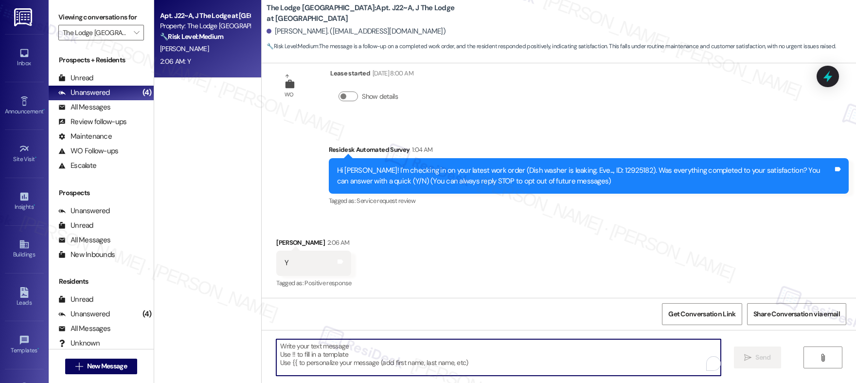
click at [398, 363] on textarea "To enrich screen reader interactions, please activate Accessibility in Grammarl…" at bounding box center [498, 357] width 445 height 36
paste textarea "Hi {{first_name}}, I'm so glad to hear the work order was completed to your sat…"
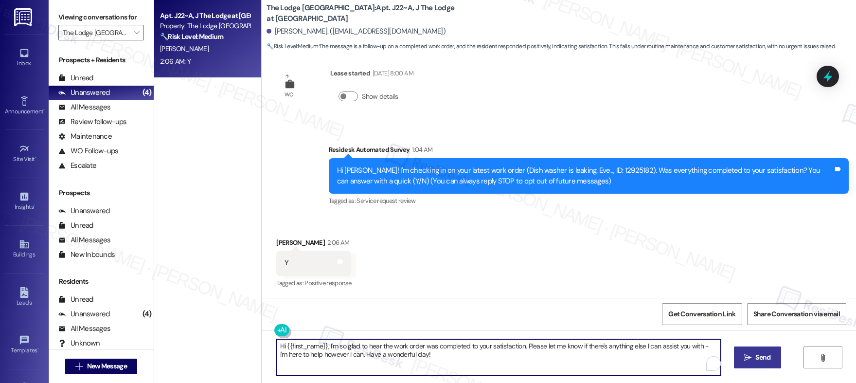
type textarea "Hi {{first_name}}, I'm so glad to hear the work order was completed to your sat…"
click at [740, 360] on button " Send" at bounding box center [757, 357] width 47 height 22
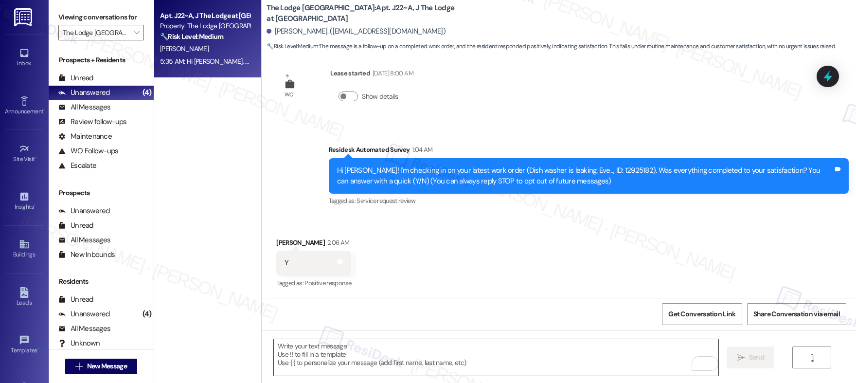
click at [297, 351] on textarea "To enrich screen reader interactions, please activate Accessibility in Grammarl…" at bounding box center [496, 357] width 445 height 36
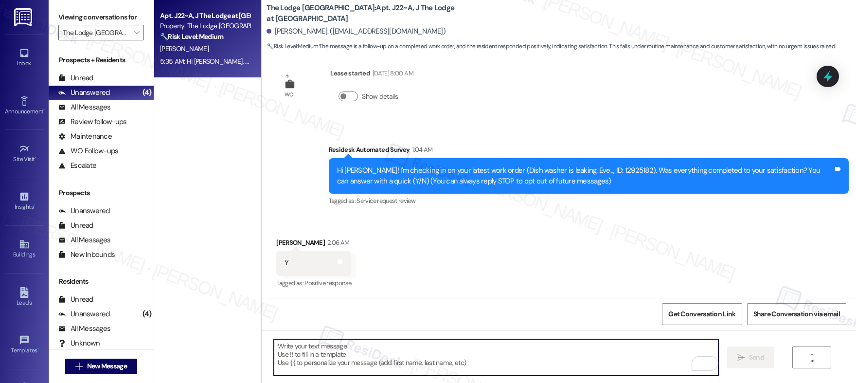
paste textarea "If I may ask...has {{property}} lived up to your expectations?"
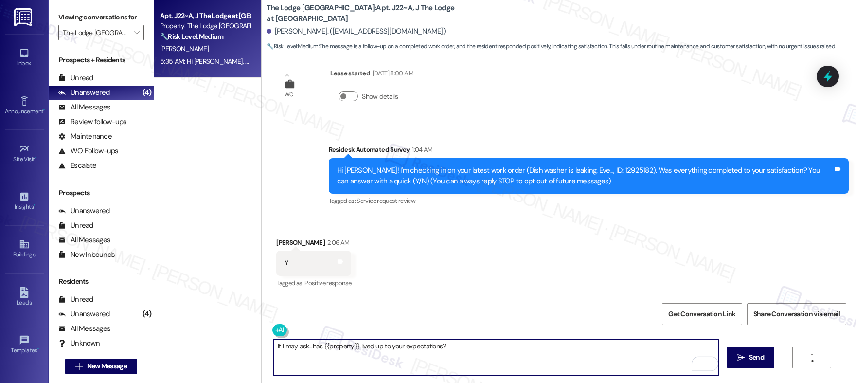
type textarea "If I may ask...has {{property}} lived up to your expectations?"
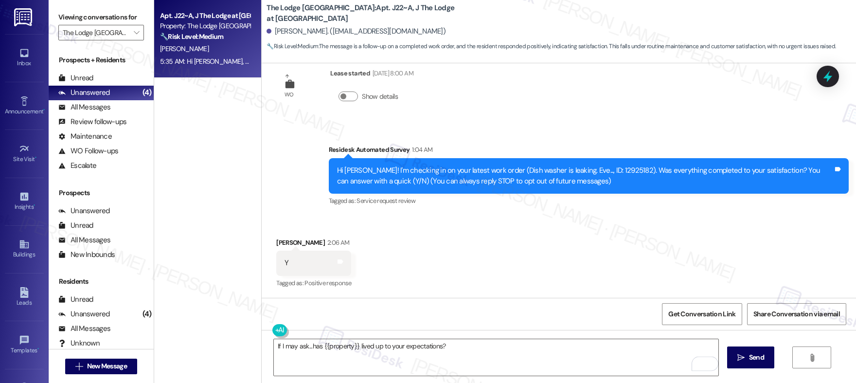
click at [738, 360] on icon "" at bounding box center [741, 358] width 7 height 8
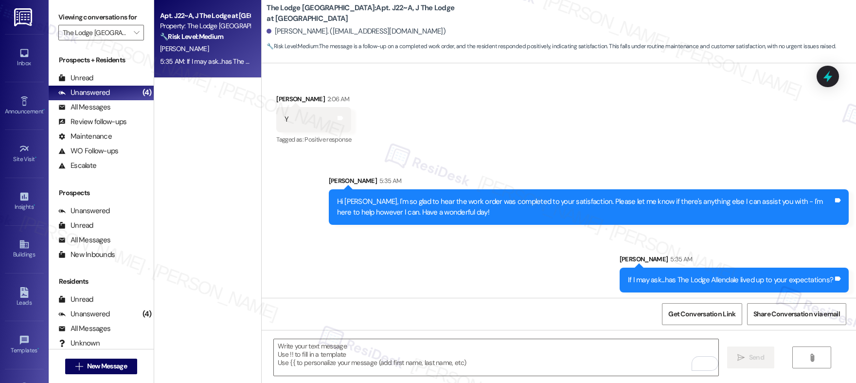
scroll to position [171, 0]
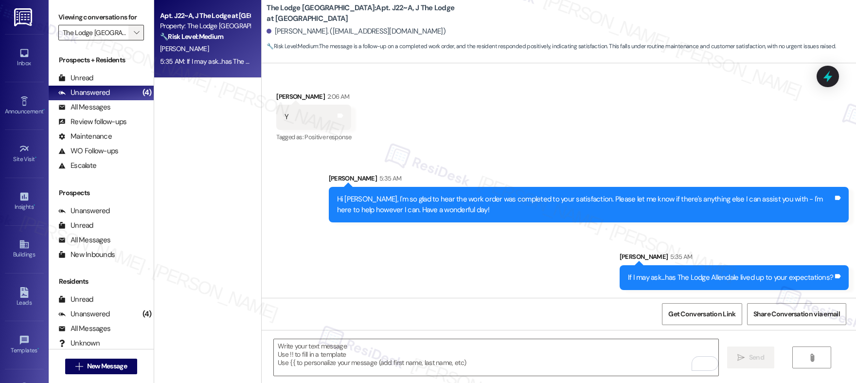
click at [134, 36] on icon "" at bounding box center [136, 33] width 5 height 8
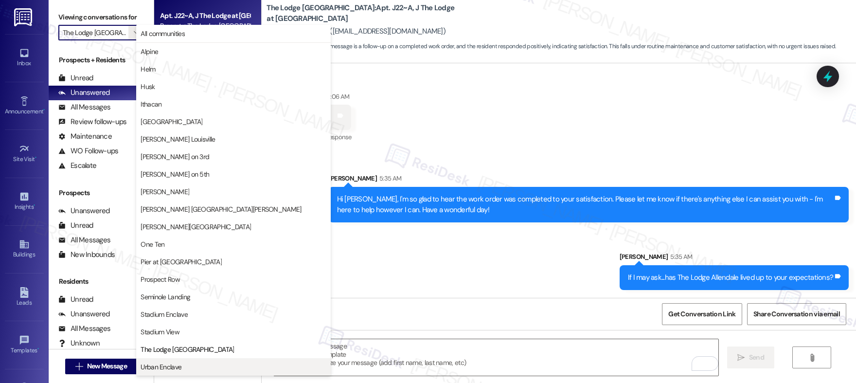
click at [166, 363] on span "Urban Enclave" at bounding box center [161, 367] width 41 height 10
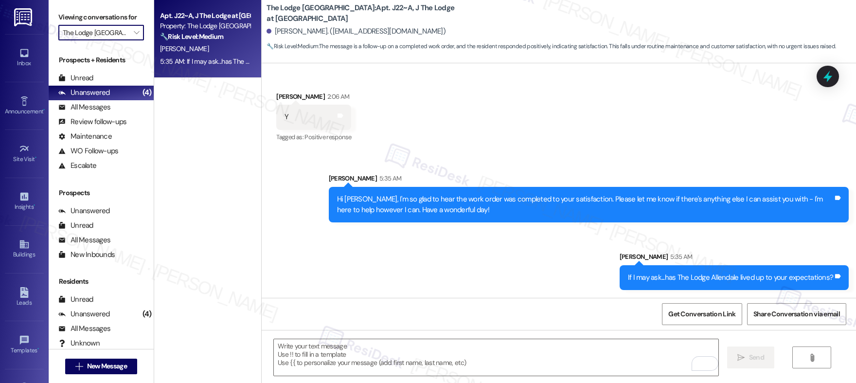
type input "Urban Enclave"
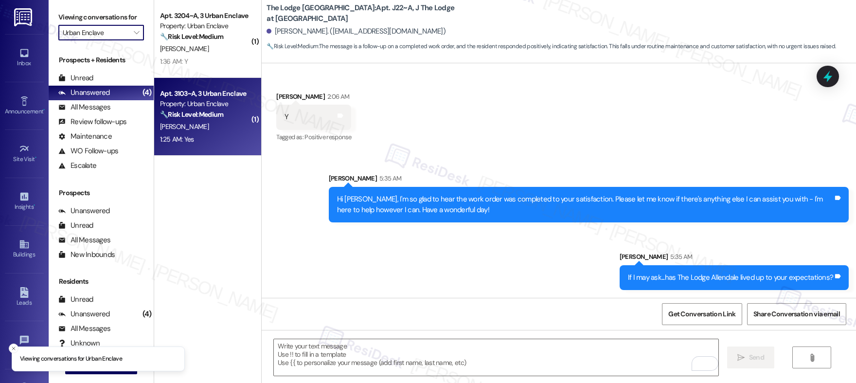
click at [190, 148] on div "Apt. 3103~A, 3 Urban Enclave Property: Urban Enclave 🔧 Risk Level: Medium The r…" at bounding box center [207, 117] width 107 height 78
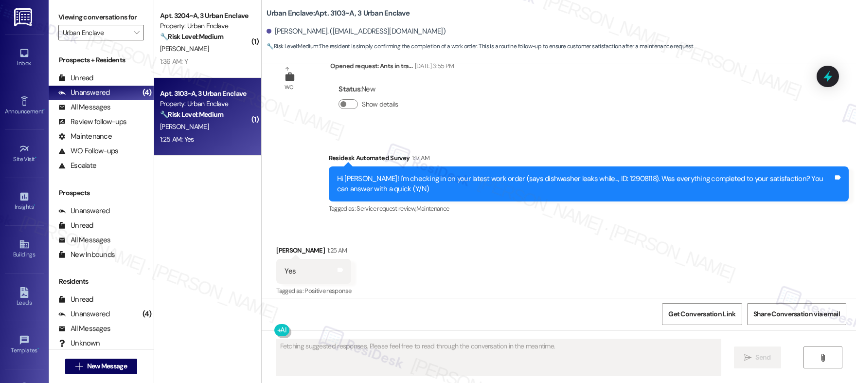
scroll to position [2392, 0]
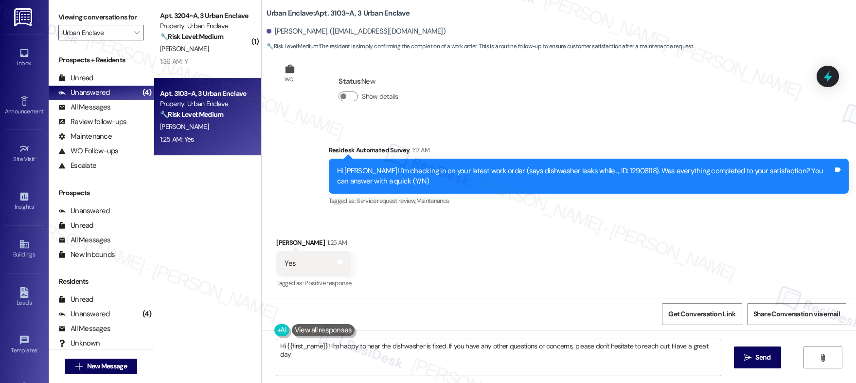
type textarea "Hi {{first_name}}! I'm happy to hear the dishwasher is fixed. If you have any o…"
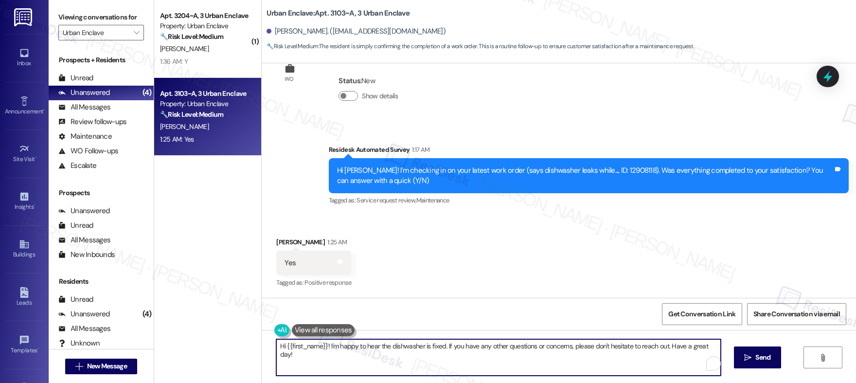
click at [424, 354] on textarea "Hi {{first_name}}! I'm happy to hear the dishwasher is fixed. If you have any o…" at bounding box center [498, 357] width 445 height 36
click at [744, 357] on span " Send" at bounding box center [751, 357] width 31 height 10
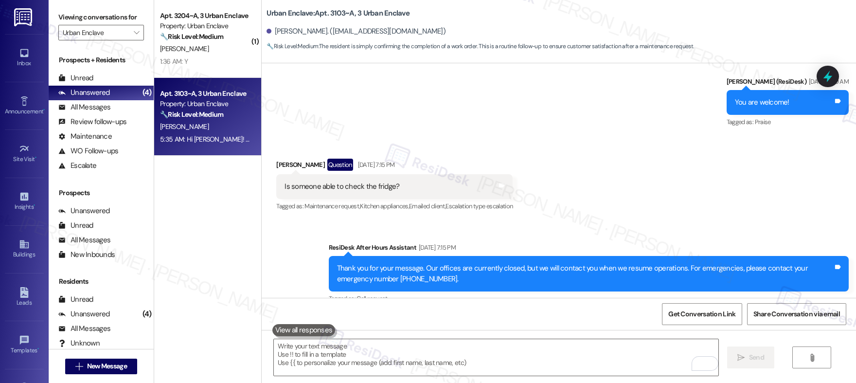
scroll to position [1012, 0]
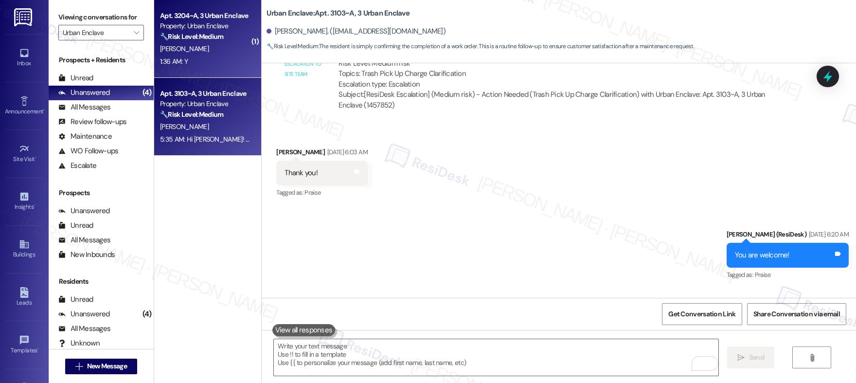
click at [206, 52] on div "C. Collins" at bounding box center [205, 49] width 92 height 12
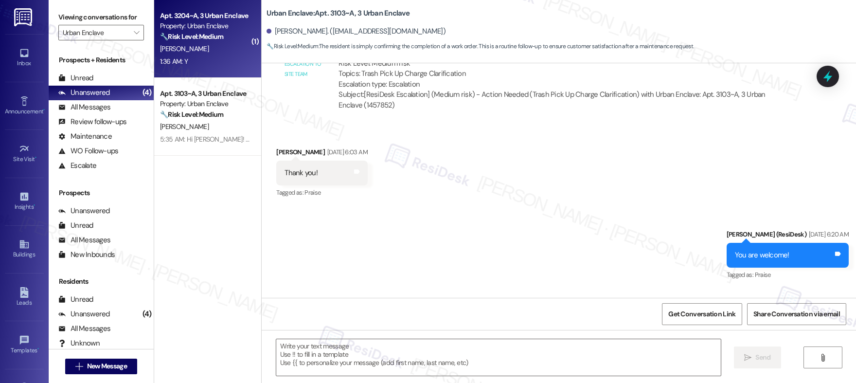
type textarea "Fetching suggested responses. Please feel free to read through the conversation…"
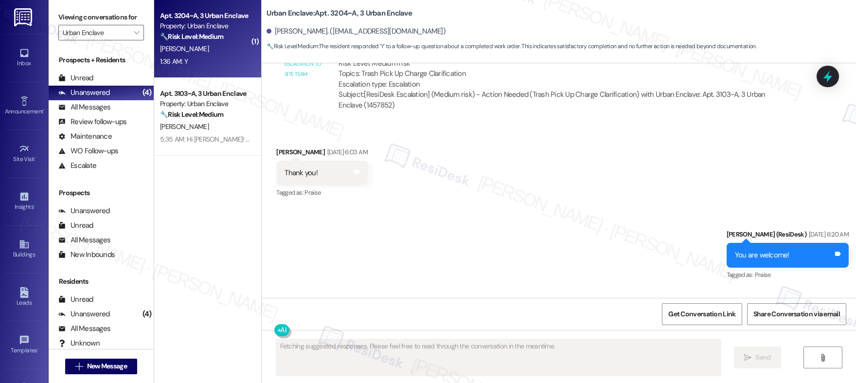
scroll to position [466, 0]
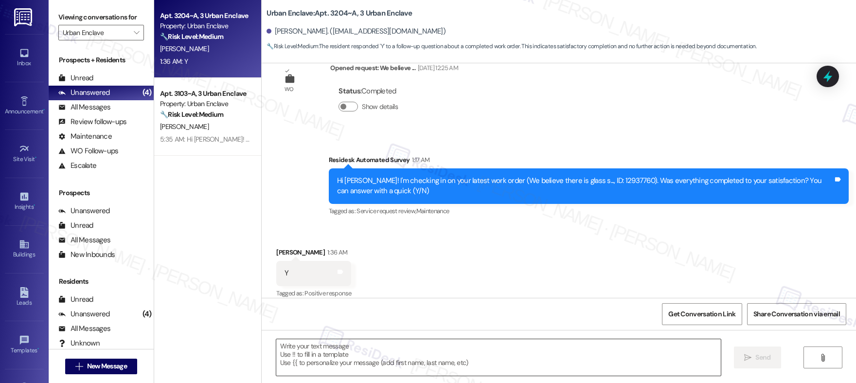
click at [340, 368] on textarea at bounding box center [498, 357] width 445 height 36
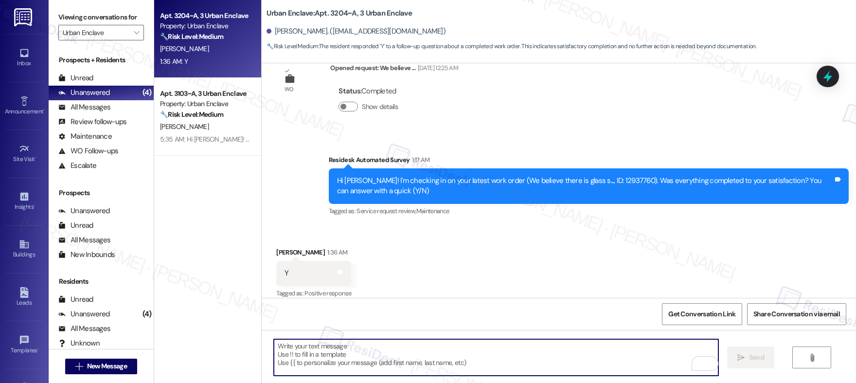
click at [291, 362] on textarea "To enrich screen reader interactions, please activate Accessibility in Grammarl…" at bounding box center [496, 357] width 445 height 36
paste textarea "Hi {{first_name}}, I'm so glad to hear the work order was completed to your sat…"
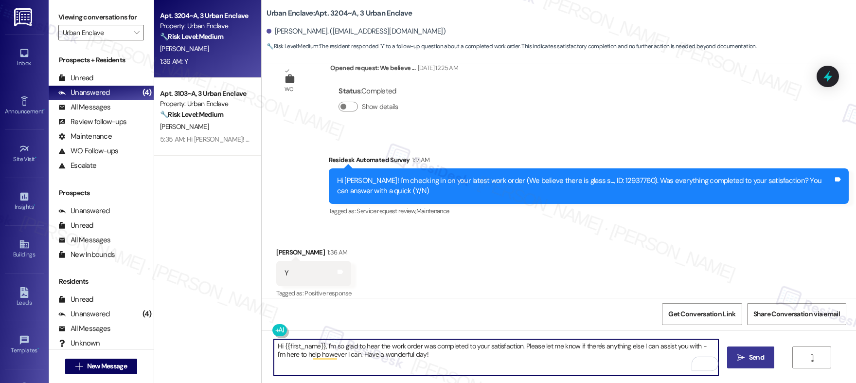
type textarea "Hi {{first_name}}, I'm so glad to hear the work order was completed to your sat…"
click at [747, 359] on span "Send" at bounding box center [756, 357] width 19 height 10
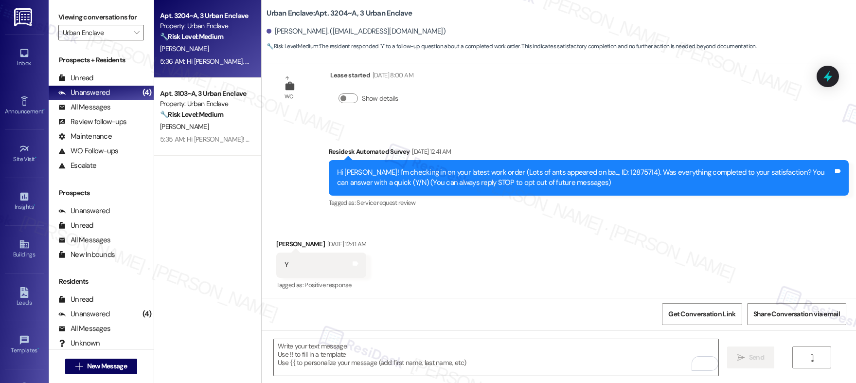
scroll to position [0, 0]
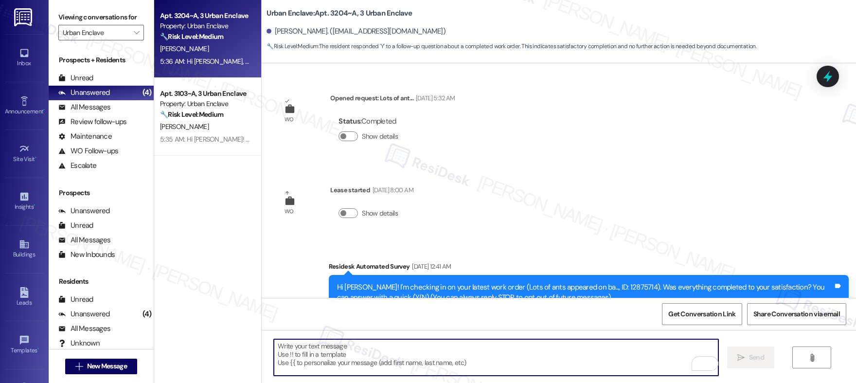
click at [343, 358] on textarea "To enrich screen reader interactions, please activate Accessibility in Grammarl…" at bounding box center [496, 357] width 445 height 36
paste textarea "If I may ask...has {{property}} lived up to your expectations?"
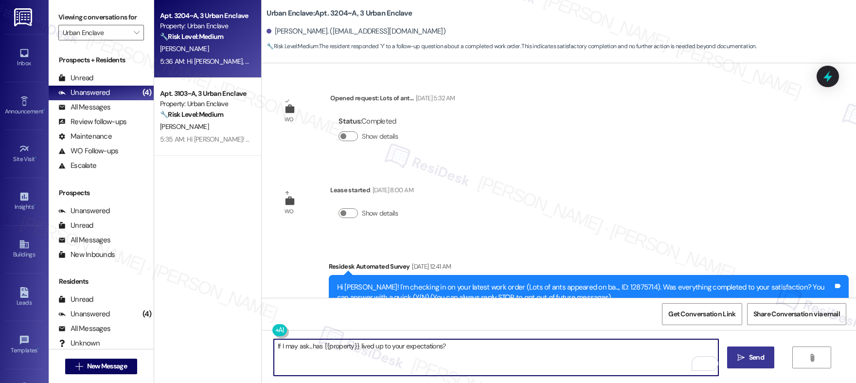
click at [353, 351] on textarea "If I may ask...has {{property}} lived up to your expectations?" at bounding box center [496, 357] width 445 height 36
type textarea "If I may ask...has {{property}} lived up to your expectations?"
click at [762, 363] on button " Send" at bounding box center [750, 357] width 47 height 22
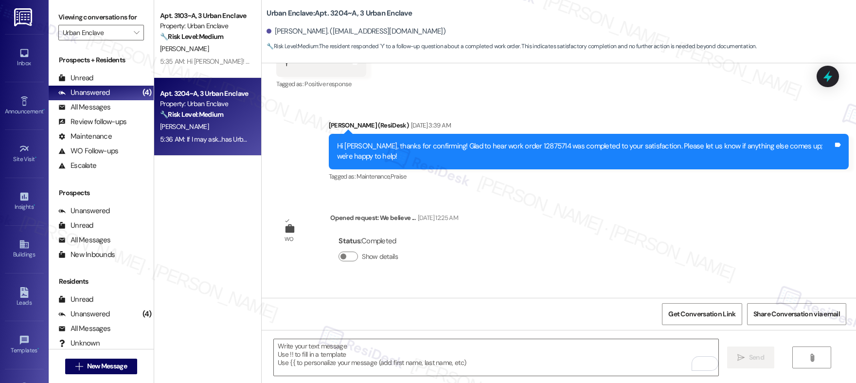
scroll to position [612, 0]
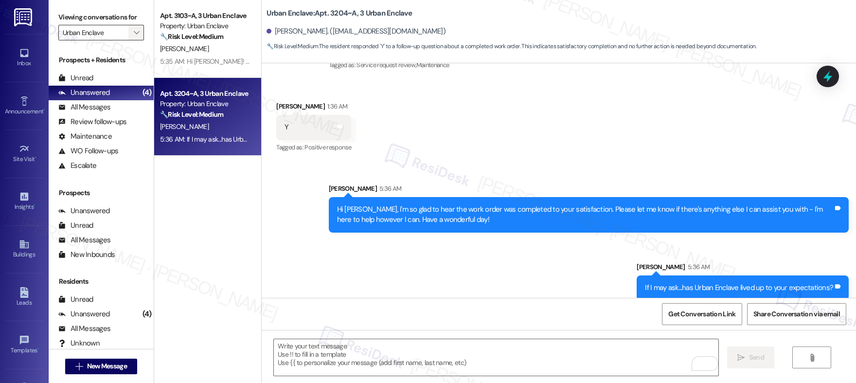
click at [134, 36] on icon "" at bounding box center [136, 33] width 5 height 8
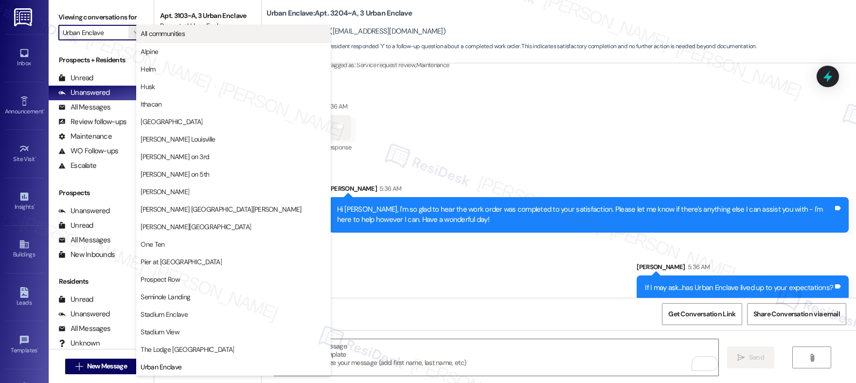
click at [157, 36] on span "All communities" at bounding box center [163, 34] width 44 height 10
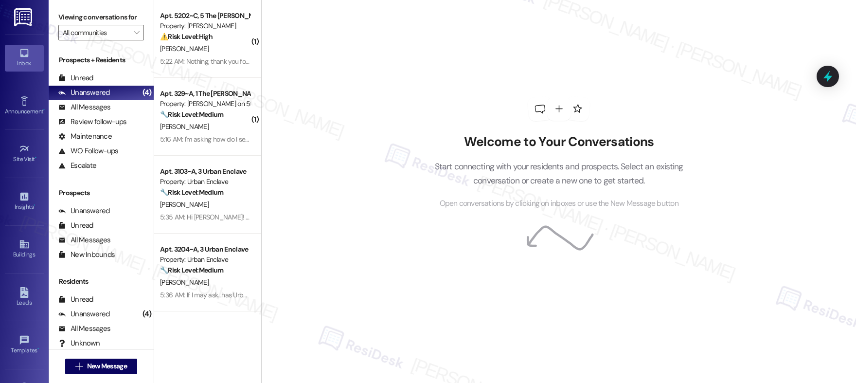
scroll to position [153, 0]
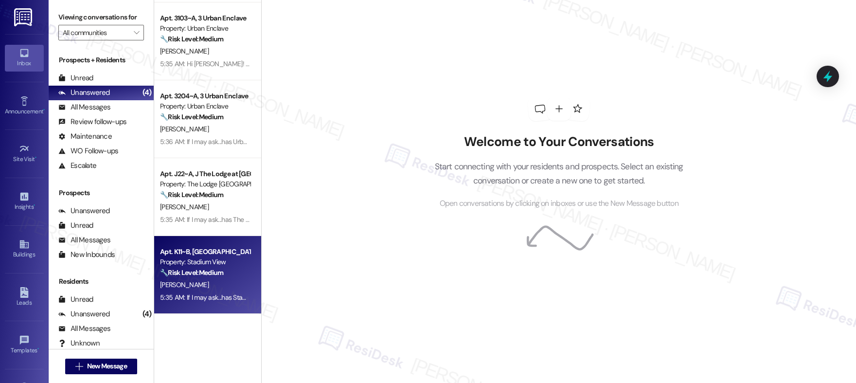
click at [228, 284] on div "J. Nelson" at bounding box center [205, 285] width 92 height 12
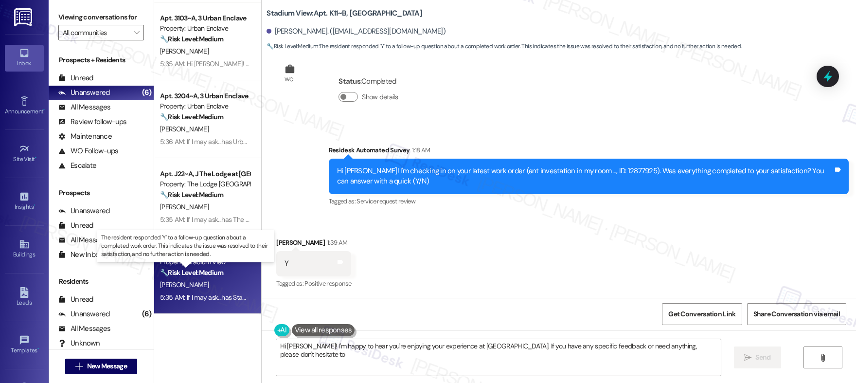
scroll to position [0, 0]
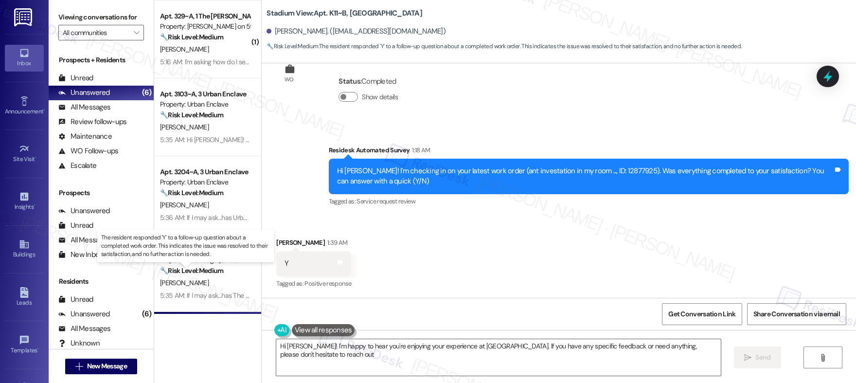
type textarea "Hi Julianna! I'm happy to hear you're enjoying your experience at Stadium View.…"
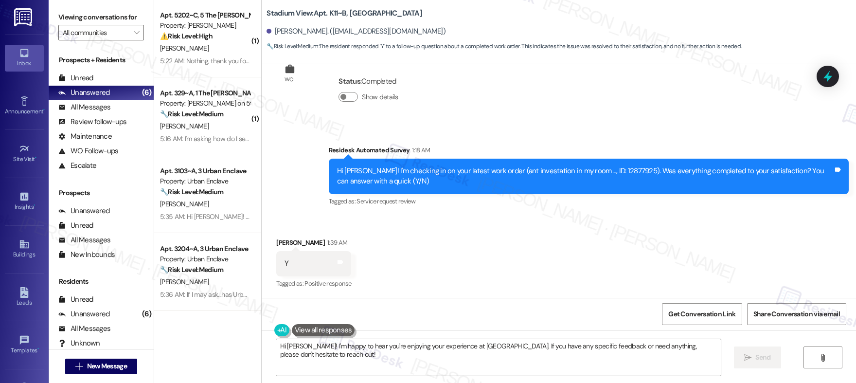
scroll to position [0, 0]
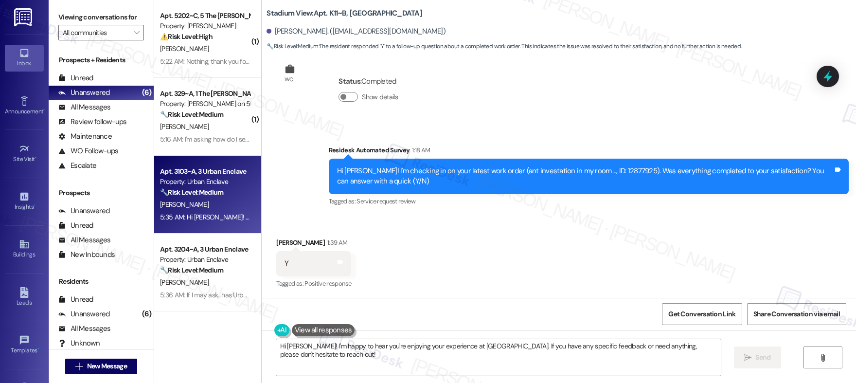
click at [223, 198] on div "🔧 Risk Level: Medium The resident is simply confirming the completion of a work…" at bounding box center [205, 192] width 90 height 10
type textarea "Fetching suggested responses. Please feel free to read through the conversation…"
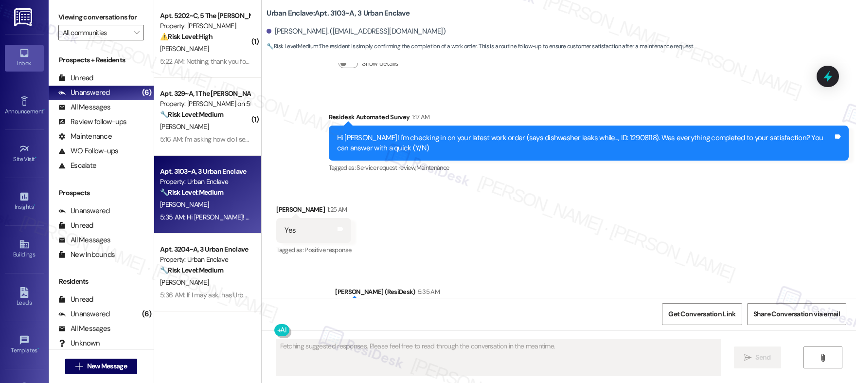
scroll to position [2474, 0]
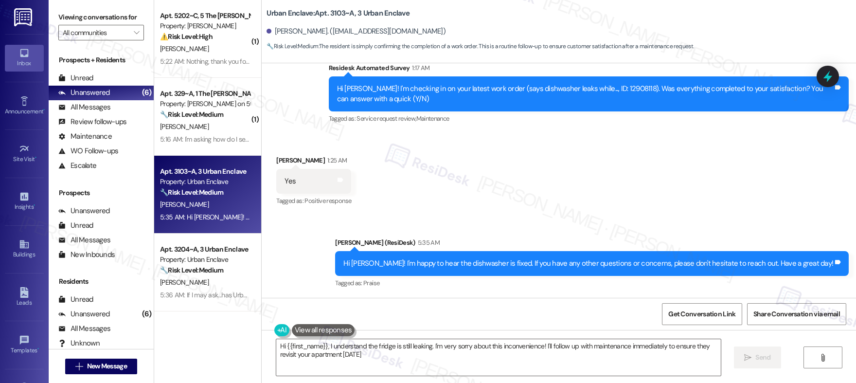
type textarea "Hi {{first_name}}, I understand the fridge is still leaking. I'm very sorry abo…"
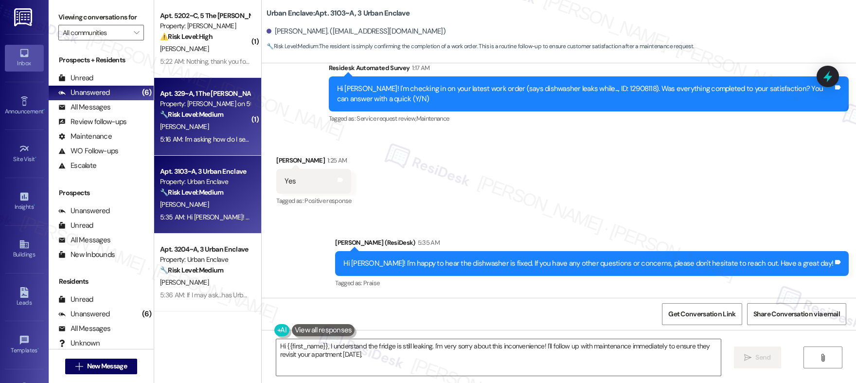
click at [215, 131] on div "[PERSON_NAME]" at bounding box center [205, 127] width 92 height 12
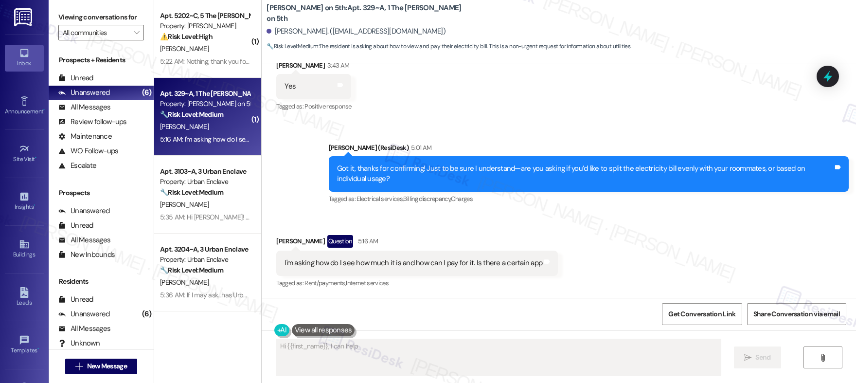
scroll to position [436, 0]
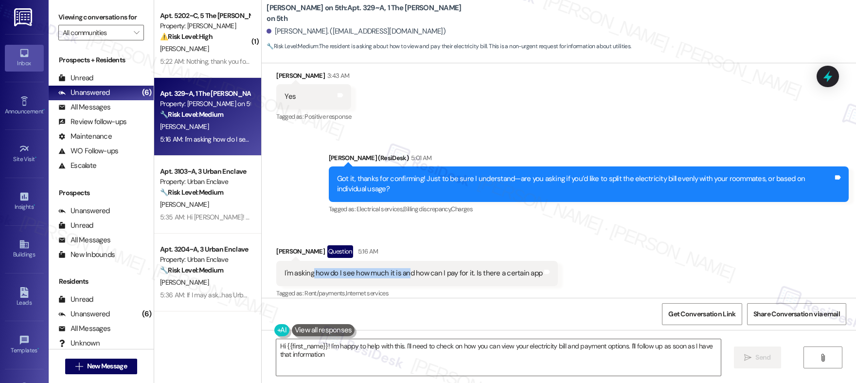
type textarea "Hi {{first_name}}! I'm happy to help with this. I'll need to check on how you c…"
drag, startPoint x: 305, startPoint y: 263, endPoint x: 402, endPoint y: 263, distance: 97.3
click at [402, 268] on div "I'm asking how do I see how much it is and how can I pay for it. Is there a cer…" at bounding box center [414, 273] width 258 height 10
click at [134, 33] on button "" at bounding box center [136, 33] width 16 height 16
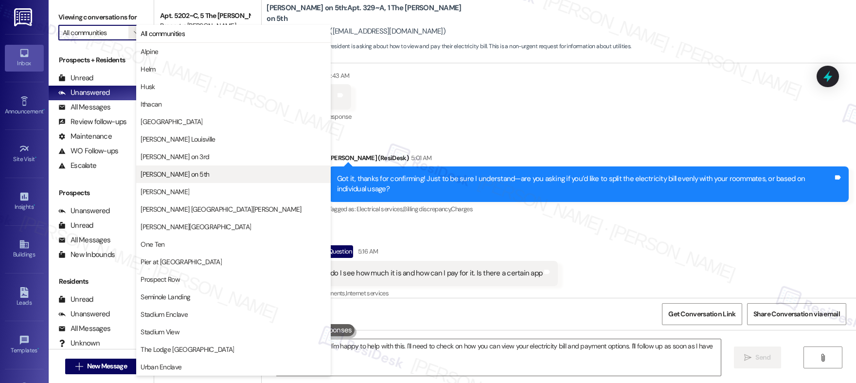
click at [181, 176] on span "[PERSON_NAME] on 5th" at bounding box center [175, 174] width 69 height 10
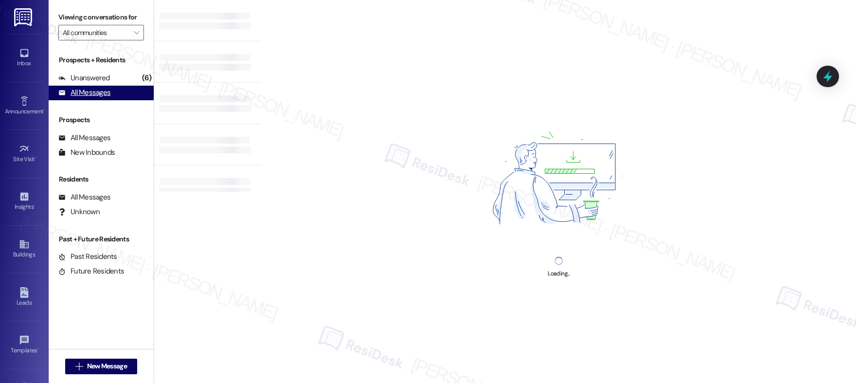
type input "[PERSON_NAME] on 5th"
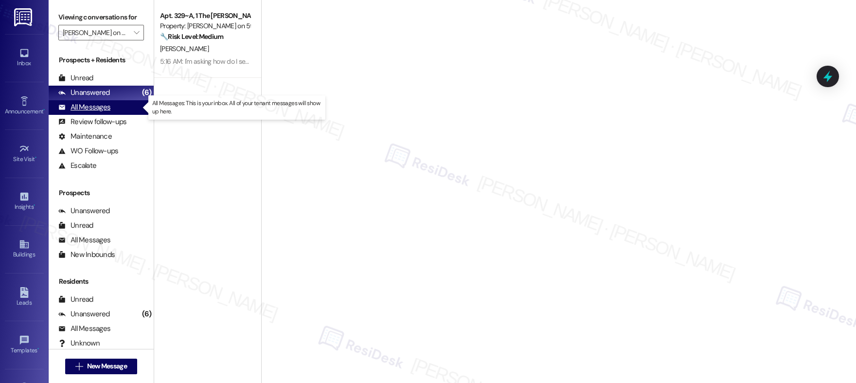
click at [95, 108] on div "All Messages" at bounding box center [84, 107] width 52 height 10
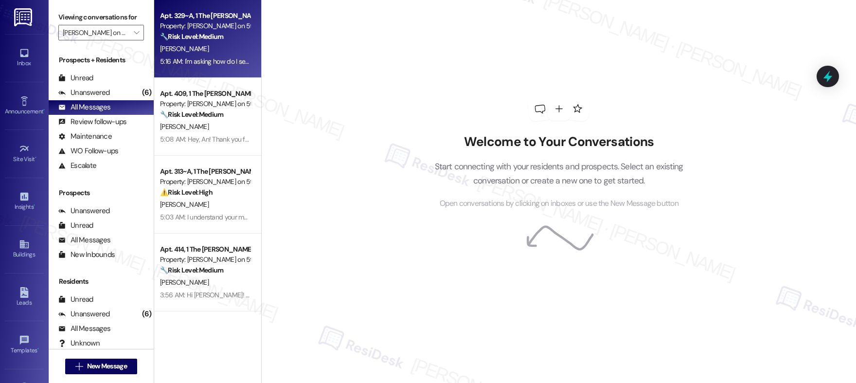
click at [206, 48] on div "[PERSON_NAME]" at bounding box center [205, 49] width 92 height 12
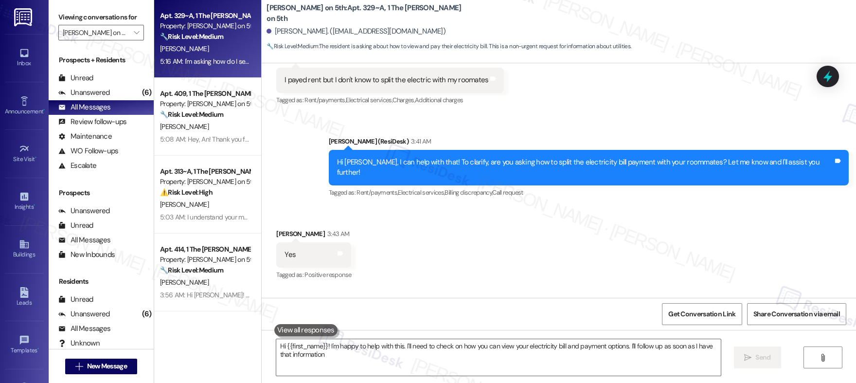
type textarea "Hi {{first_name}}! I'm happy to help with this. I'll need to check on how you c…"
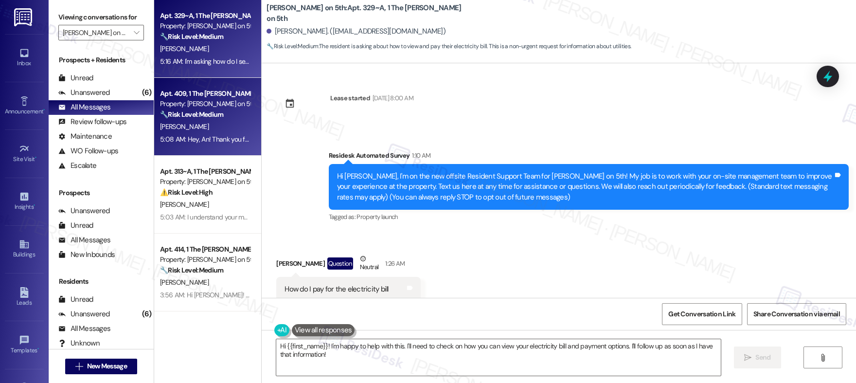
click at [229, 127] on div "[PERSON_NAME]" at bounding box center [205, 127] width 92 height 12
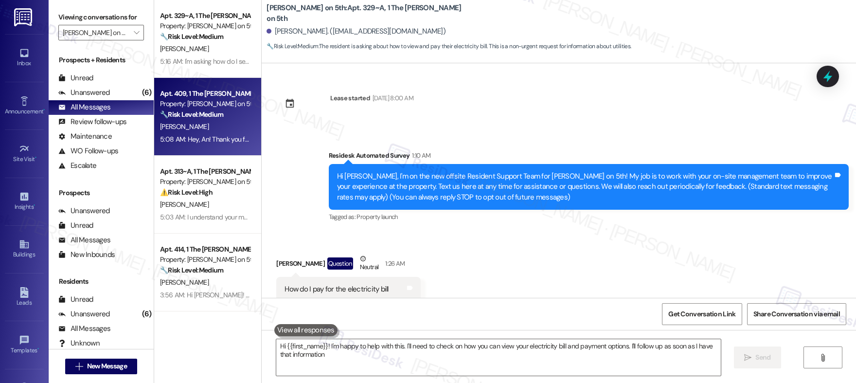
type textarea "Hi {{first_name}}! I'm happy to help with this. I'll need to check on how you c…"
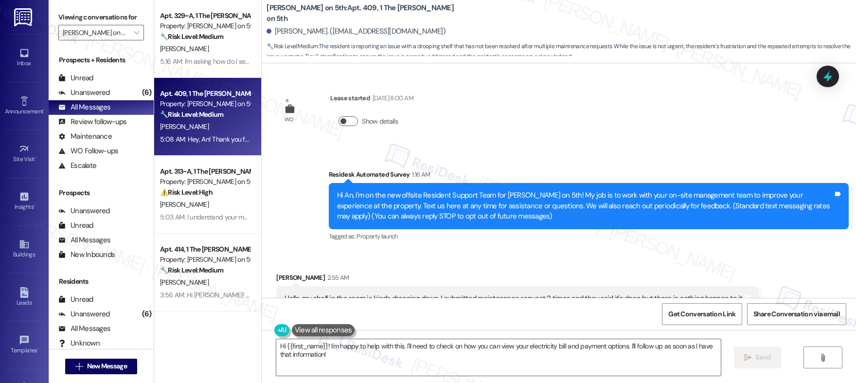
click at [345, 120] on button "Show details" at bounding box center [348, 121] width 19 height 10
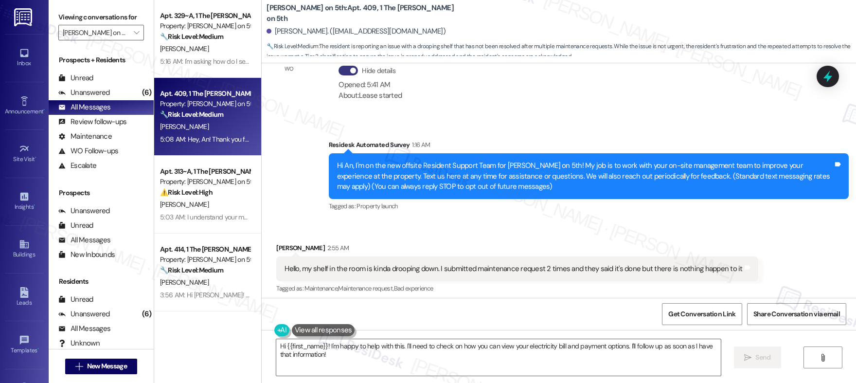
scroll to position [138, 0]
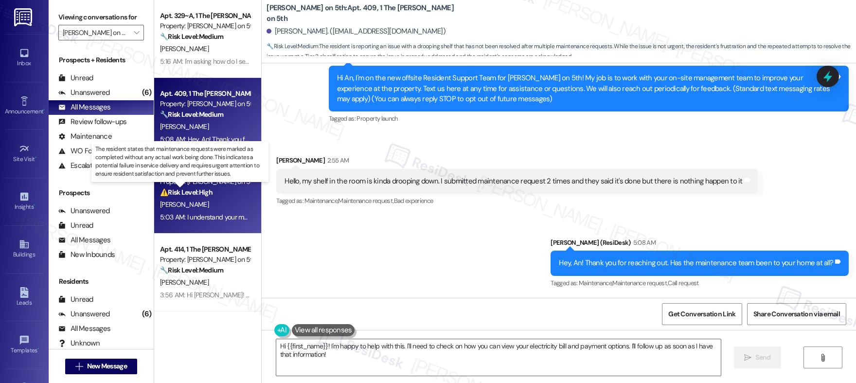
click at [192, 196] on strong "⚠️ Risk Level: High" at bounding box center [186, 192] width 53 height 9
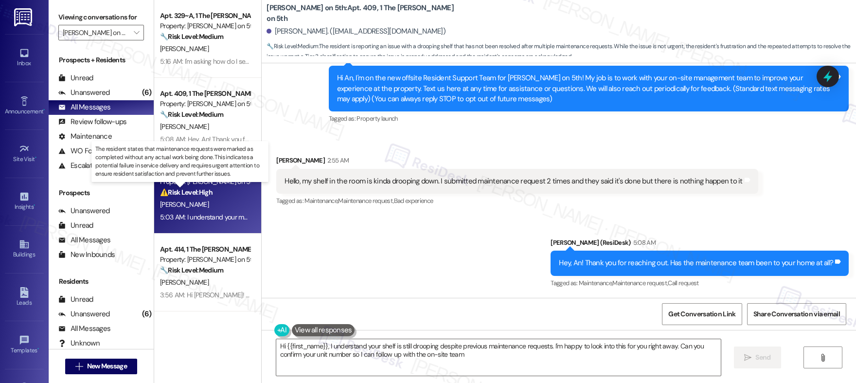
type textarea "Hi {{first_name}}, I understand your shelf is still drooping despite previous m…"
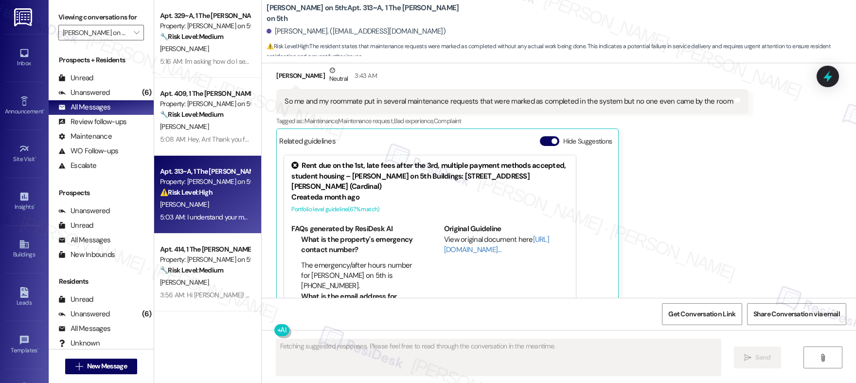
scroll to position [564, 0]
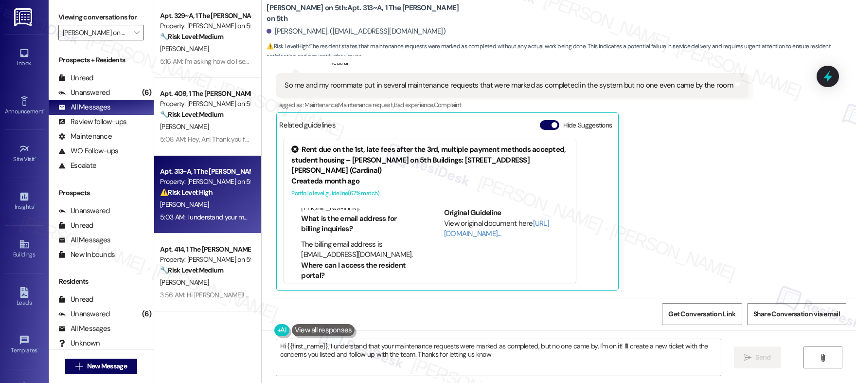
type textarea "Hi {{first_name}}, I understand that your maintenance requests were marked as c…"
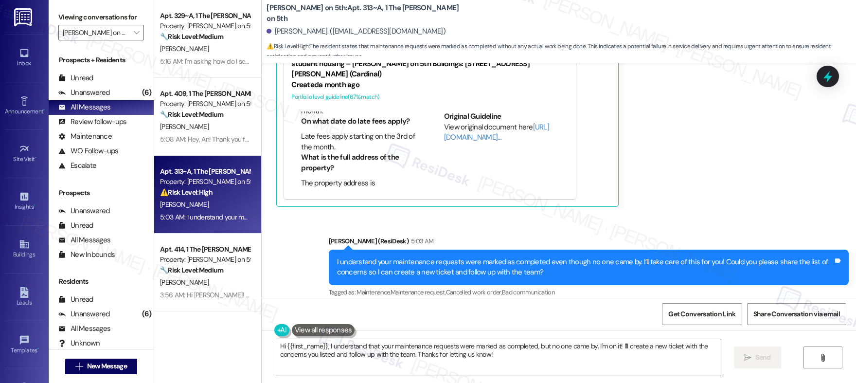
scroll to position [657, 0]
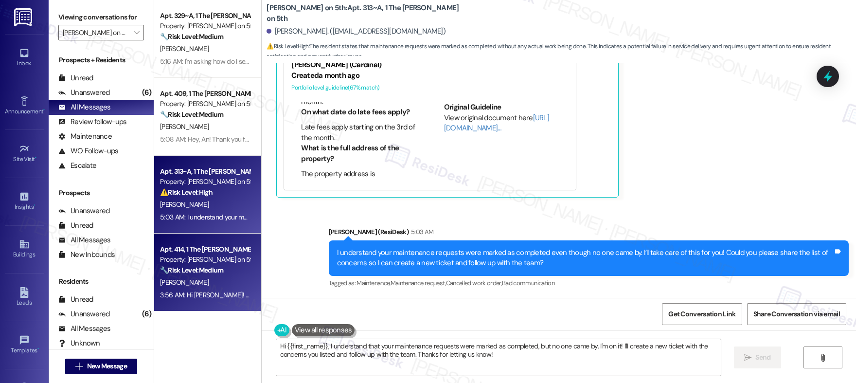
click at [205, 277] on div "[PERSON_NAME]" at bounding box center [205, 282] width 92 height 12
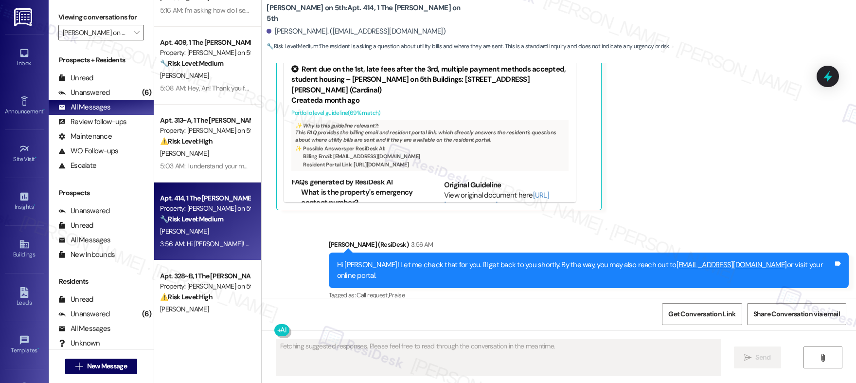
scroll to position [15, 0]
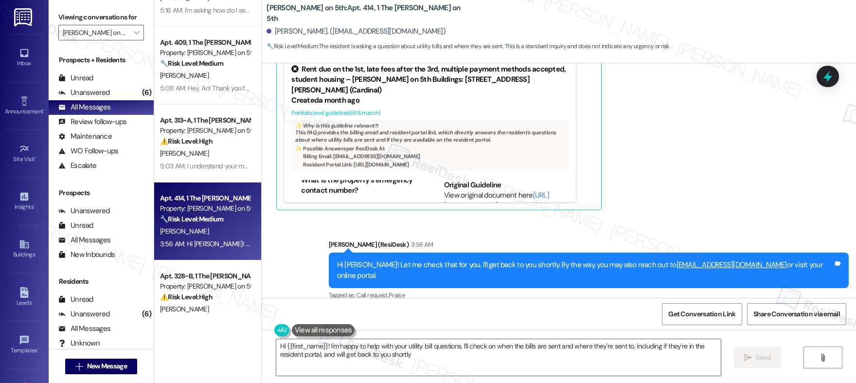
type textarea "Hi {{first_name}}! I'm happy to help with your utility bill questions. I'll che…"
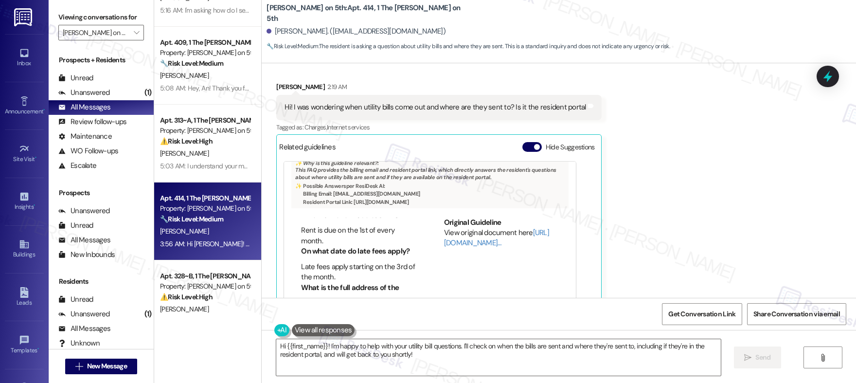
scroll to position [236, 0]
drag, startPoint x: 344, startPoint y: 203, endPoint x: 465, endPoint y: 205, distance: 120.7
click at [465, 205] on li "Resident Portal Link: [URL][DOMAIN_NAME]" at bounding box center [434, 201] width 262 height 7
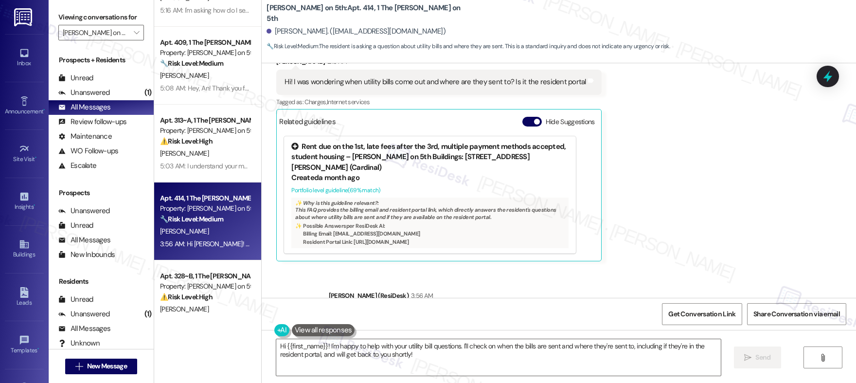
scroll to position [198, 0]
copy li "https://livemarshallon5th.residentportal.com/auth"
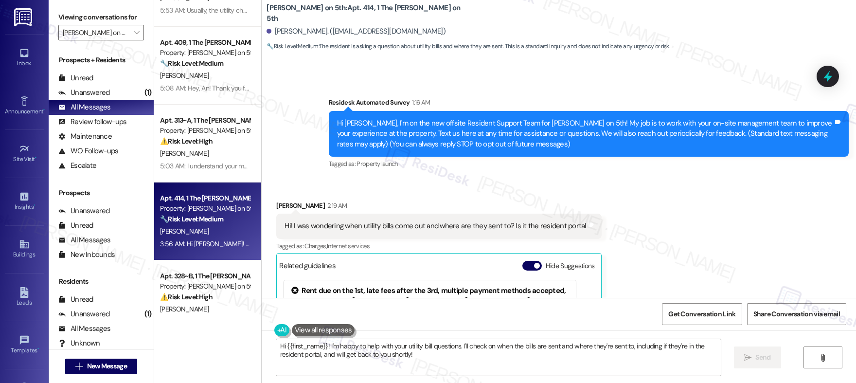
scroll to position [52, 0]
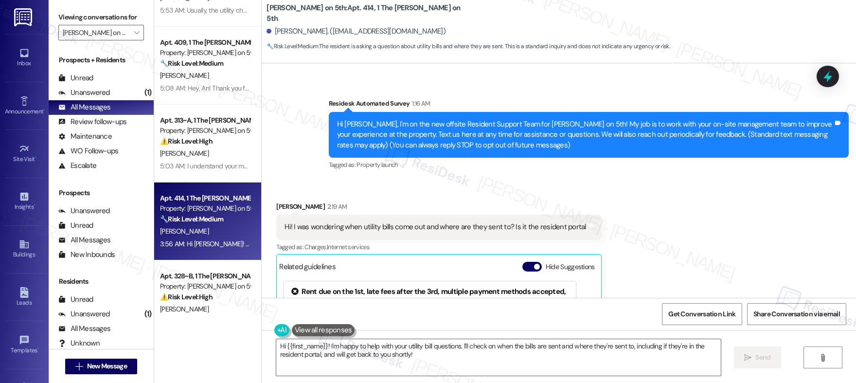
click at [467, 222] on div "Hi! I was wondering when utility bills come out and where are they sent to? Is …" at bounding box center [435, 227] width 301 height 10
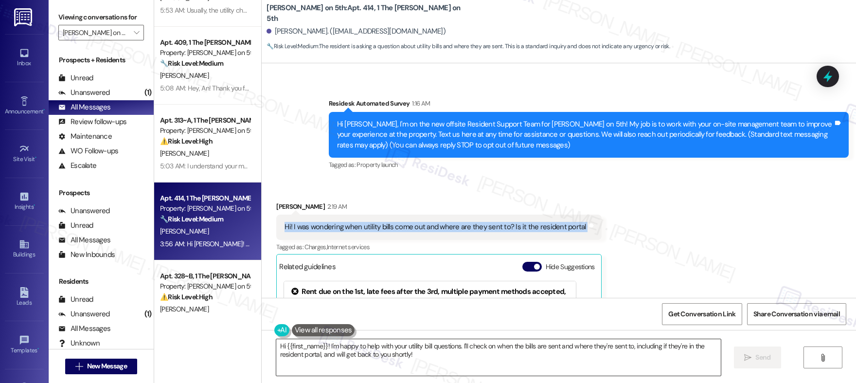
click at [487, 360] on textarea "Hi {{first_name}}! I'm happy to help with your utility bill questions. I'll che…" at bounding box center [498, 357] width 445 height 36
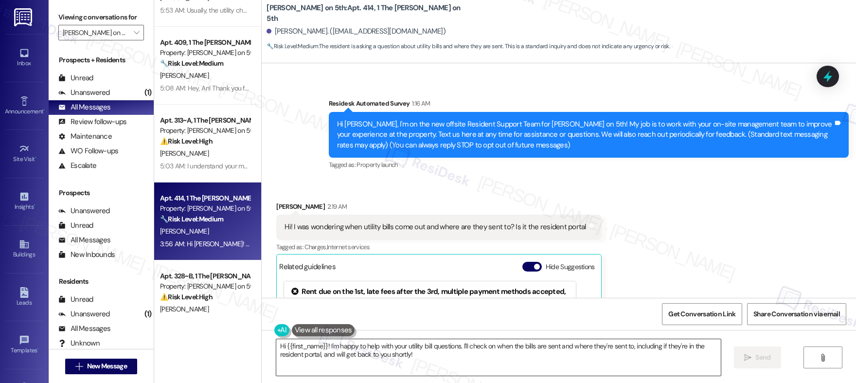
click at [487, 360] on textarea "Hi {{first_name}}! I'm happy to help with your utility bill questions. I'll che…" at bounding box center [498, 357] width 445 height 36
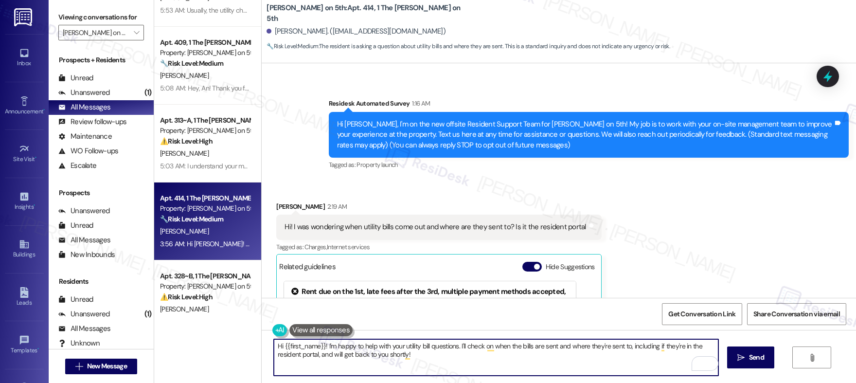
click at [432, 354] on textarea "Hi {{first_name}}! I'm happy to help with your utility bill questions. I'll che…" at bounding box center [496, 357] width 445 height 36
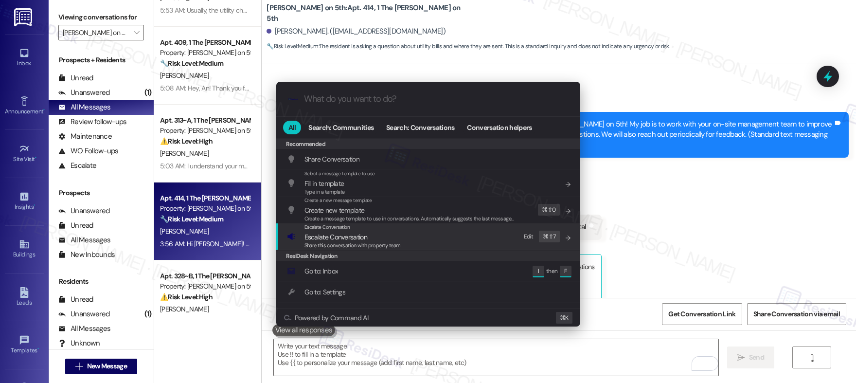
click at [334, 239] on span "Escalate Conversation" at bounding box center [336, 237] width 63 height 9
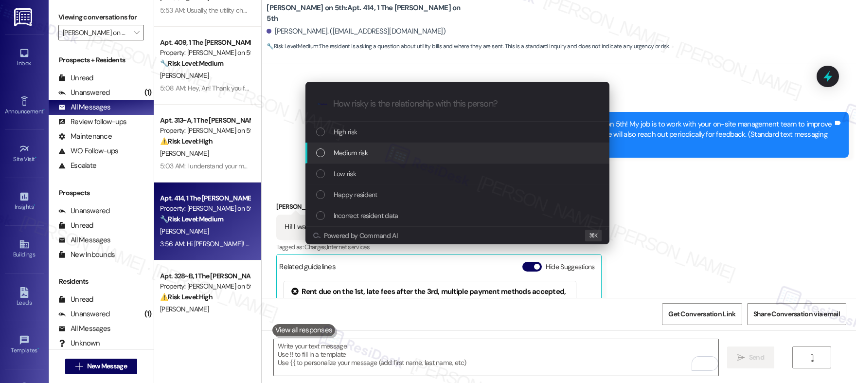
click at [351, 147] on span "Medium risk" at bounding box center [351, 152] width 34 height 11
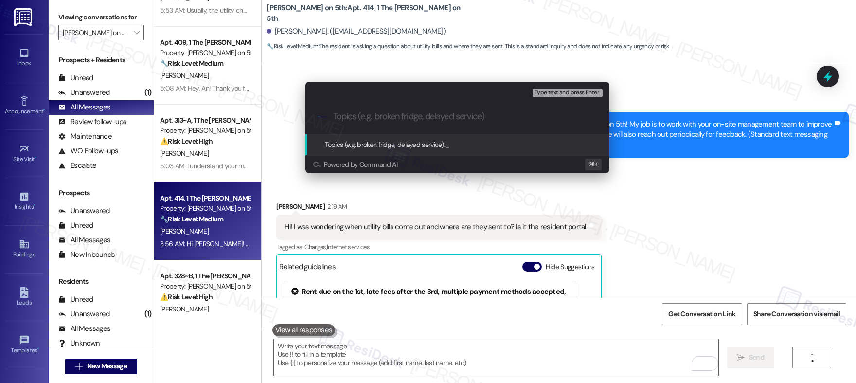
type input "U"
type input "I"
type input "Resident Inquiry - Utility Bill"
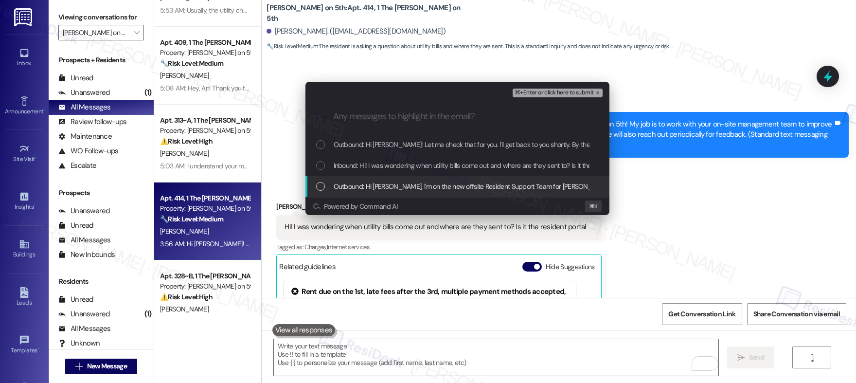
click at [392, 180] on div "Outbound: Hi Chloe, I'm on the new offsite Resident Support Team for Marshall o…" at bounding box center [458, 186] width 304 height 21
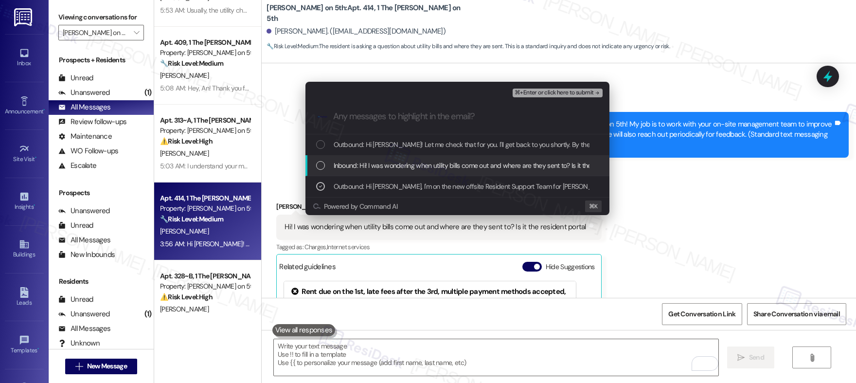
click at [396, 163] on span "Inbound: Hi! I was wondering when utility bills come out and where are they sen…" at bounding box center [484, 165] width 301 height 11
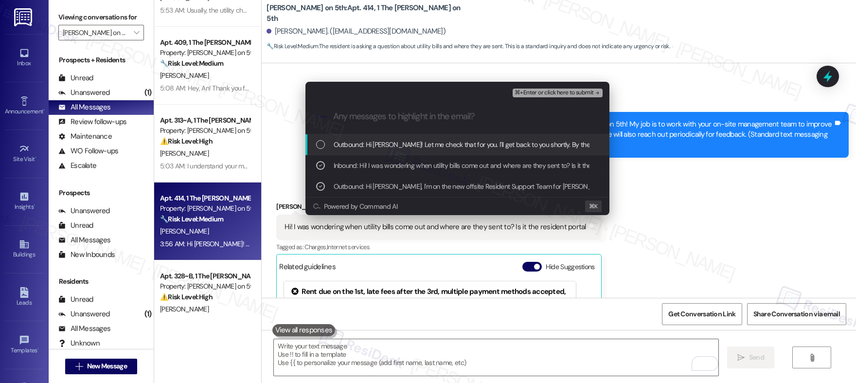
click at [414, 147] on span "Outbound: Hi Chloe! Let me check that for you. I'll get back to you shortly. By…" at bounding box center [593, 144] width 519 height 11
click at [542, 95] on span "⌘+Enter or click here to submit" at bounding box center [554, 93] width 79 height 7
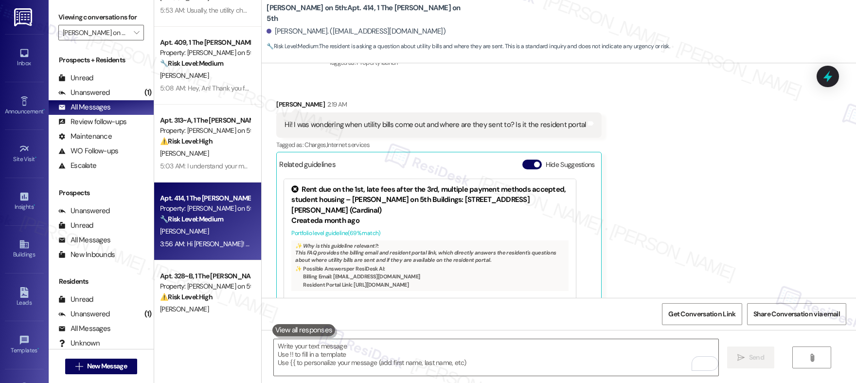
scroll to position [194, 0]
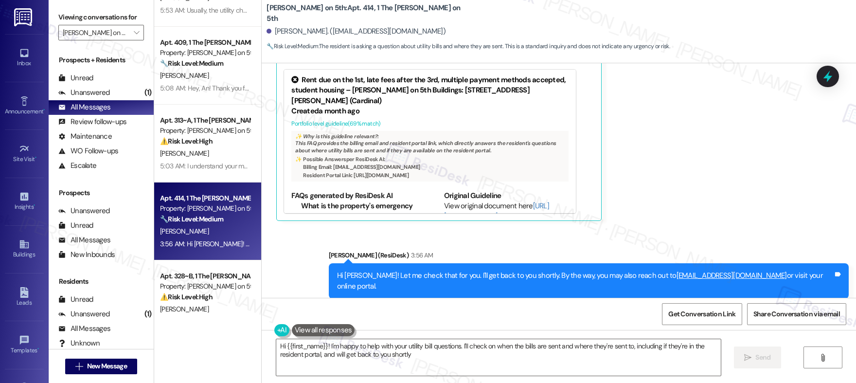
type textarea "Hi {{first_name}}! I'm happy to help with your utility bill questions. I'll che…"
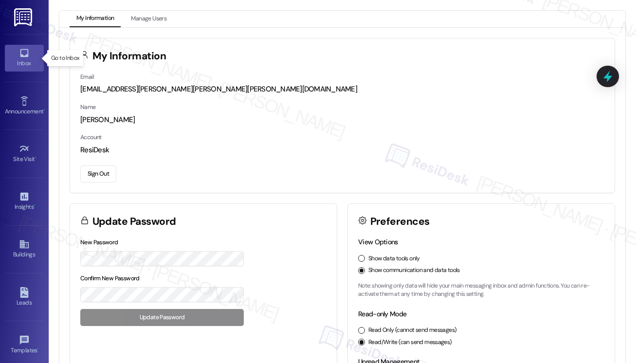
click at [14, 54] on link "Inbox" at bounding box center [24, 58] width 39 height 26
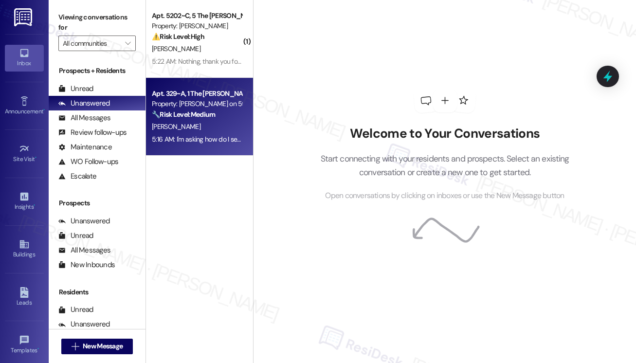
click at [212, 130] on div "[PERSON_NAME]" at bounding box center [197, 127] width 92 height 12
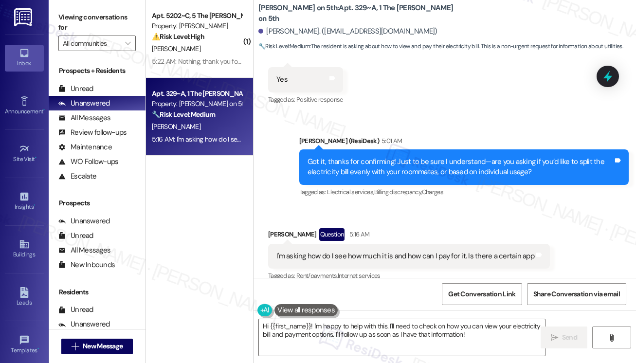
scroll to position [476, 0]
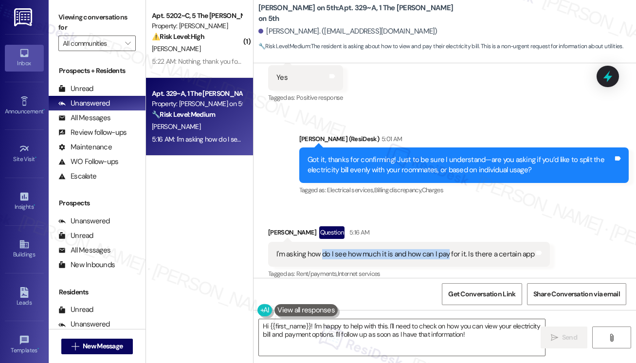
drag, startPoint x: 321, startPoint y: 245, endPoint x: 446, endPoint y: 244, distance: 125.0
click at [446, 249] on div "I'm asking how do I see how much it is and how can I pay for it. Is there a cer…" at bounding box center [405, 254] width 258 height 10
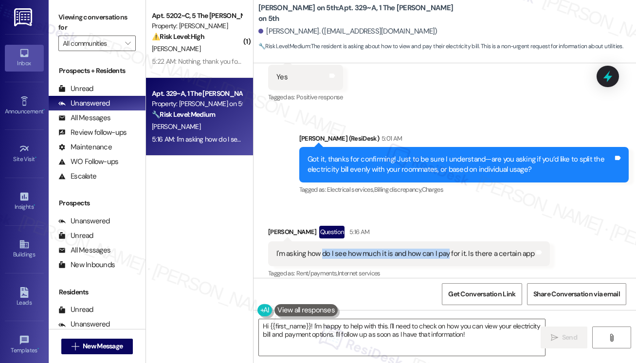
scroll to position [476, 0]
click at [417, 331] on textarea "Hi {{first_name}}! I'm happy to help with this. I'll need to check on how you c…" at bounding box center [402, 337] width 286 height 36
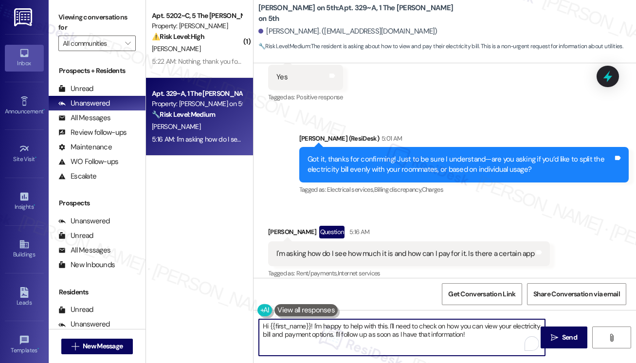
click at [417, 331] on textarea "Hi {{first_name}}! I'm happy to help with this. I'll need to check on how you c…" at bounding box center [402, 337] width 286 height 36
paste textarea "[URL][DOMAIN_NAME]"
type textarea "Usually, utility charge is bundled with rental fee. But I will double check wit…"
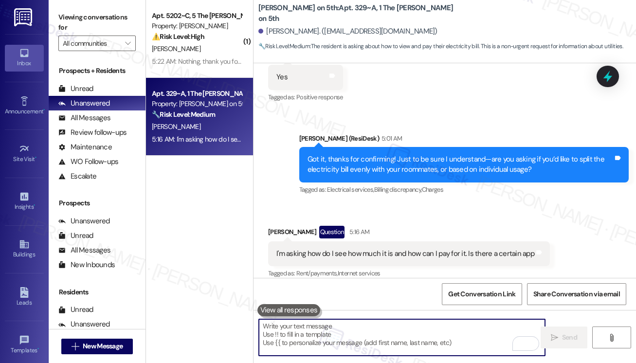
click at [313, 346] on textarea "To enrich screen reader interactions, please activate Accessibility in Grammarl…" at bounding box center [402, 337] width 286 height 36
paste textarea "Usually, the utility charge is bundled with your rental fee, but I’ll double-ch…"
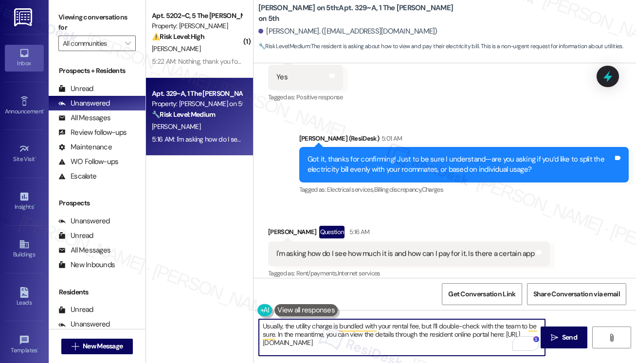
click at [436, 347] on textarea "Usually, the utility charge is bundled with your rental fee, but I’ll double-ch…" at bounding box center [402, 337] width 286 height 36
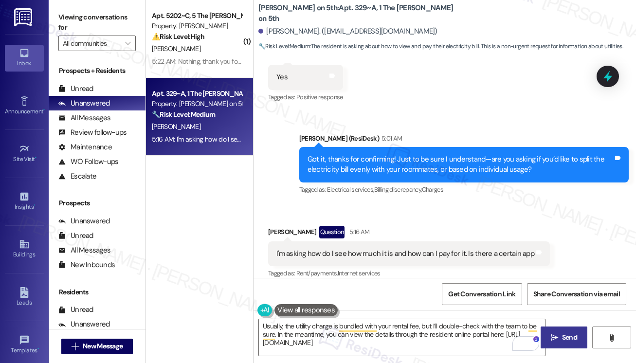
click at [570, 341] on span "Send" at bounding box center [569, 337] width 15 height 10
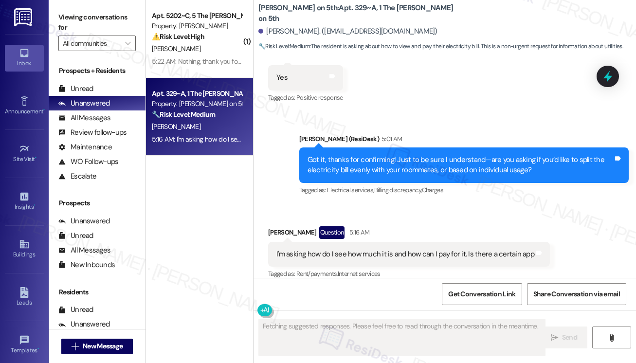
scroll to position [565, 0]
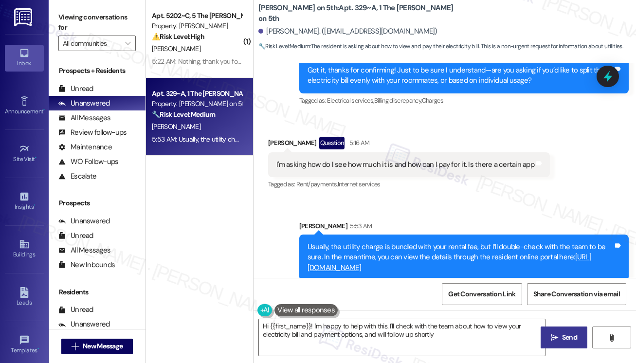
type textarea "Hi {{first_name}}! I'm happy to help with this. I'll check with the team about …"
click at [423, 331] on textarea "Hi {{first_name}}! I'm happy to help with this. I'll check with the team about …" at bounding box center [402, 337] width 286 height 36
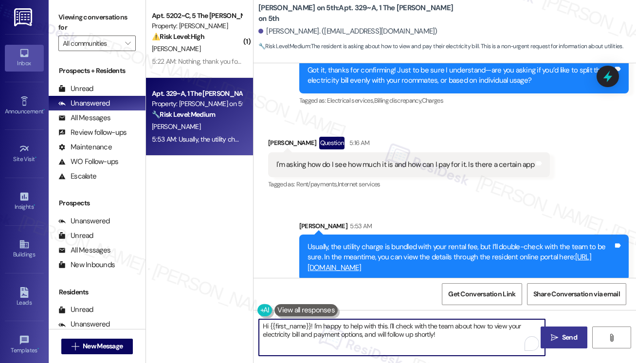
click at [423, 331] on textarea "Hi {{first_name}}! I'm happy to help with this. I'll check with the team about …" at bounding box center [402, 337] width 286 height 36
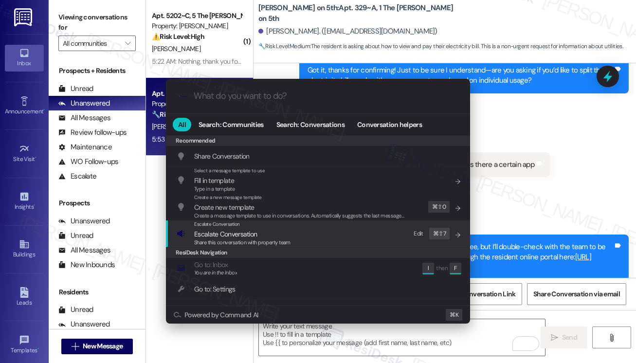
click at [299, 240] on div "Escalate Conversation Escalate Conversation Share this conversation with proper…" at bounding box center [319, 233] width 285 height 26
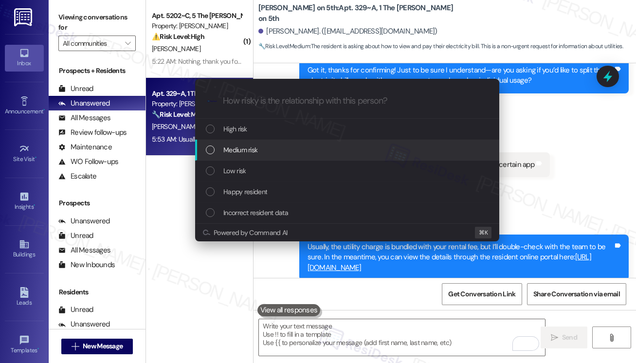
click at [282, 153] on div "Medium risk" at bounding box center [348, 149] width 285 height 11
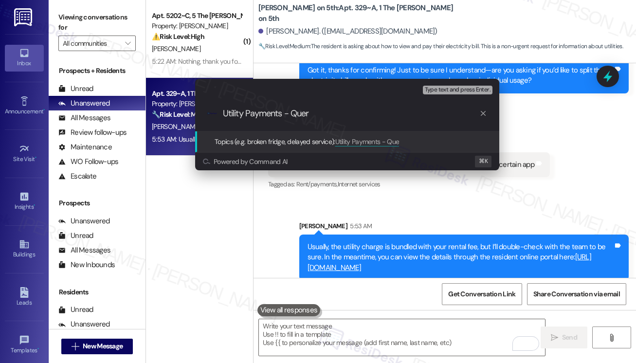
type input "Utility Payments - Query"
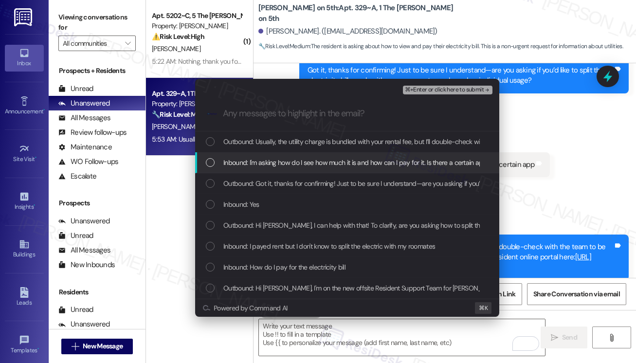
click at [284, 165] on span "Inbound: I'm asking how do I see how much it is and how can I pay for it. Is th…" at bounding box center [355, 162] width 264 height 11
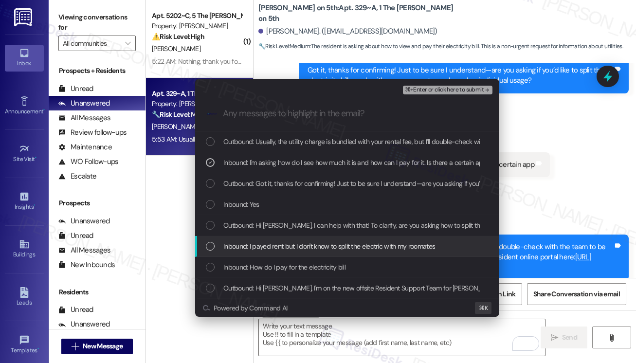
click at [291, 250] on span "Inbound: I payed rent but I don't know to split the electric with my roomates" at bounding box center [329, 246] width 212 height 11
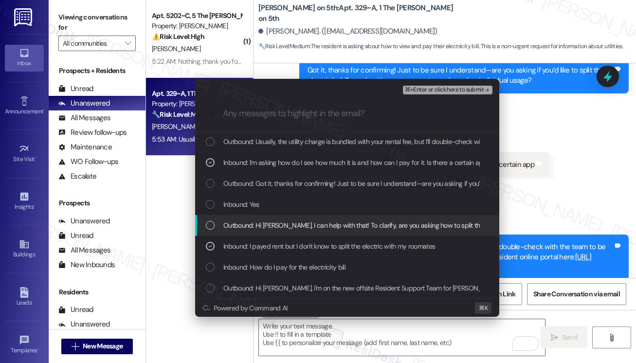
click at [299, 229] on span "Outbound: Hi [PERSON_NAME], I can help with that! To clarify, are you asking ho…" at bounding box center [472, 225] width 498 height 11
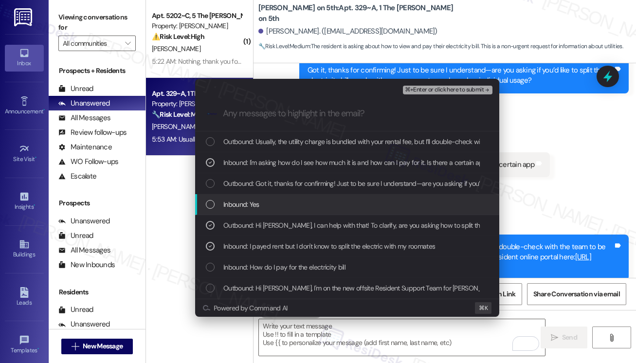
click at [313, 205] on div "Inbound: Yes" at bounding box center [348, 204] width 285 height 11
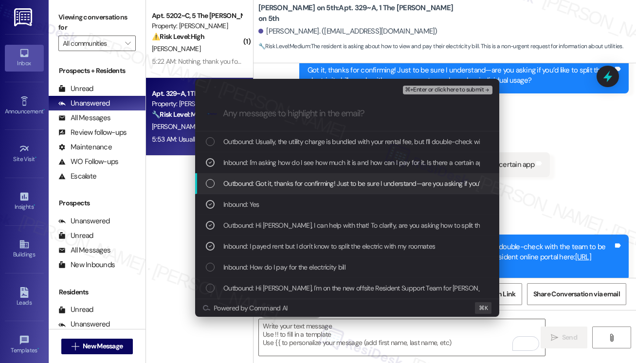
click at [331, 183] on span "Outbound: Got it, thanks for confirming! Just to be sure I understand—are you a…" at bounding box center [477, 183] width 508 height 11
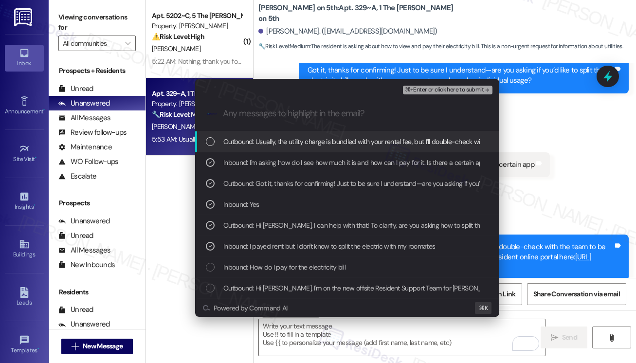
click at [369, 141] on span "Outbound: Usually, the utility charge is bundled with your rental fee, but I’ll…" at bounding box center [530, 141] width 614 height 11
click at [426, 90] on span "⌘+Enter or click here to submit" at bounding box center [444, 90] width 79 height 7
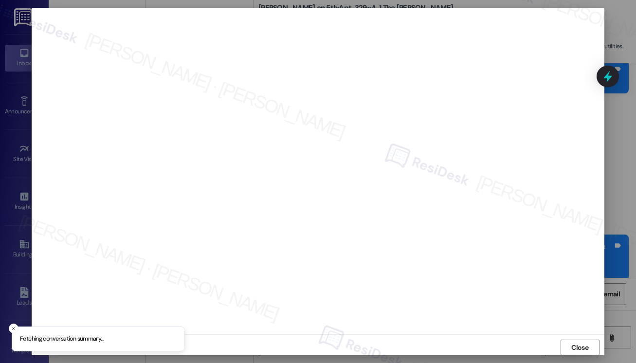
scroll to position [0, 0]
click at [571, 347] on span "Close" at bounding box center [579, 347] width 17 height 10
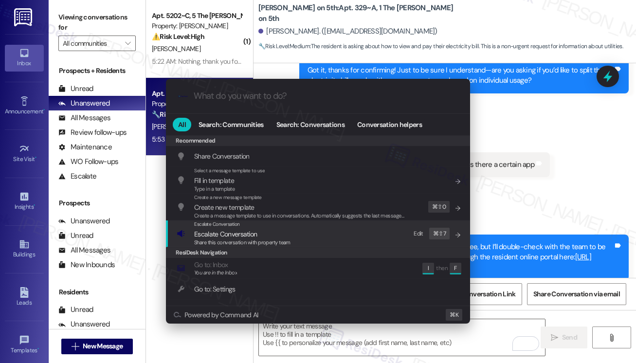
click at [258, 242] on span "Share this conversation with property team" at bounding box center [242, 242] width 96 height 7
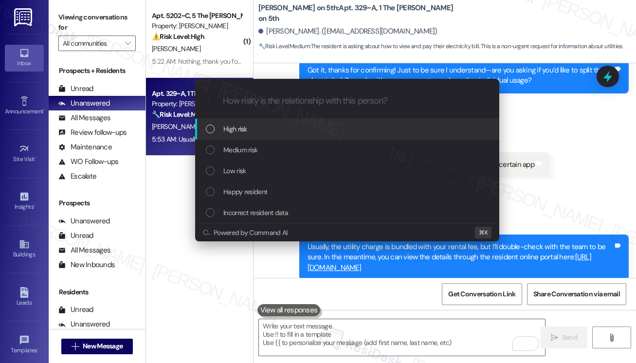
click at [282, 134] on div "High risk" at bounding box center [348, 129] width 285 height 11
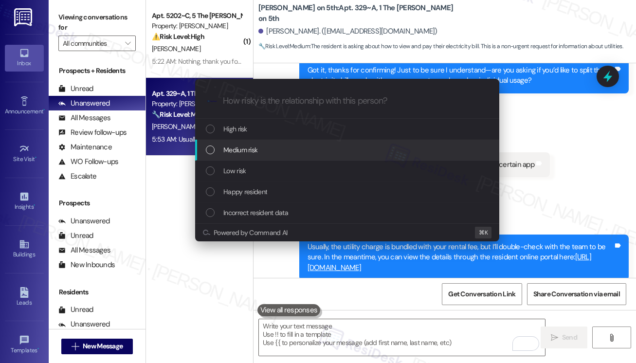
click at [272, 150] on div "Medium risk" at bounding box center [348, 149] width 285 height 11
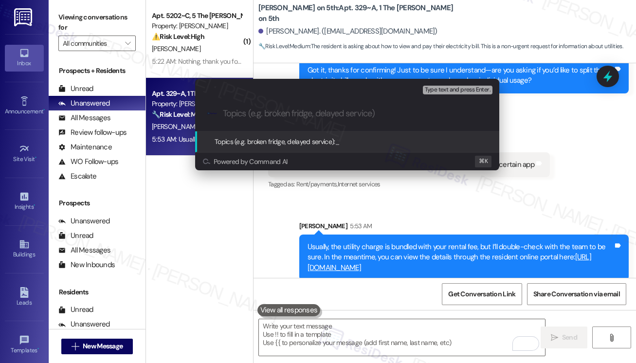
paste input "Utility Payments - Query"
type input "Utility Payments - Query"
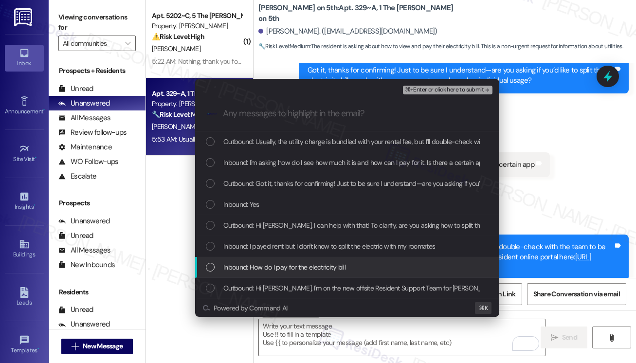
click at [288, 270] on span "Inbound: How do I pay for the electricity bill" at bounding box center [284, 267] width 122 height 11
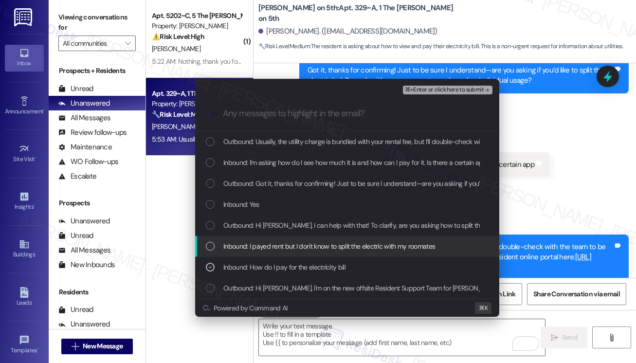
click at [295, 252] on div "Inbound: I payed rent but I don't know to split the electric with my roomates" at bounding box center [347, 246] width 304 height 21
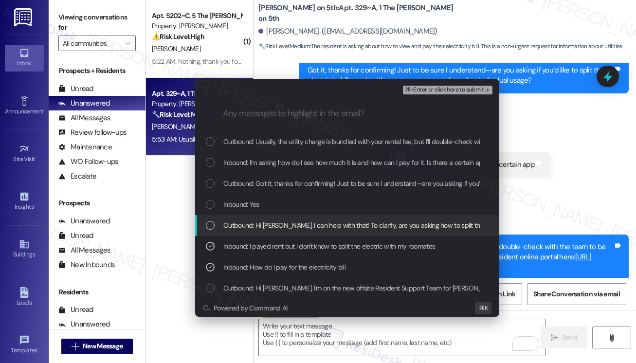
click at [300, 233] on div "Outbound: Hi [PERSON_NAME], I can help with that! To clarify, are you asking ho…" at bounding box center [347, 225] width 304 height 21
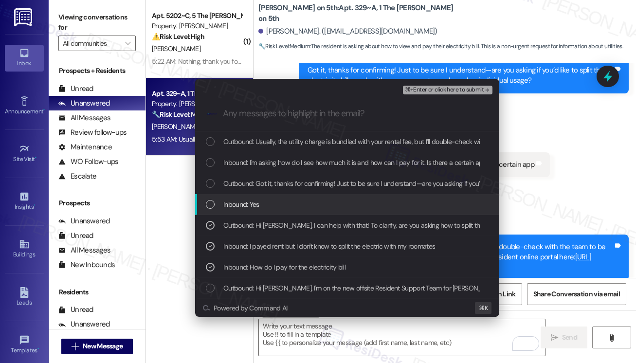
click at [309, 211] on div "Inbound: Yes" at bounding box center [347, 204] width 304 height 21
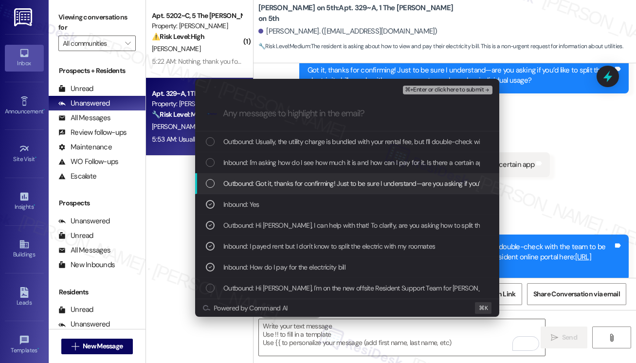
click at [335, 180] on span "Outbound: Got it, thanks for confirming! Just to be sure I understand—are you a…" at bounding box center [477, 183] width 508 height 11
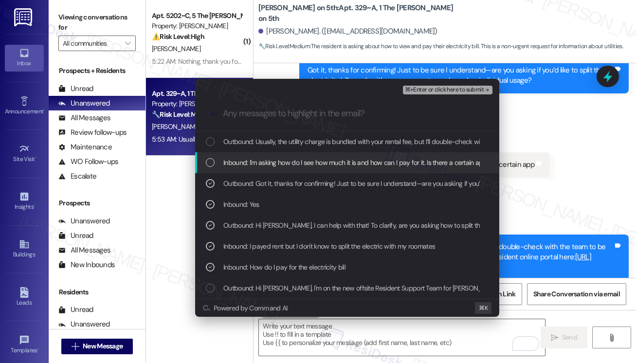
click at [356, 158] on span "Inbound: I'm asking how do I see how much it is and how can I pay for it. Is th…" at bounding box center [355, 162] width 264 height 11
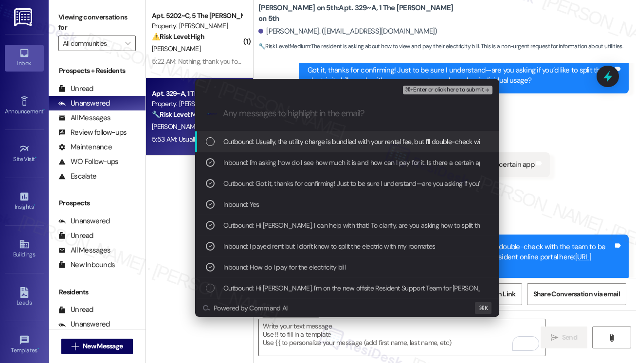
click at [377, 137] on span "Outbound: Usually, the utility charge is bundled with your rental fee, but I’ll…" at bounding box center [530, 141] width 614 height 11
click at [444, 92] on span "⌘+Enter or click here to submit" at bounding box center [444, 90] width 79 height 7
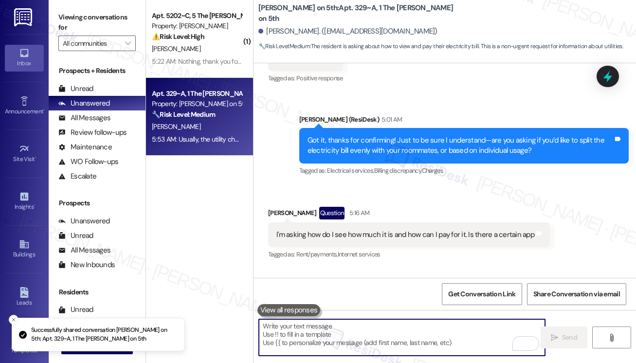
scroll to position [476, 0]
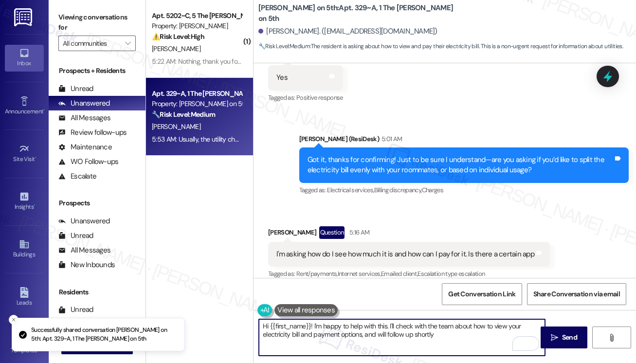
type textarea "Hi {{first_name}}! I'm happy to help with this. I'll check with the team about …"
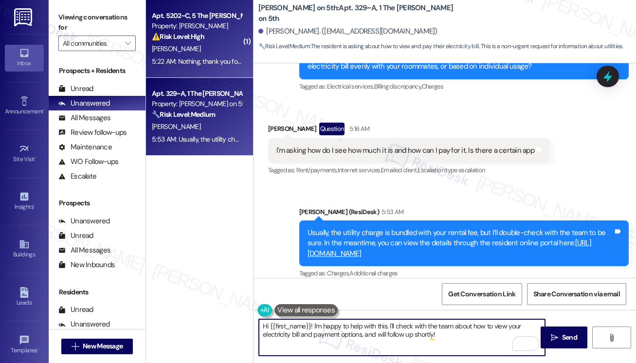
click at [221, 49] on div "[PERSON_NAME]" at bounding box center [197, 49] width 92 height 12
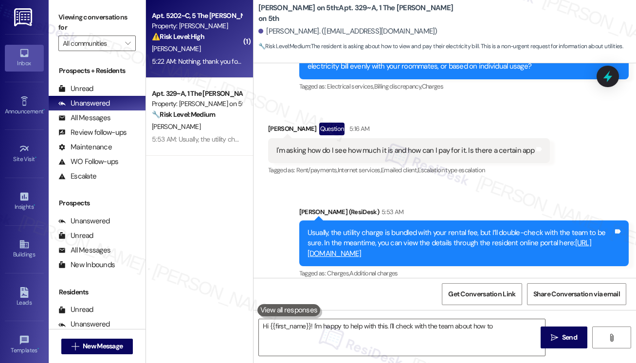
click at [221, 49] on div "[PERSON_NAME]" at bounding box center [197, 49] width 92 height 12
type textarea "Hi {{first_name}}! I'm happy to help with this. I'll check with the team about …"
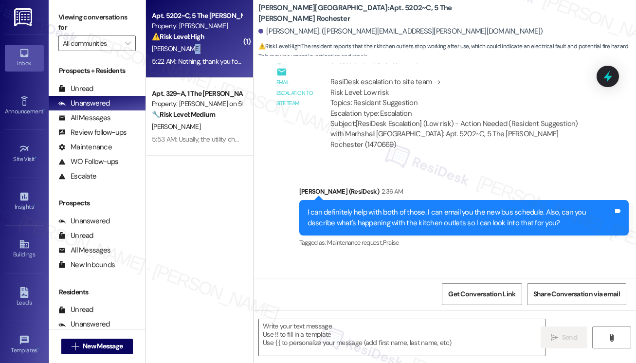
type textarea "Fetching suggested responses. Please feel free to read through the conversation…"
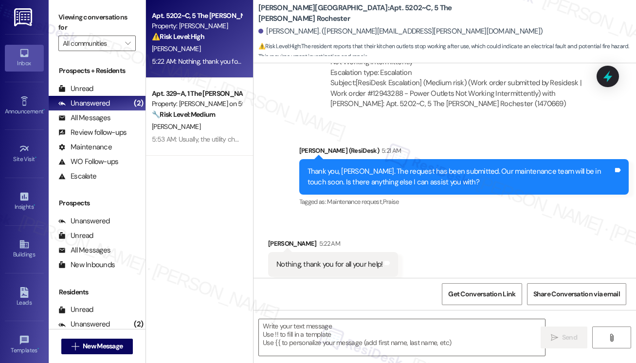
scroll to position [1062, 0]
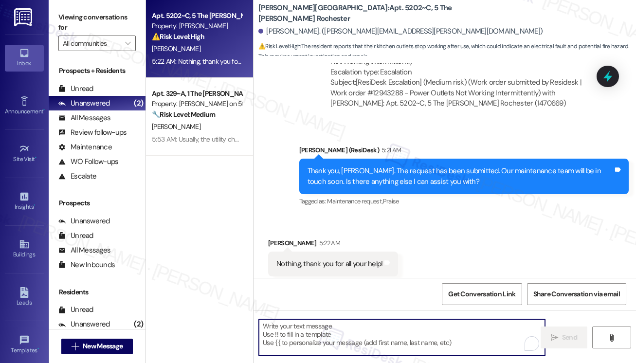
click at [366, 337] on textarea "To enrich screen reader interactions, please activate Accessibility in Grammarl…" at bounding box center [402, 337] width 286 height 36
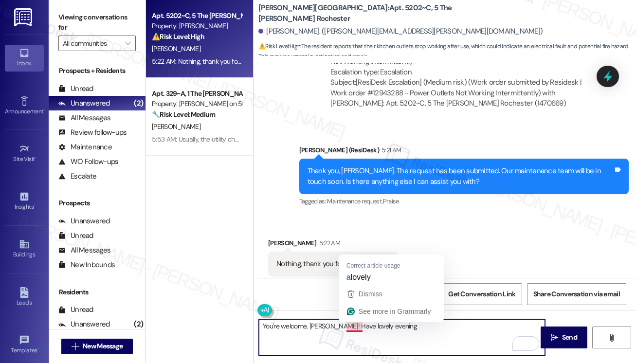
click at [356, 323] on textarea "You're welcome, [PERSON_NAME]! Have lovely evening" at bounding box center [402, 337] width 286 height 36
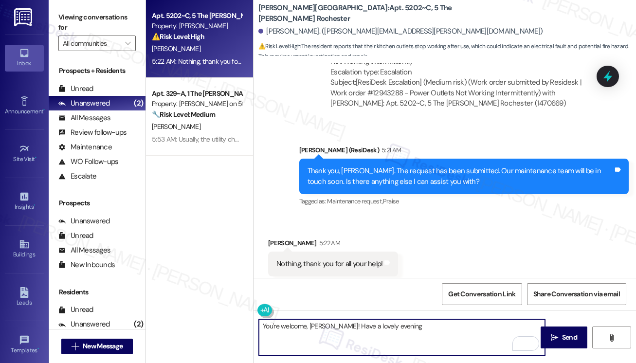
click at [405, 324] on textarea "You're welcome, [PERSON_NAME]! Have a lovely evening" at bounding box center [402, 337] width 286 height 36
type textarea "You're welcome, [PERSON_NAME]! Have a lovely evening."
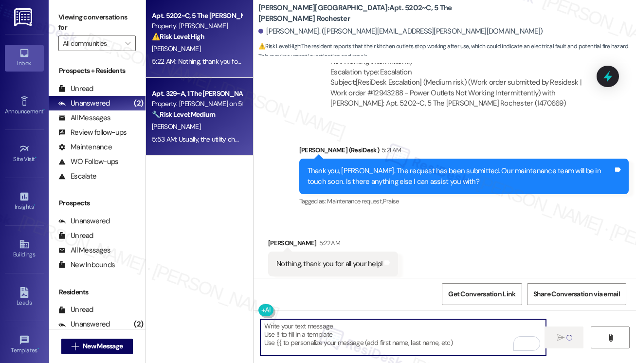
scroll to position [1062, 0]
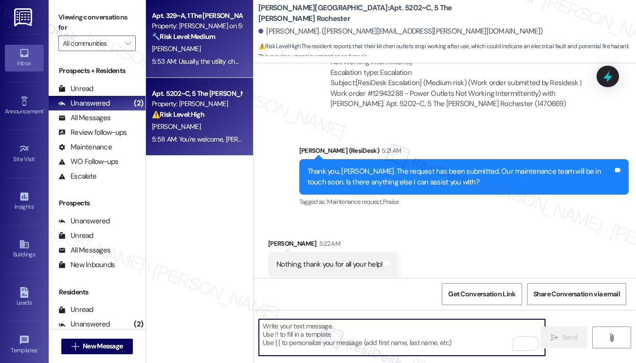
click at [193, 52] on div "[PERSON_NAME]" at bounding box center [197, 49] width 92 height 12
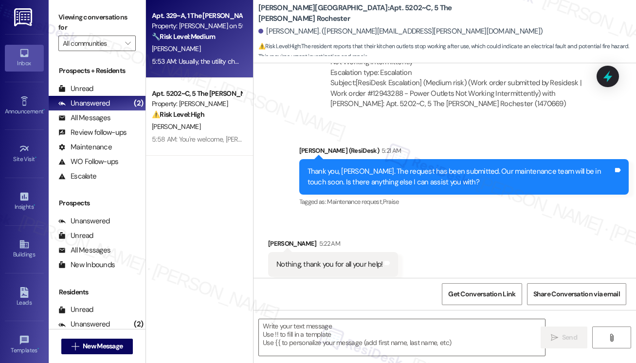
type textarea "Fetching suggested responses. Please feel free to read through the conversation…"
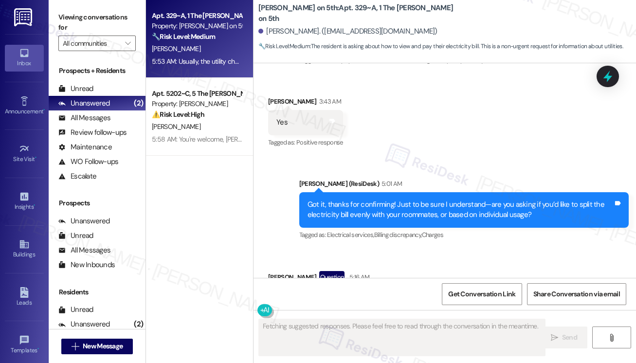
scroll to position [476, 0]
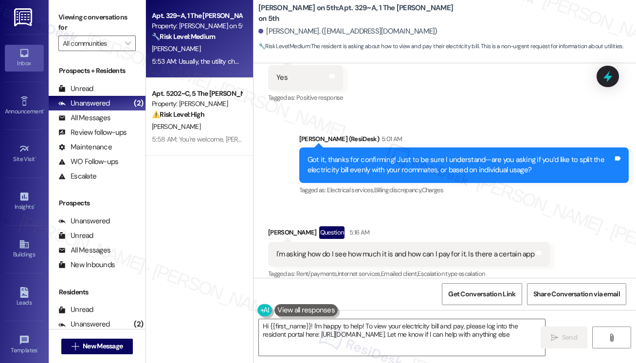
type textarea "Hi {{first_name}}! I'm happy to help! To view your electricity bill and pay, pl…"
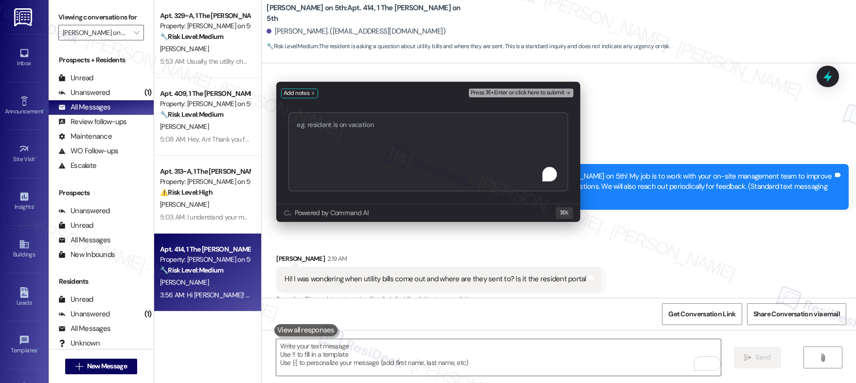
scroll to position [276, 0]
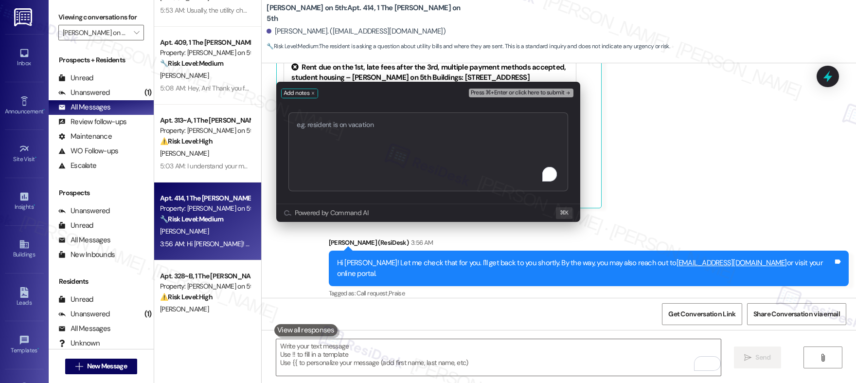
type textarea "Resident Inquiry - Utility Bill"
click at [521, 93] on span "Press ⌘+Enter or click here to submit" at bounding box center [518, 93] width 94 height 7
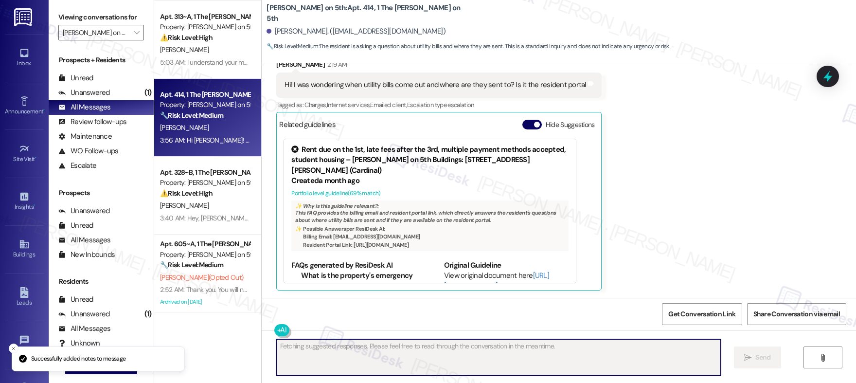
scroll to position [0, 0]
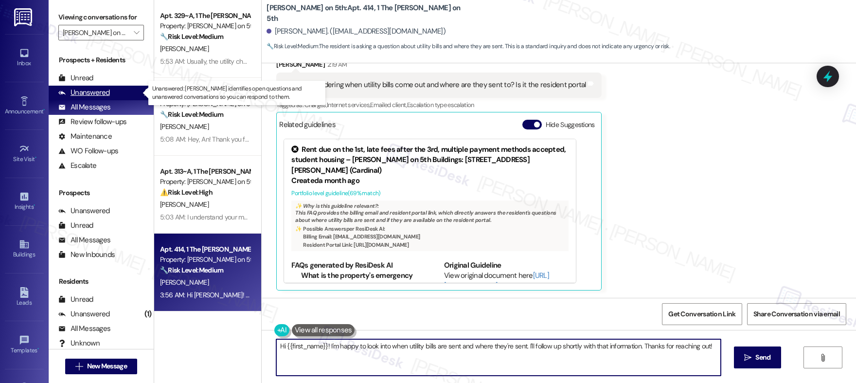
click at [95, 91] on div "Unanswered" at bounding box center [84, 93] width 52 height 10
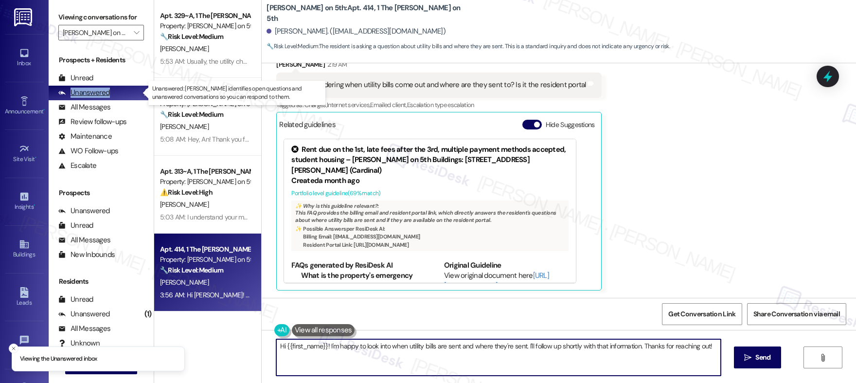
click at [95, 91] on div "Unanswered" at bounding box center [84, 93] width 52 height 10
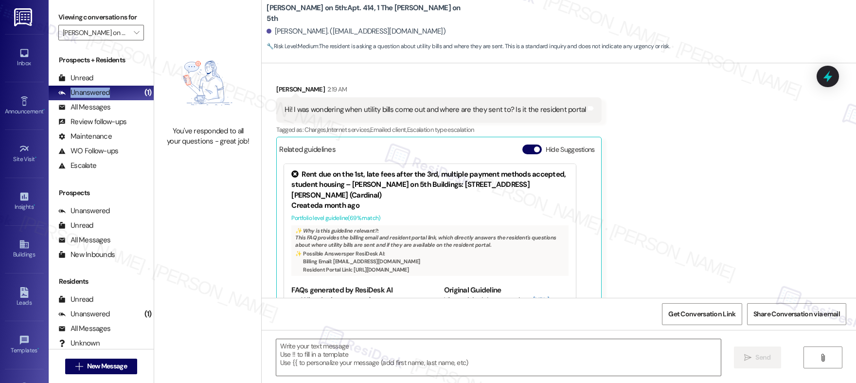
scroll to position [194, 0]
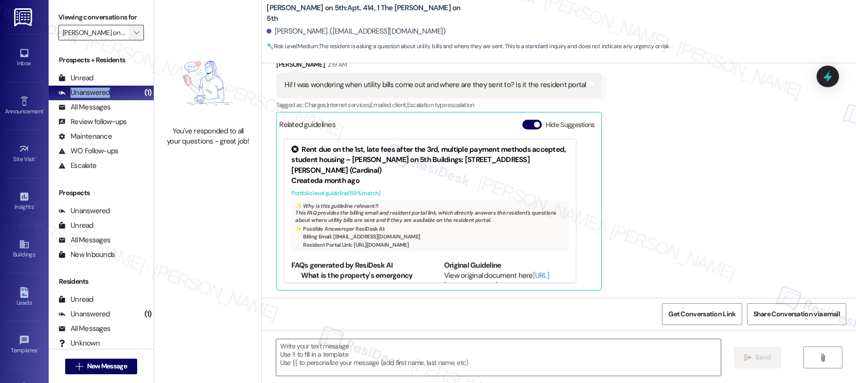
type textarea "Fetching suggested responses. Please feel free to read through the conversation…"
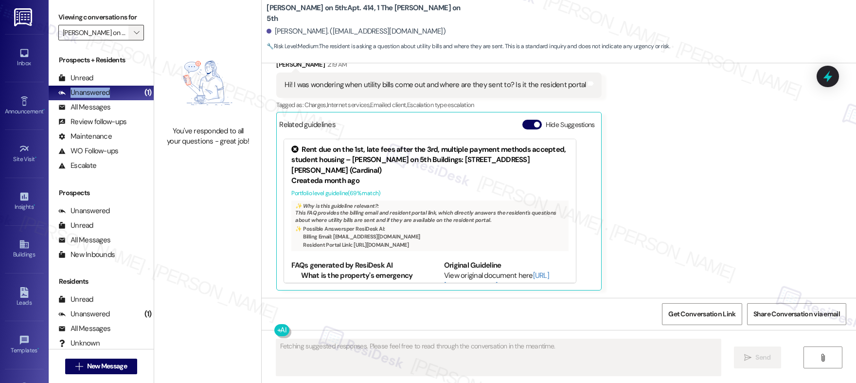
click at [134, 36] on icon "" at bounding box center [136, 33] width 5 height 8
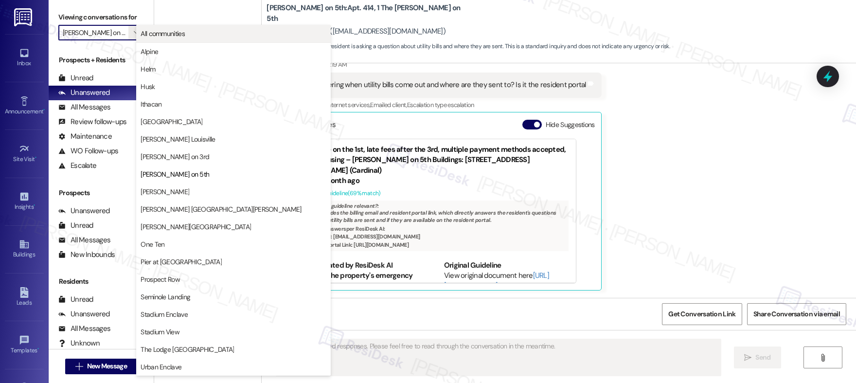
click at [151, 38] on span "All communities" at bounding box center [163, 34] width 44 height 10
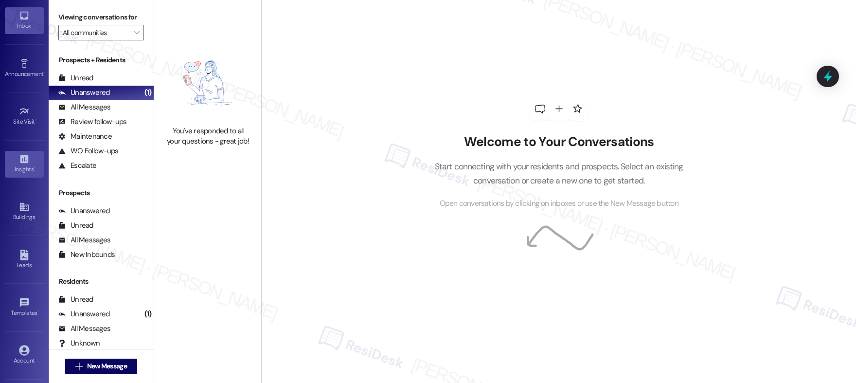
scroll to position [81, 0]
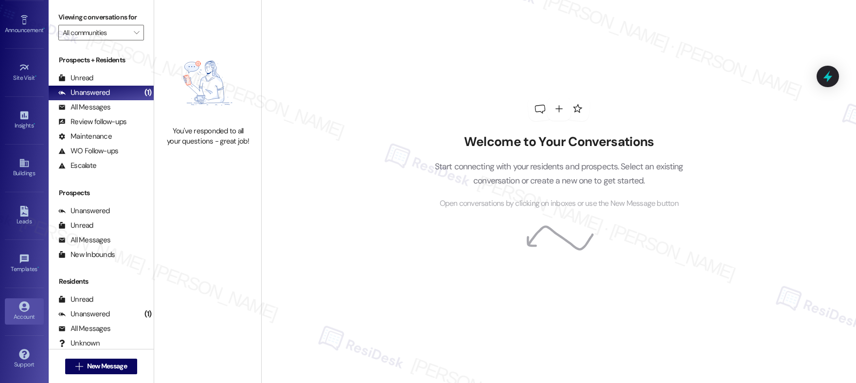
click at [20, 312] on div "Account" at bounding box center [24, 317] width 49 height 10
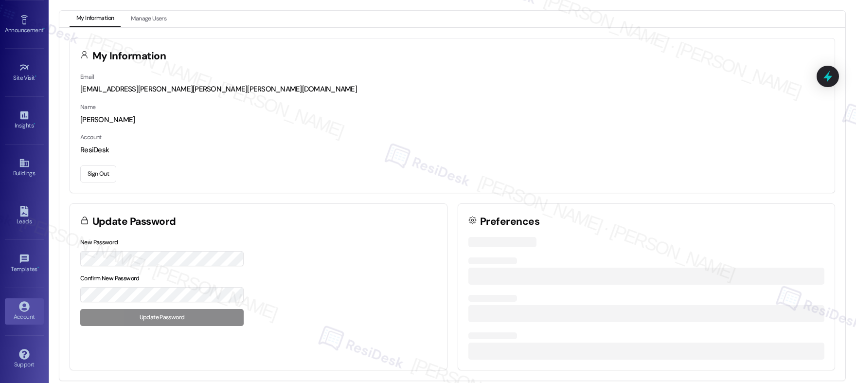
click at [108, 171] on button "Sign Out" at bounding box center [98, 173] width 36 height 17
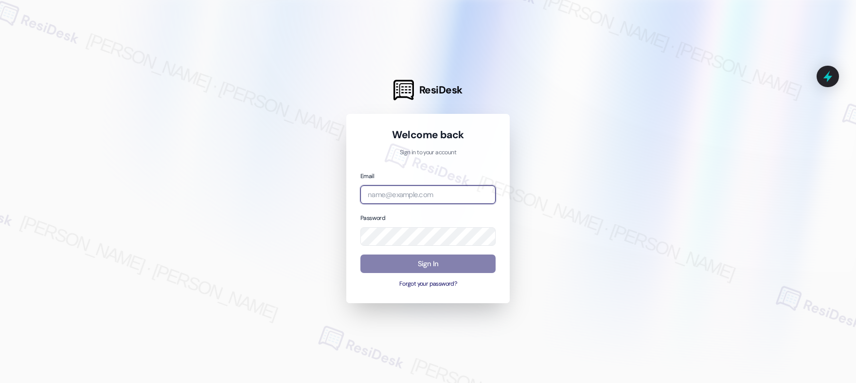
click at [380, 186] on input "email" at bounding box center [427, 194] width 135 height 19
type input "[EMAIL_ADDRESS][PERSON_NAME][PERSON_NAME][PERSON_NAME][PERSON_NAME][DOMAIN_NAME]"
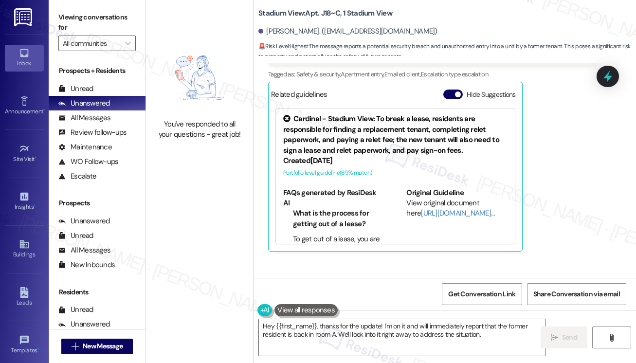
scroll to position [6377, 0]
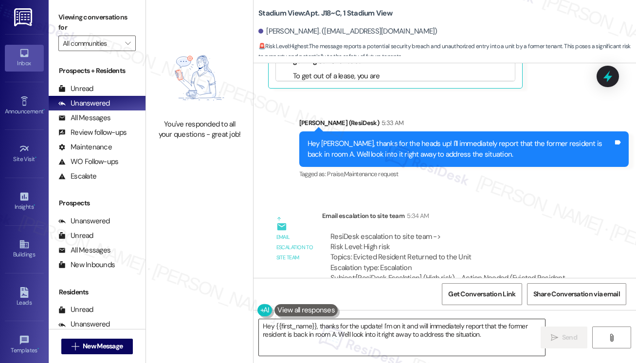
click at [328, 331] on textarea "Hey {{first_name}}, thanks for the update! I'm on it and will immediately repor…" at bounding box center [402, 337] width 286 height 36
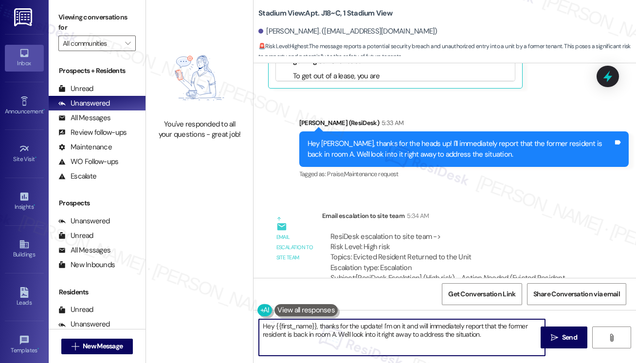
click at [328, 331] on textarea "Hey {{first_name}}, thanks for the update! I'm on it and will immediately repor…" at bounding box center [402, 337] width 286 height 36
paste textarea "i [Resident’s Name], I just wanted to clarify that the person you saw in the ro…"
click at [277, 31] on div "Samuel Graves. (samuelgraves123@gmail.com)" at bounding box center [347, 31] width 179 height 10
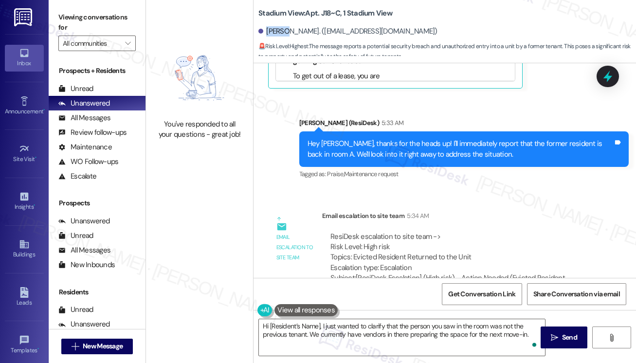
click at [277, 31] on div "Samuel Graves. (samuelgraves123@gmail.com)" at bounding box center [347, 31] width 179 height 10
copy div "Samuel"
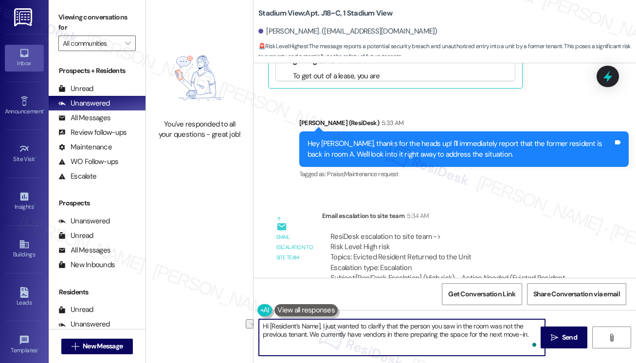
drag, startPoint x: 270, startPoint y: 323, endPoint x: 320, endPoint y: 324, distance: 49.1
click at [320, 324] on textarea "Hi [Resident’s Name], I just wanted to clarify that the person you saw in the r…" at bounding box center [402, 337] width 286 height 36
paste textarea "Samuel"
click at [491, 340] on textarea "Hi Samuel, I just wanted to clarify that the person you saw in the room was not…" at bounding box center [402, 337] width 286 height 36
type textarea "Hi Samuel, I just wanted to clarify that the person you saw in the room was not…"
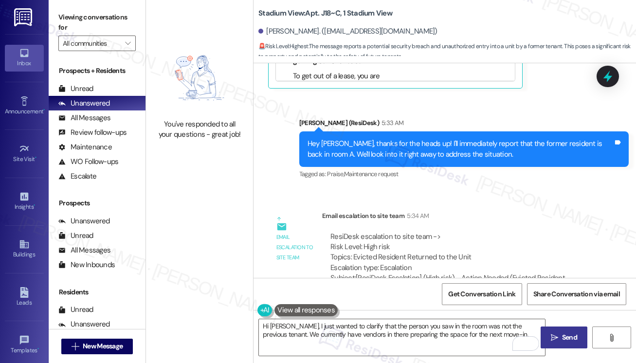
click at [578, 340] on span "Send" at bounding box center [569, 337] width 19 height 10
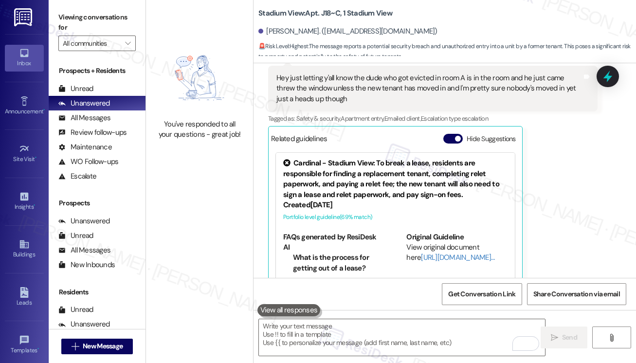
scroll to position [6270, 0]
